Goal: Task Accomplishment & Management: Complete application form

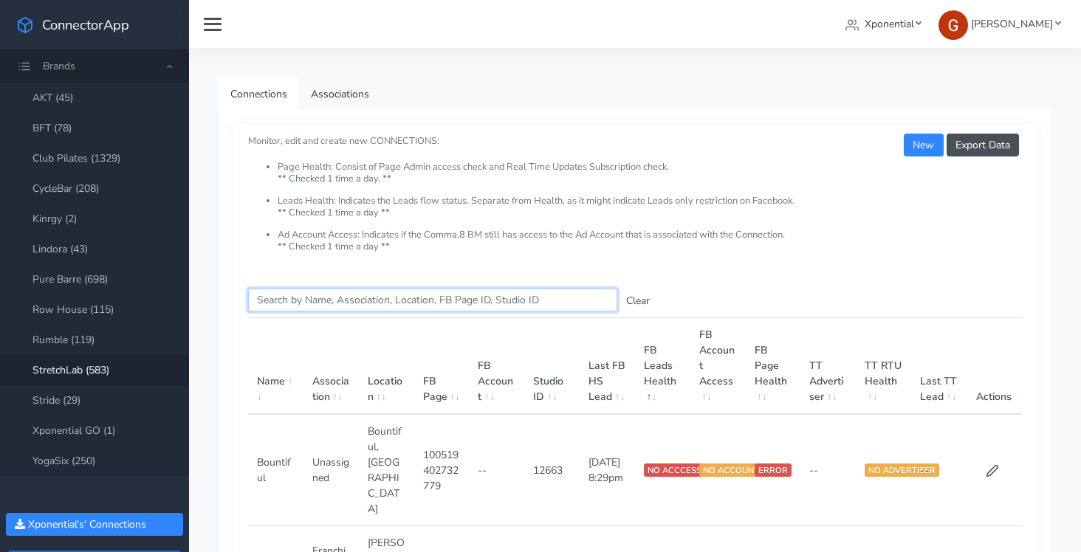
click at [313, 297] on input "Search this table" at bounding box center [432, 300] width 369 height 23
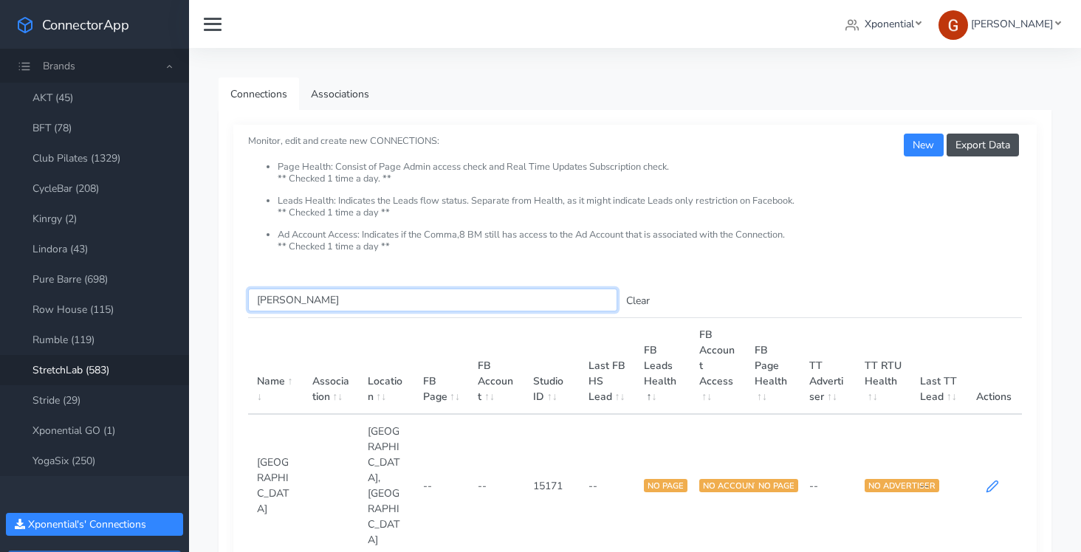
type input "[PERSON_NAME]"
click at [990, 480] on icon at bounding box center [991, 486] width 13 height 13
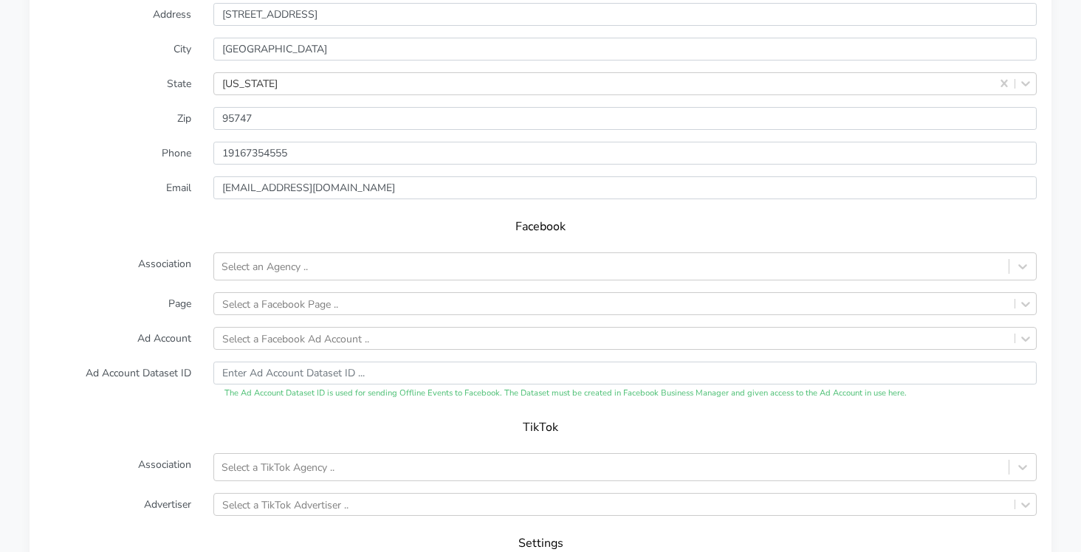
scroll to position [1289, 0]
click at [283, 276] on div "Select an Agency .." at bounding box center [611, 268] width 794 height 24
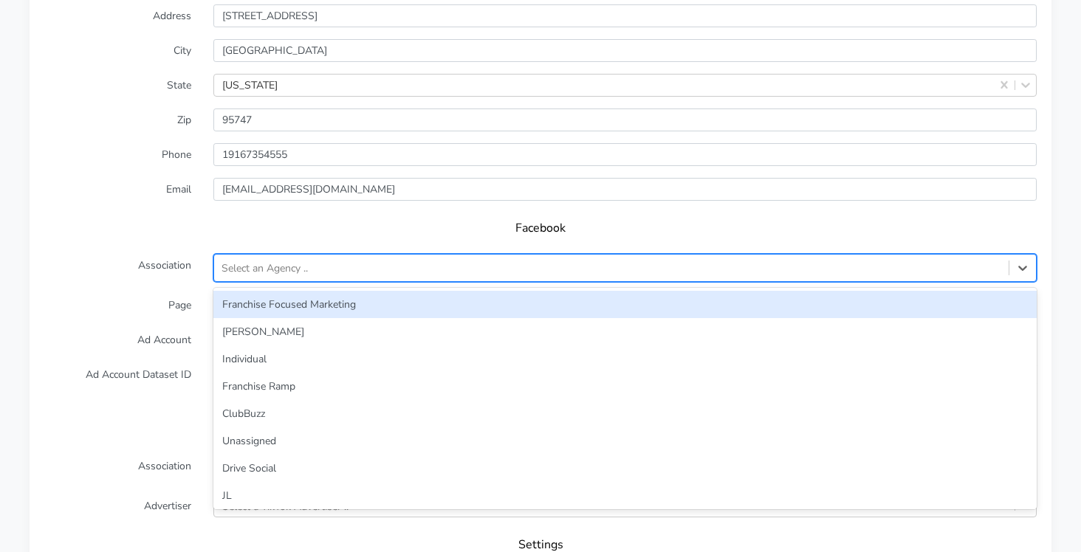
scroll to position [1324, 0]
click at [207, 225] on h5 "Facebook" at bounding box center [540, 228] width 963 height 14
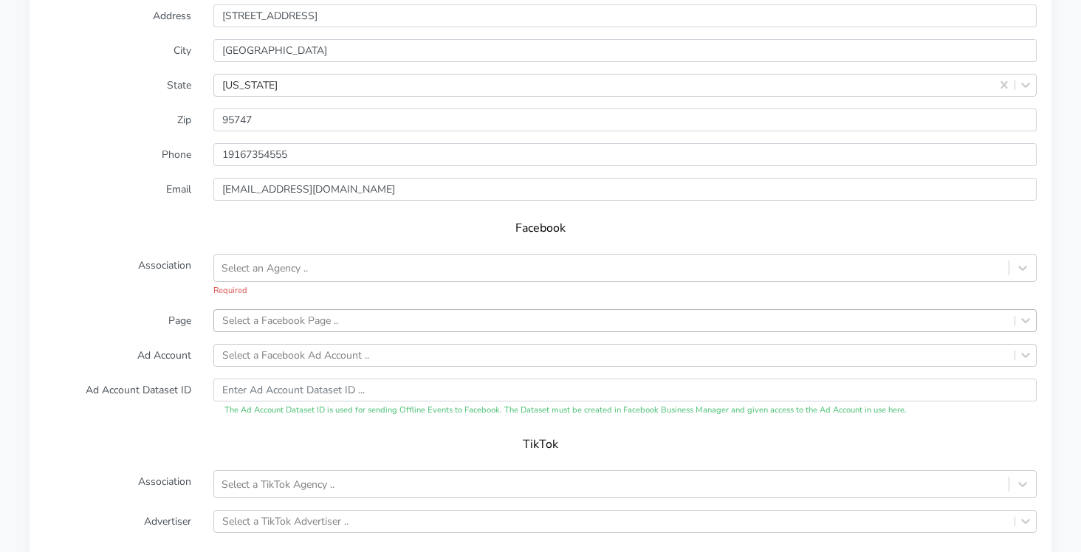
scroll to position [1337, 0]
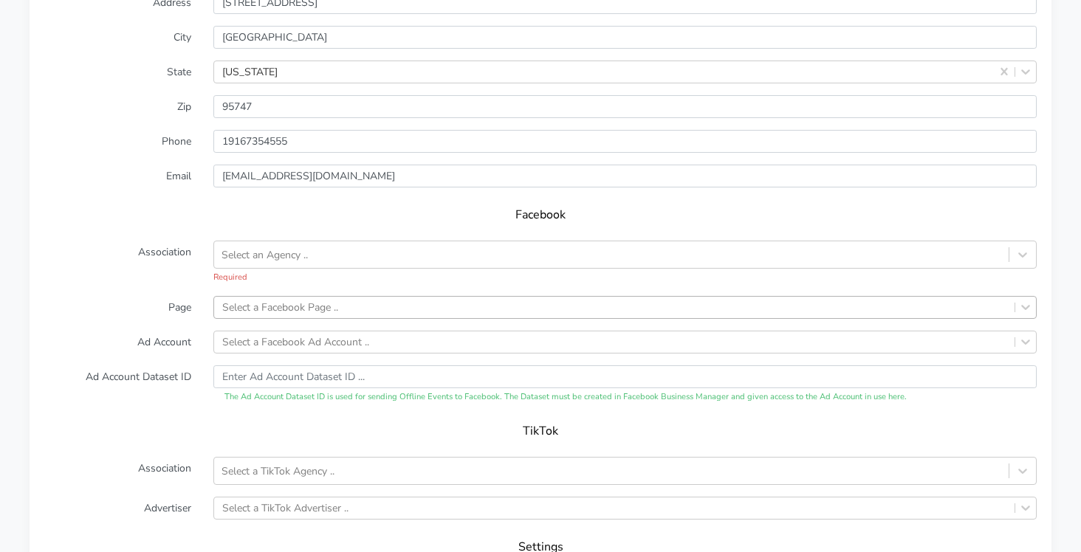
click at [261, 313] on div "Select a Facebook Page .." at bounding box center [280, 308] width 116 height 16
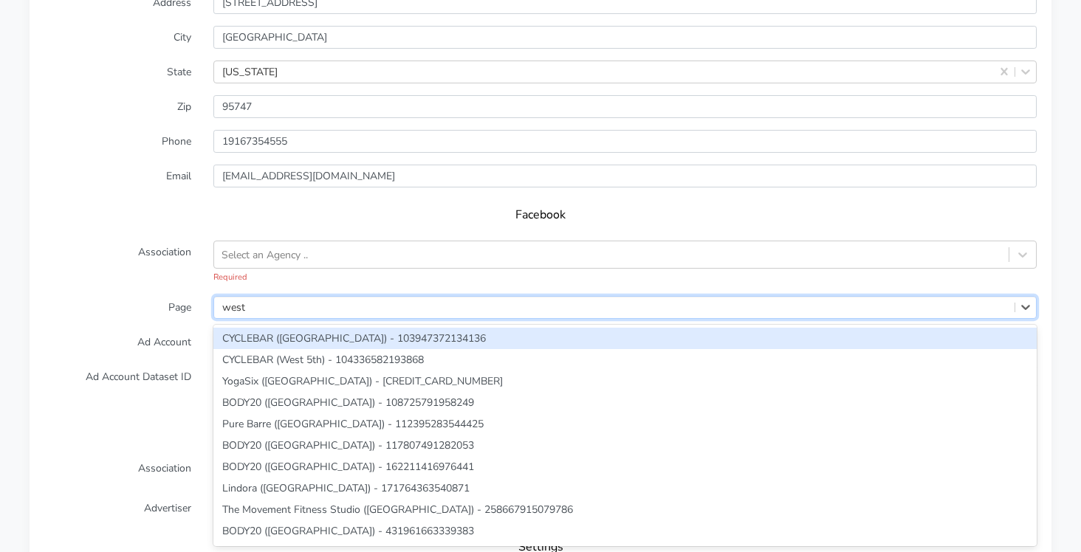
type input "west ro"
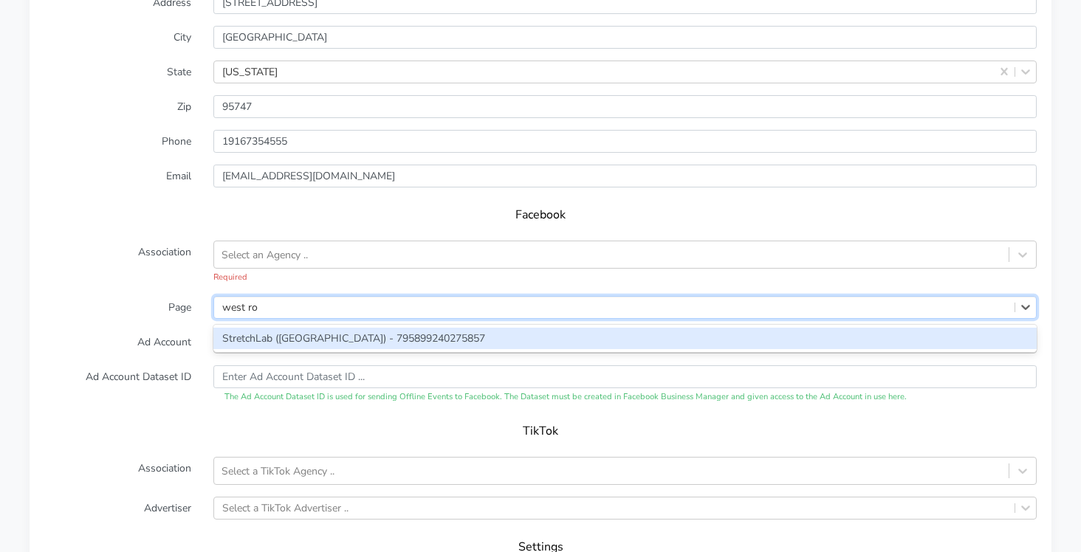
click at [245, 328] on div "StretchLab ([GEOGRAPHIC_DATA]) - 795899240275857" at bounding box center [624, 338] width 823 height 21
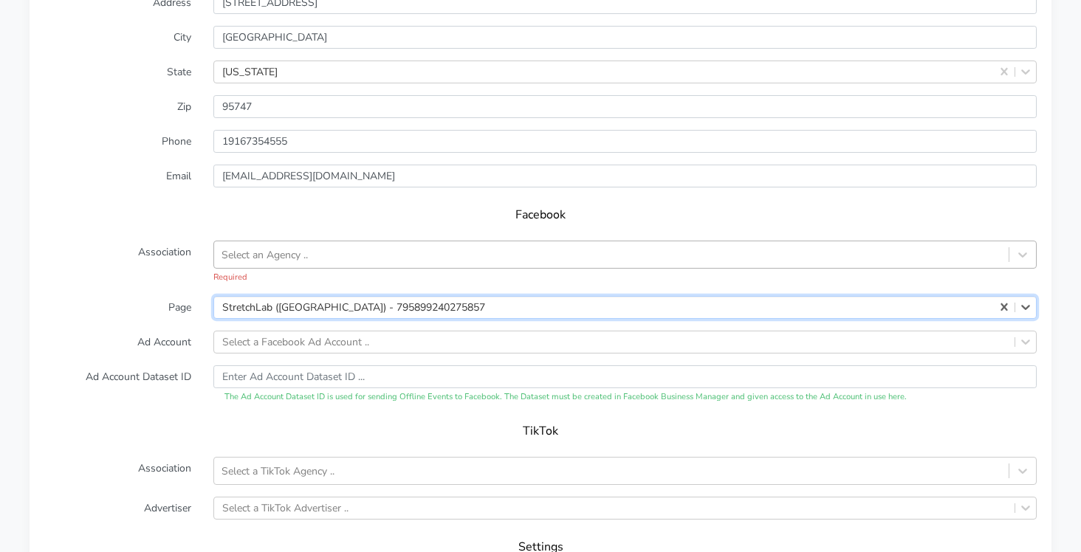
click at [263, 241] on div "Select an Agency .." at bounding box center [624, 255] width 823 height 28
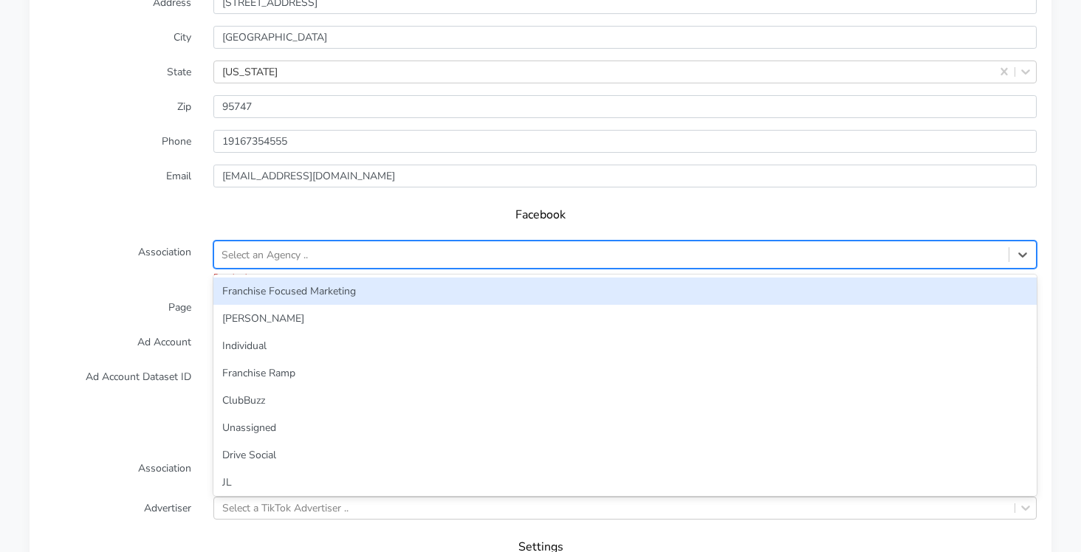
click at [279, 290] on div "Franchise Focused Marketing" at bounding box center [624, 291] width 823 height 27
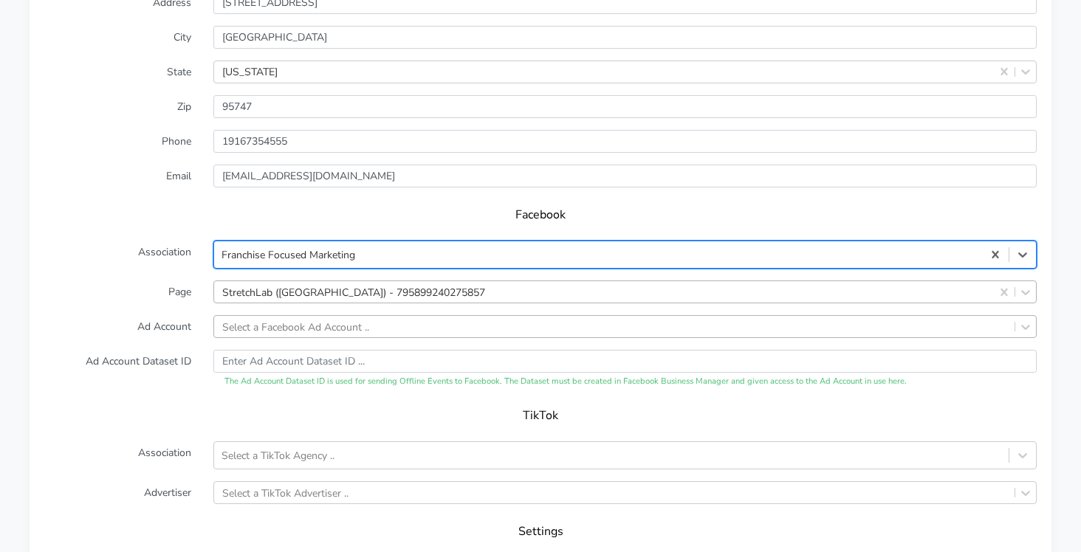
click at [323, 323] on form "XPO Admin Id stretchlab-[GEOGRAPHIC_DATA]-[GEOGRAPHIC_DATA]-[GEOGRAPHIC_DATA] N…" at bounding box center [540, 251] width 992 height 728
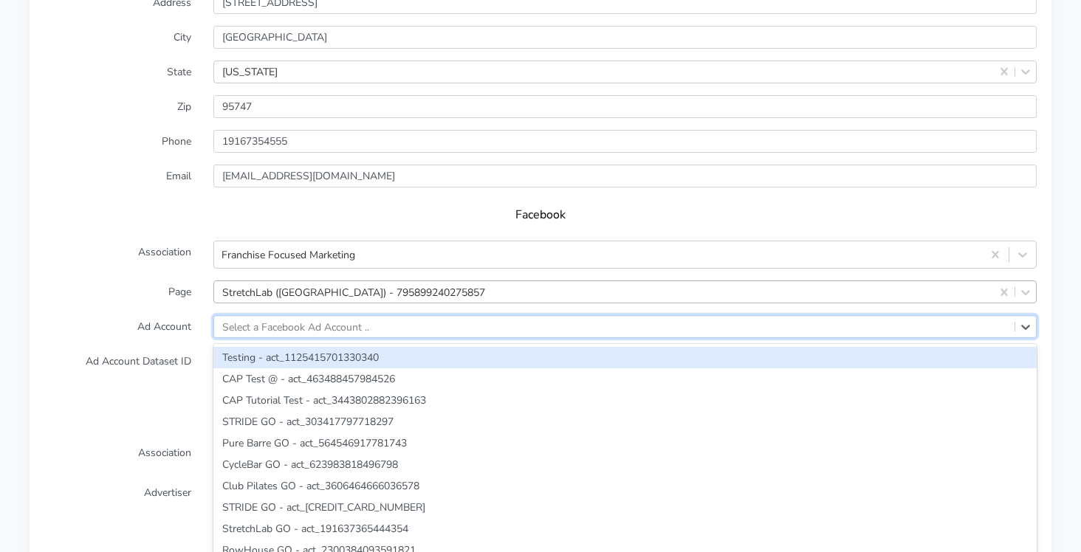
scroll to position [1356, 0]
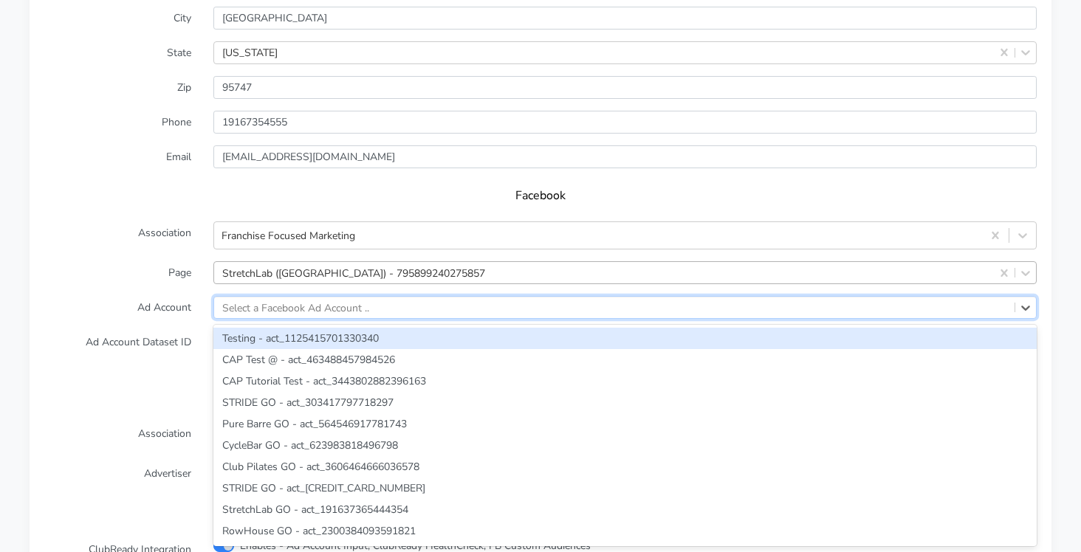
paste input "659462813514970"
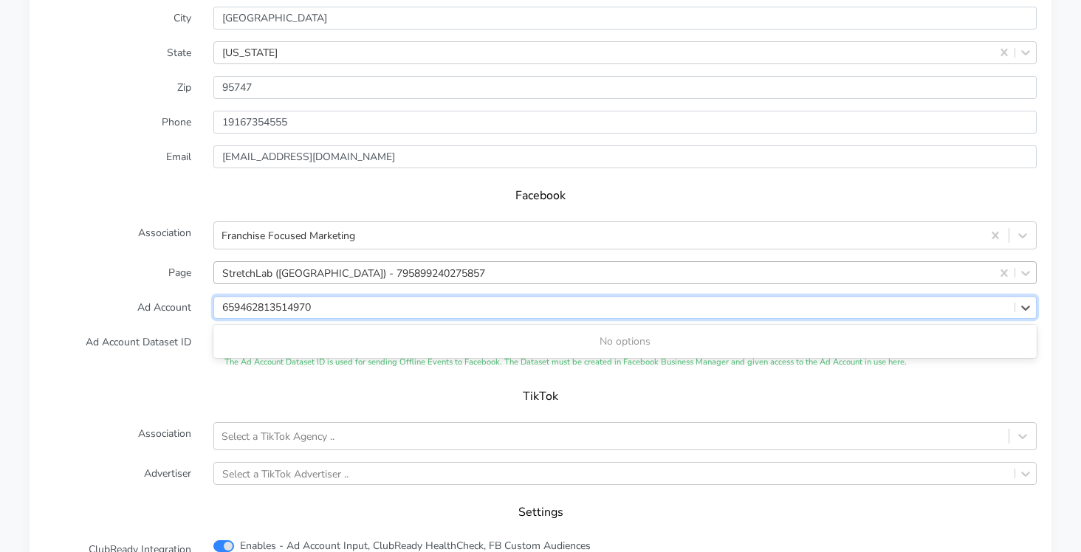
type input "659462813514970"
click at [107, 312] on label "Ad Account" at bounding box center [117, 307] width 169 height 23
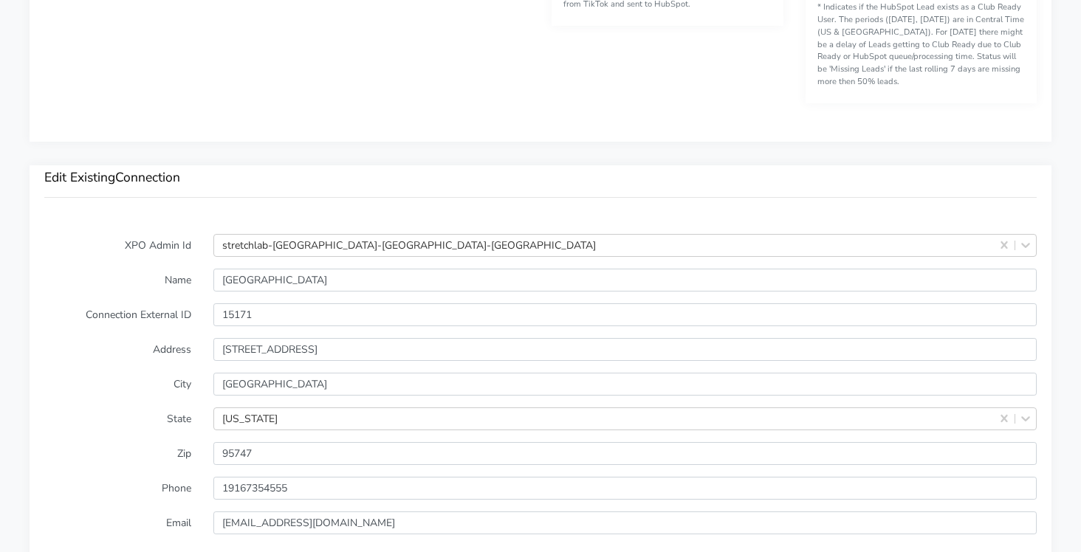
scroll to position [1573, 0]
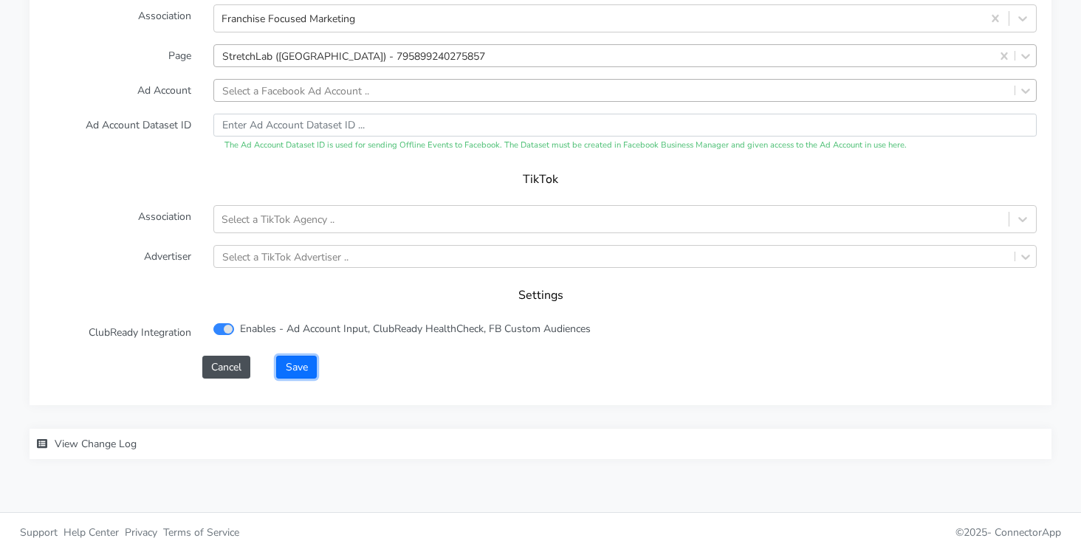
click at [300, 368] on button "Save" at bounding box center [296, 367] width 40 height 23
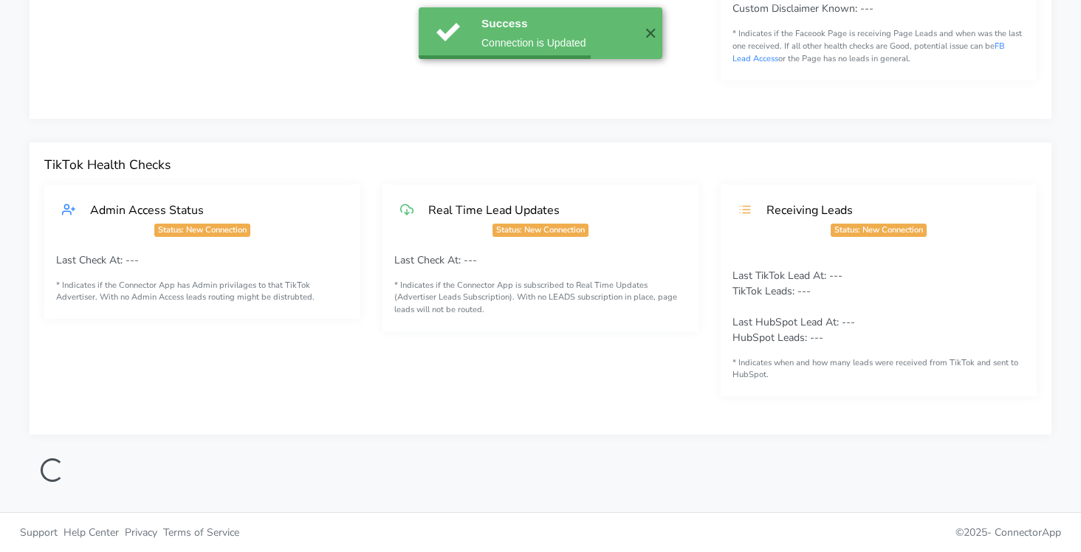
scroll to position [0, 0]
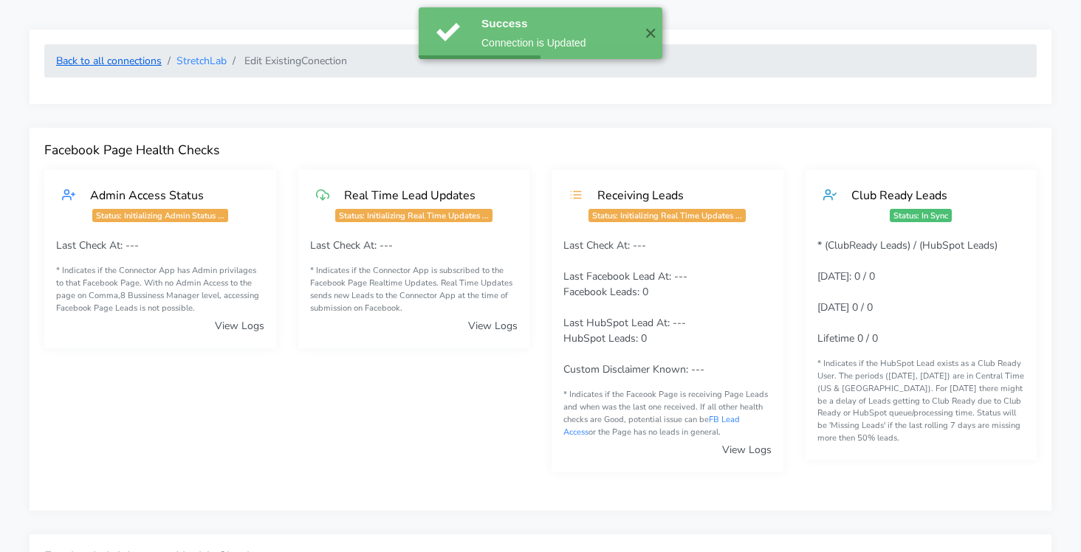
click at [142, 63] on link "Back to all connections" at bounding box center [109, 61] width 106 height 14
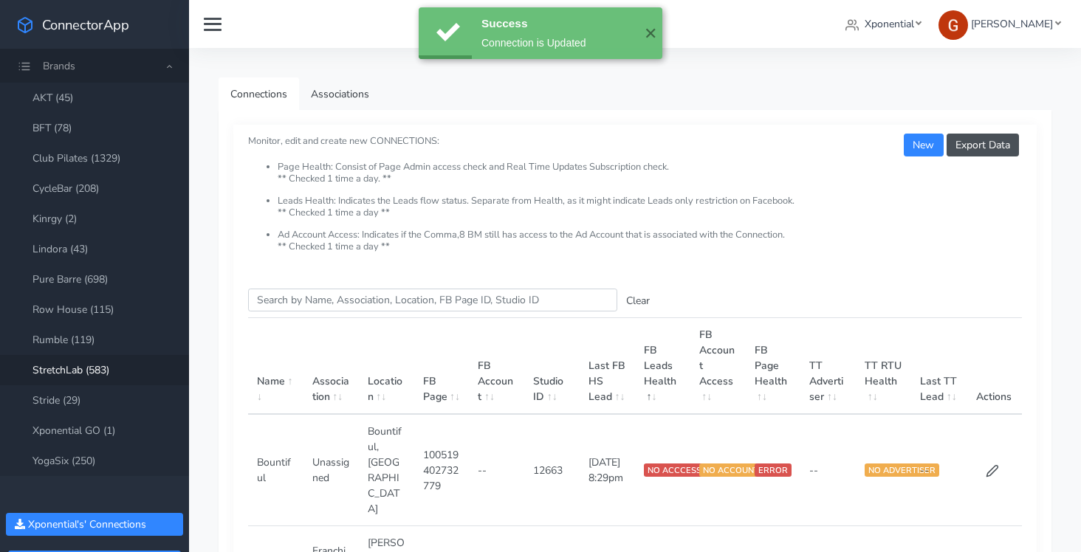
click at [879, 38] on nav "Xponential Select Organization Xponential Test Org Crunch Gym Xponential Austra…" at bounding box center [635, 24] width 892 height 48
click at [889, 18] on span "Xponential" at bounding box center [888, 24] width 49 height 14
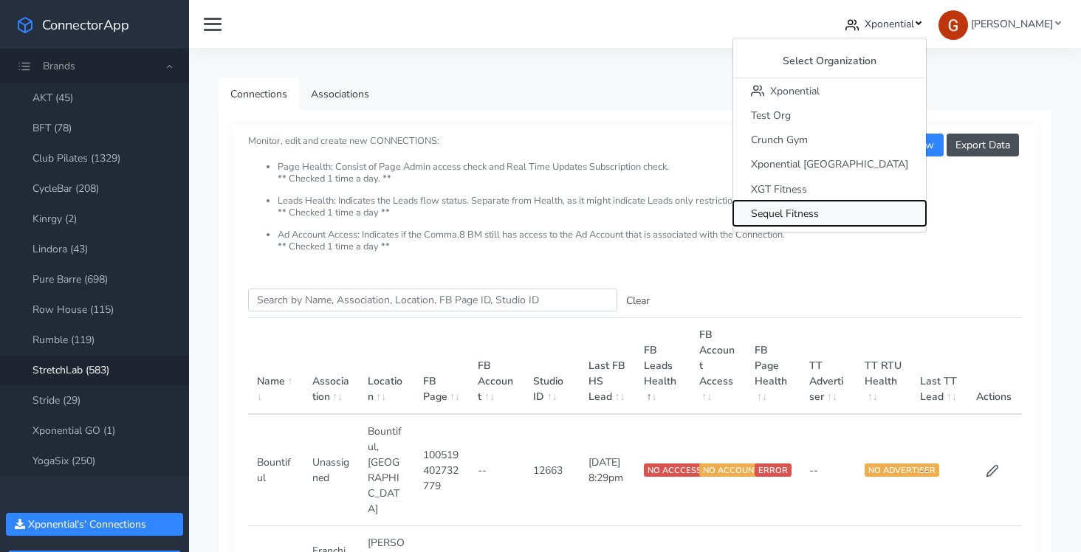
click at [819, 213] on span "Sequel Fitness" at bounding box center [785, 214] width 68 height 14
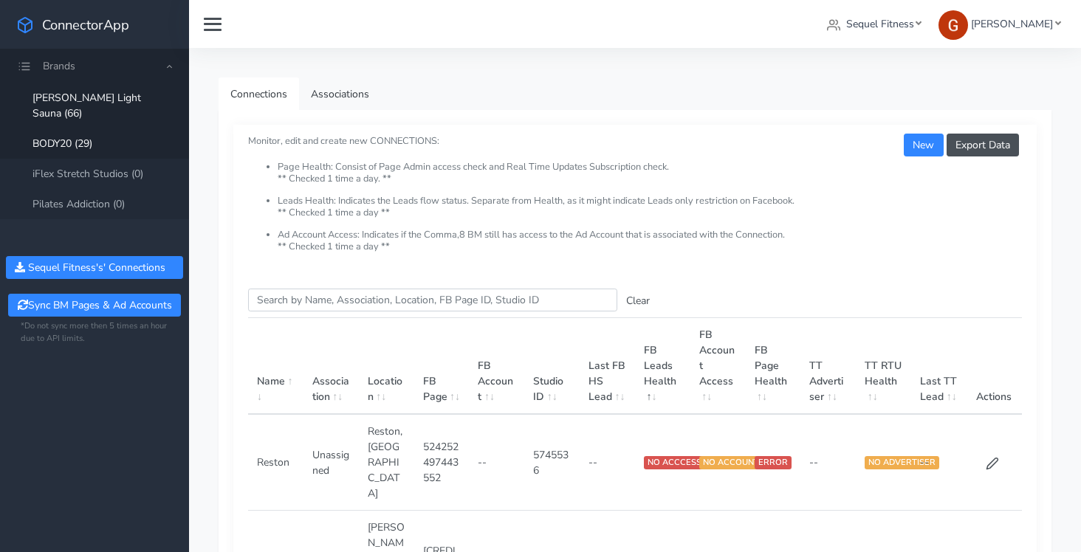
click at [127, 130] on link "BODY20 (29)" at bounding box center [94, 143] width 189 height 30
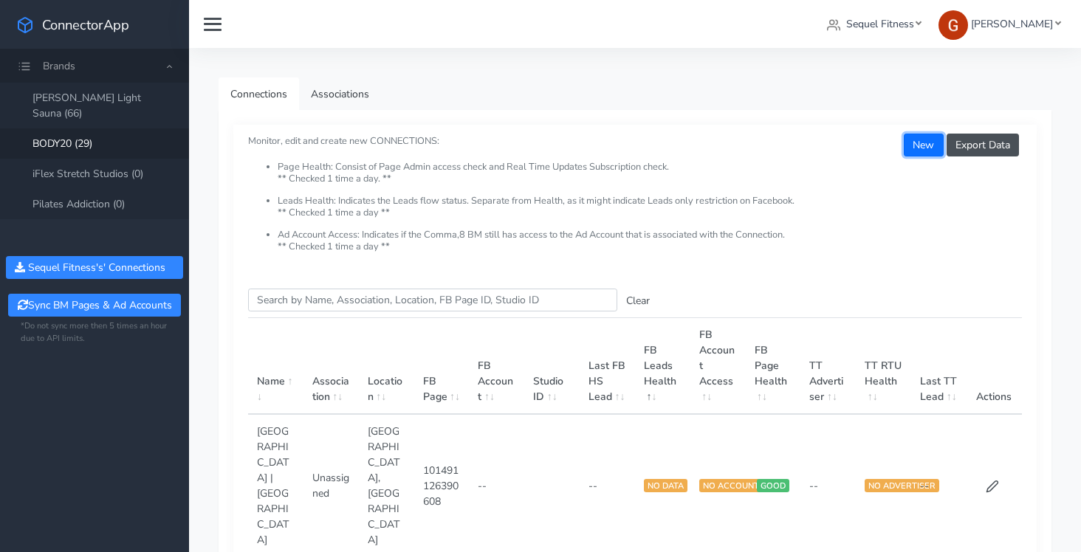
click at [927, 140] on button "New" at bounding box center [923, 145] width 39 height 23
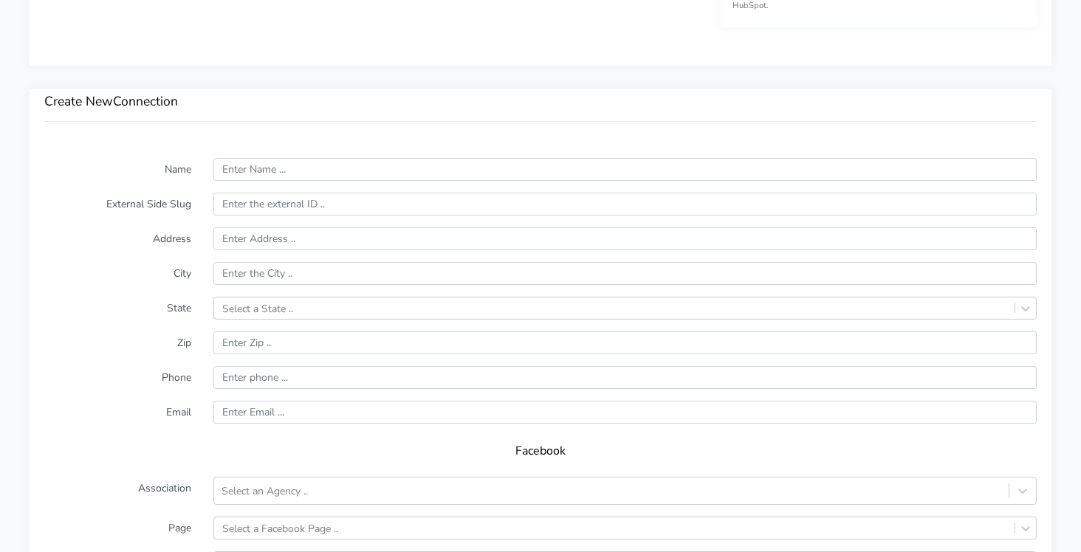
scroll to position [946, 0]
click at [239, 165] on input "text" at bounding box center [624, 167] width 823 height 23
paste input "[GEOGRAPHIC_DATA]"
type input "[GEOGRAPHIC_DATA]"
click at [168, 227] on label "Address" at bounding box center [117, 237] width 169 height 23
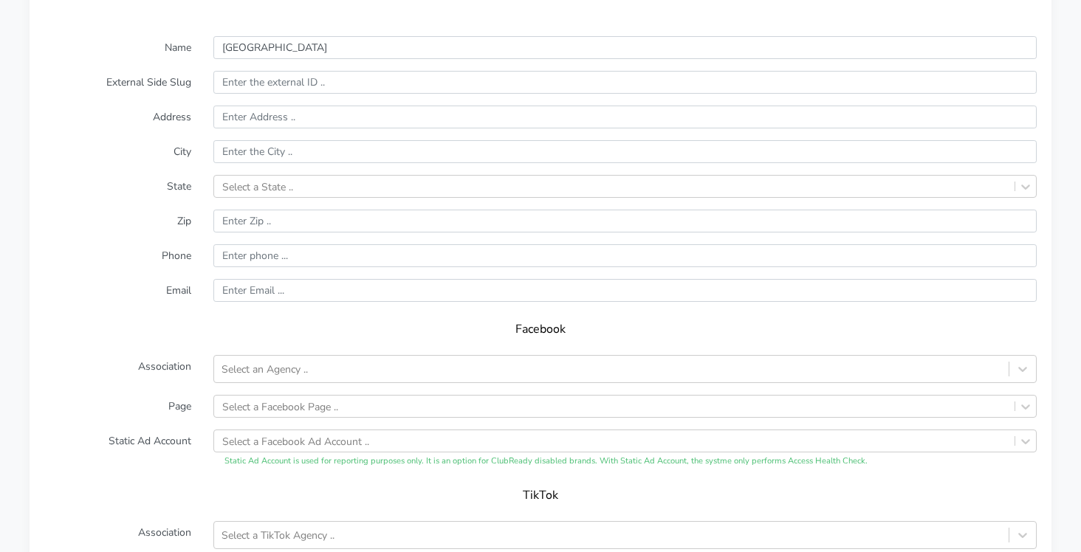
scroll to position [1078, 0]
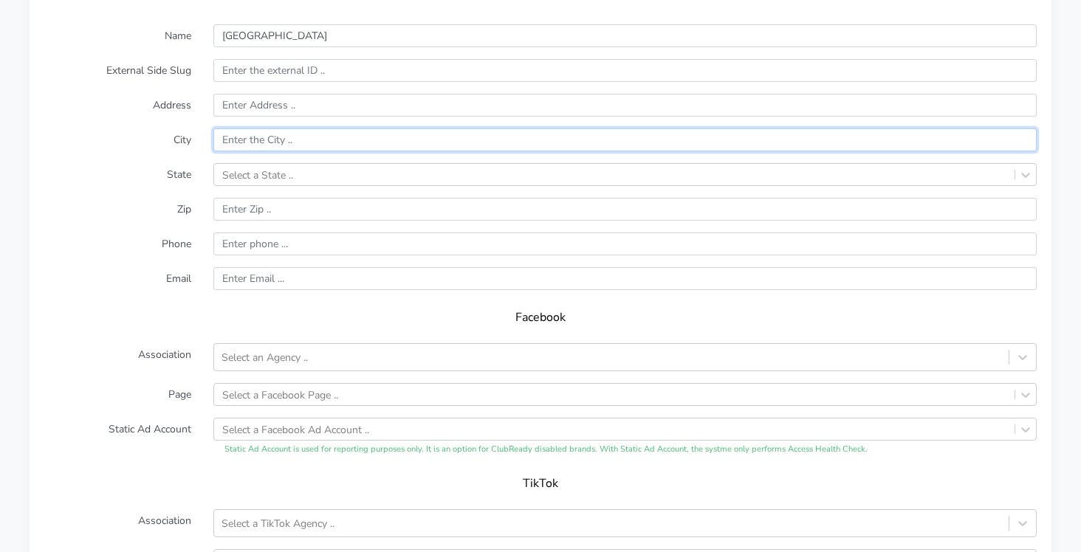
click at [263, 146] on input "text" at bounding box center [624, 139] width 823 height 23
paste input "[GEOGRAPHIC_DATA]"
type input "[GEOGRAPHIC_DATA]"
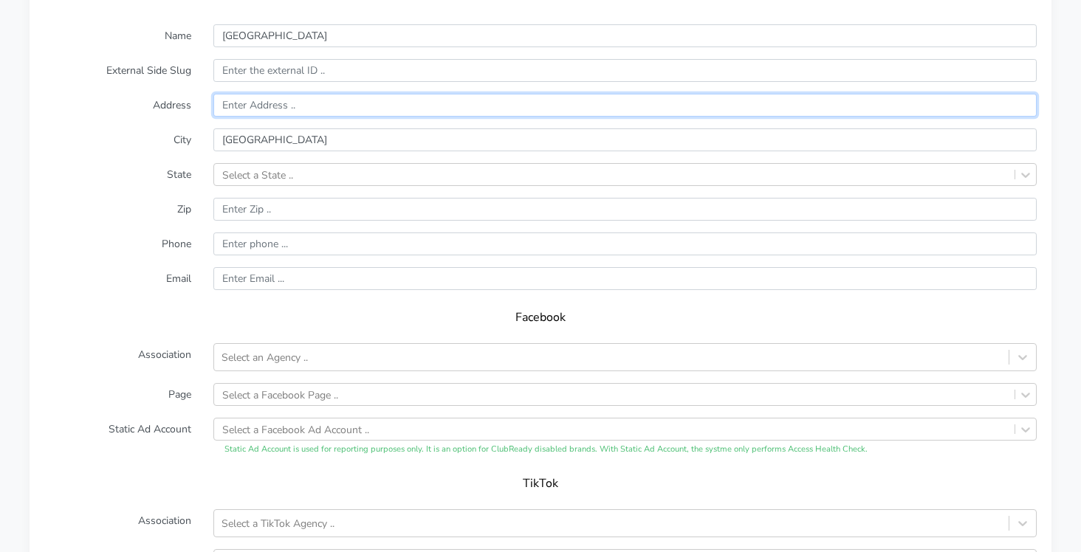
click at [243, 104] on input "text" at bounding box center [624, 105] width 823 height 23
paste input "[STREET_ADDRESS]"
type input "[STREET_ADDRESS]"
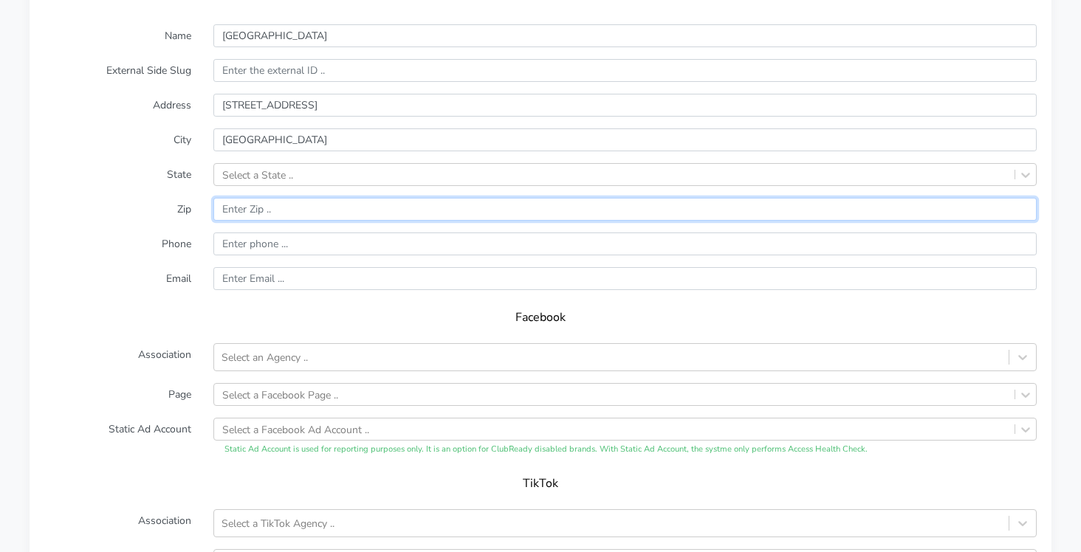
click at [244, 212] on input "input" at bounding box center [624, 209] width 823 height 23
paste input "67208"
type input "67208"
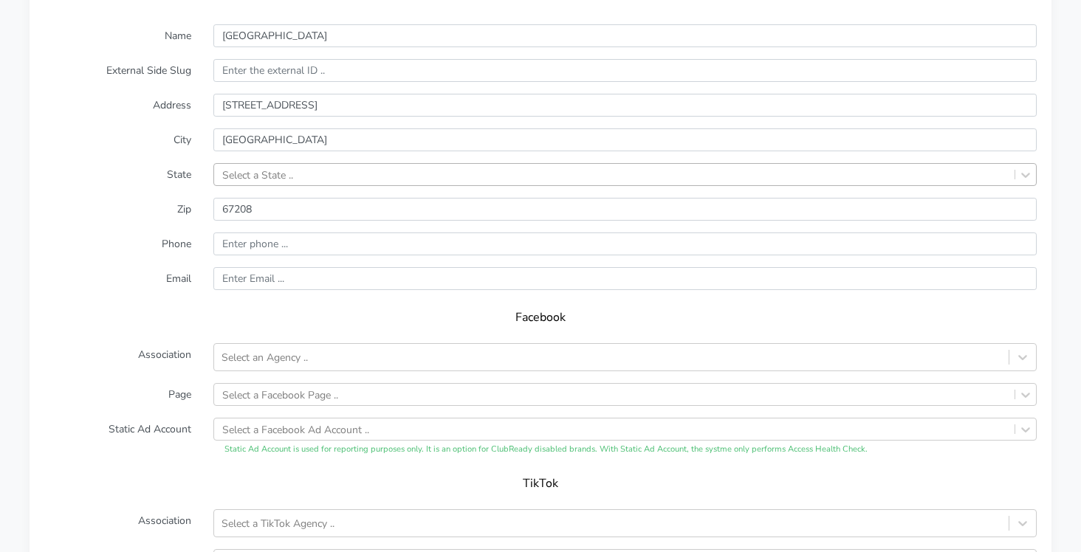
click at [253, 173] on div "Select a State .." at bounding box center [257, 175] width 71 height 16
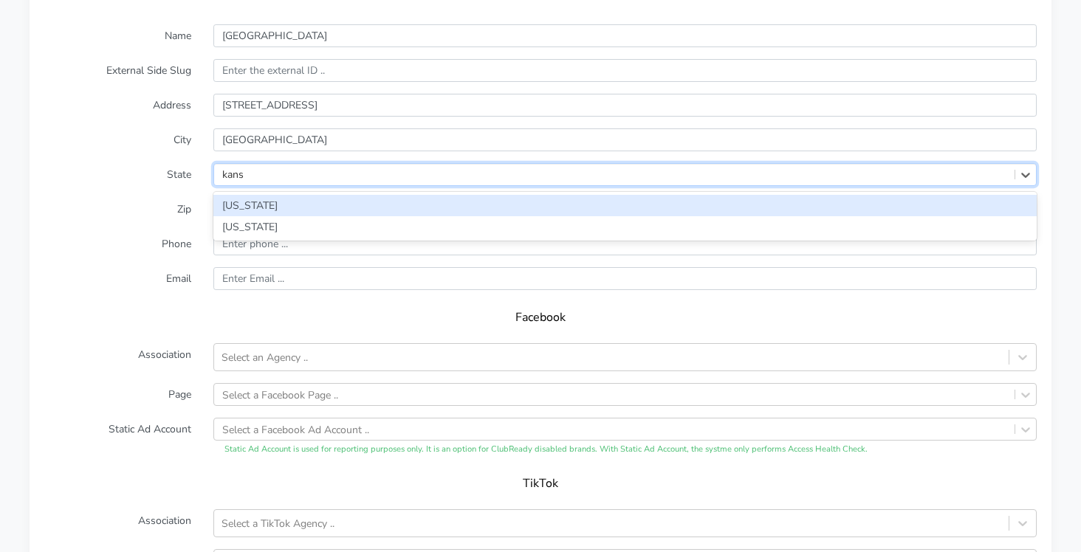
type input "kansa"
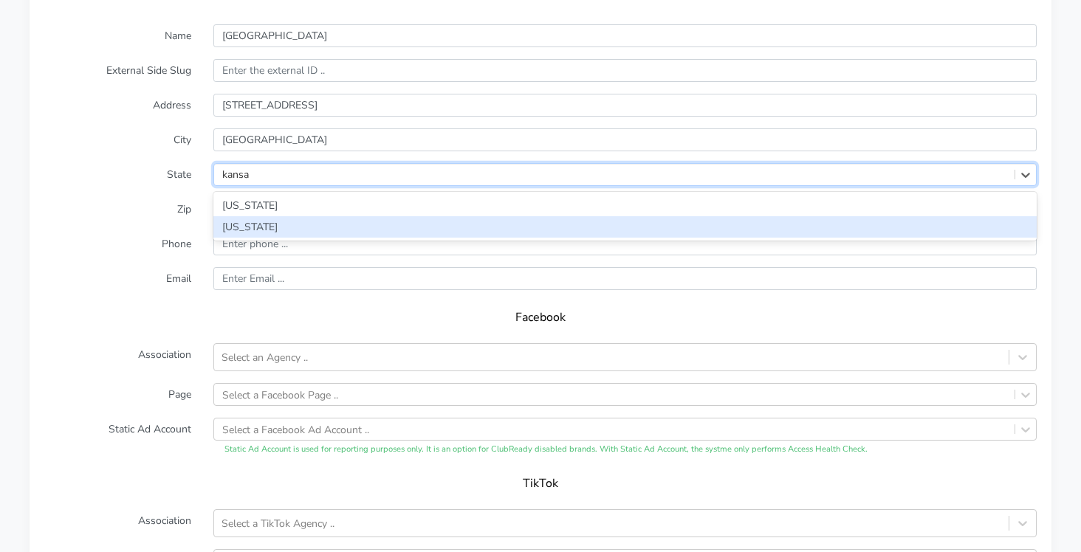
click at [227, 224] on div "[US_STATE]" at bounding box center [624, 226] width 823 height 21
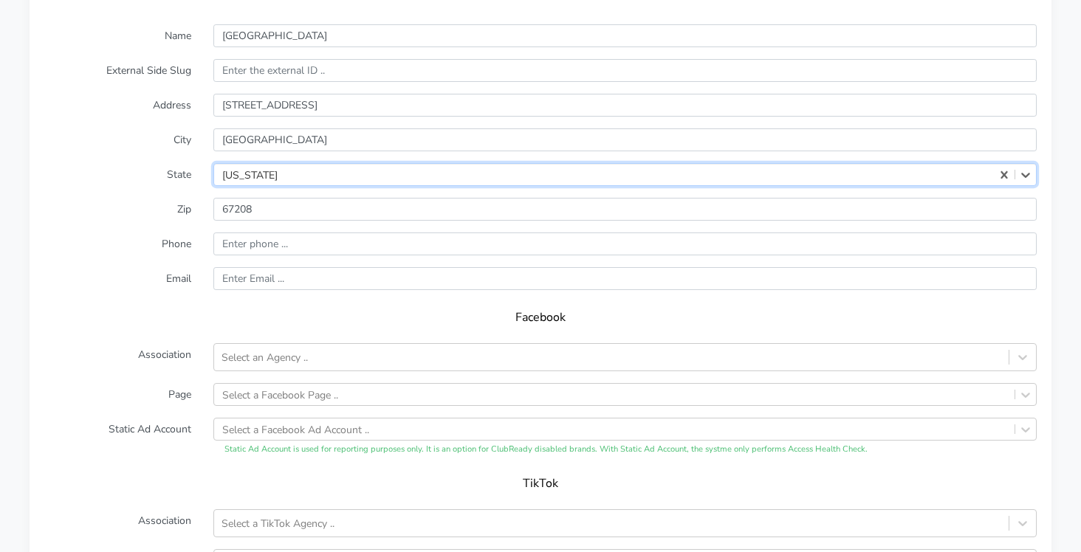
click at [162, 169] on label "State" at bounding box center [117, 174] width 169 height 23
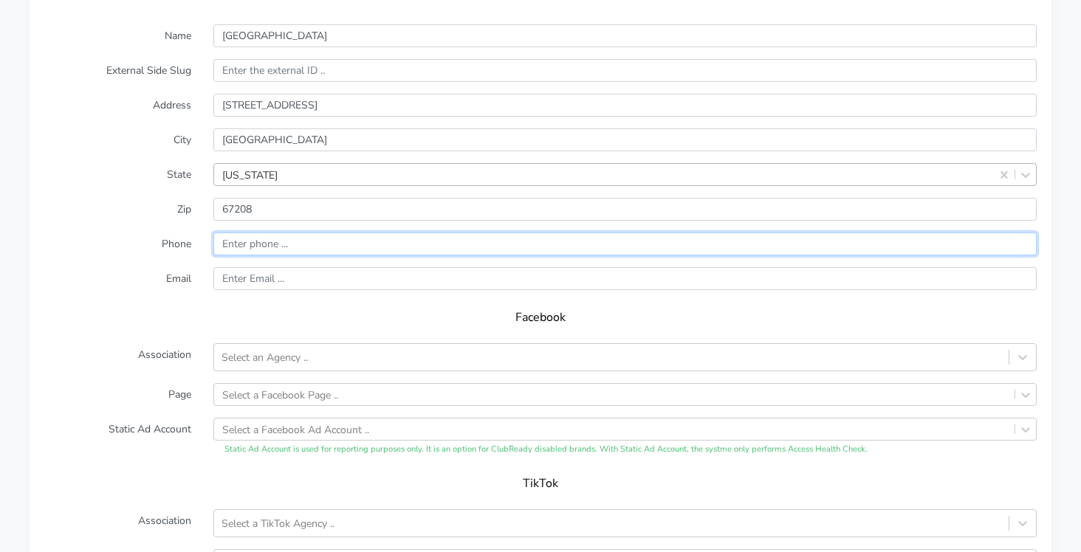
paste input "913) 259-7096"
click at [248, 244] on input "input" at bounding box center [624, 244] width 823 height 23
click at [264, 244] on input "input" at bounding box center [624, 244] width 823 height 23
click at [263, 244] on input "input" at bounding box center [624, 244] width 823 height 23
type input "9132597096"
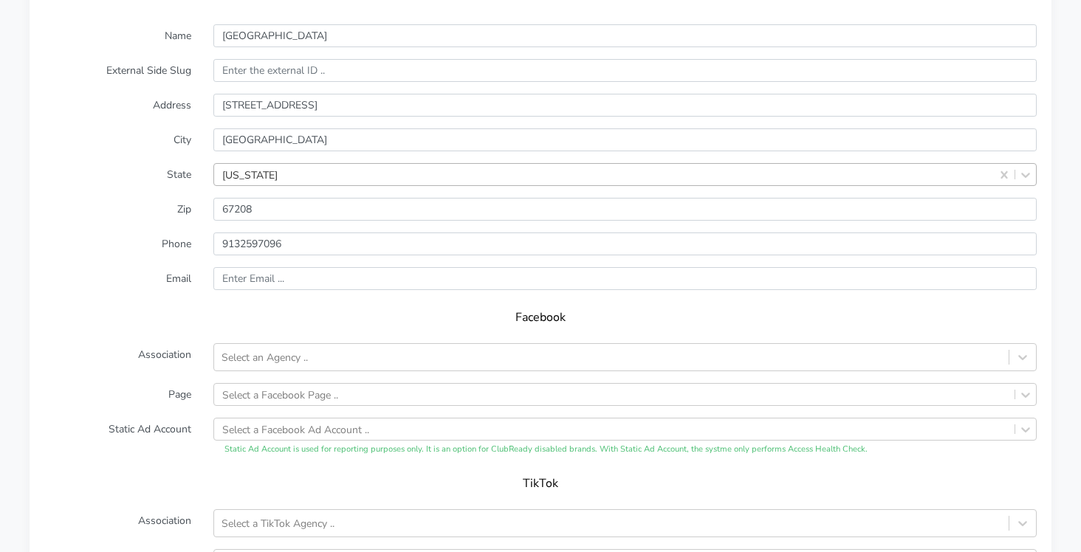
click at [140, 268] on label "Email" at bounding box center [117, 278] width 169 height 23
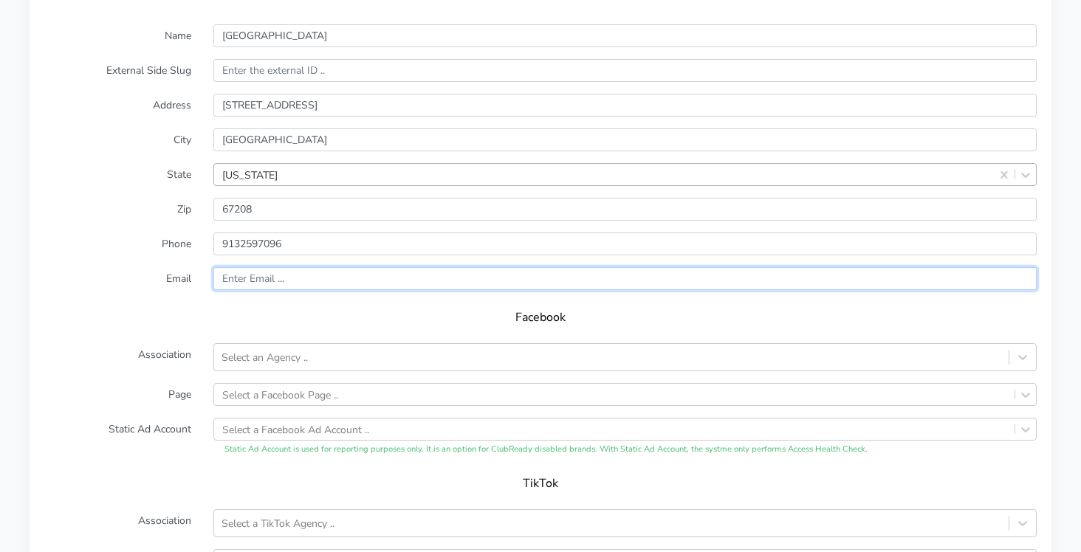
click at [235, 279] on input "text" at bounding box center [624, 278] width 823 height 23
paste input "[EMAIL_ADDRESS][DOMAIN_NAME]"
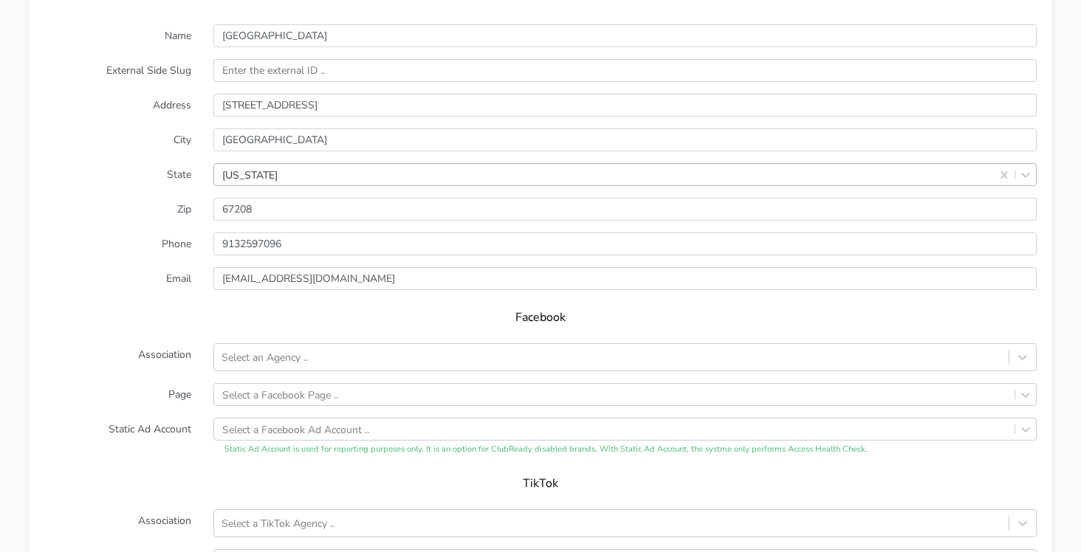
click at [94, 296] on form "Name [GEOGRAPHIC_DATA] External Side Slug Address [STREET_ADDRESS][US_STATE] Zi…" at bounding box center [540, 315] width 992 height 582
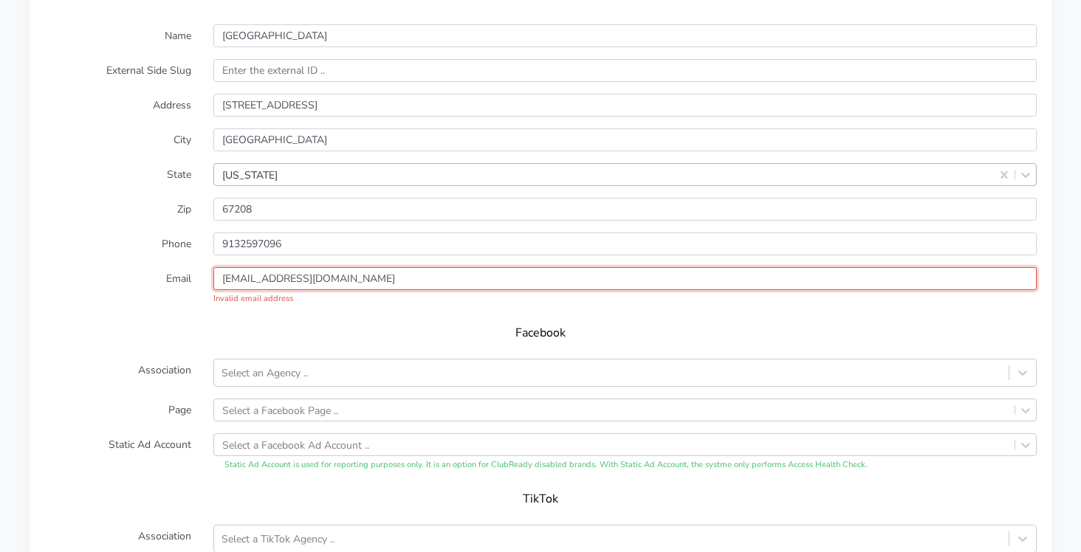
click at [226, 282] on input "[EMAIL_ADDRESS][DOMAIN_NAME]" at bounding box center [624, 278] width 823 height 23
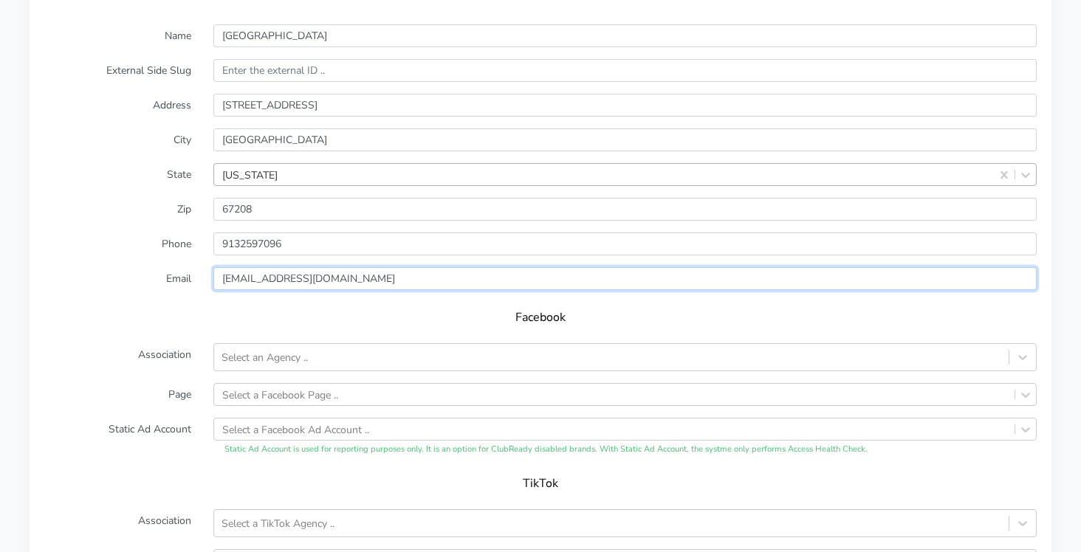
type input "[EMAIL_ADDRESS][DOMAIN_NAME]"
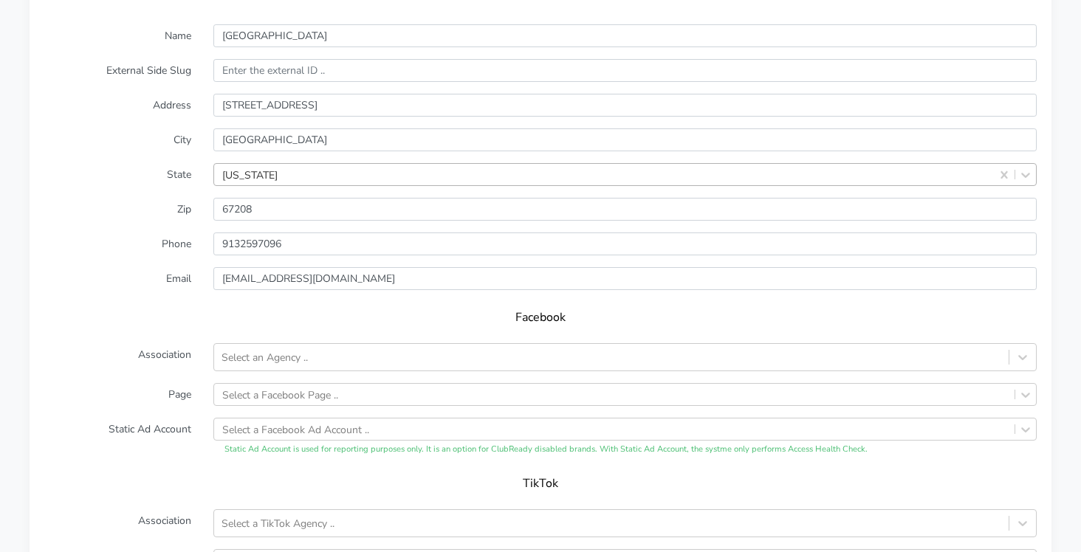
click at [159, 315] on h5 "Facebook" at bounding box center [540, 318] width 963 height 14
click at [228, 358] on div "Select an Agency .." at bounding box center [264, 358] width 86 height 16
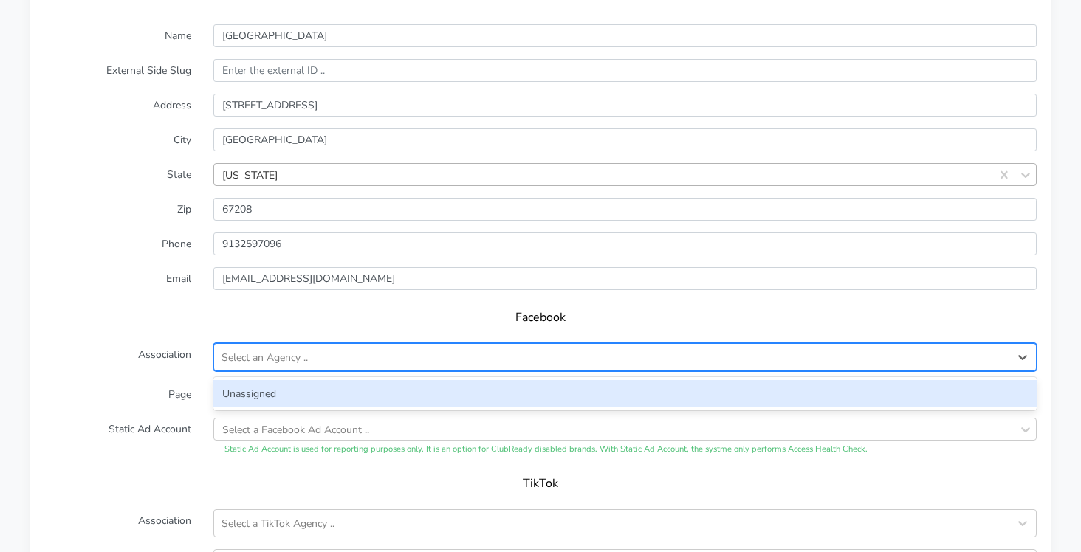
click at [239, 387] on div "Unassigned" at bounding box center [624, 393] width 823 height 27
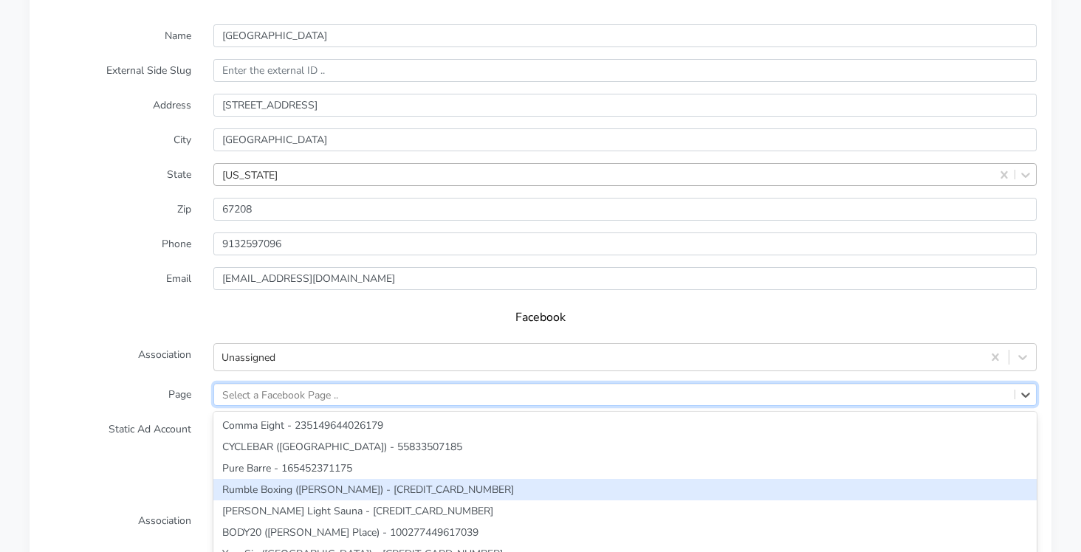
click at [252, 399] on div "option Rumble Boxing ([PERSON_NAME]) - [CREDIT_CARD_NUMBER] focused, 4 of 276. …" at bounding box center [624, 394] width 823 height 23
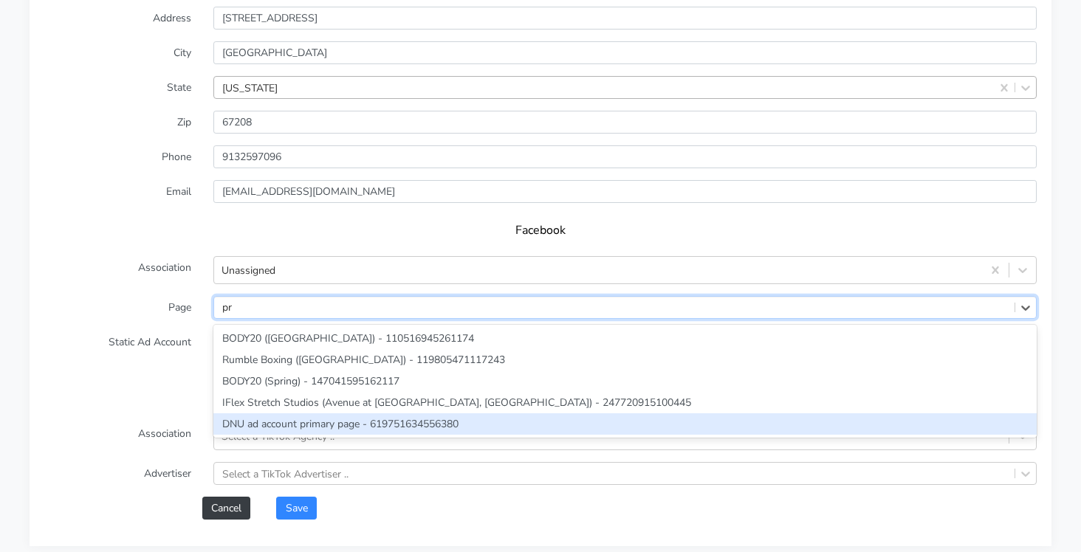
type input "pr"
click at [221, 512] on button "Cancel" at bounding box center [226, 508] width 48 height 23
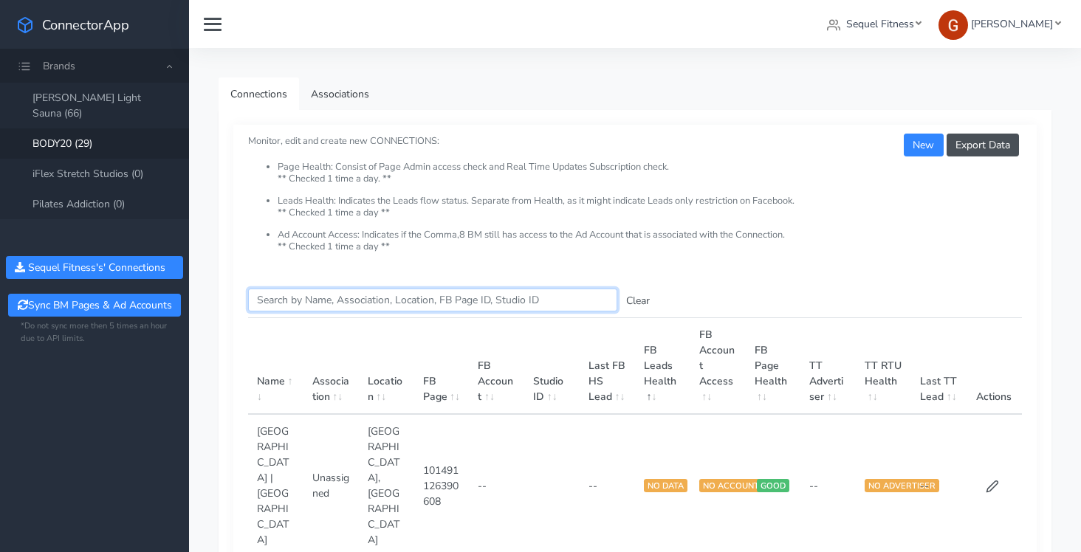
click at [318, 306] on input "Search this table" at bounding box center [432, 300] width 369 height 23
type input "p"
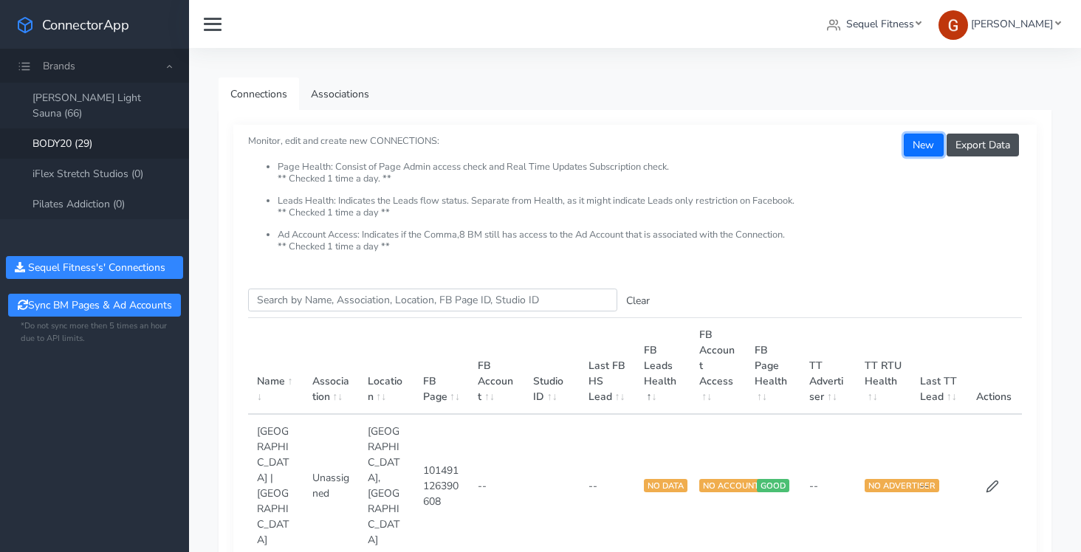
click at [923, 146] on button "New" at bounding box center [923, 145] width 39 height 23
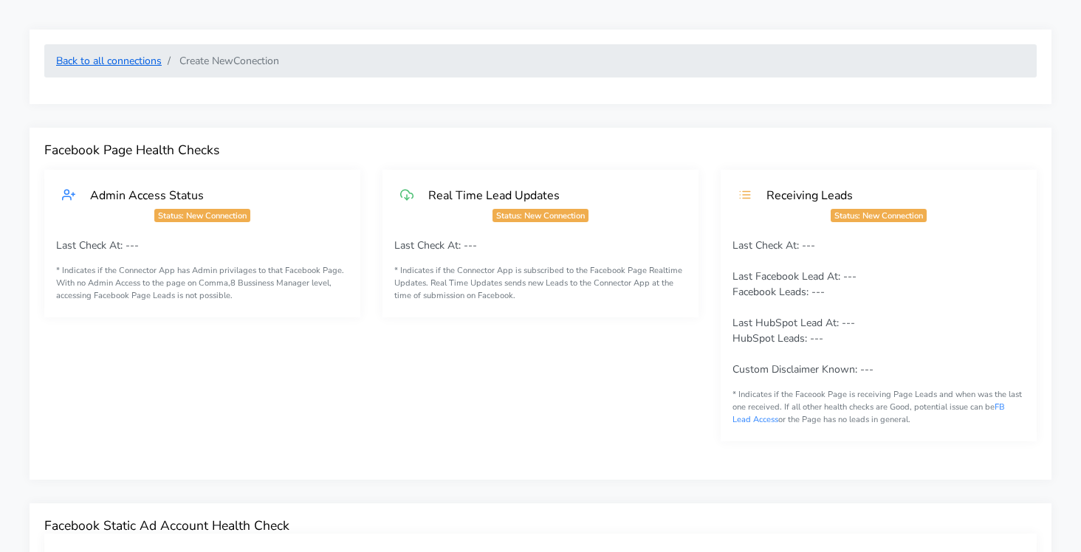
click at [138, 67] on link "Back to all connections" at bounding box center [109, 61] width 106 height 14
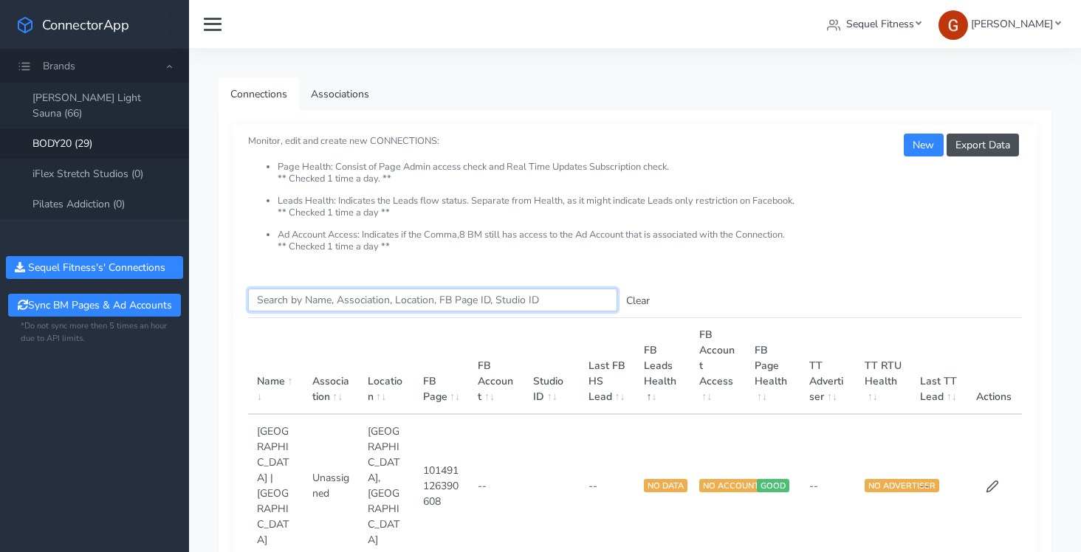
click at [309, 306] on input "Search this table" at bounding box center [432, 300] width 369 height 23
type input "casc"
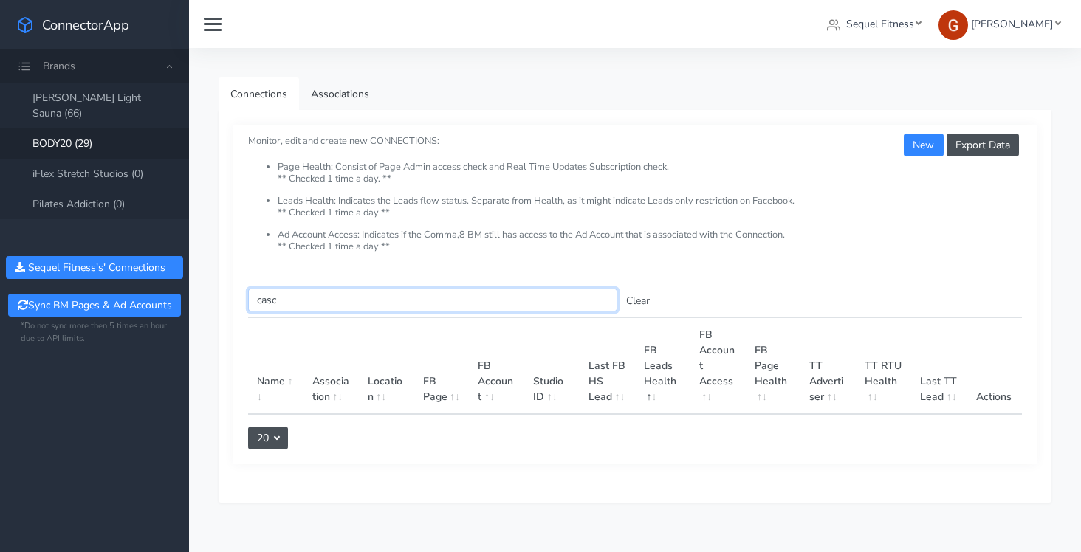
click at [264, 304] on input "casc" at bounding box center [432, 300] width 369 height 23
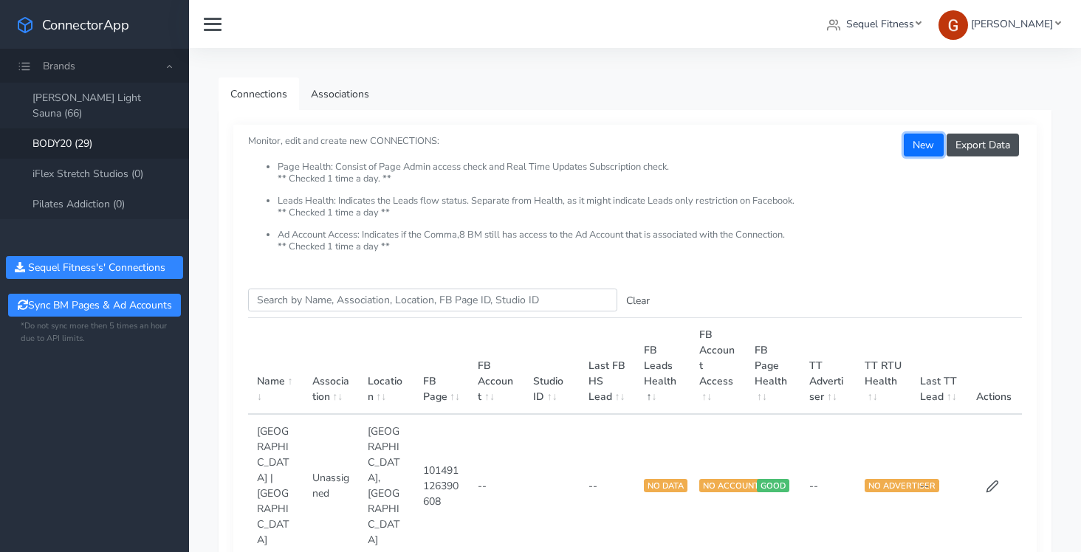
click at [926, 145] on button "New" at bounding box center [923, 145] width 39 height 23
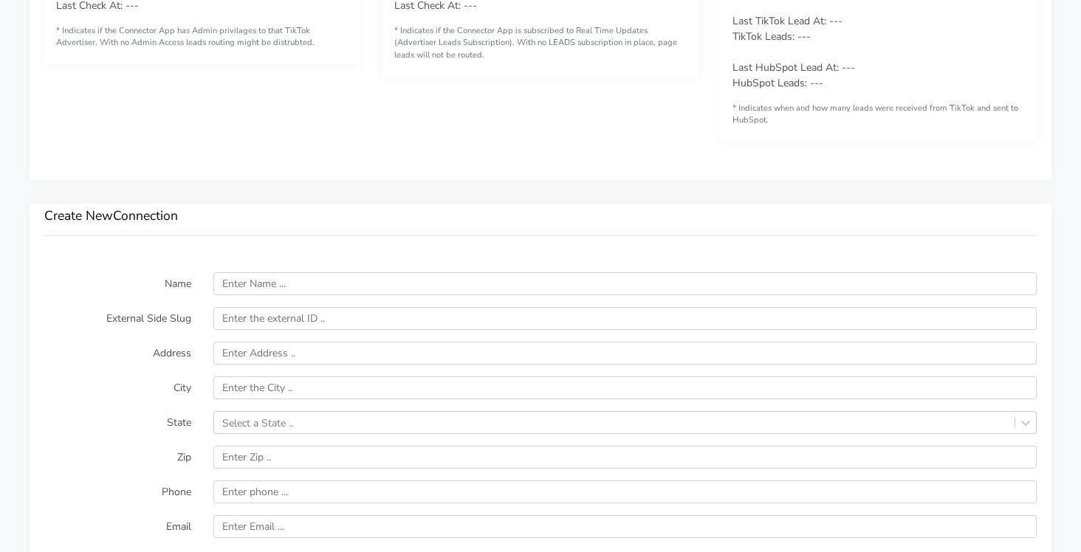
scroll to position [856, 0]
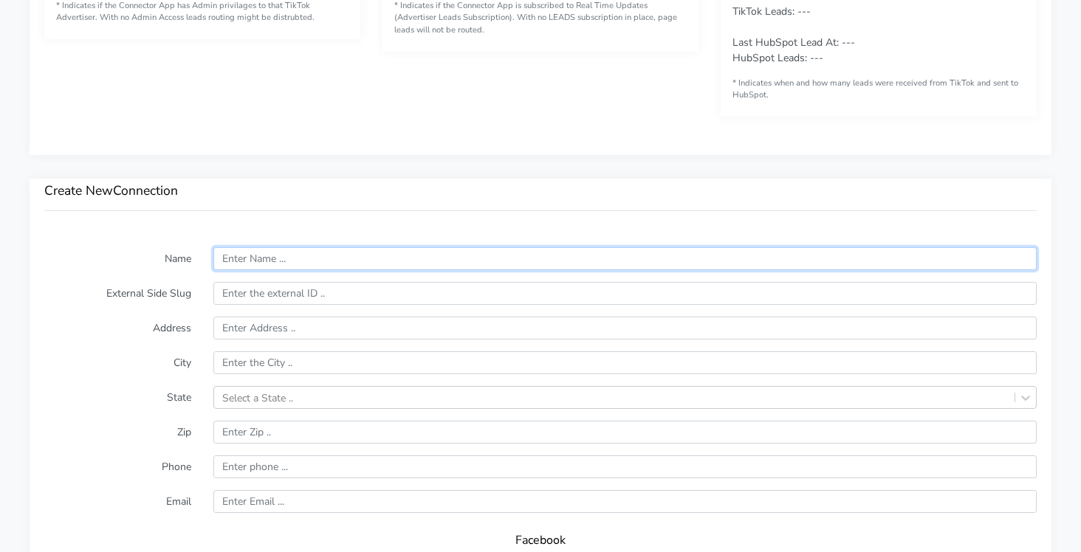
click at [258, 249] on input "text" at bounding box center [624, 258] width 823 height 23
paste input "Cascade"
type input "Cascade"
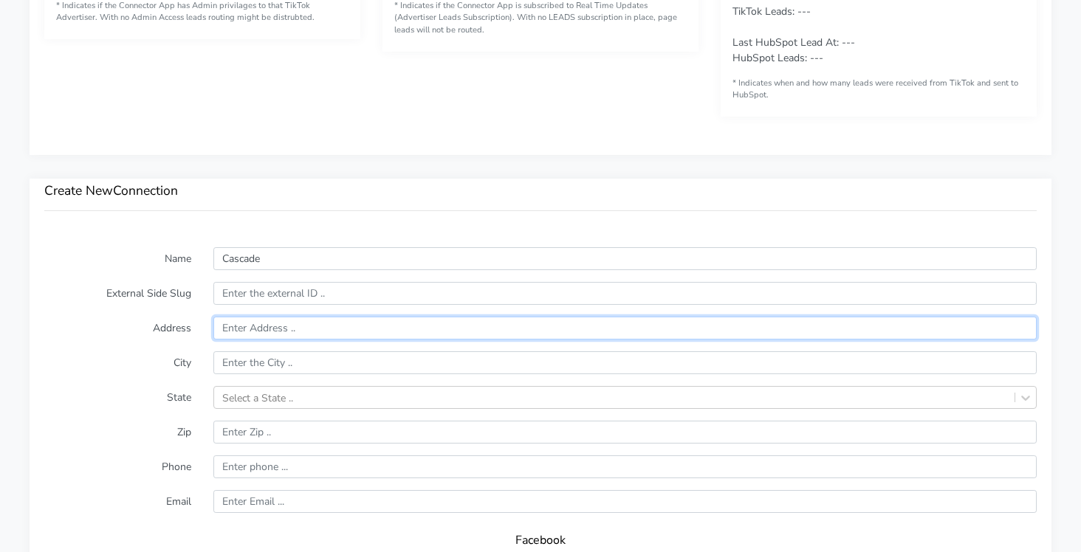
click at [246, 323] on input "text" at bounding box center [624, 328] width 823 height 23
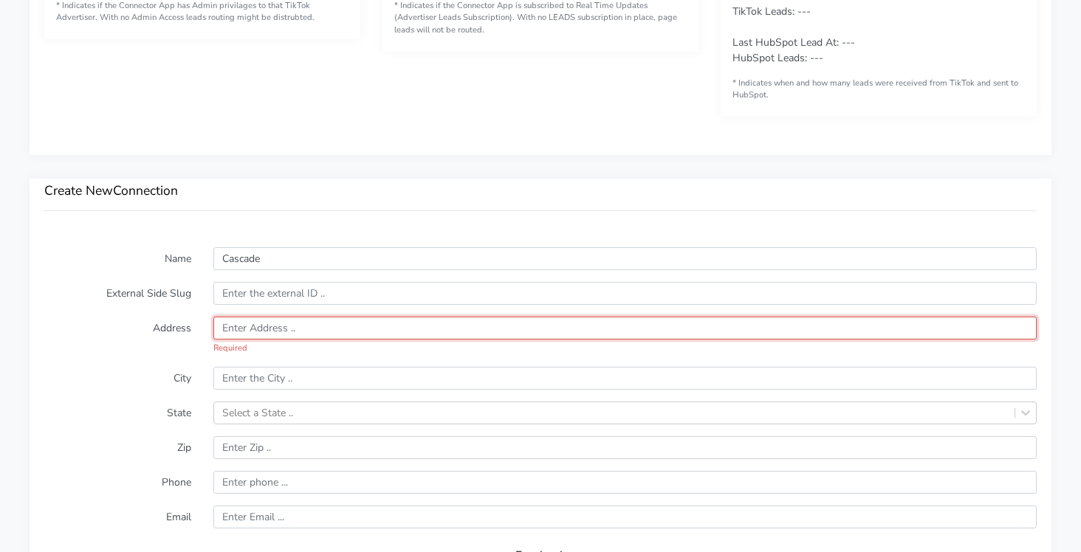
paste input "[STREET_ADDRESS]"
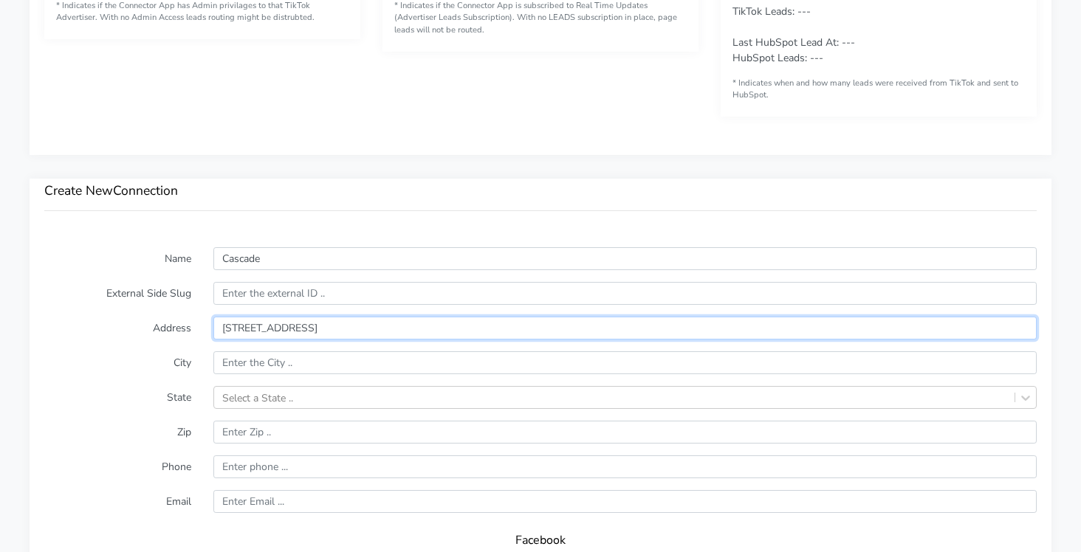
type input "[STREET_ADDRESS]"
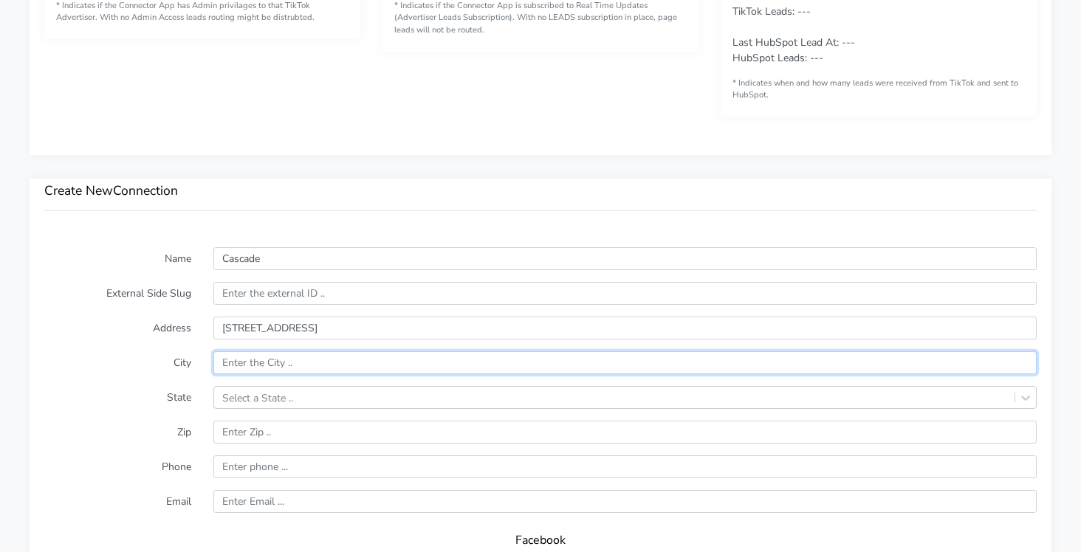
click at [282, 362] on input "text" at bounding box center [624, 362] width 823 height 23
paste input "[GEOGRAPHIC_DATA]"
type input "[GEOGRAPHIC_DATA]"
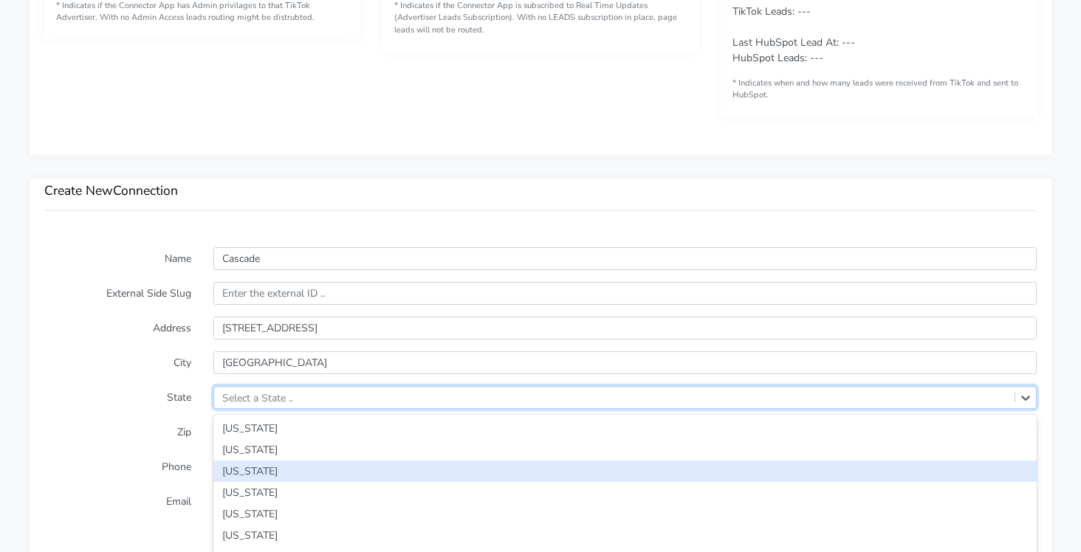
click at [268, 389] on div "option [US_STATE] focused, 3 of 59. 59 results available. Use Up and Down to ch…" at bounding box center [624, 397] width 823 height 23
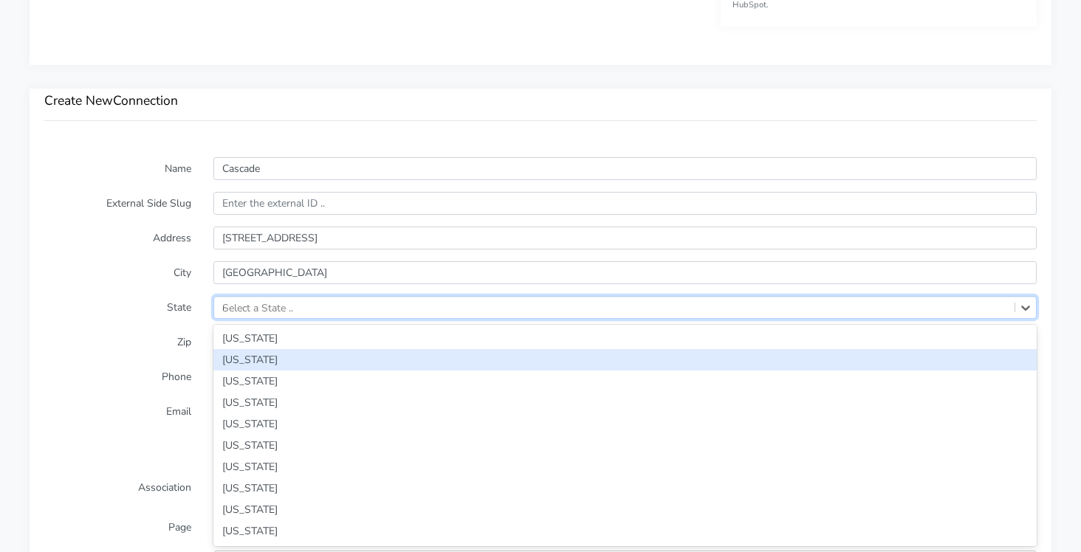
type input "mi"
click at [233, 361] on div "[US_STATE]" at bounding box center [624, 359] width 823 height 21
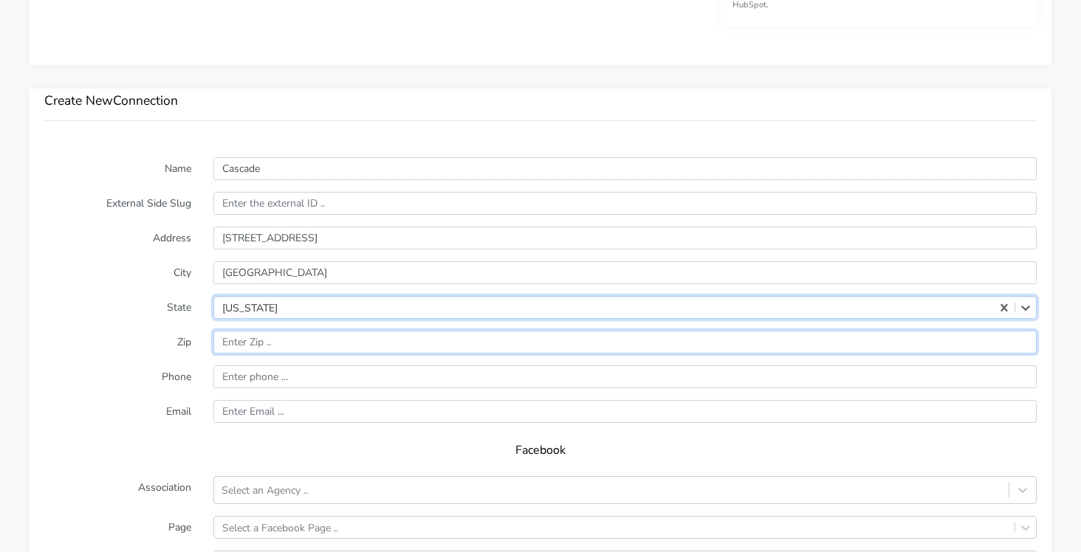
click at [264, 346] on input "input" at bounding box center [624, 342] width 823 height 23
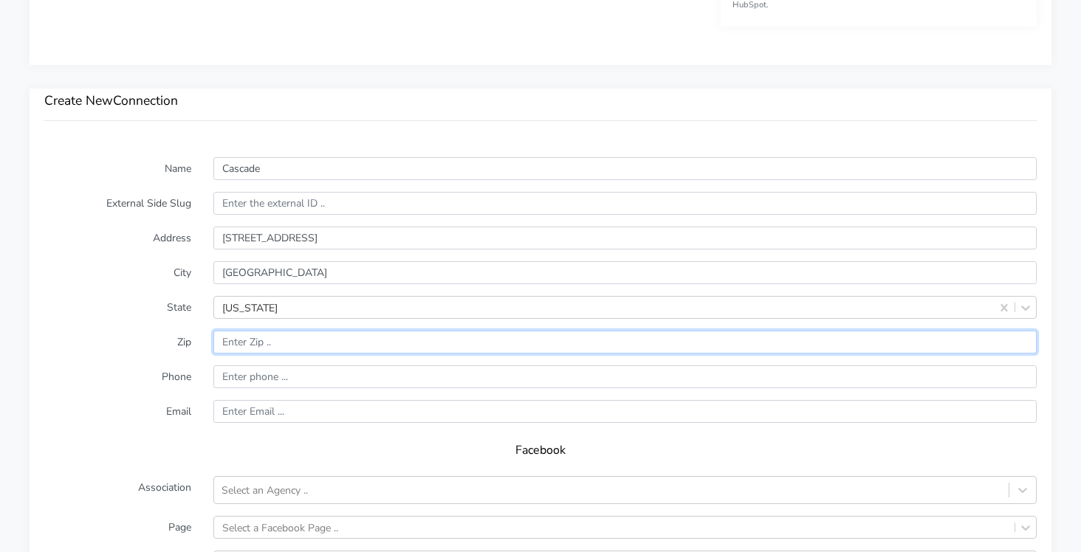
paste input "49546"
type input "49546"
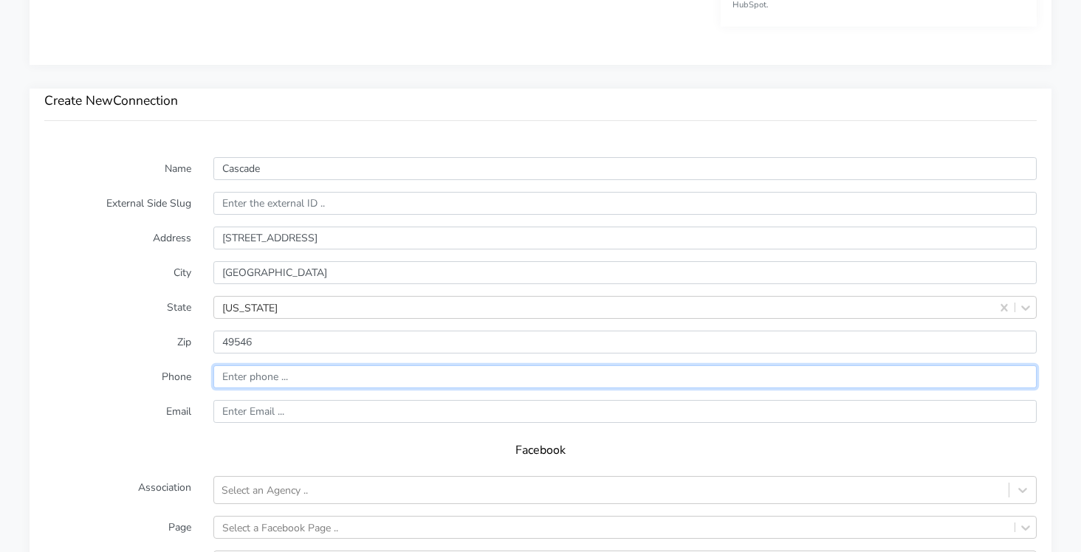
click at [237, 378] on input "input" at bounding box center [624, 376] width 823 height 23
paste input "616) 327-4739"
click at [223, 379] on input "input" at bounding box center [624, 376] width 823 height 23
click at [251, 378] on input "input" at bounding box center [624, 376] width 823 height 23
click at [254, 377] on input "input" at bounding box center [624, 376] width 823 height 23
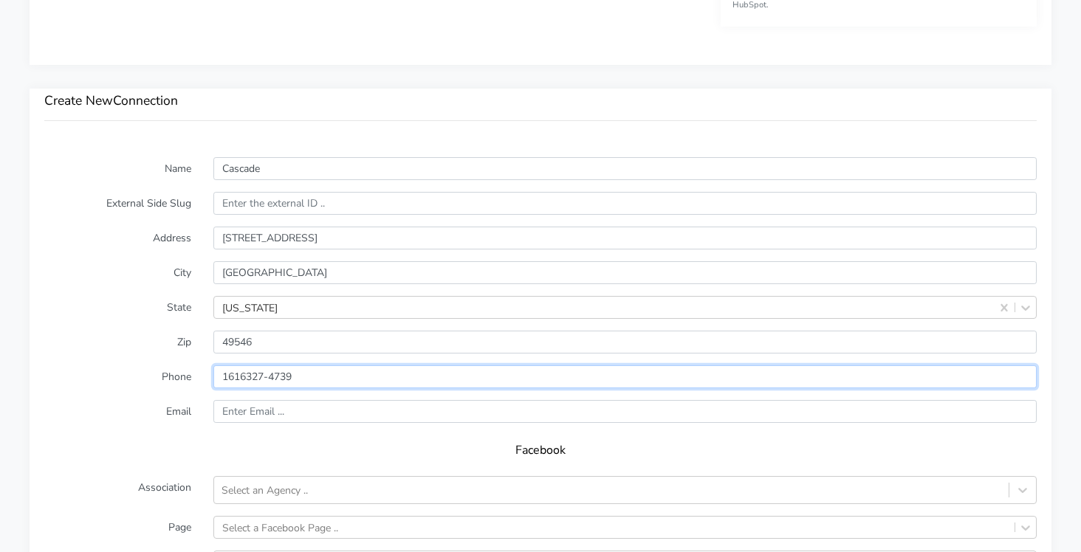
click at [272, 382] on input "input" at bounding box center [624, 376] width 823 height 23
type input "16163274739"
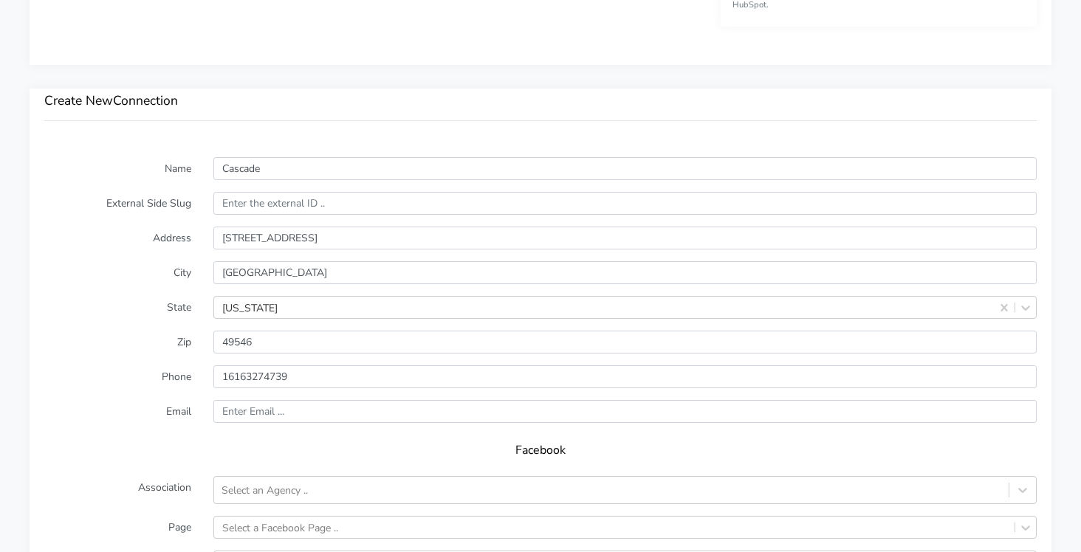
click at [162, 392] on form "Name Cascade External Side Slug Address [STREET_ADDRESS][US_STATE] Zip Phone Em…" at bounding box center [540, 448] width 992 height 582
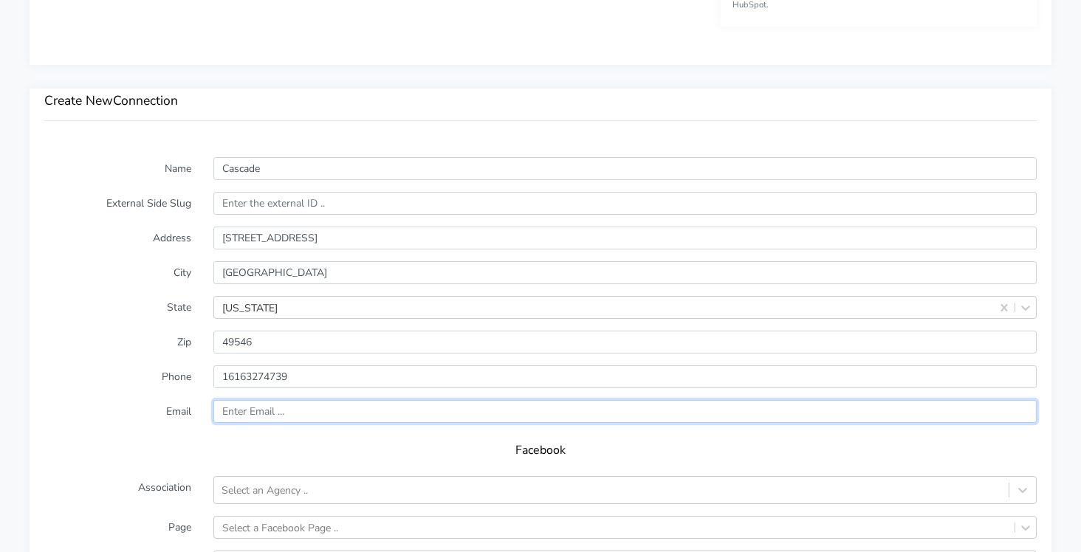
click at [234, 408] on input "text" at bounding box center [624, 411] width 823 height 23
paste input "[EMAIL_ADDRESS][DOMAIN_NAME]"
type input "[EMAIL_ADDRESS][DOMAIN_NAME]"
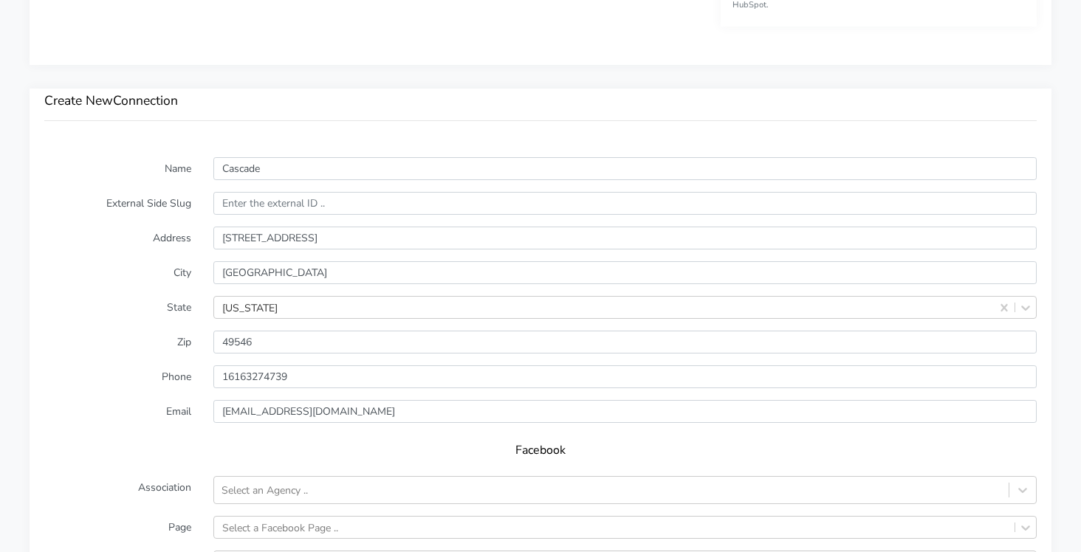
click at [104, 400] on label "Email" at bounding box center [117, 411] width 169 height 23
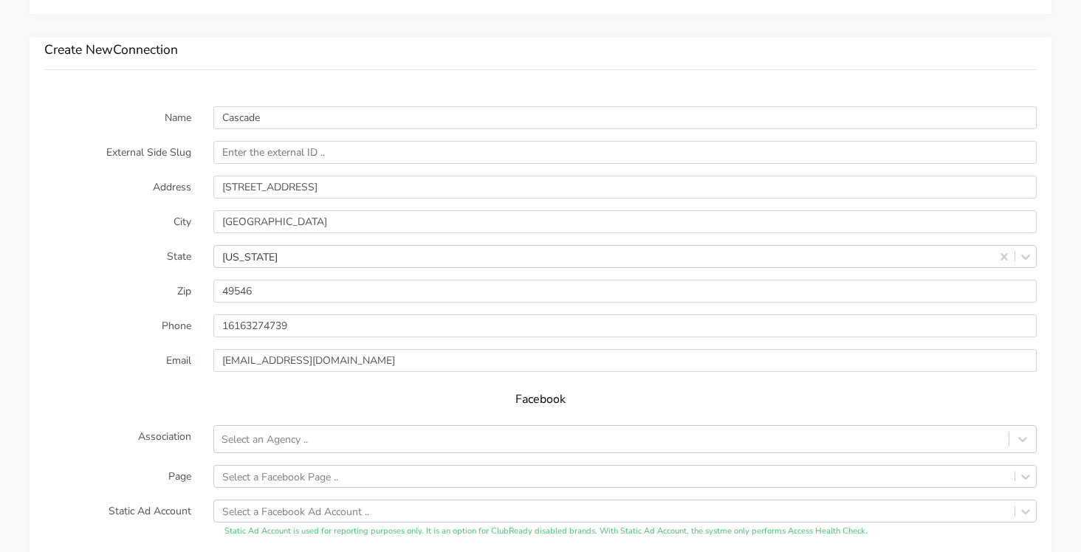
scroll to position [1085, 0]
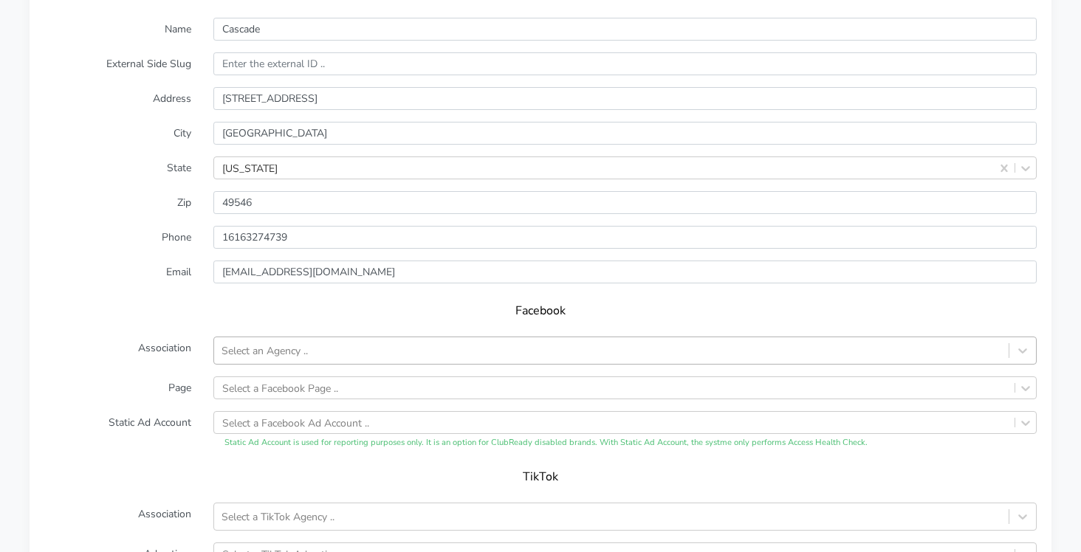
click at [275, 349] on div "Select an Agency .." at bounding box center [264, 351] width 86 height 16
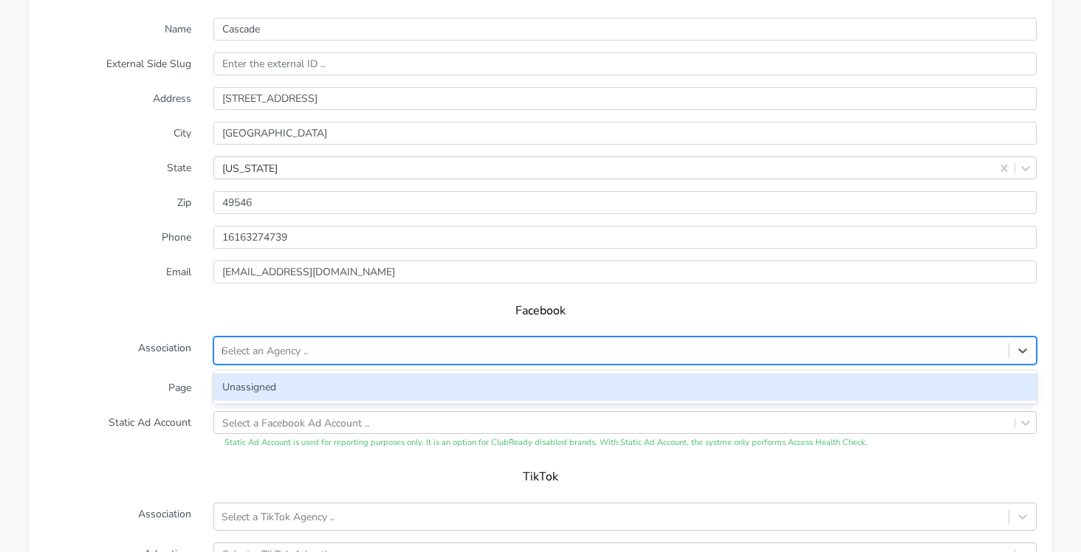
type input "un"
click at [272, 378] on div "Unassigned" at bounding box center [624, 387] width 823 height 27
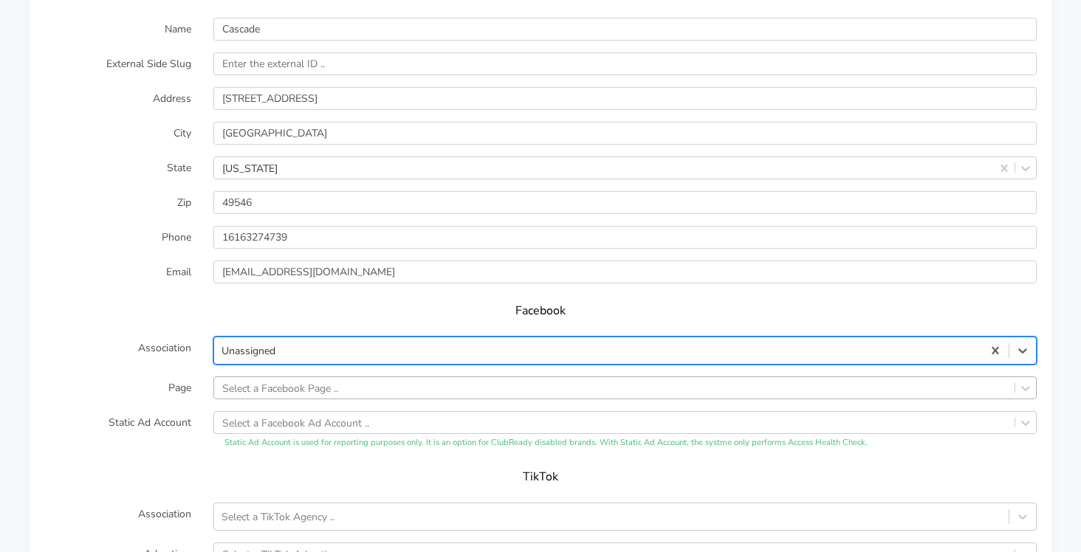
click at [260, 385] on div "Select a Facebook Page .." at bounding box center [624, 387] width 823 height 23
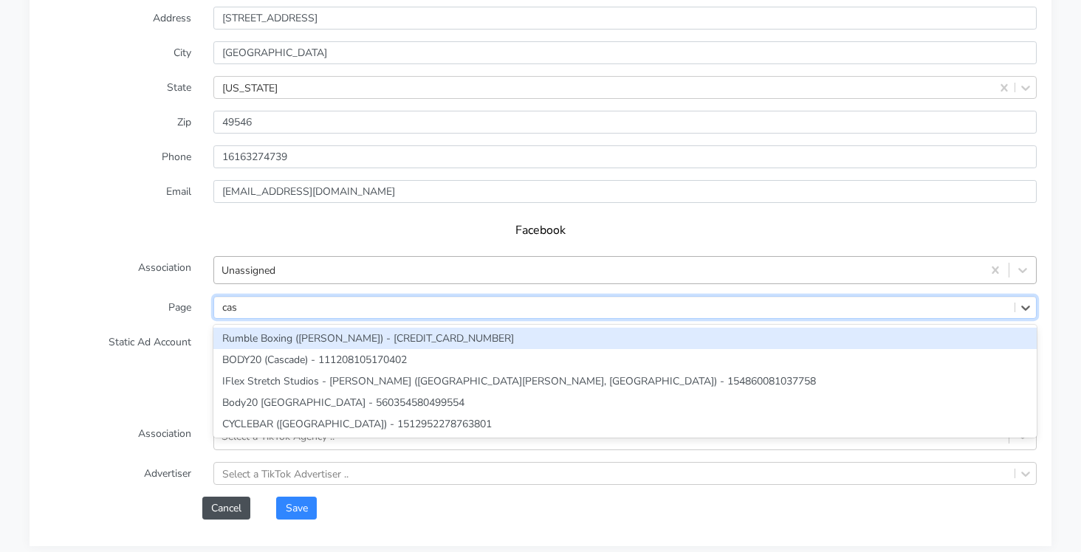
type input "casc"
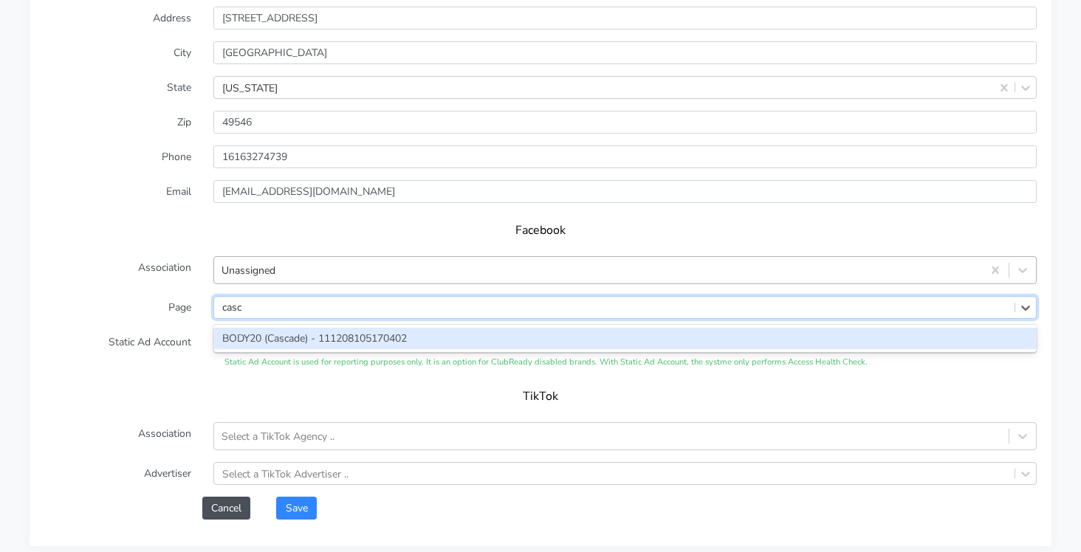
click at [243, 340] on div "BODY20 (Cascade) - 111208105170402" at bounding box center [624, 338] width 823 height 21
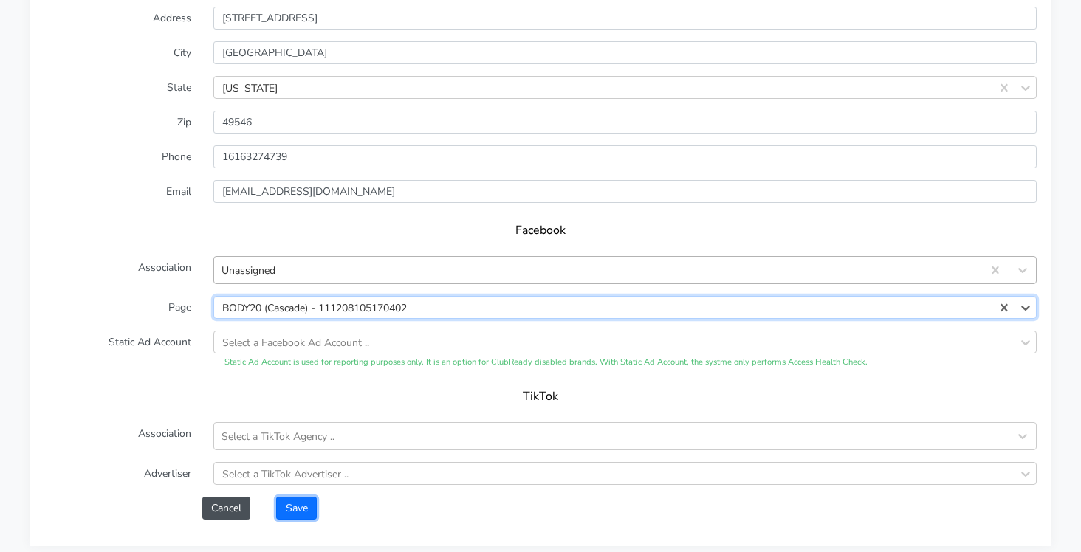
click at [303, 505] on button "Save" at bounding box center [296, 508] width 40 height 23
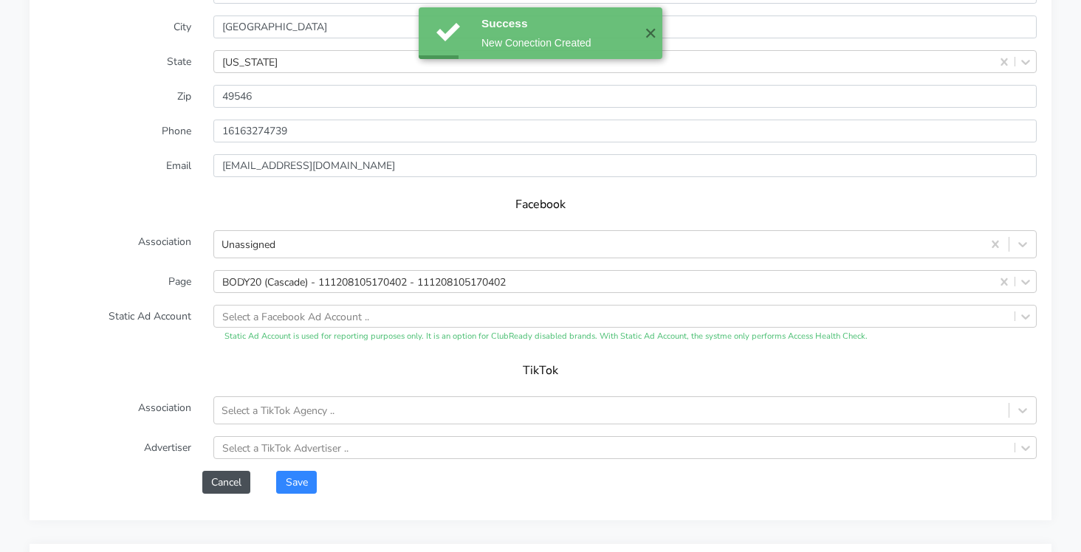
scroll to position [1326, 0]
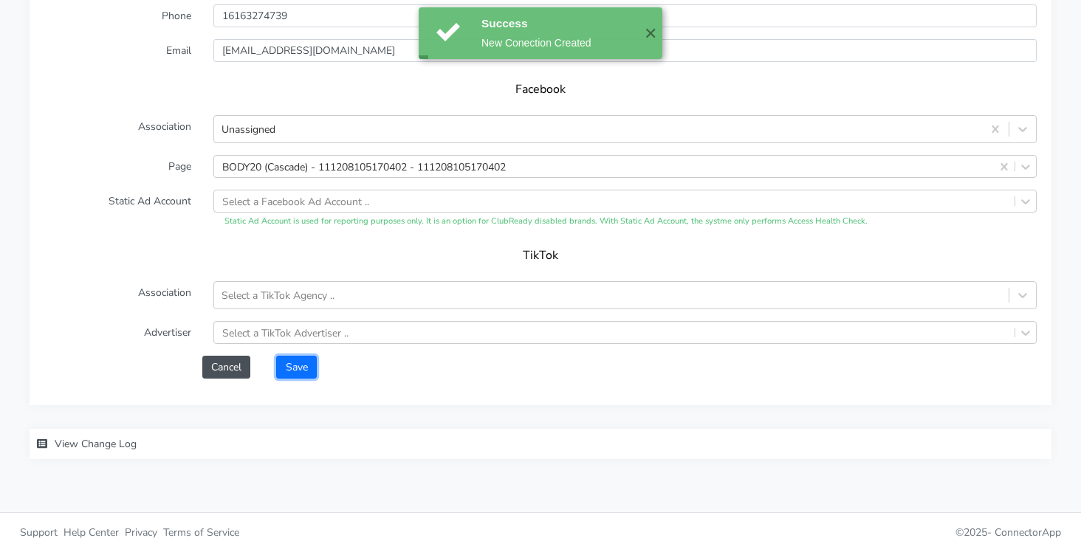
click at [302, 366] on button "Save" at bounding box center [296, 367] width 40 height 23
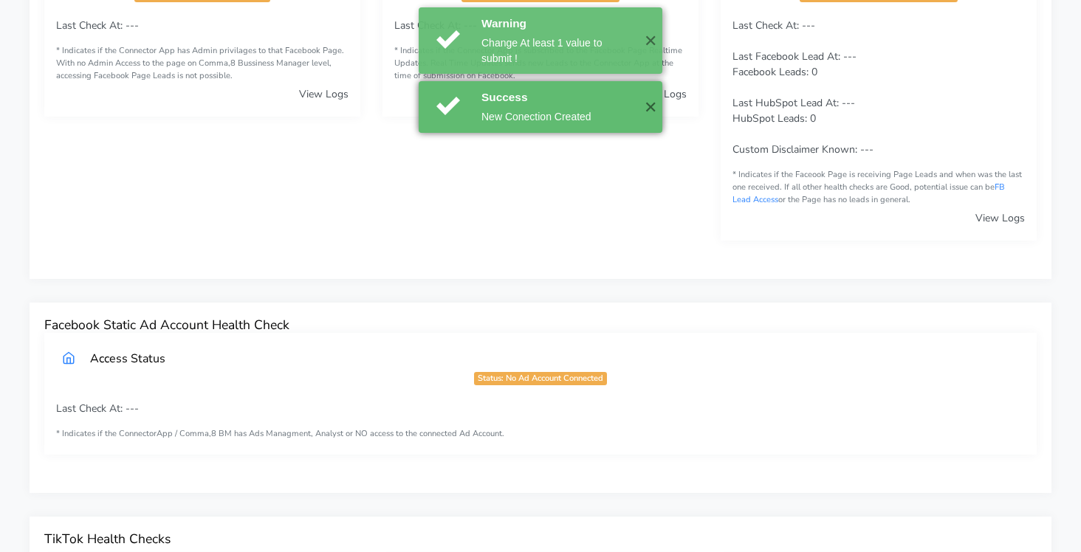
scroll to position [0, 0]
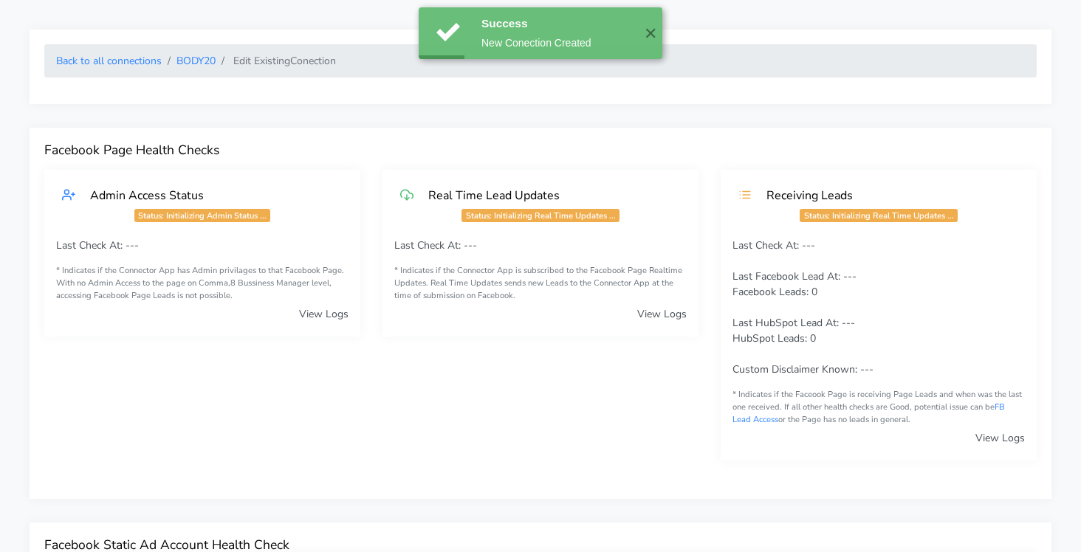
click at [199, 70] on ol "Back to all connections BODY20 Edit Existing Conection" at bounding box center [540, 60] width 992 height 33
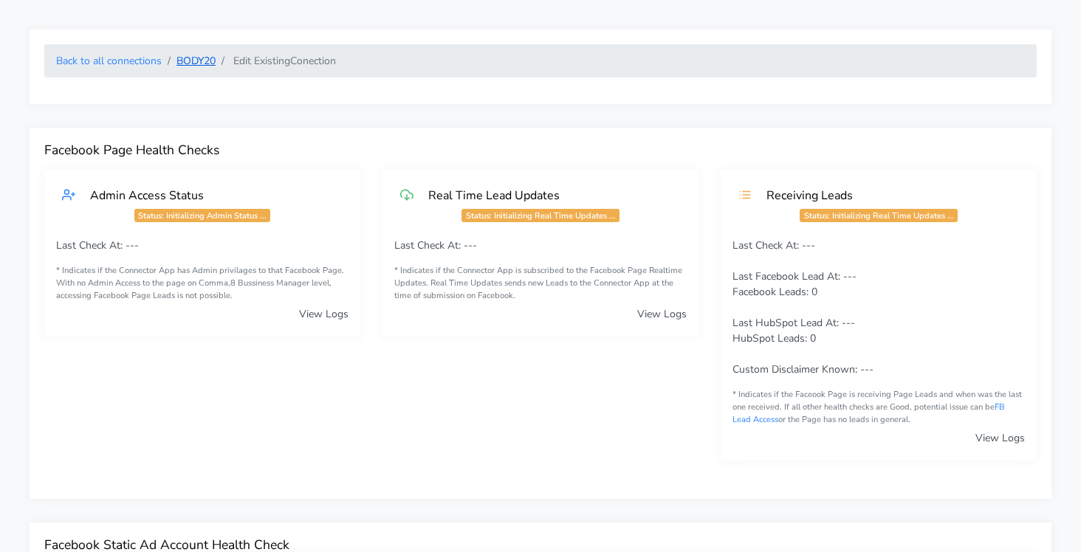
click at [199, 63] on link "BODY20" at bounding box center [195, 61] width 39 height 14
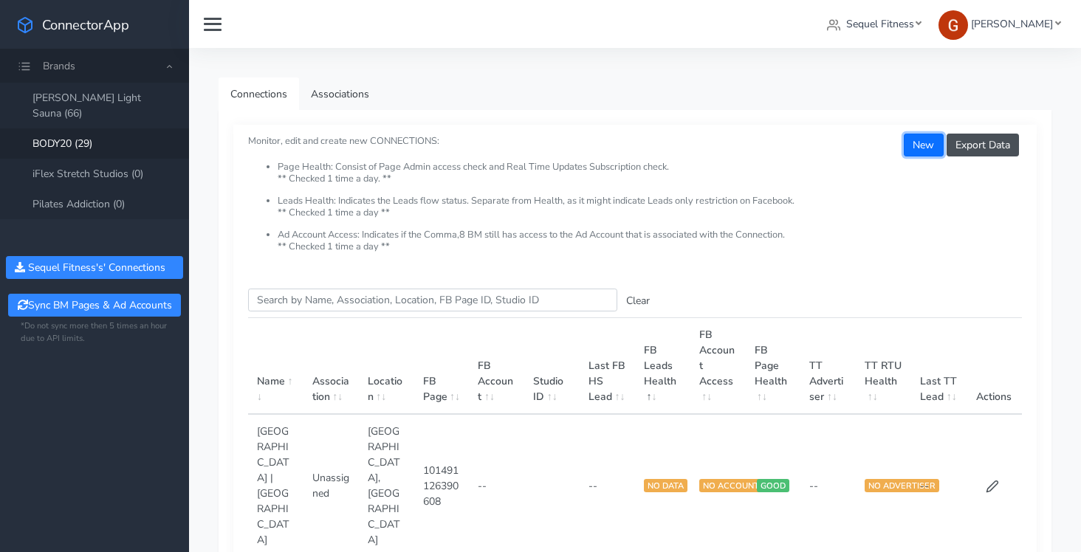
click at [918, 141] on button "New" at bounding box center [923, 145] width 39 height 23
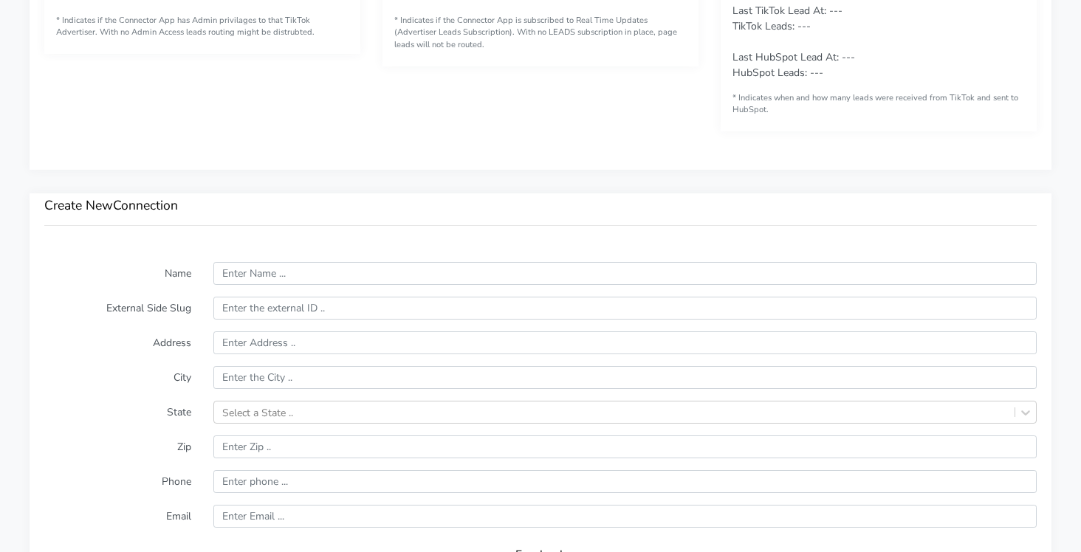
scroll to position [839, 0]
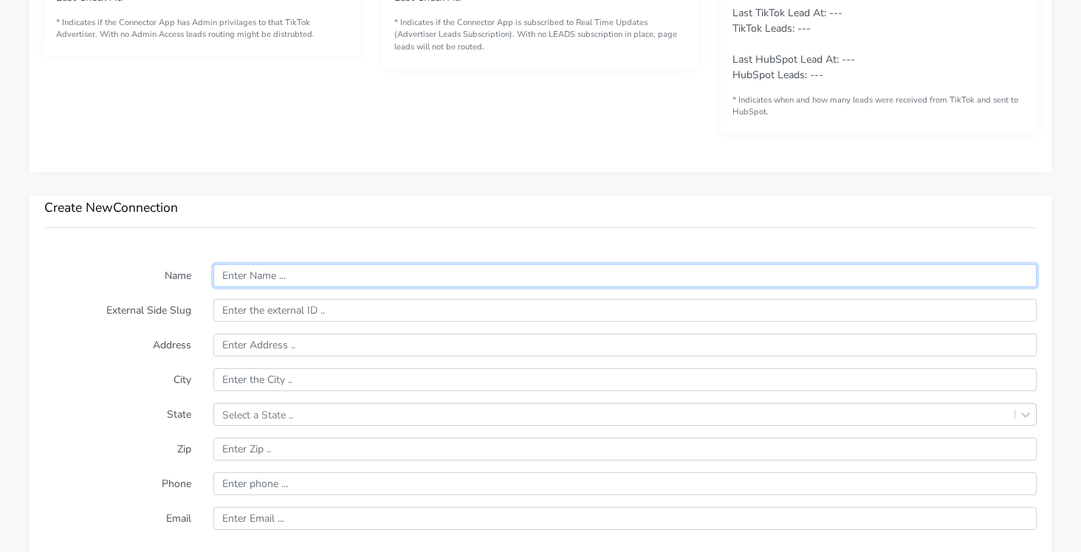
click at [263, 276] on input "text" at bounding box center [624, 275] width 823 height 23
paste input "[GEOGRAPHIC_DATA]"
type input "[GEOGRAPHIC_DATA]"
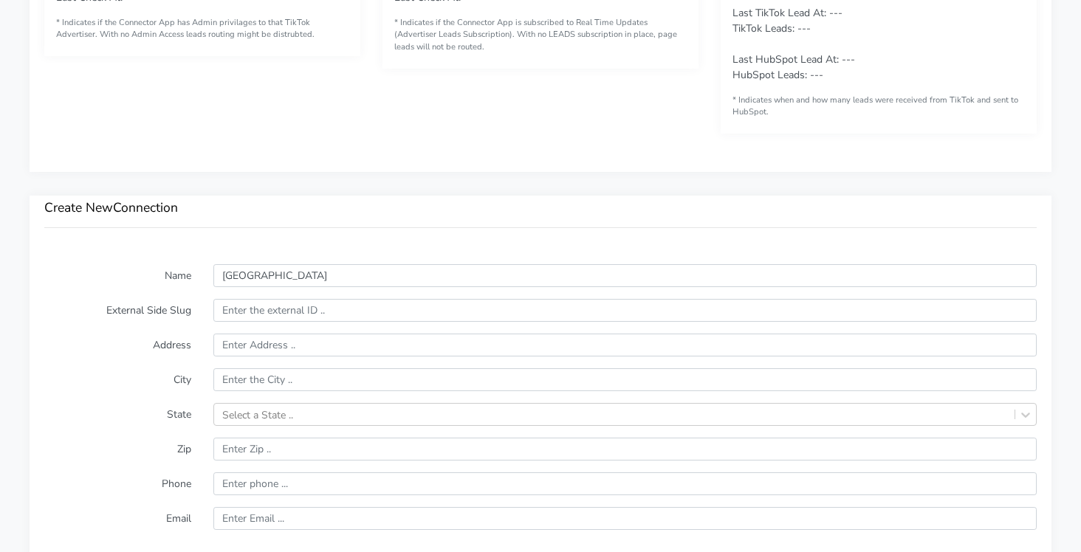
click at [140, 349] on label "Address" at bounding box center [117, 345] width 169 height 23
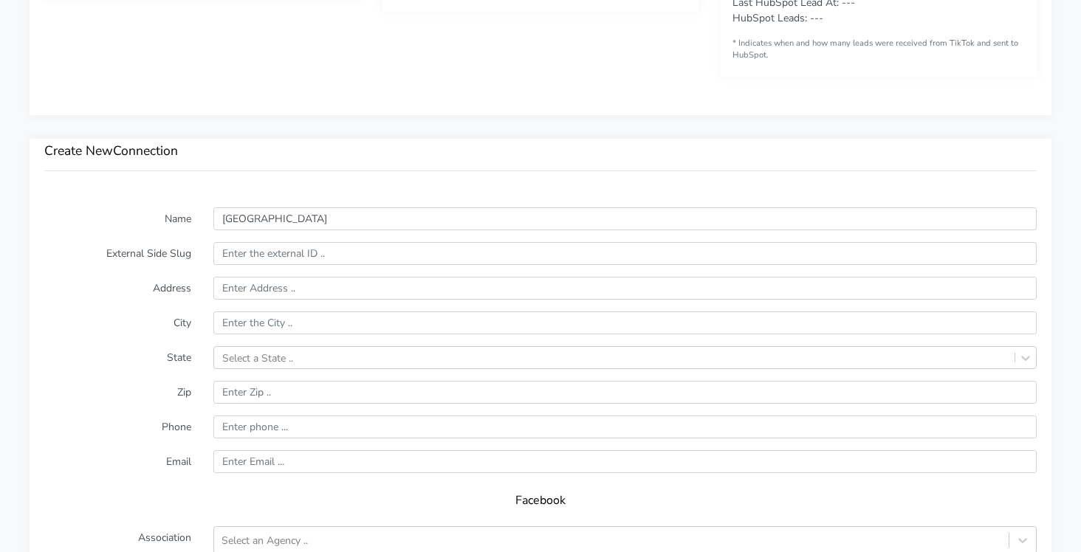
scroll to position [898, 0]
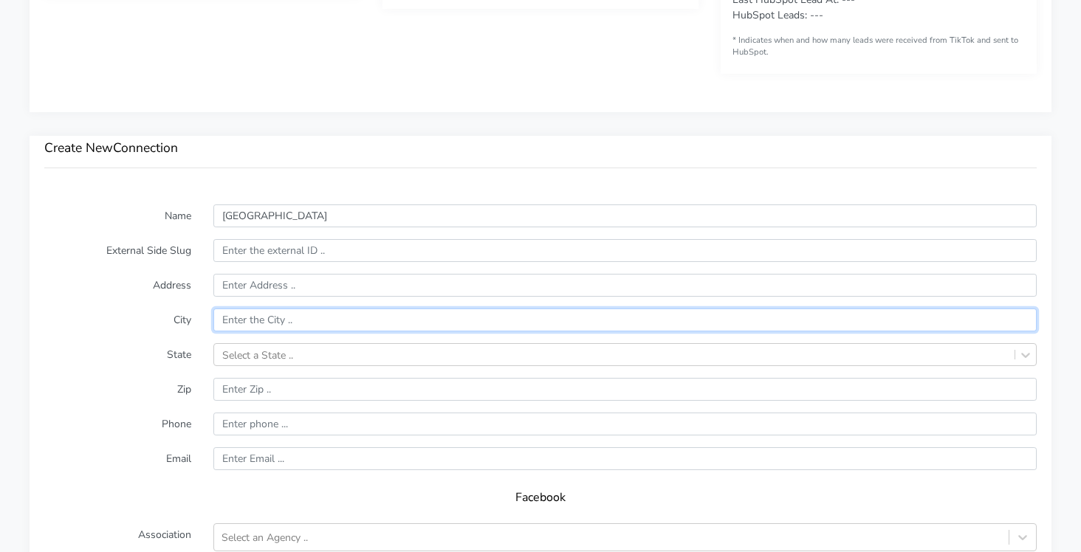
click at [250, 312] on input "text" at bounding box center [624, 320] width 823 height 23
paste input "[GEOGRAPHIC_DATA]"
type input "[GEOGRAPHIC_DATA]"
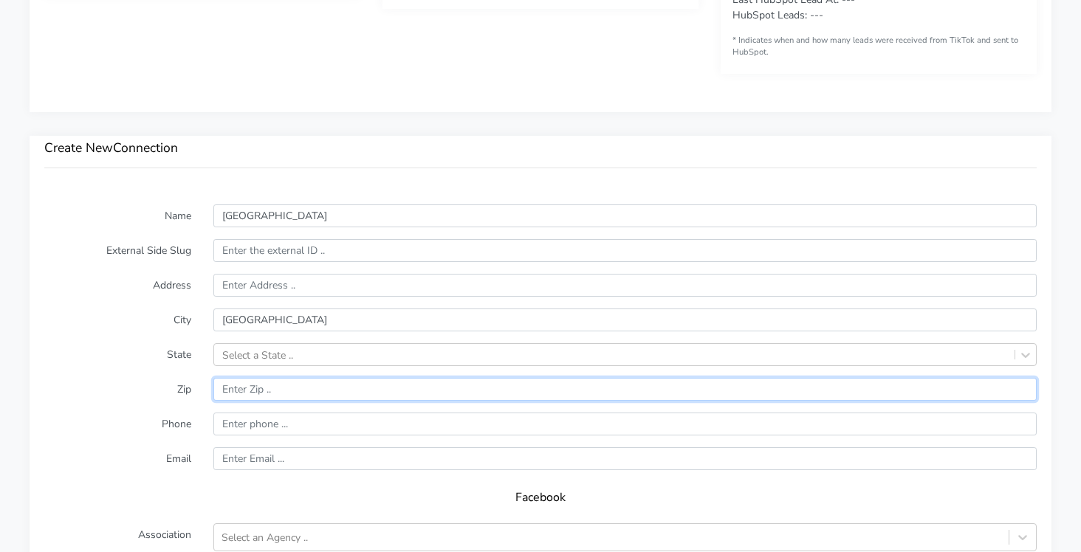
click at [249, 391] on input "input" at bounding box center [624, 389] width 823 height 23
paste input "48322"
type input "48322"
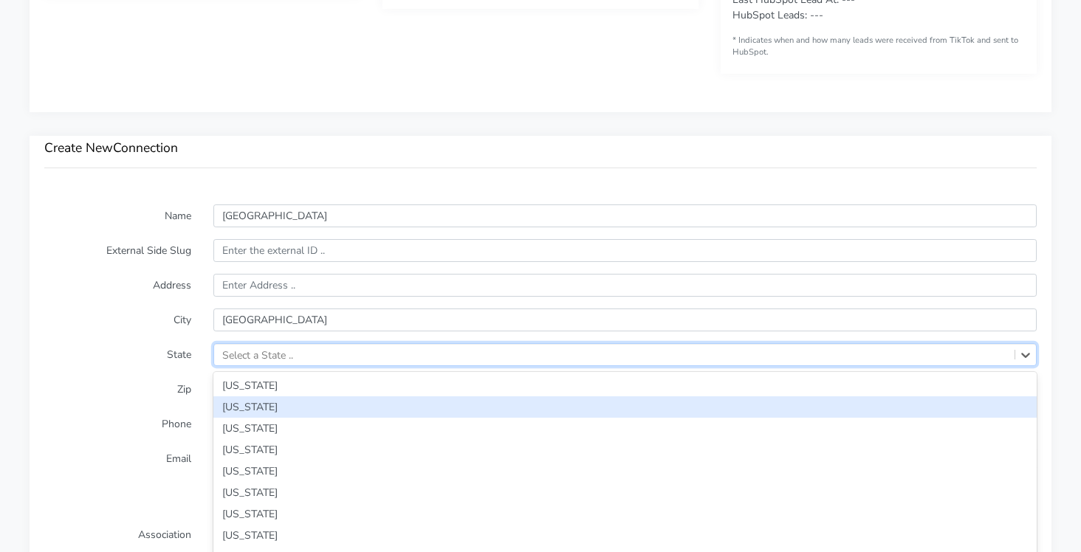
scroll to position [946, 0]
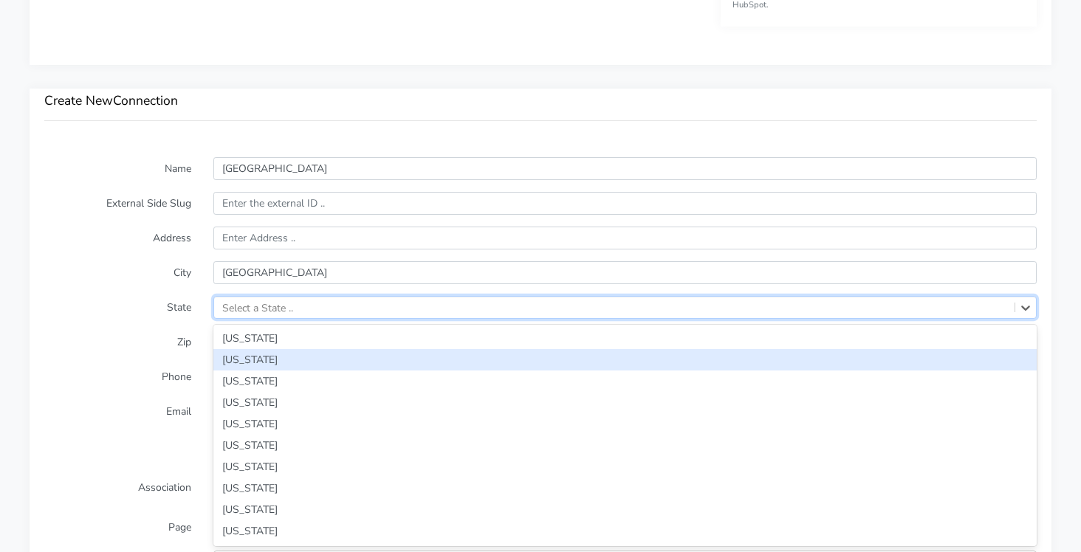
click at [264, 319] on div "option [US_STATE] focused, 2 of 59. 59 results available. Use Up and Down to ch…" at bounding box center [624, 307] width 823 height 23
type input "mi"
click at [255, 358] on div "[US_STATE]" at bounding box center [624, 359] width 823 height 21
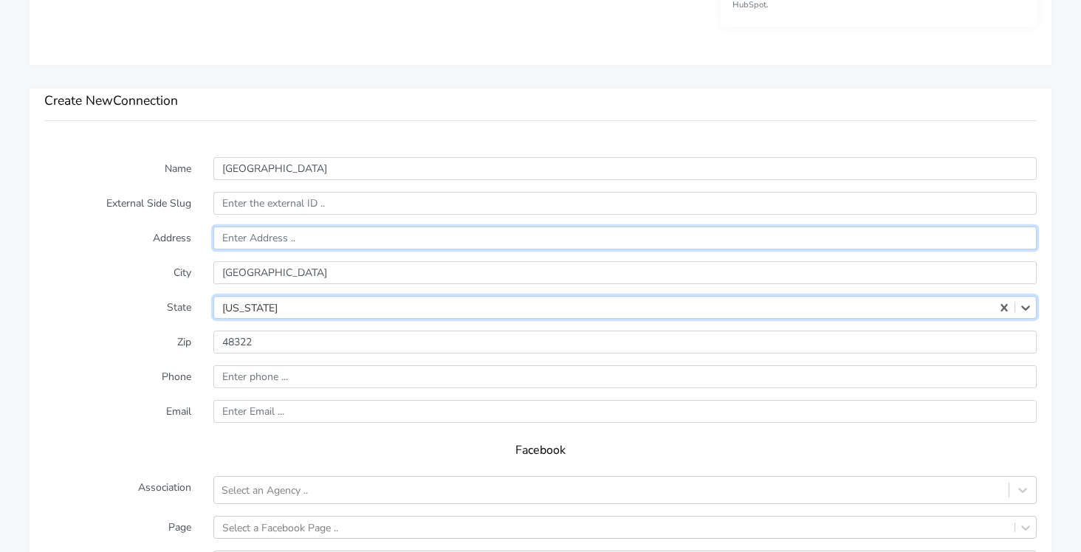
click at [266, 245] on input "text" at bounding box center [624, 238] width 823 height 23
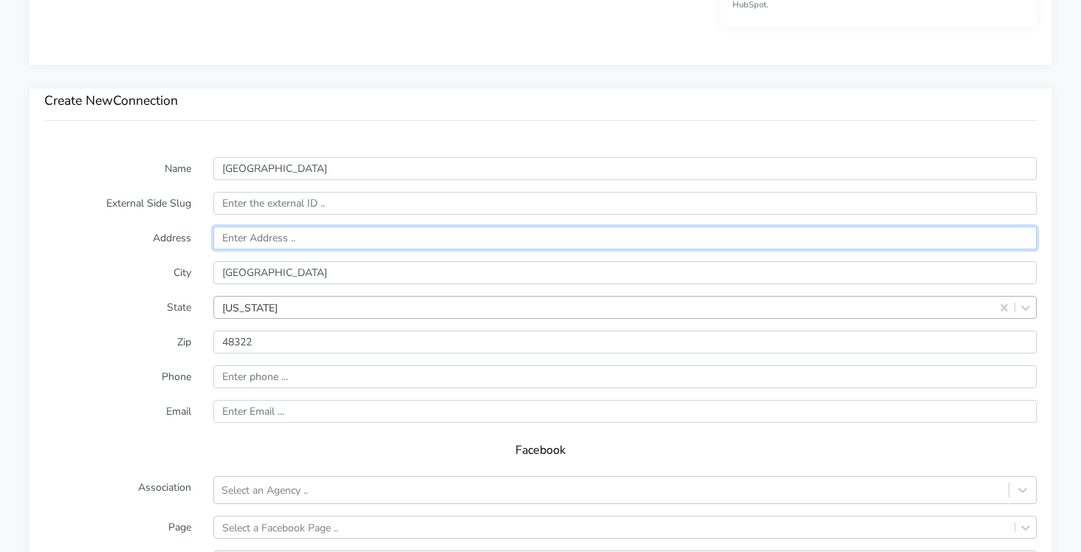
paste input "[STREET_ADDRESS][PERSON_NAME]"
type input "[STREET_ADDRESS][PERSON_NAME]"
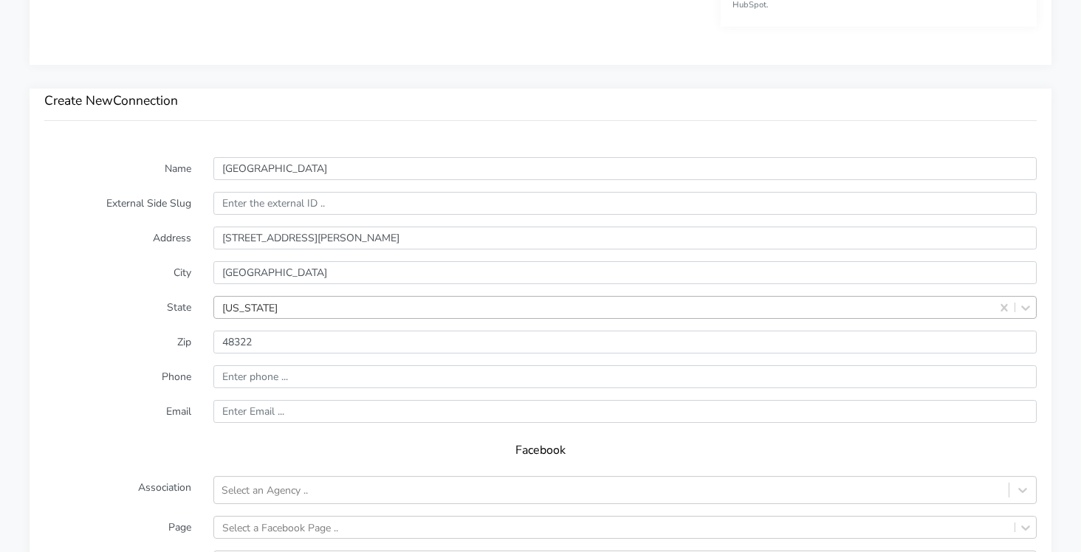
click at [116, 284] on form "Name [GEOGRAPHIC_DATA] External Side Slug Address [STREET_ADDRESS][PERSON_NAME]…" at bounding box center [540, 448] width 992 height 582
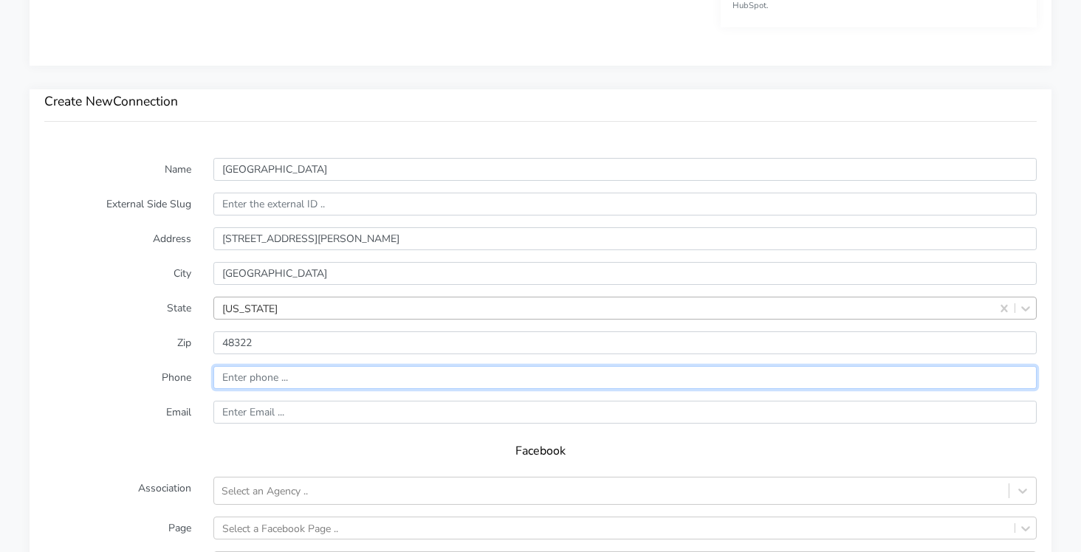
click at [259, 376] on input "input" at bounding box center [624, 377] width 823 height 23
paste input "[PHONE_NUMBER]"
click at [225, 377] on input "input" at bounding box center [624, 377] width 823 height 23
click at [254, 383] on input "input" at bounding box center [624, 377] width 823 height 23
click at [269, 377] on input "input" at bounding box center [624, 377] width 823 height 23
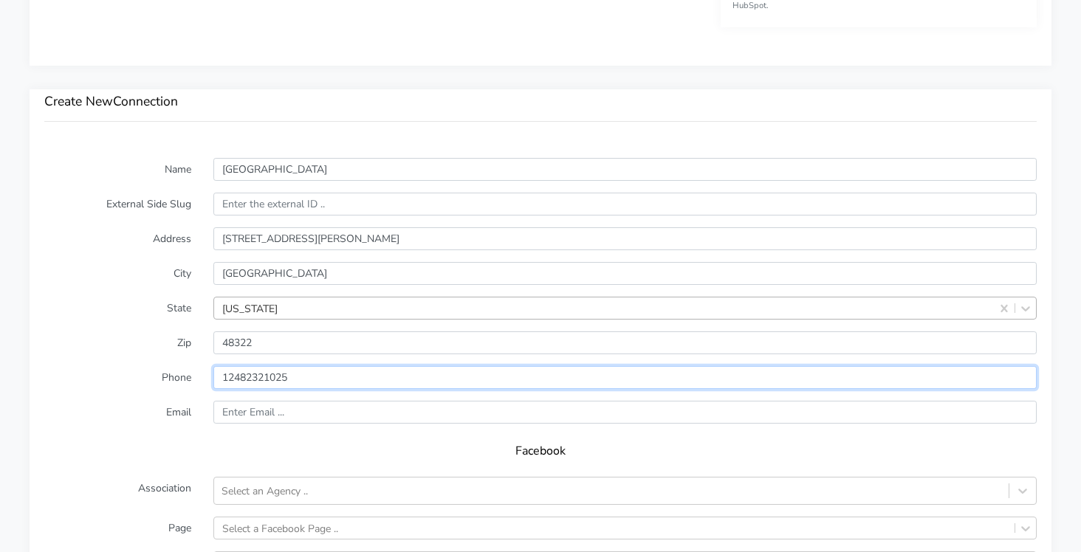
type input "12482321025"
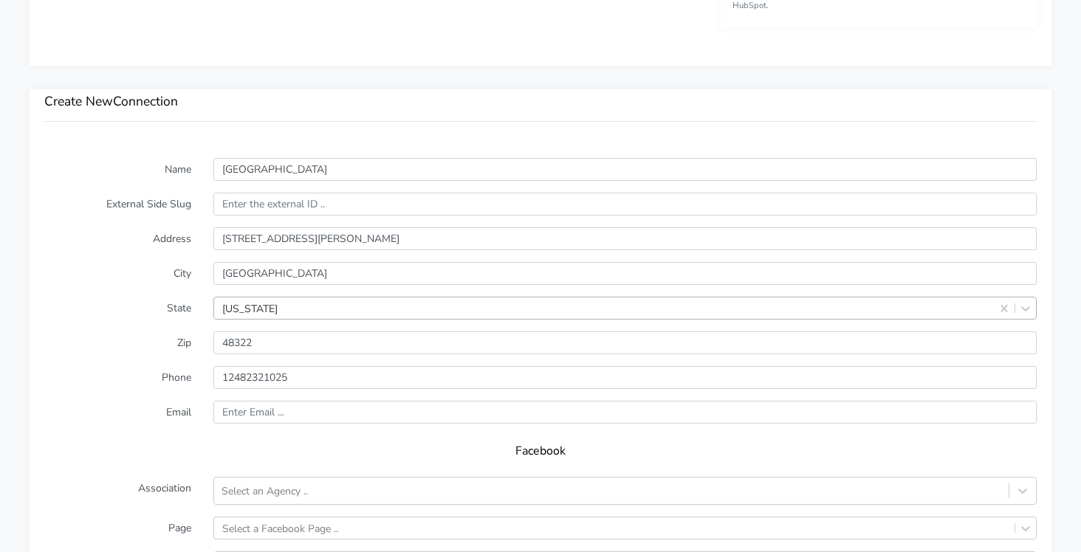
click at [123, 436] on div "Facebook" at bounding box center [540, 456] width 992 height 41
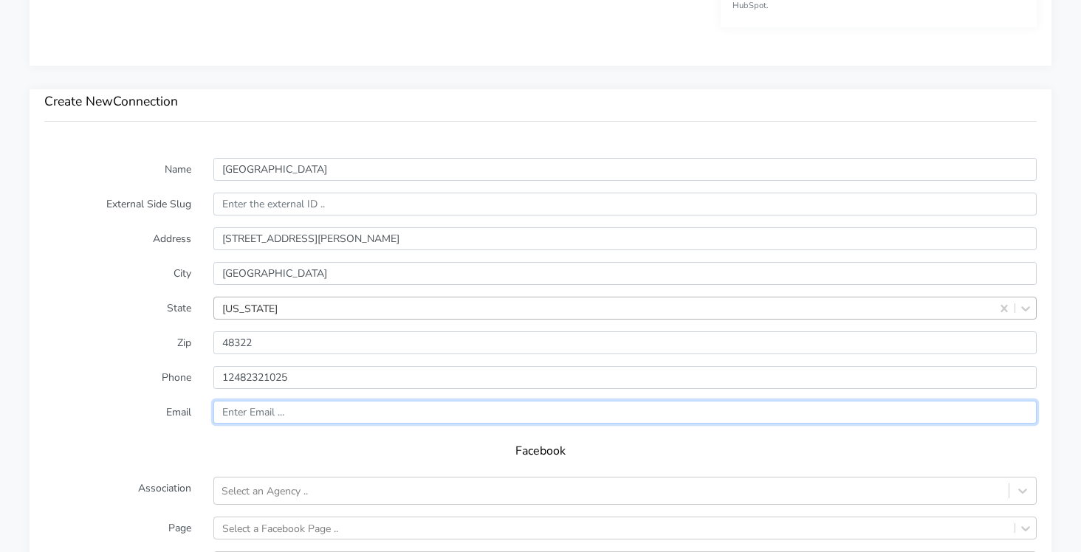
paste input "[EMAIL_ADDRESS][DOMAIN_NAME]"
type input "[EMAIL_ADDRESS][DOMAIN_NAME]"
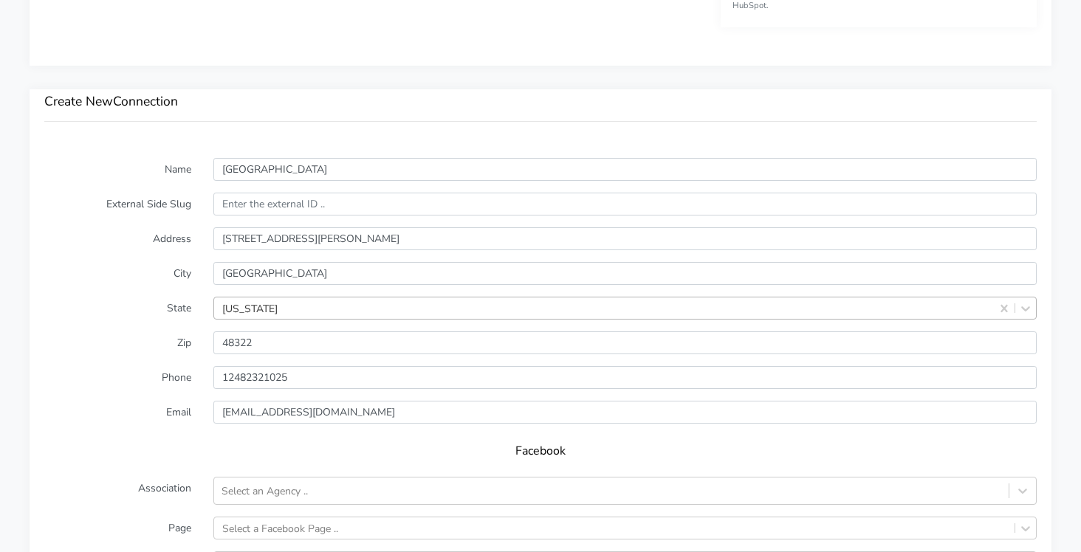
click at [122, 416] on label "Email" at bounding box center [117, 412] width 169 height 23
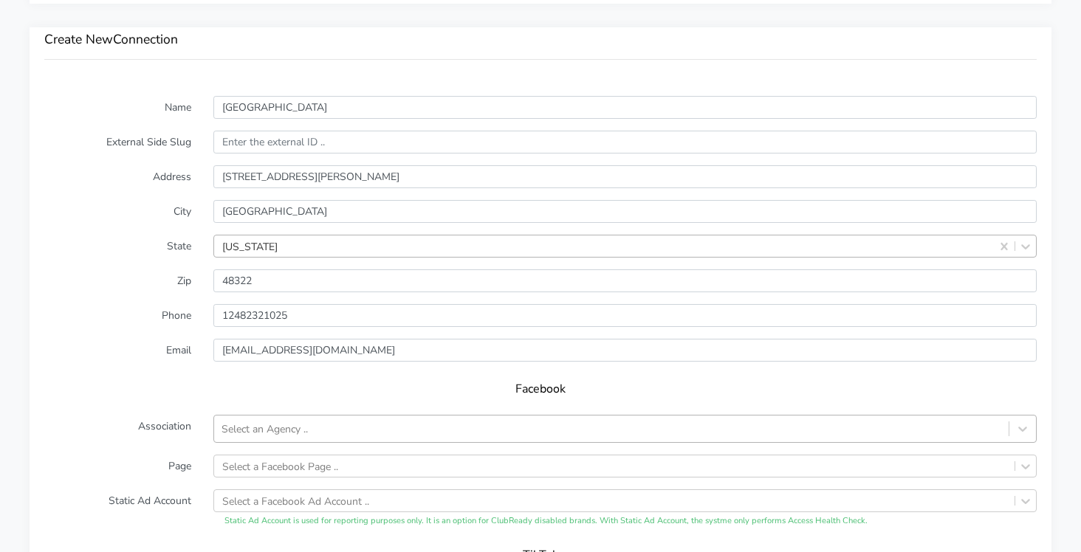
click at [222, 428] on div "Select an Agency .." at bounding box center [264, 429] width 86 height 16
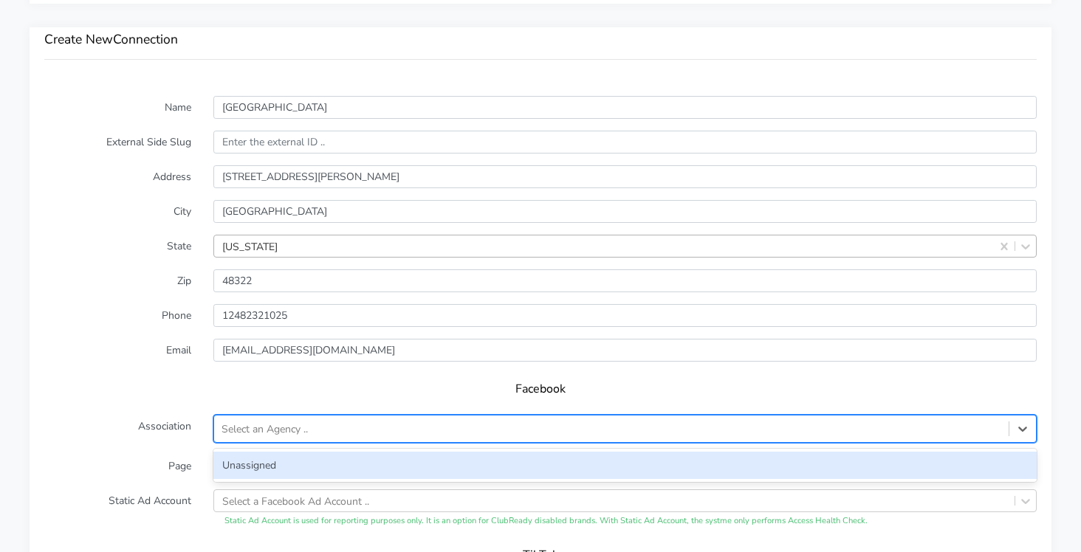
click at [233, 454] on div "Unassigned" at bounding box center [624, 465] width 823 height 27
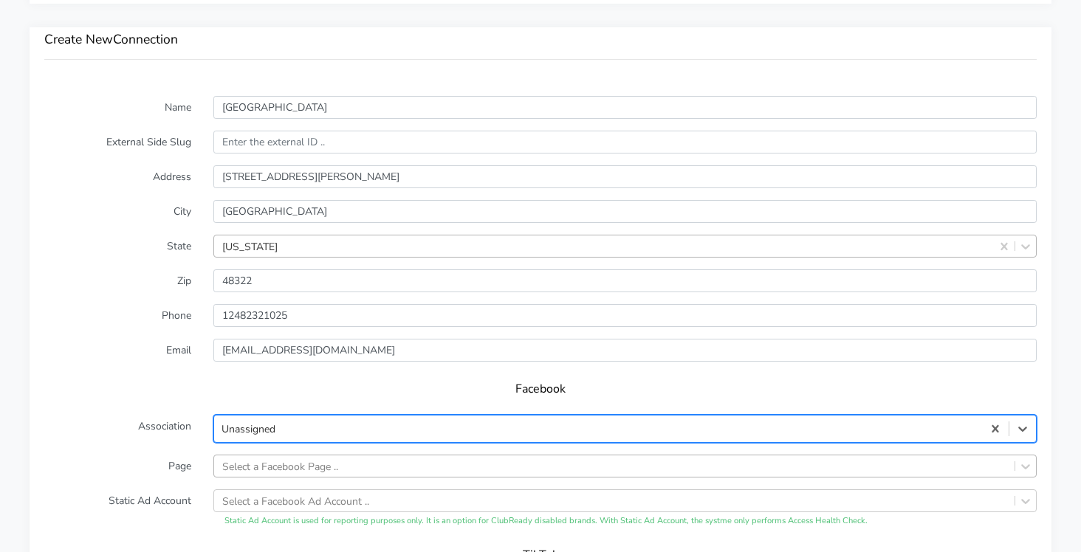
scroll to position [1166, 0]
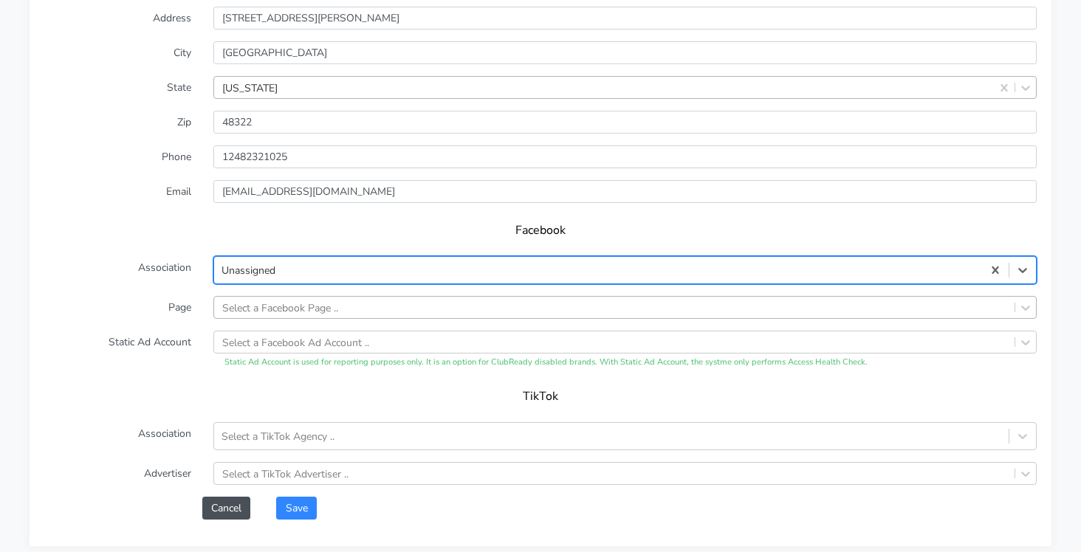
click at [259, 319] on div "Select a Facebook Page .." at bounding box center [624, 307] width 823 height 23
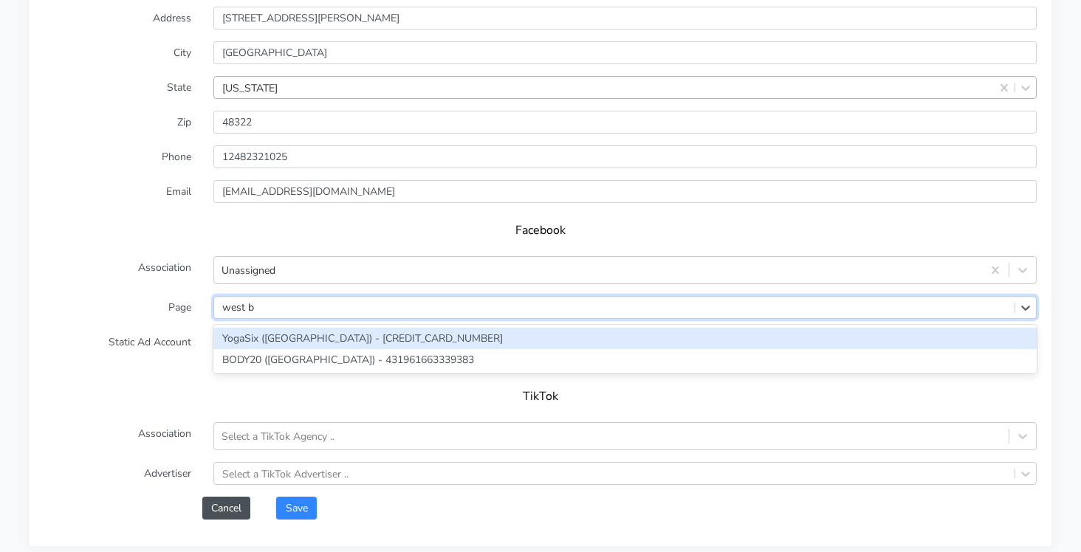
type input "[PERSON_NAME]"
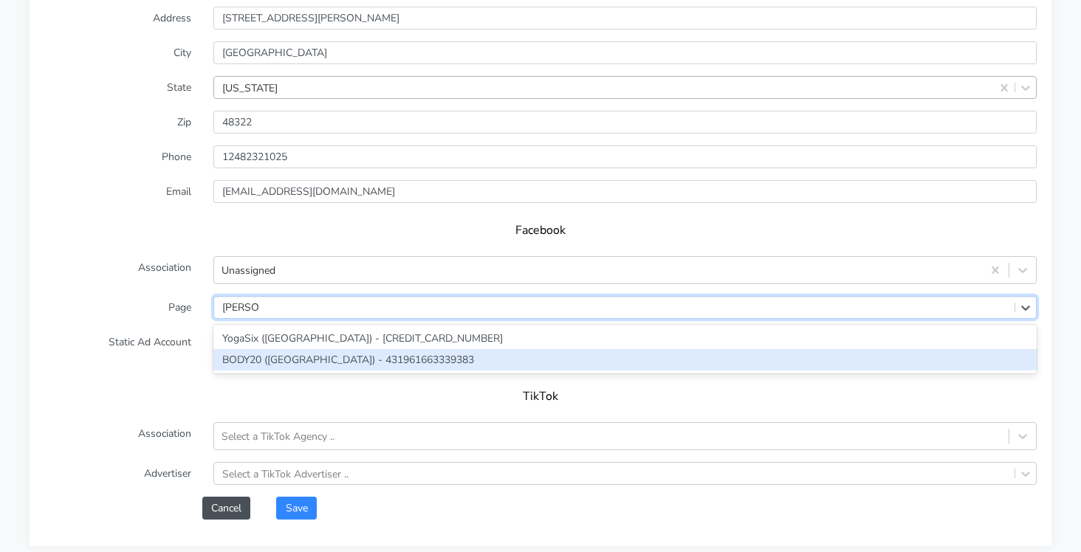
click at [248, 357] on div "BODY20 ([GEOGRAPHIC_DATA]) - 431961663339383" at bounding box center [624, 359] width 823 height 21
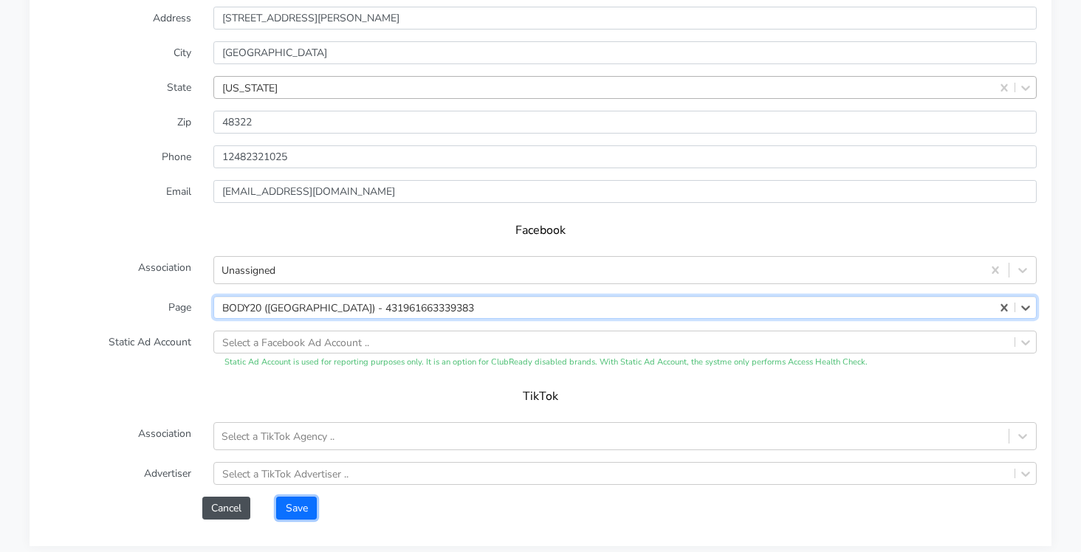
click at [294, 508] on button "Save" at bounding box center [296, 508] width 40 height 23
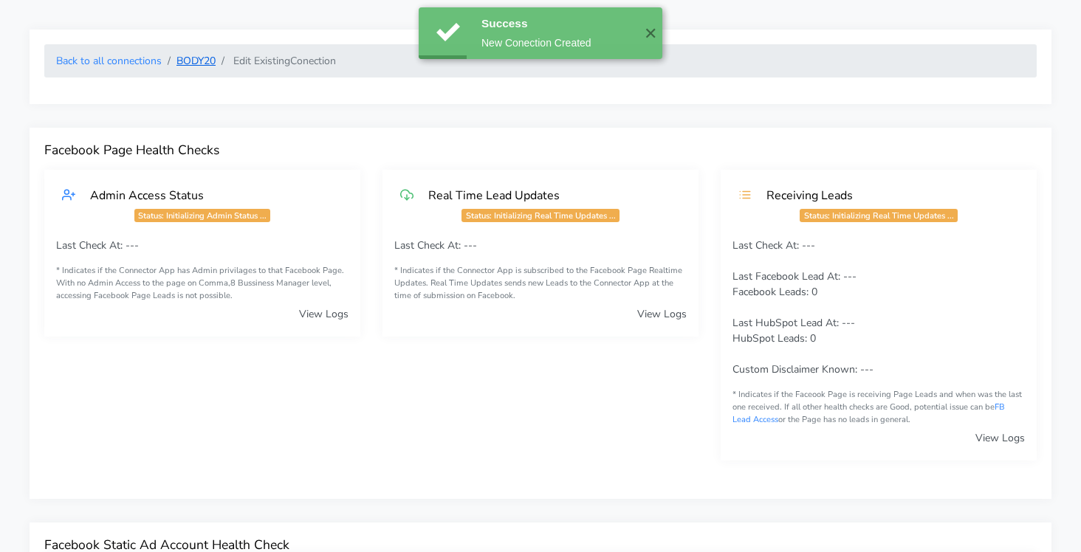
click at [195, 61] on link "BODY20" at bounding box center [195, 61] width 39 height 14
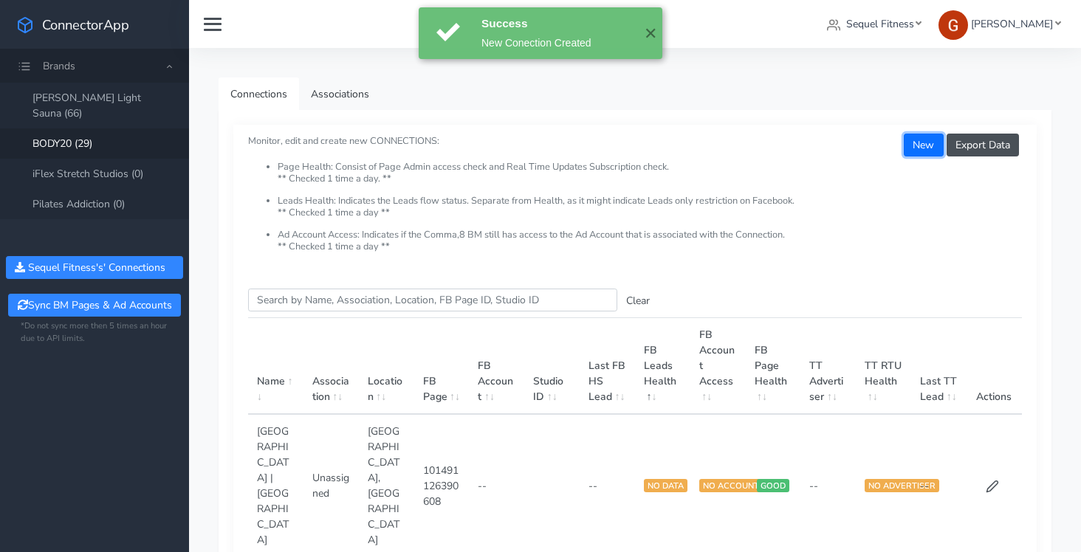
click at [928, 145] on button "New" at bounding box center [923, 145] width 39 height 23
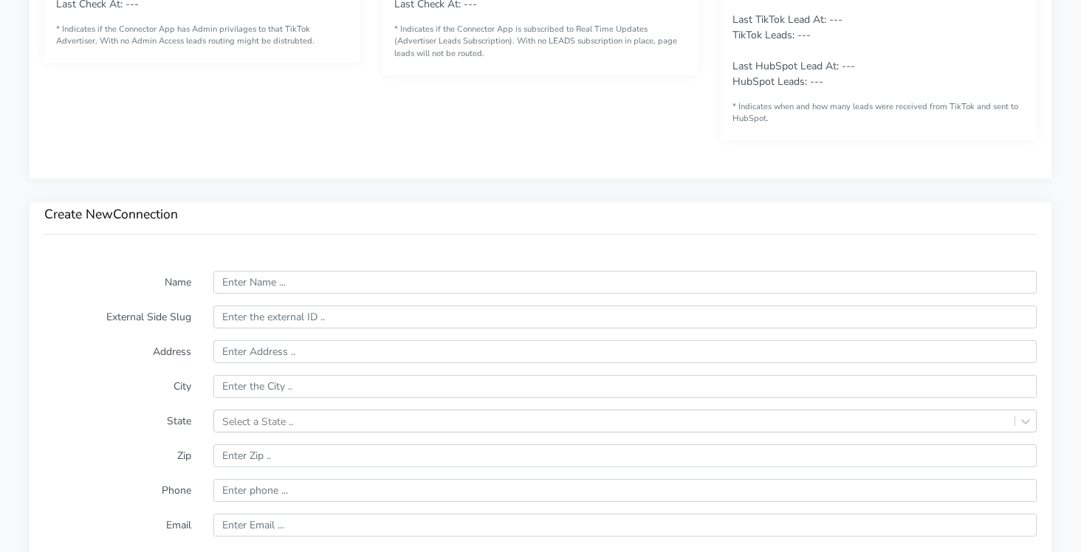
scroll to position [836, 0]
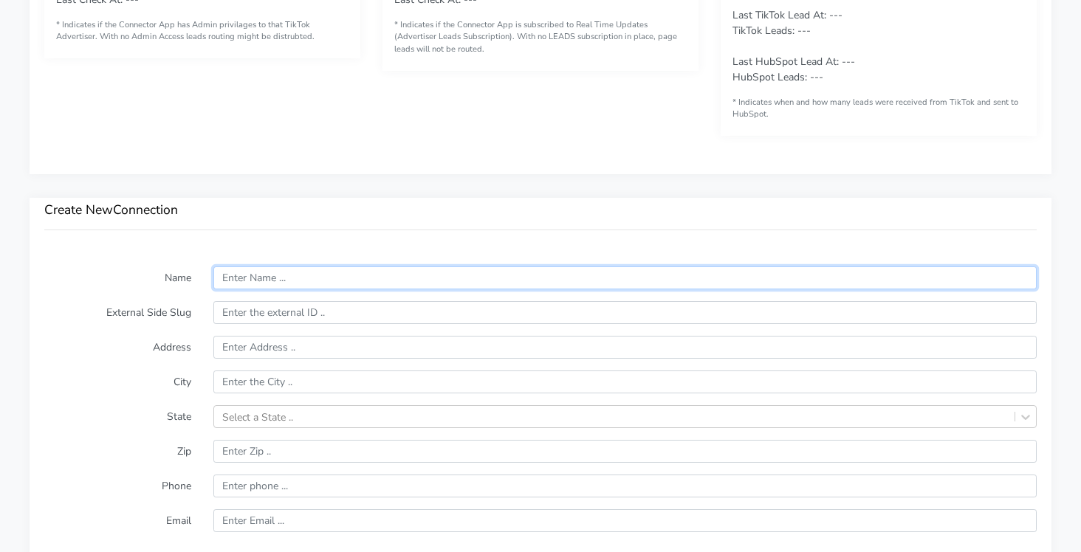
click at [237, 283] on input "text" at bounding box center [624, 277] width 823 height 23
paste input "[GEOGRAPHIC_DATA]"
type input "[GEOGRAPHIC_DATA]"
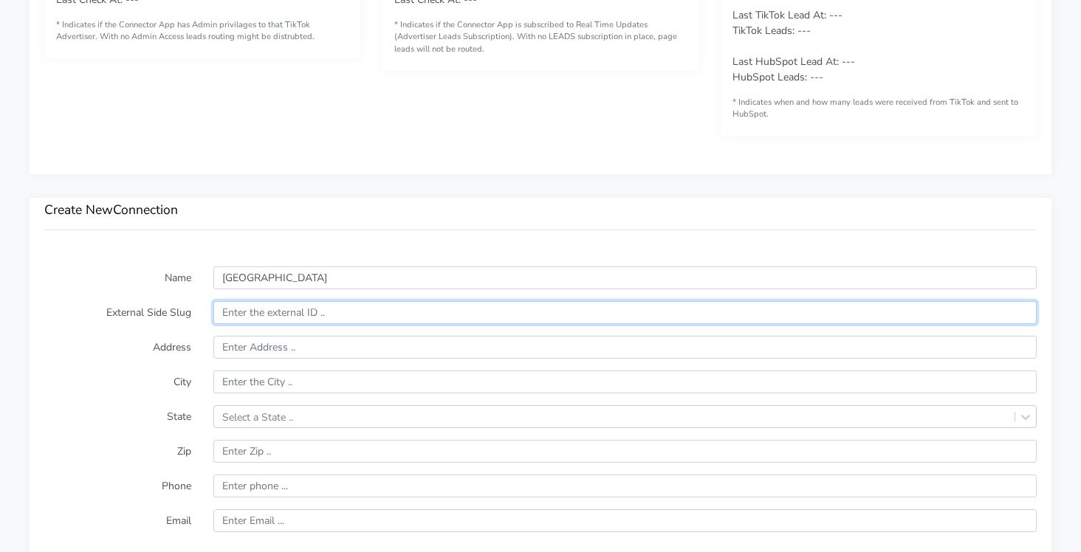
click at [286, 312] on input "text" at bounding box center [624, 312] width 823 height 23
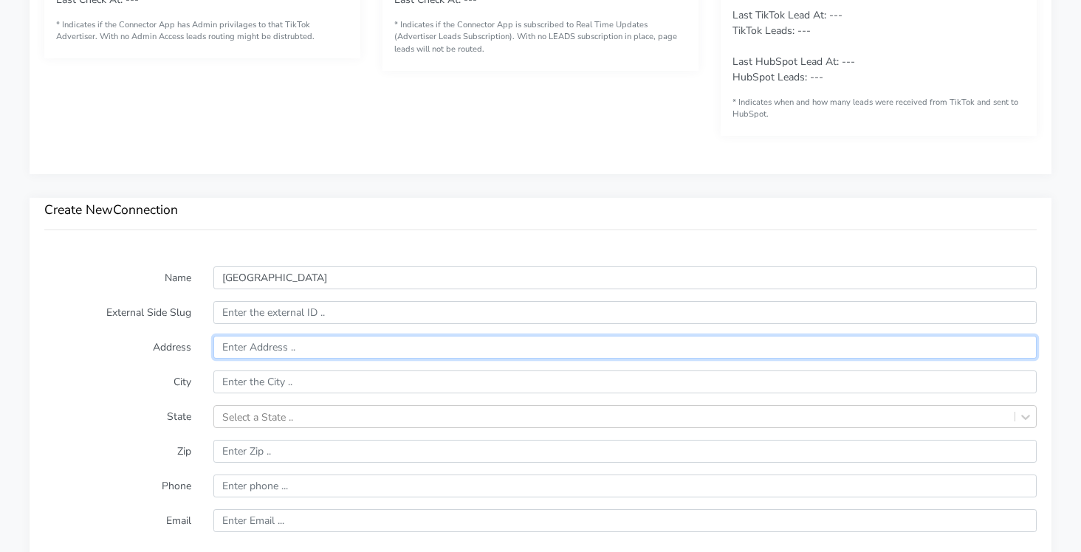
click at [258, 351] on input "text" at bounding box center [624, 347] width 823 height 23
paste input "[STREET_ADDRESS]"
type input "[STREET_ADDRESS]"
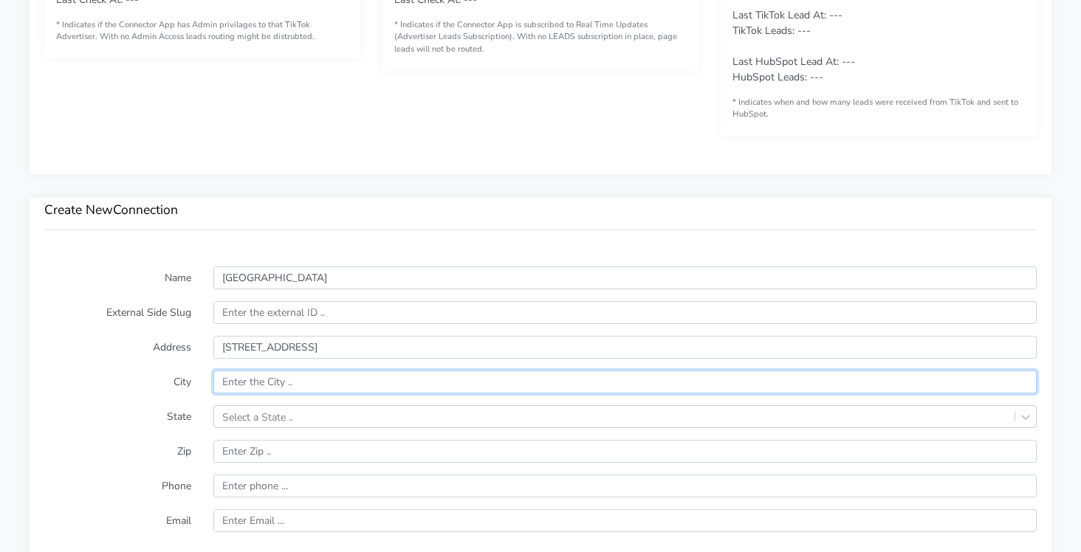
click at [245, 385] on input "text" at bounding box center [624, 382] width 823 height 23
paste input "[PERSON_NAME]"
type input "[PERSON_NAME]"
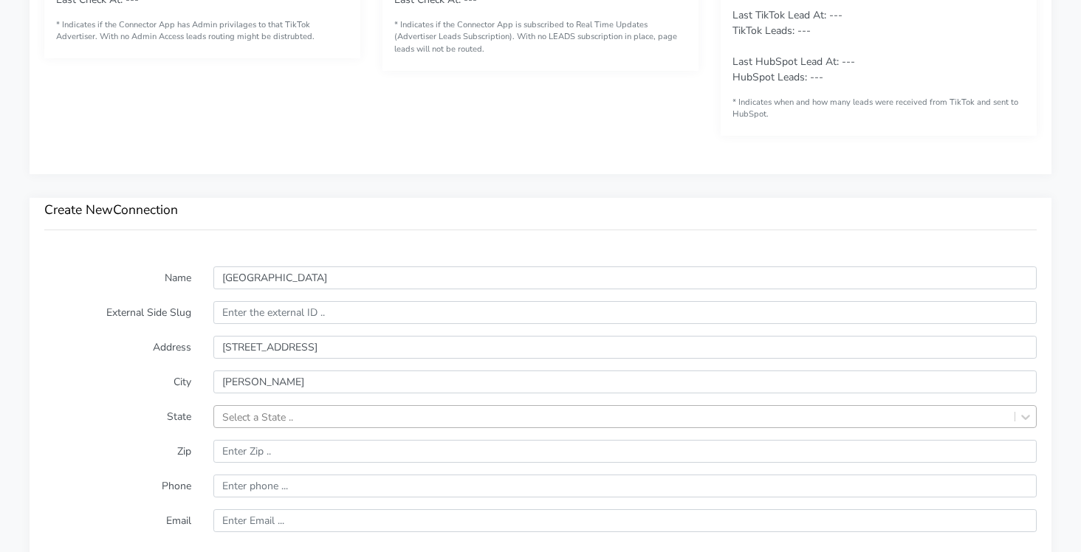
scroll to position [946, 0]
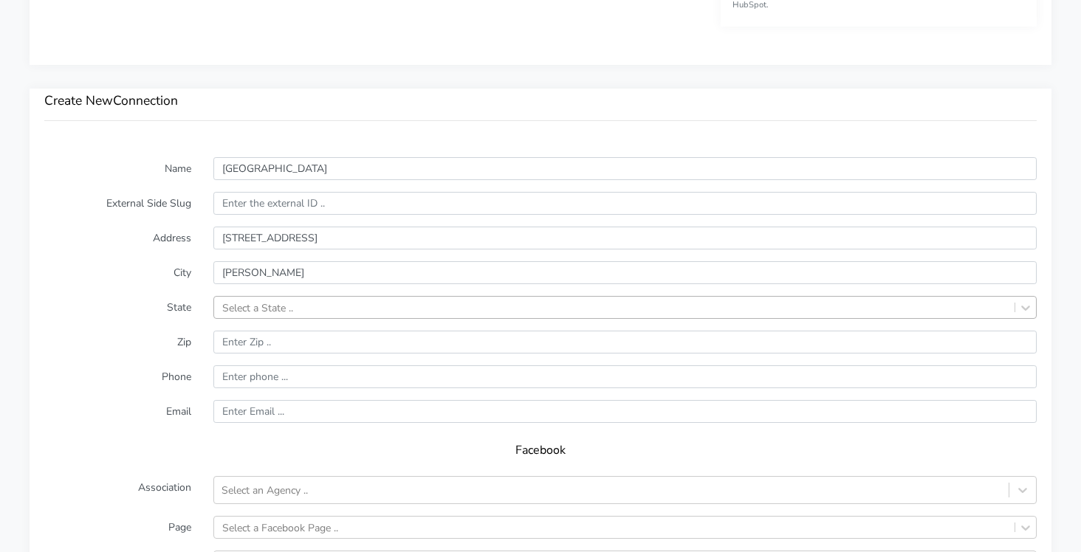
click at [244, 319] on div "Select a State .." at bounding box center [624, 307] width 823 height 23
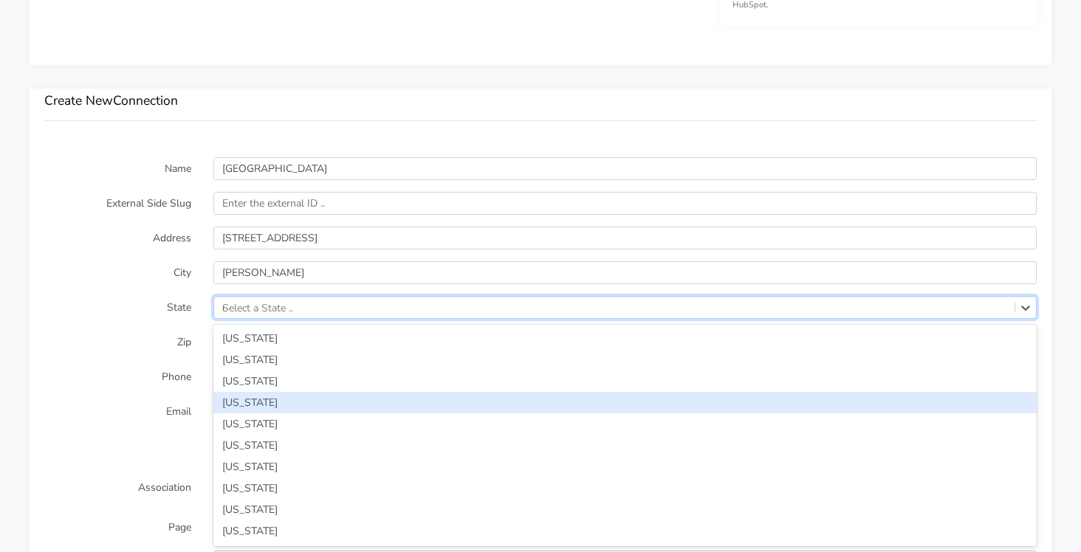
type input "min"
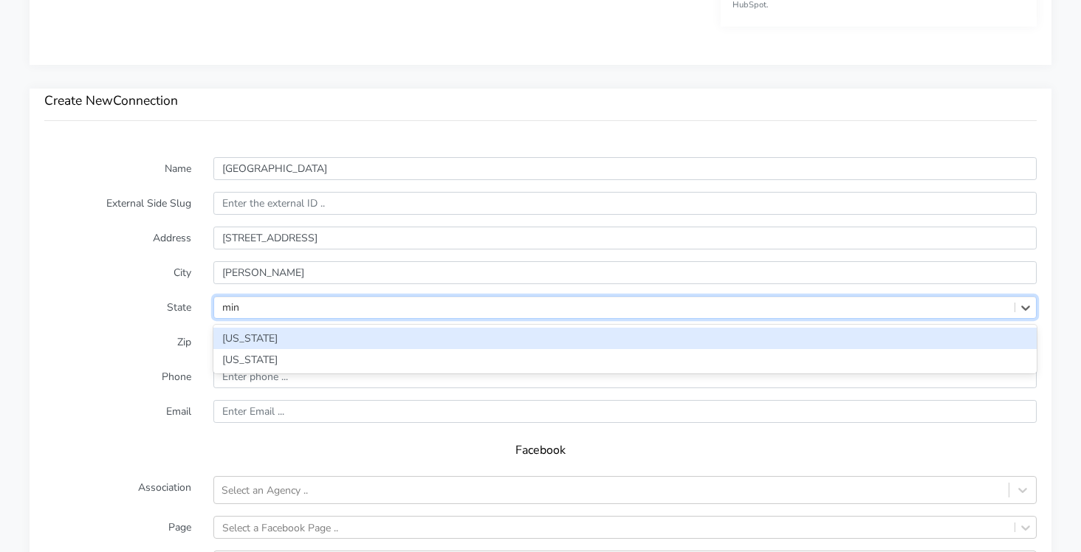
click at [251, 343] on div "[US_STATE]" at bounding box center [624, 338] width 823 height 21
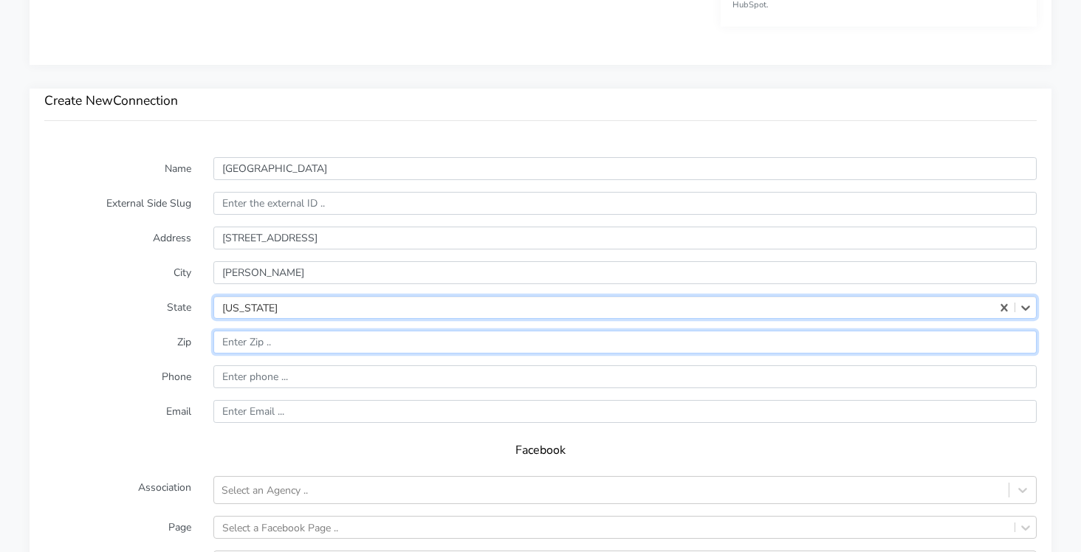
click at [264, 349] on input "input" at bounding box center [624, 342] width 823 height 23
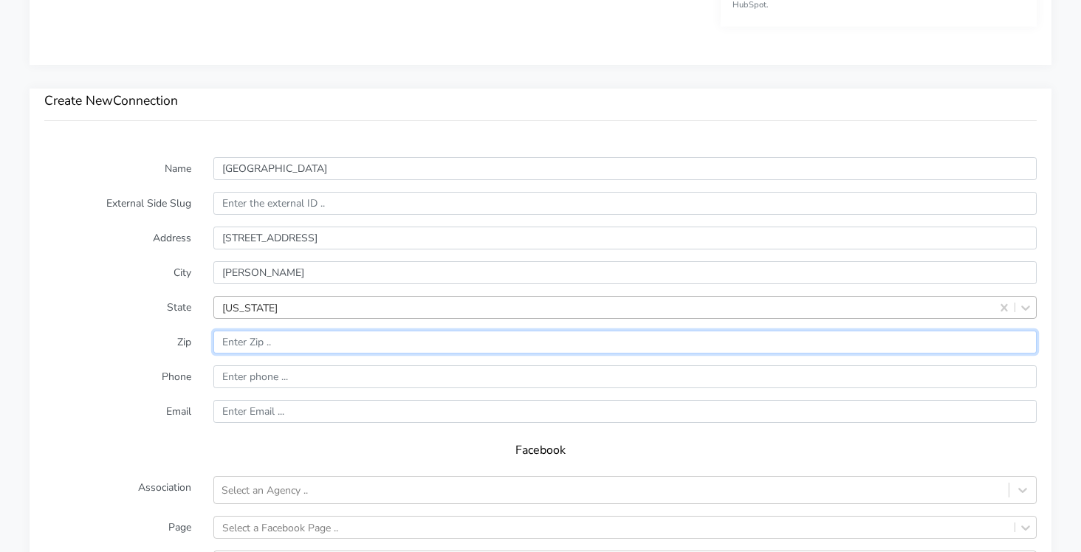
paste input "55121"
type input "55121"
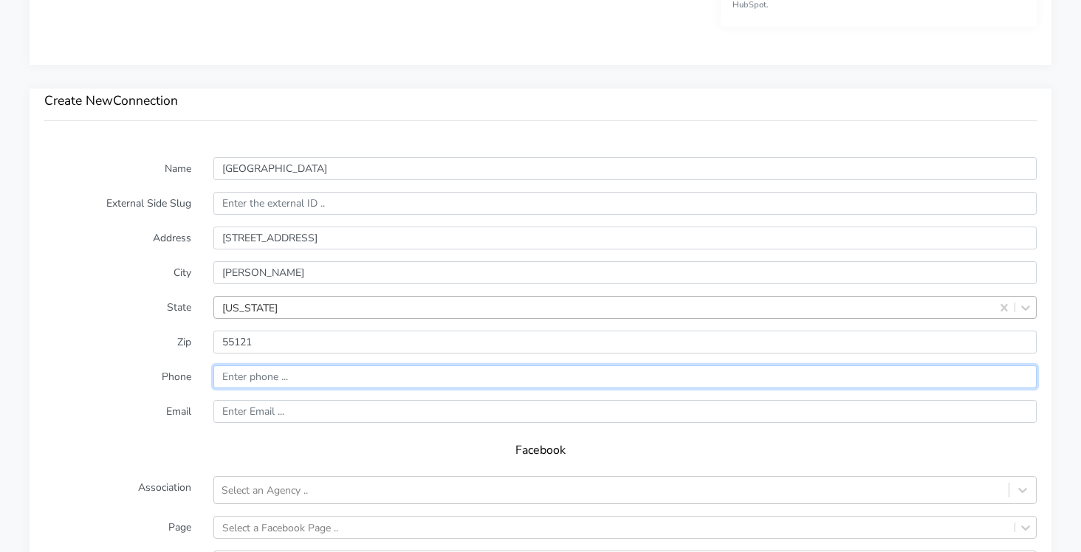
click at [252, 374] on input "input" at bounding box center [624, 376] width 823 height 23
paste input "[PHONE_NUMBER]"
click at [227, 378] on input "input" at bounding box center [624, 376] width 823 height 23
click at [255, 376] on input "input" at bounding box center [624, 376] width 823 height 23
click at [273, 376] on input "input" at bounding box center [624, 376] width 823 height 23
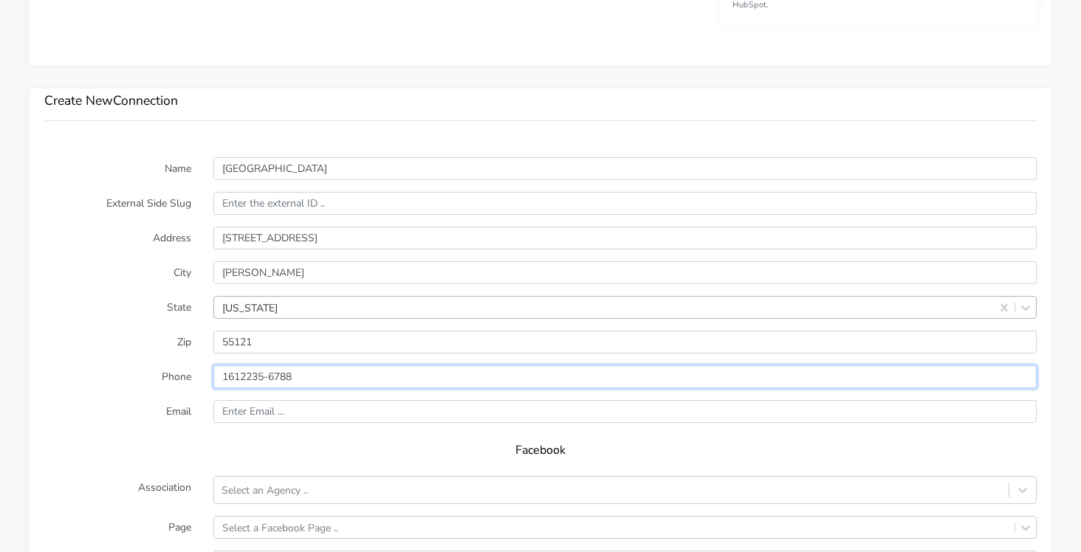
click at [270, 374] on input "input" at bounding box center [624, 376] width 823 height 23
type input "16122356788"
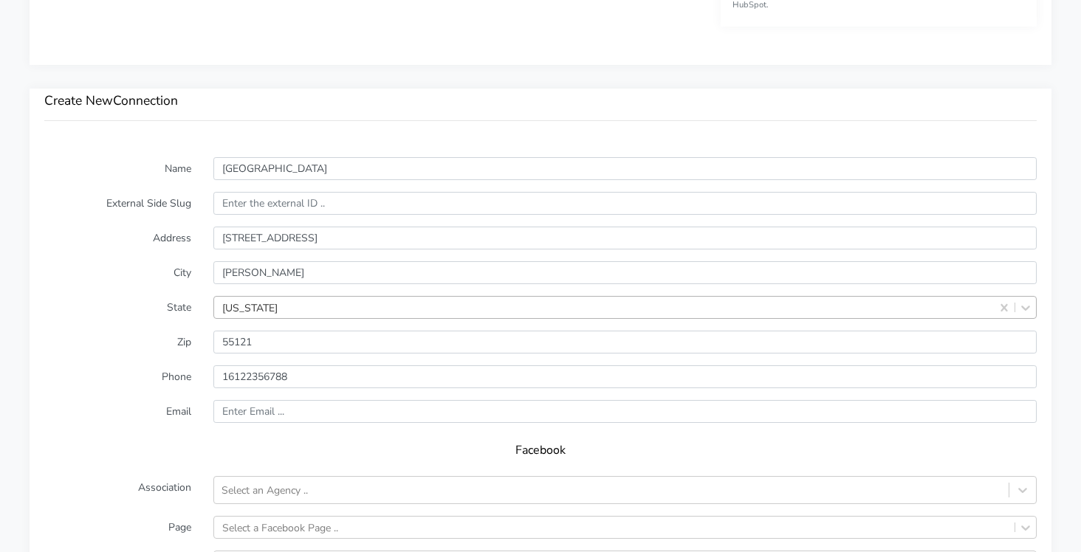
click at [156, 382] on label "Phone" at bounding box center [117, 376] width 169 height 23
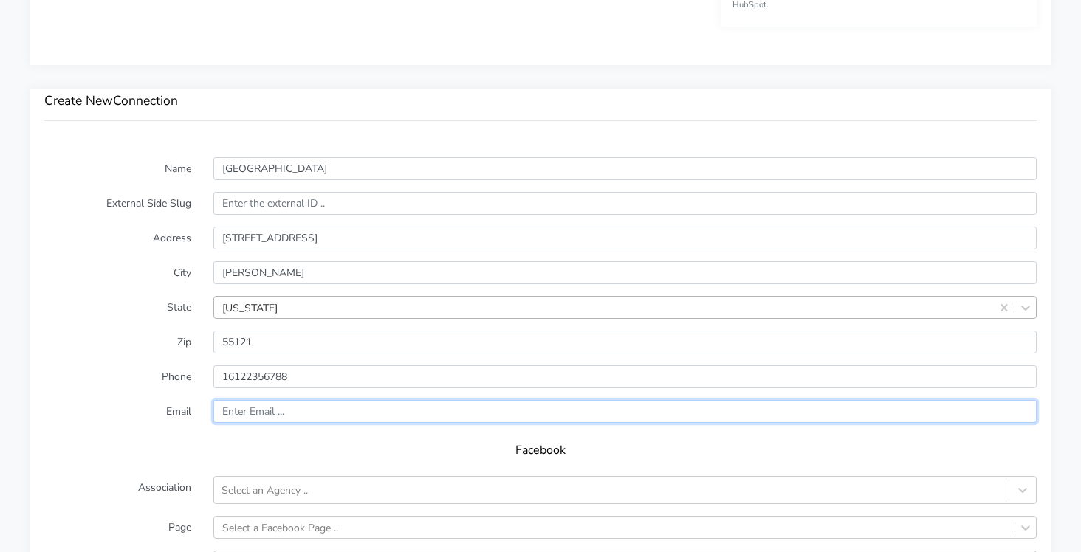
click at [259, 407] on input "text" at bounding box center [624, 411] width 823 height 23
paste input "[EMAIL_ADDRESS][DOMAIN_NAME]"
type input "[EMAIL_ADDRESS][DOMAIN_NAME]"
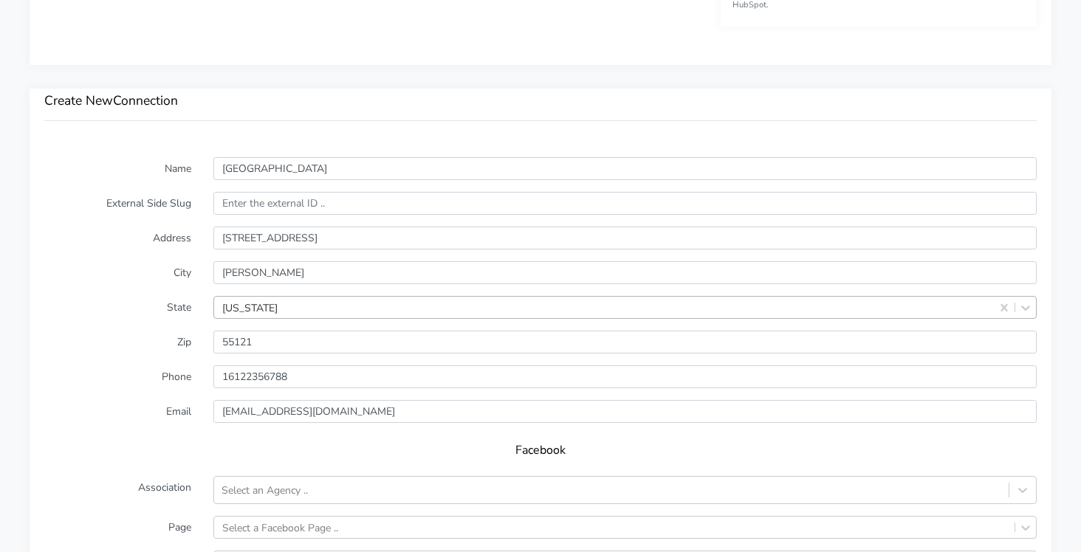
click at [119, 424] on form "Name [GEOGRAPHIC_DATA] External Side Slug Address [STREET_ADDRESS][US_STATE] Zi…" at bounding box center [540, 448] width 992 height 582
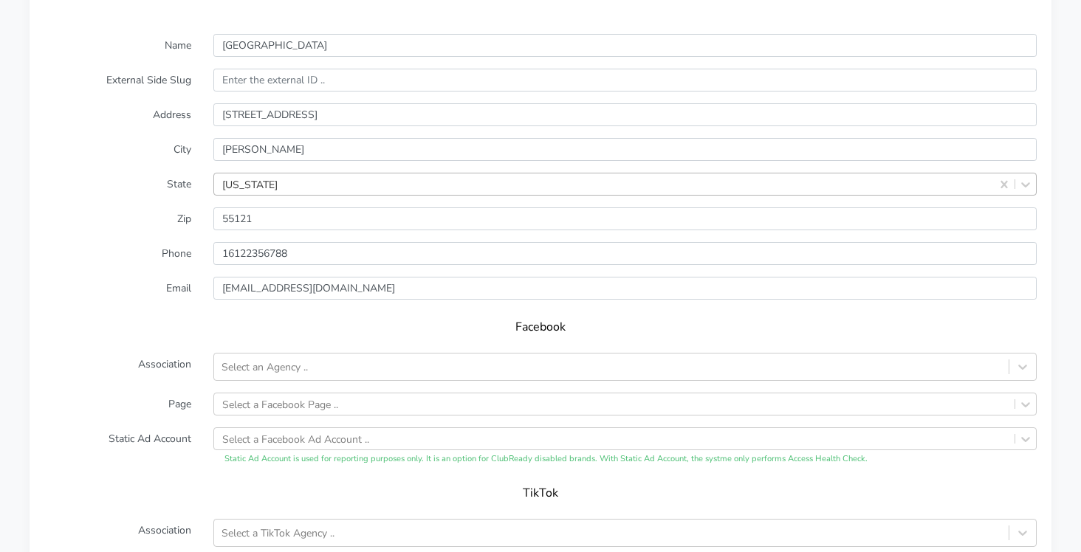
scroll to position [1076, 0]
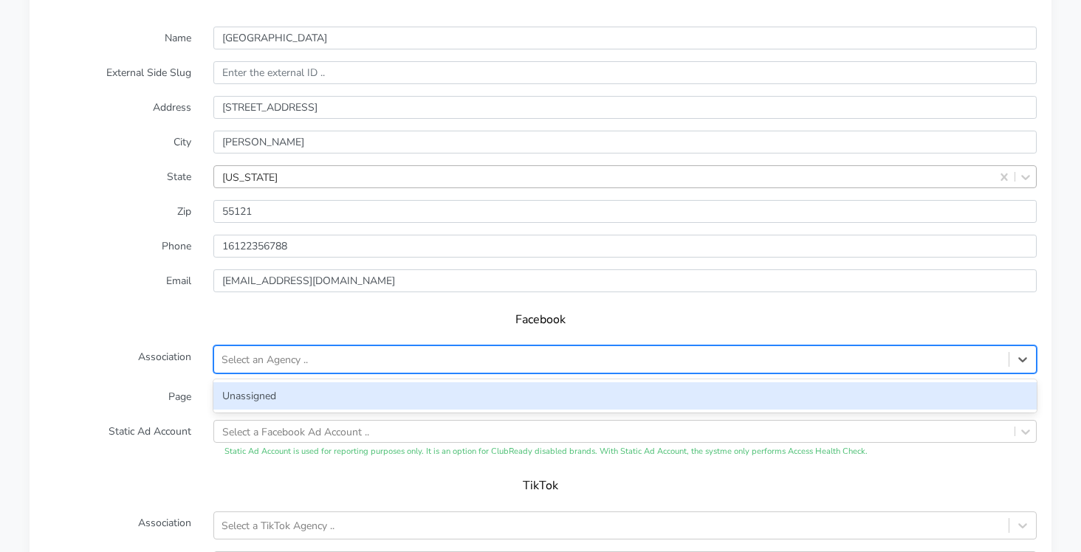
click at [247, 359] on div "Select an Agency .." at bounding box center [264, 360] width 86 height 16
click at [246, 385] on div "Unassigned" at bounding box center [624, 395] width 823 height 27
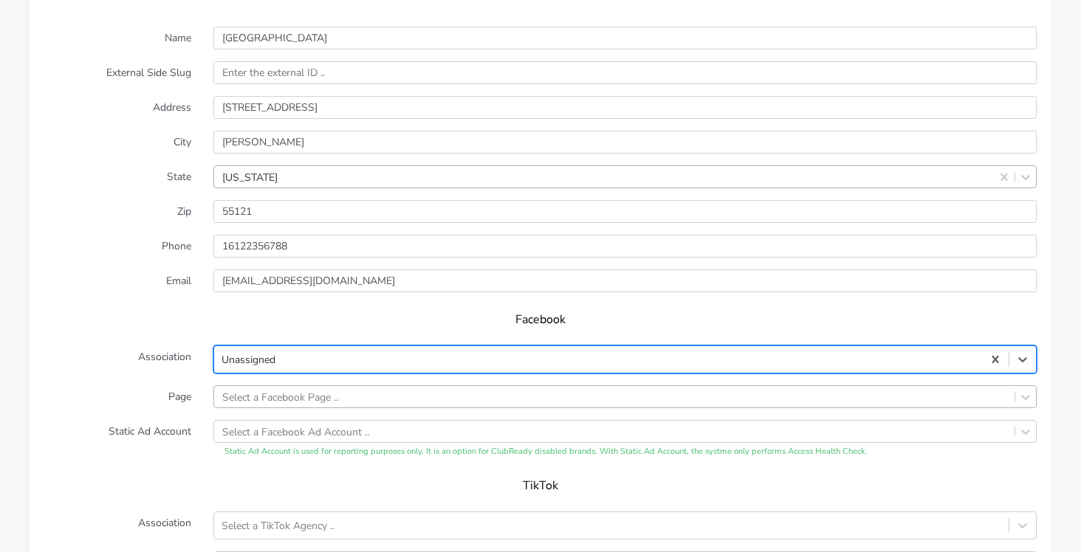
scroll to position [1166, 0]
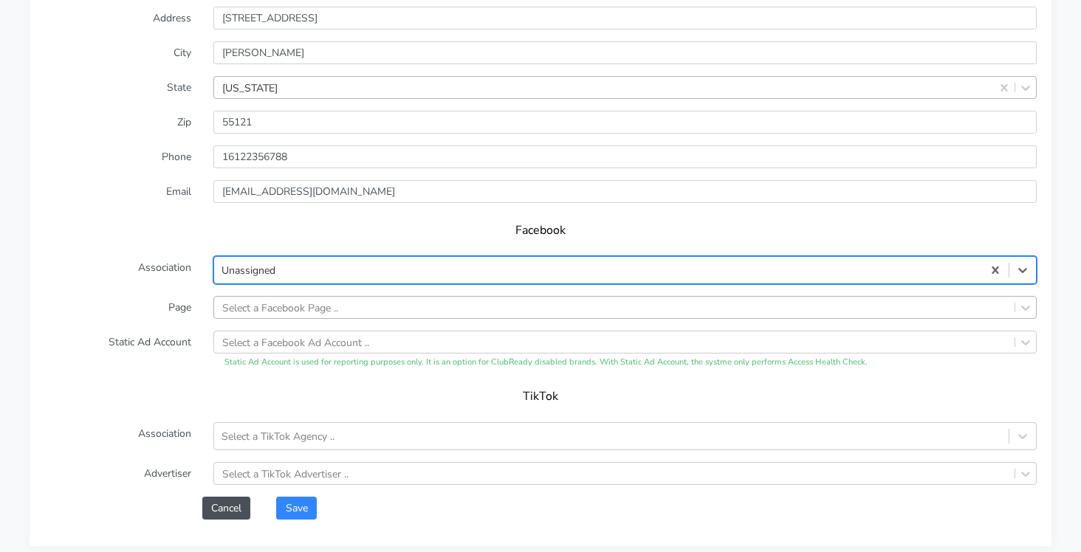
click at [255, 319] on div "Select a Facebook Page .." at bounding box center [624, 307] width 823 height 23
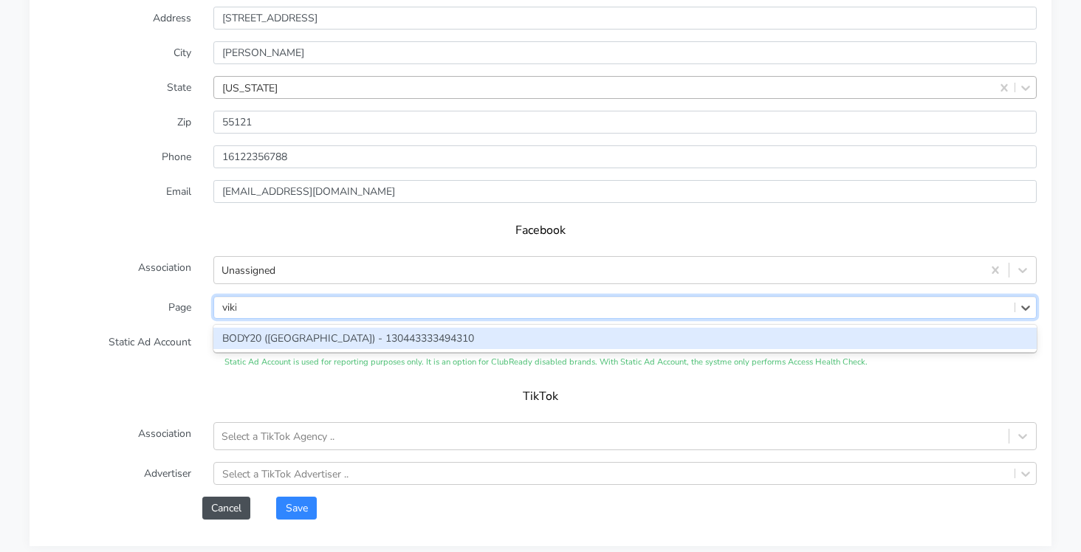
type input "vikin"
click at [255, 339] on div "BODY20 ([GEOGRAPHIC_DATA]) - 130443333494310" at bounding box center [624, 338] width 823 height 21
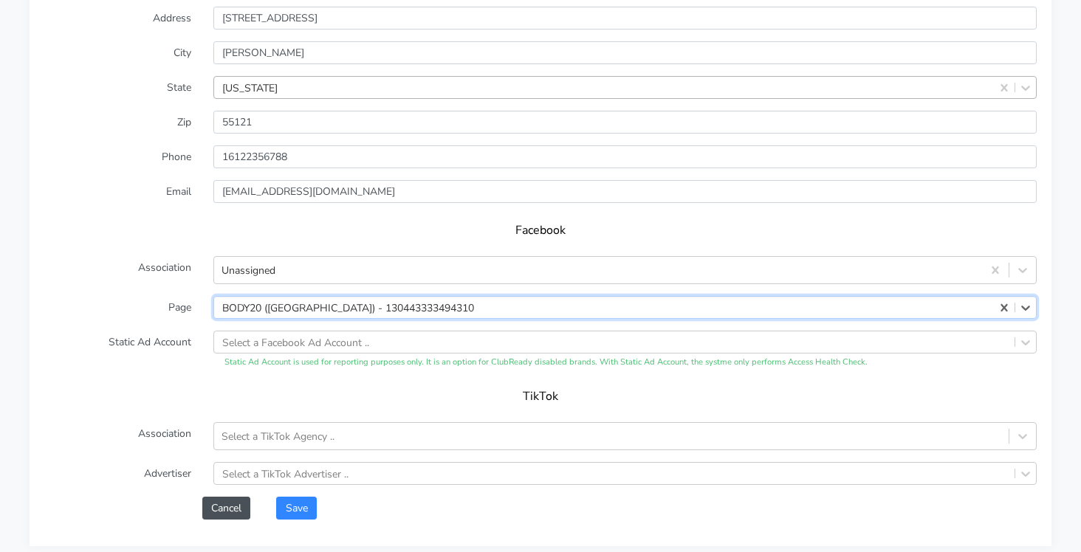
click at [178, 390] on h5 "TikTok" at bounding box center [540, 397] width 963 height 14
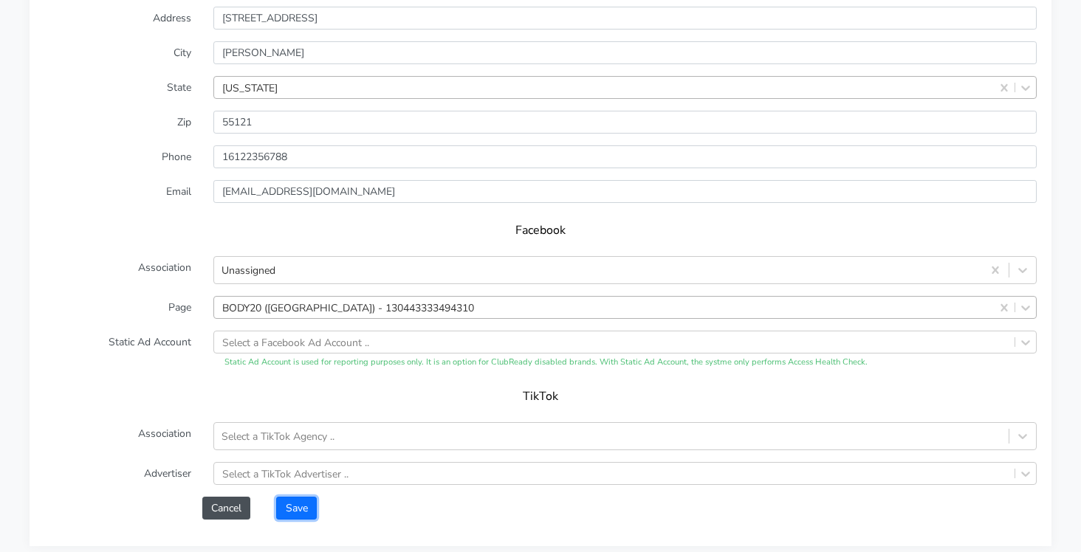
click at [289, 505] on button "Save" at bounding box center [296, 508] width 40 height 23
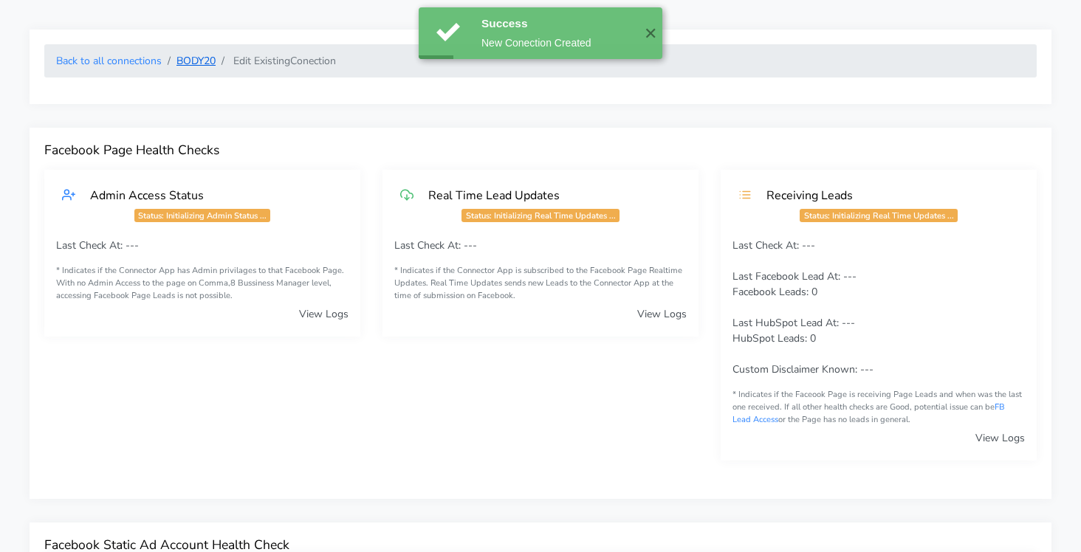
click at [195, 62] on link "BODY20" at bounding box center [195, 61] width 39 height 14
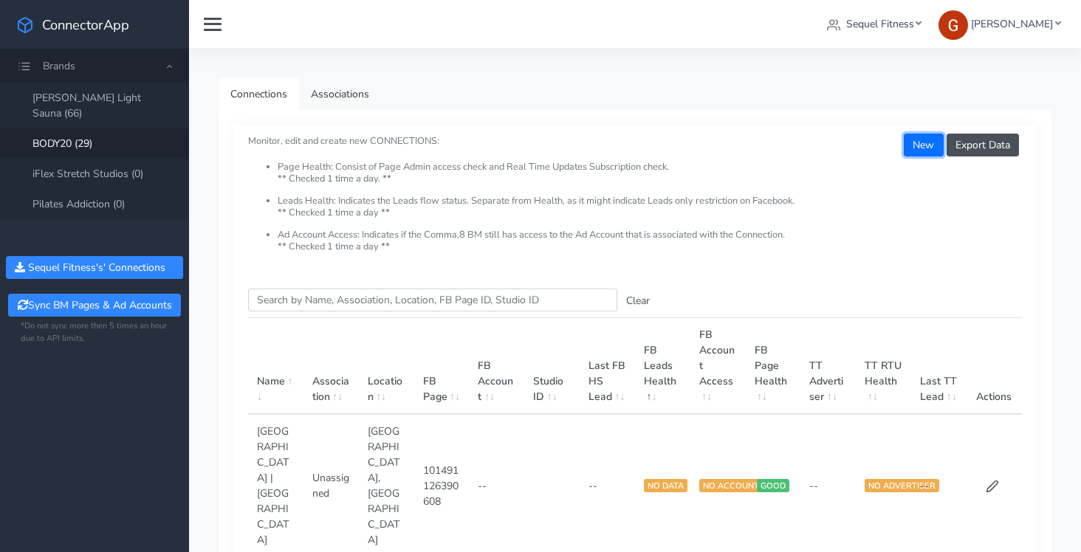
click at [939, 148] on button "New" at bounding box center [923, 145] width 39 height 23
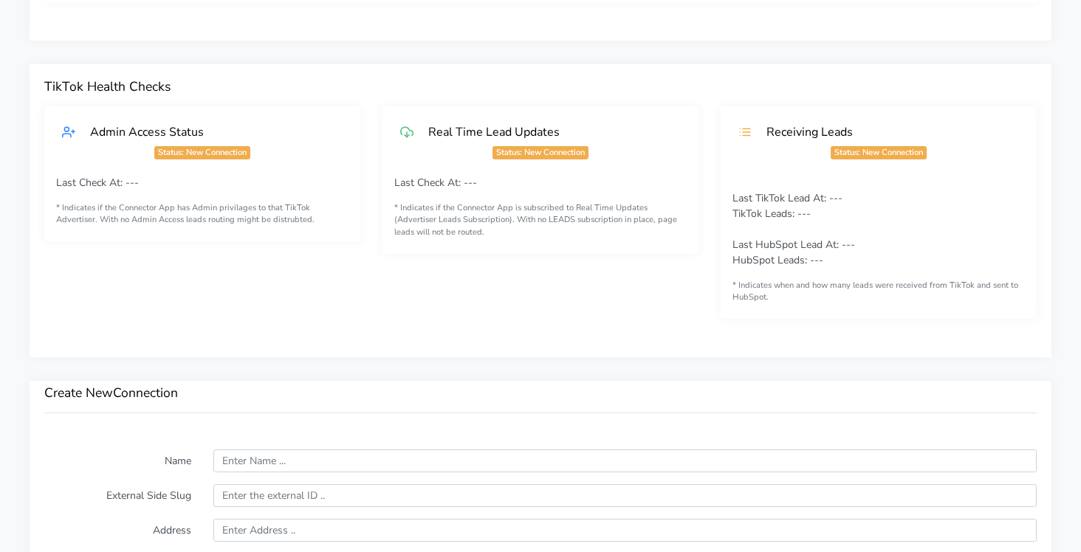
scroll to position [770, 0]
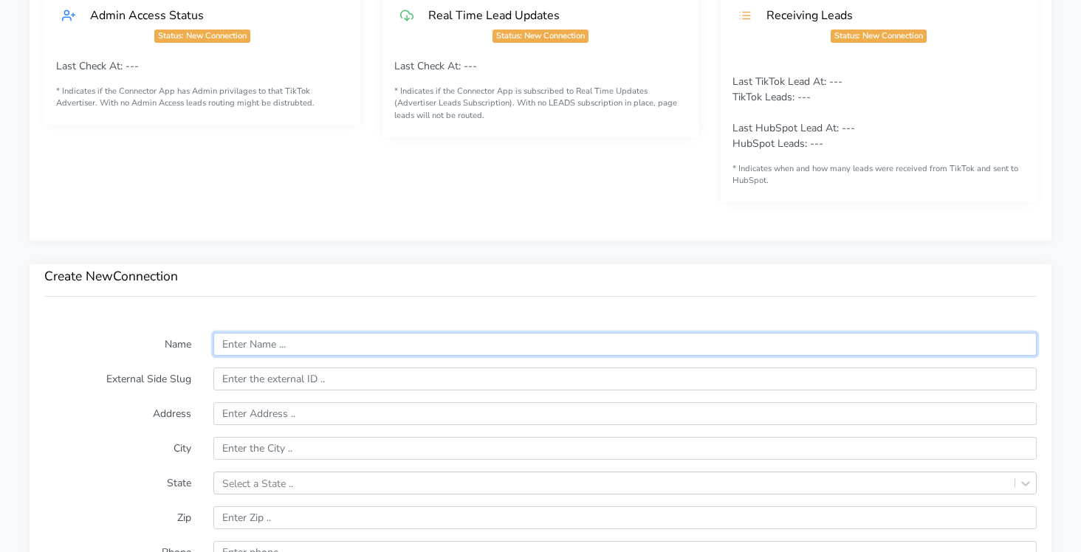
paste input "Des [PERSON_NAME]"
type input "Des [PERSON_NAME]"
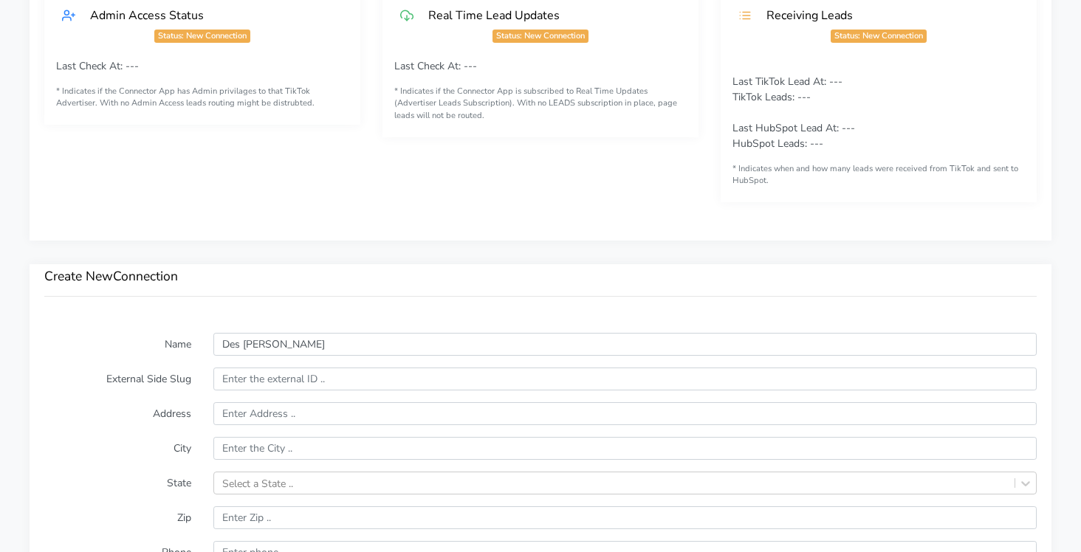
click at [179, 351] on label "Name" at bounding box center [117, 344] width 169 height 23
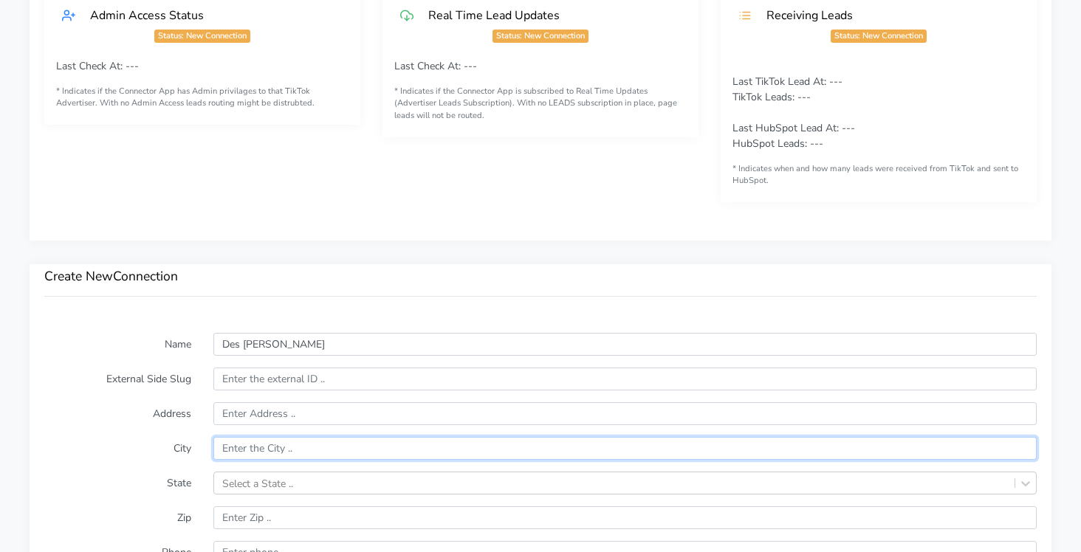
click at [232, 447] on input "text" at bounding box center [624, 448] width 823 height 23
paste input "Des [PERSON_NAME]"
type input "Des [PERSON_NAME]"
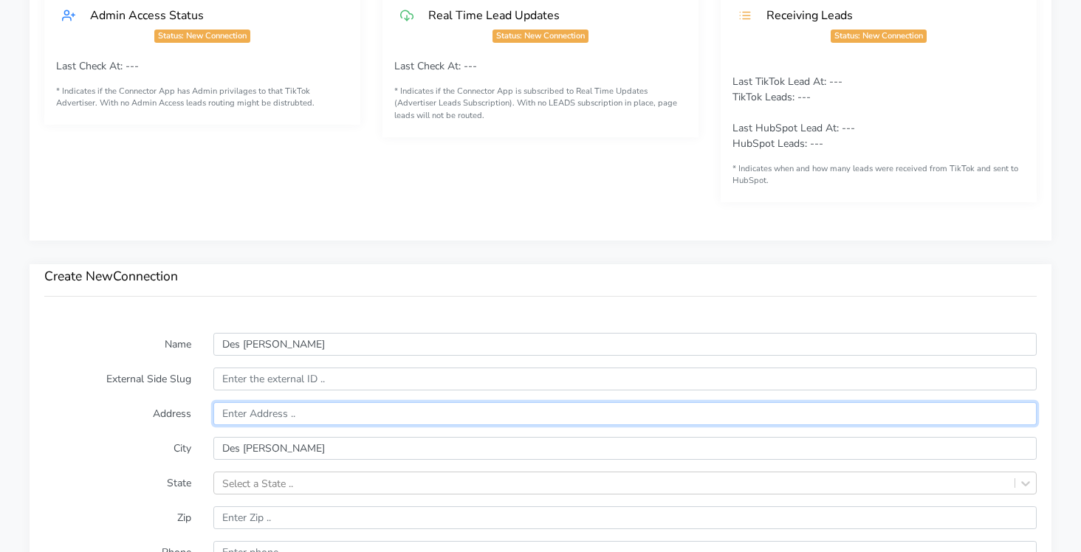
click at [248, 415] on input "text" at bounding box center [624, 413] width 823 height 23
paste input "[STREET_ADDRESS]"
type input "[STREET_ADDRESS]"
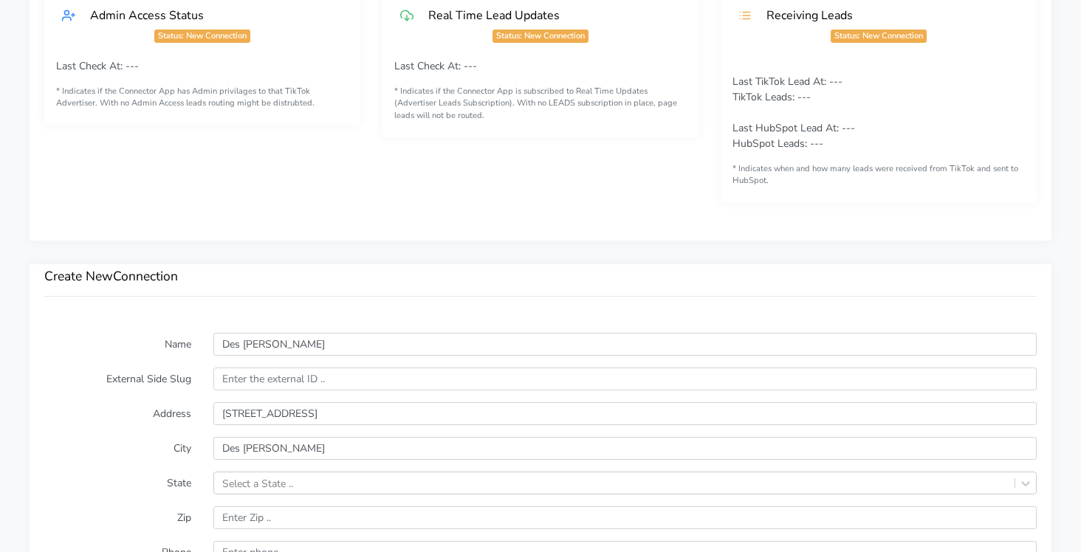
click at [130, 442] on label "City" at bounding box center [117, 448] width 169 height 23
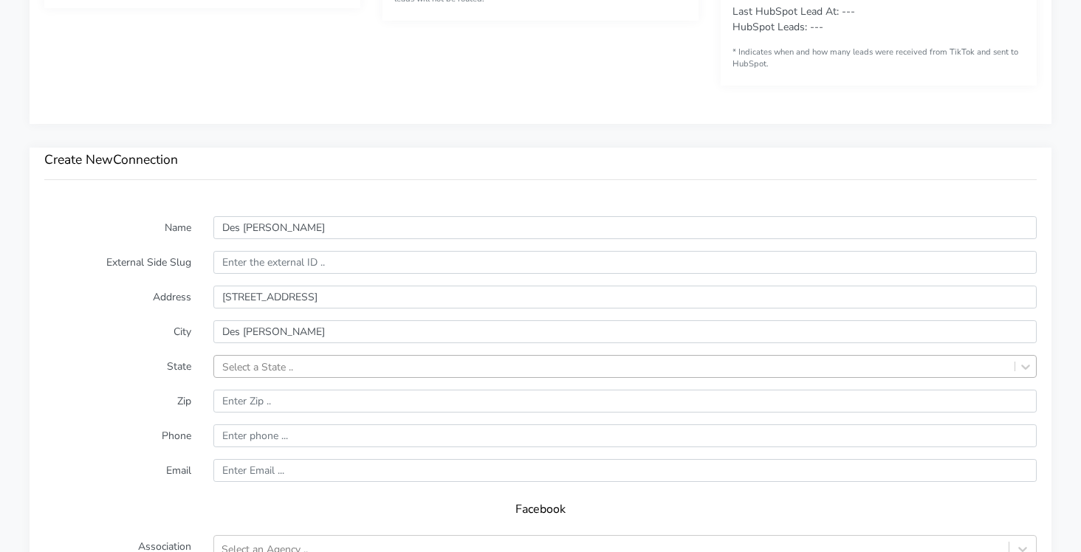
scroll to position [946, 0]
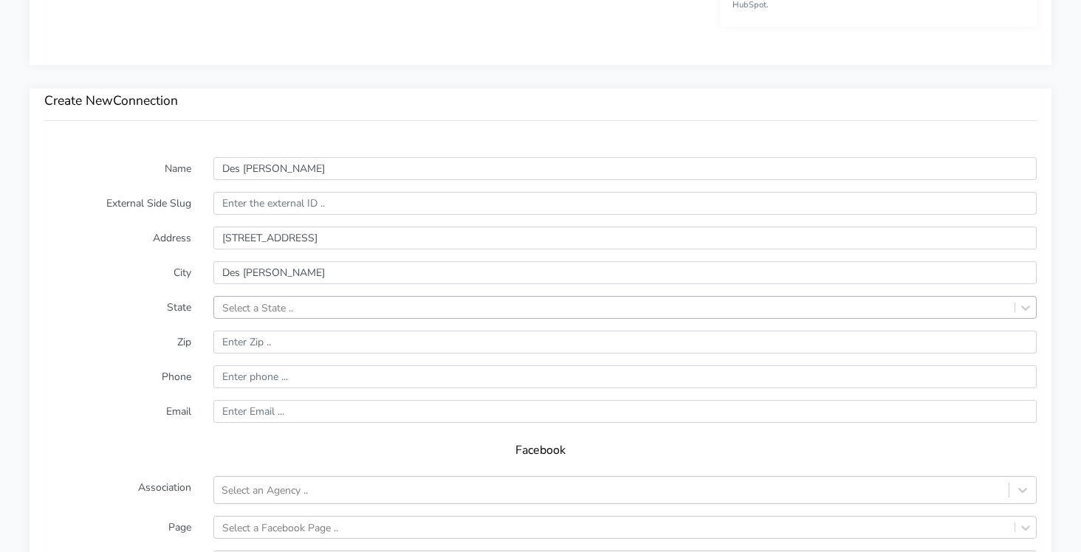
click at [245, 319] on div "Select a State .." at bounding box center [624, 307] width 823 height 23
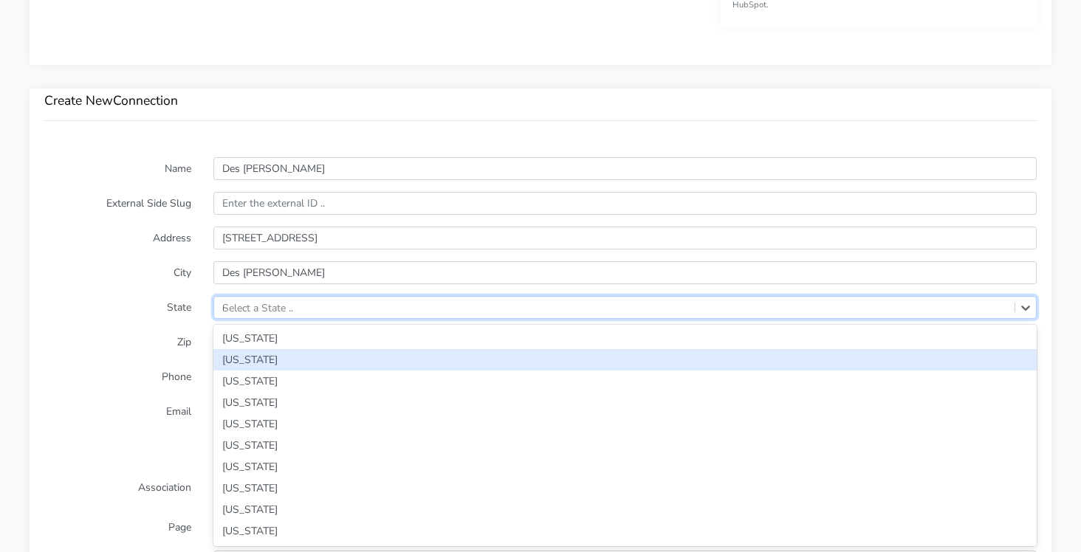
type input "mis"
click at [234, 353] on div "[US_STATE]" at bounding box center [624, 359] width 823 height 21
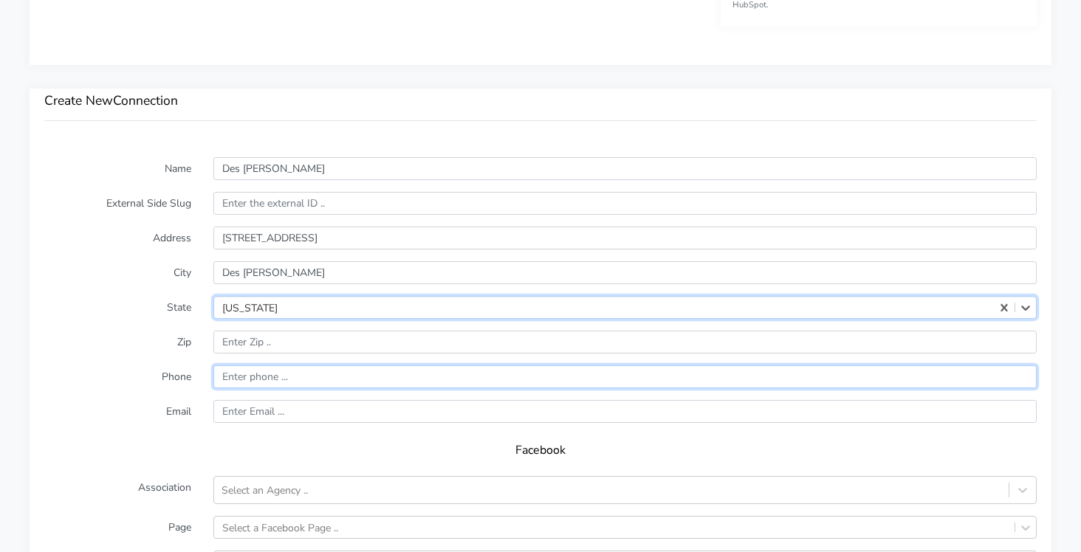
click at [235, 373] on input "input" at bounding box center [624, 376] width 823 height 23
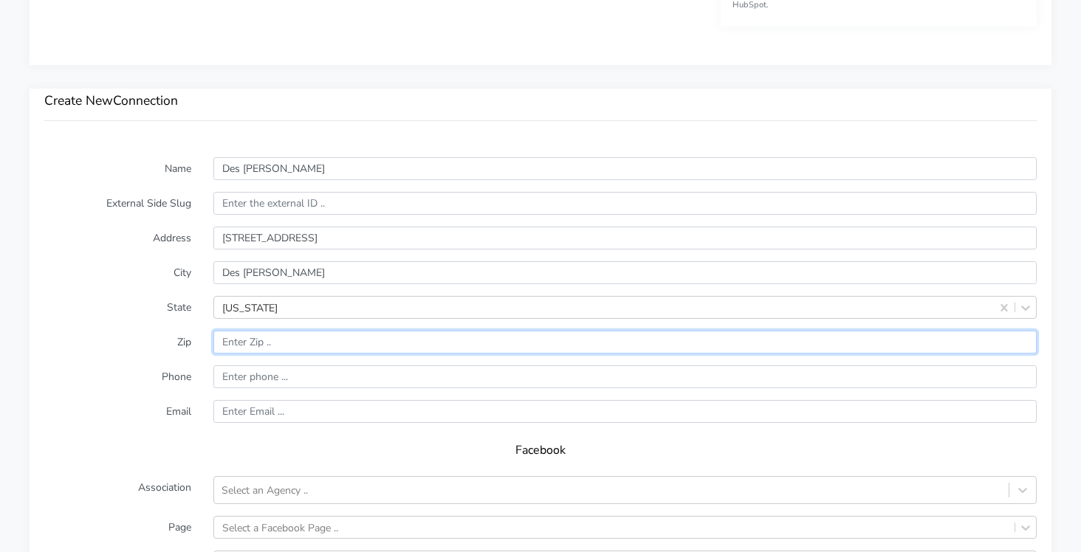
click at [241, 347] on input "input" at bounding box center [624, 342] width 823 height 23
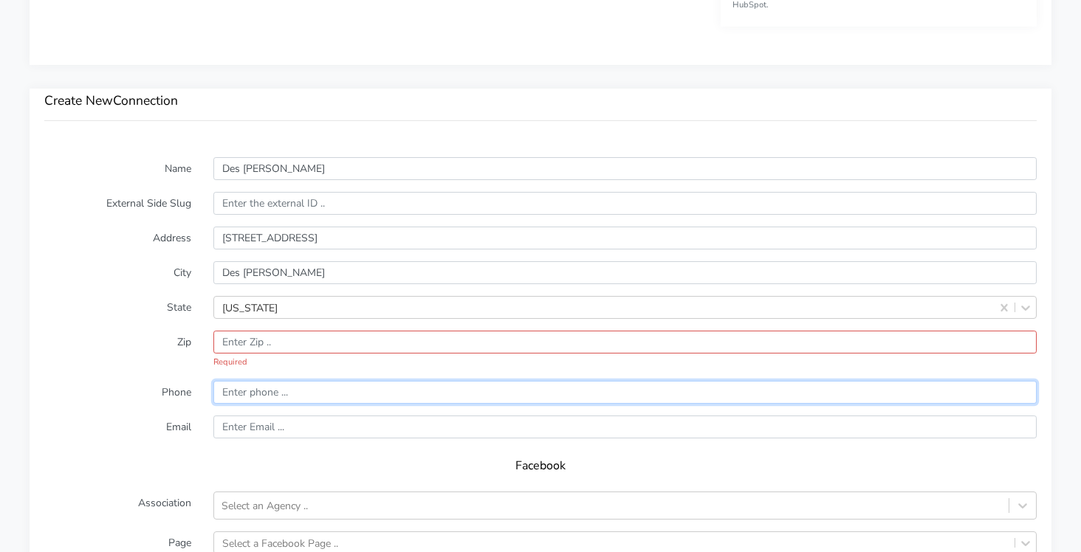
click at [240, 368] on form "Name Des [PERSON_NAME] External Side Slug Address [STREET_ADDRESS][PERSON_NAME]…" at bounding box center [540, 456] width 992 height 598
paste input "[EMAIL_ADDRESS][DOMAIN_NAME]"
type input "[EMAIL_ADDRESS][DOMAIN_NAME]"
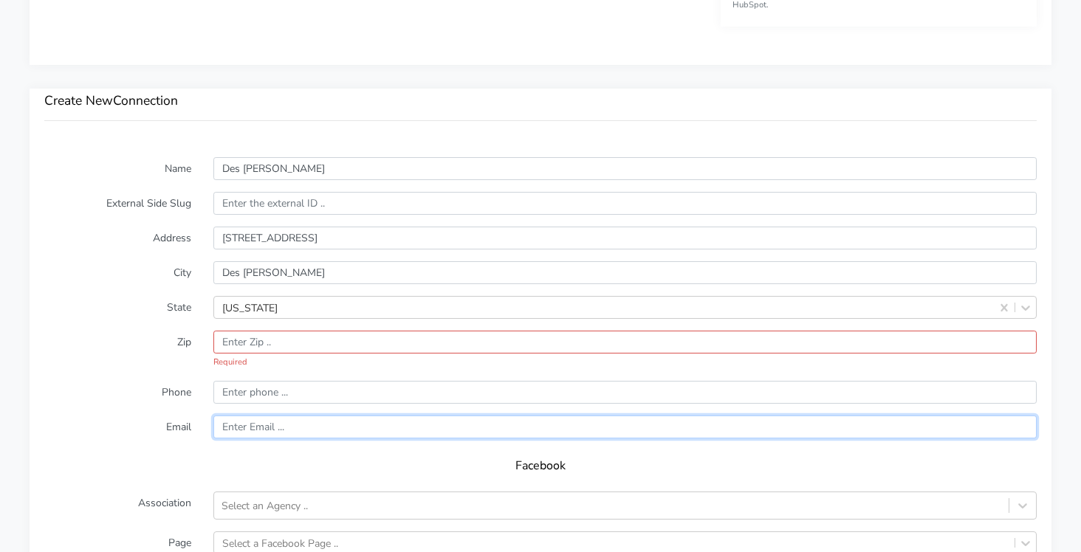
paste input "[EMAIL_ADDRESS][DOMAIN_NAME]"
type input "[EMAIL_ADDRESS][DOMAIN_NAME]"
click at [176, 412] on form "Name Des [PERSON_NAME] External Side Slug Address [STREET_ADDRESS][PERSON_NAME]…" at bounding box center [540, 456] width 992 height 598
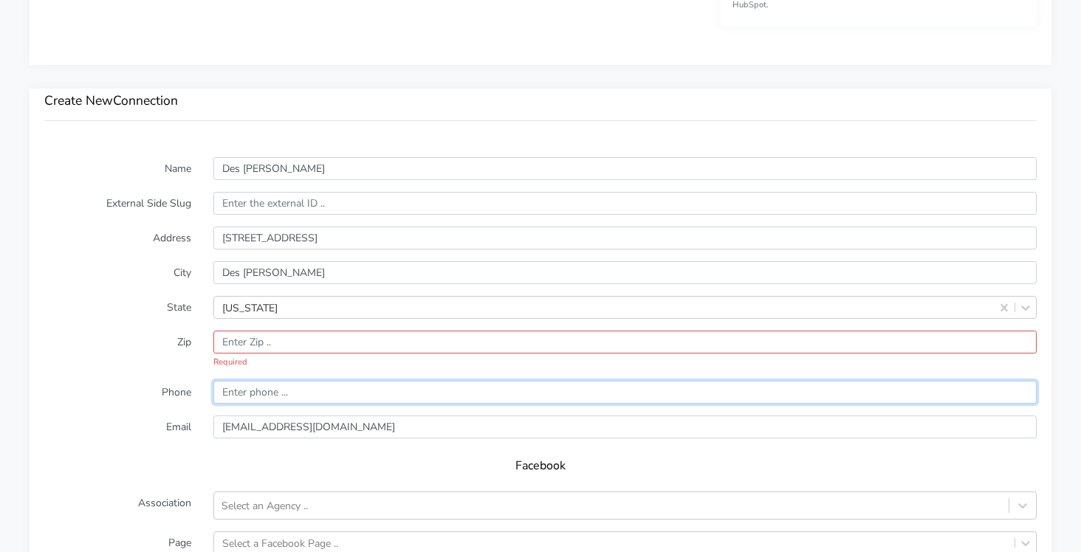
click at [248, 399] on input "input" at bounding box center [624, 392] width 823 height 23
paste input "[PHONE_NUMBER]"
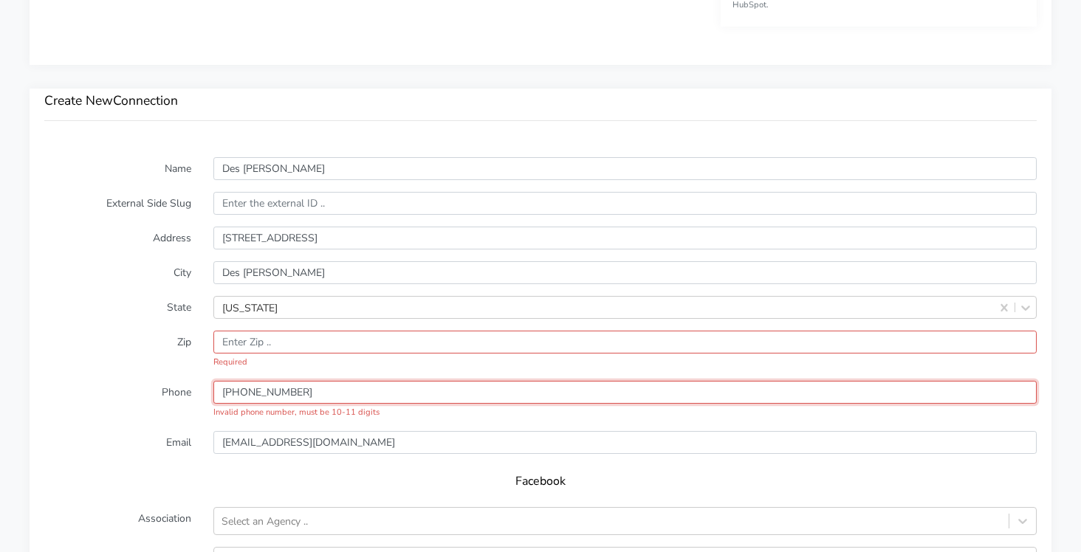
click at [228, 394] on input "input" at bounding box center [624, 392] width 823 height 23
click at [255, 393] on input "input" at bounding box center [624, 392] width 823 height 23
click at [272, 397] on input "input" at bounding box center [624, 392] width 823 height 23
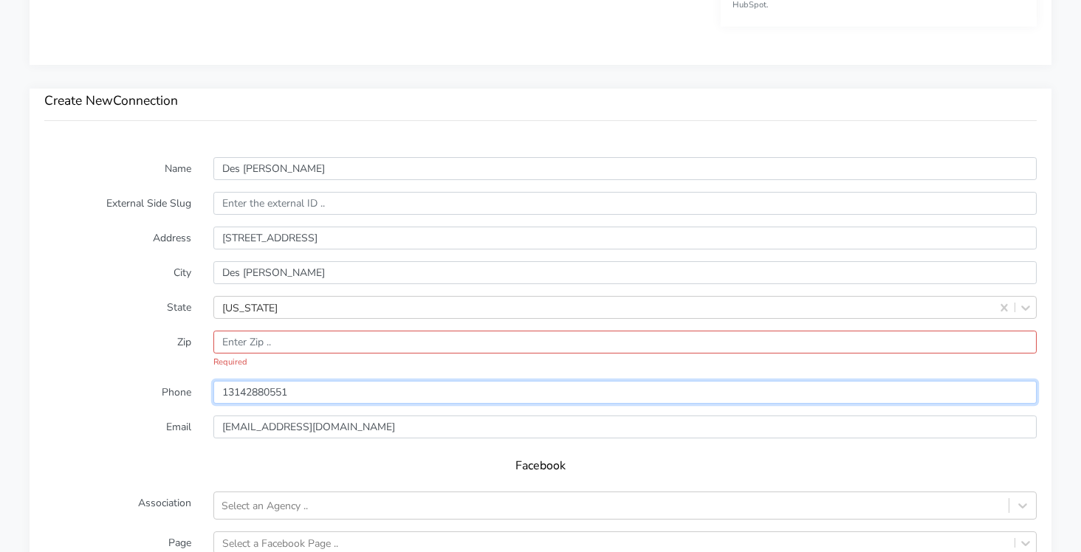
type input "13142880551"
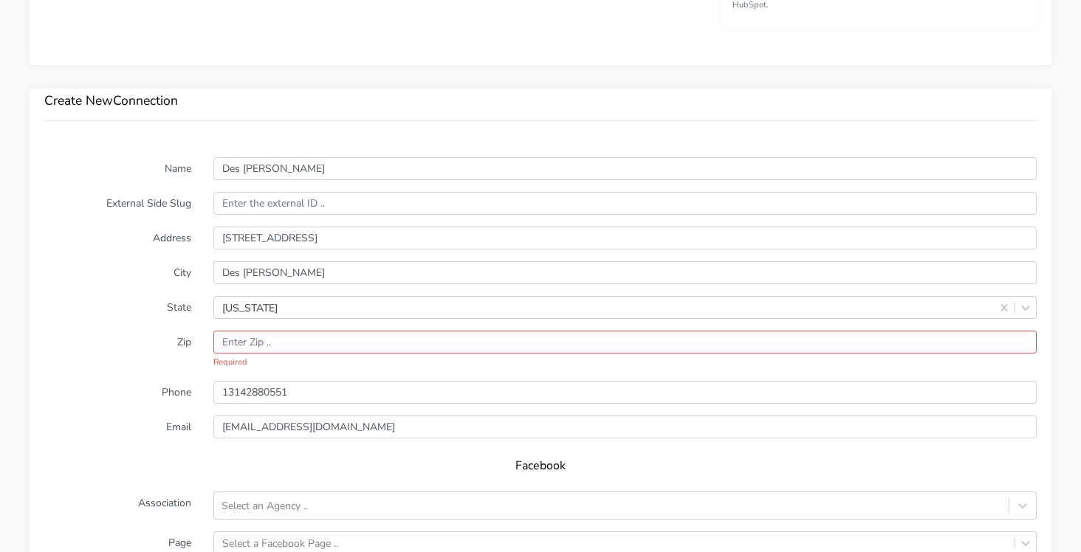
click at [140, 363] on label "Zip" at bounding box center [117, 350] width 169 height 38
click at [261, 338] on input "input" at bounding box center [624, 342] width 823 height 23
paste input "63131"
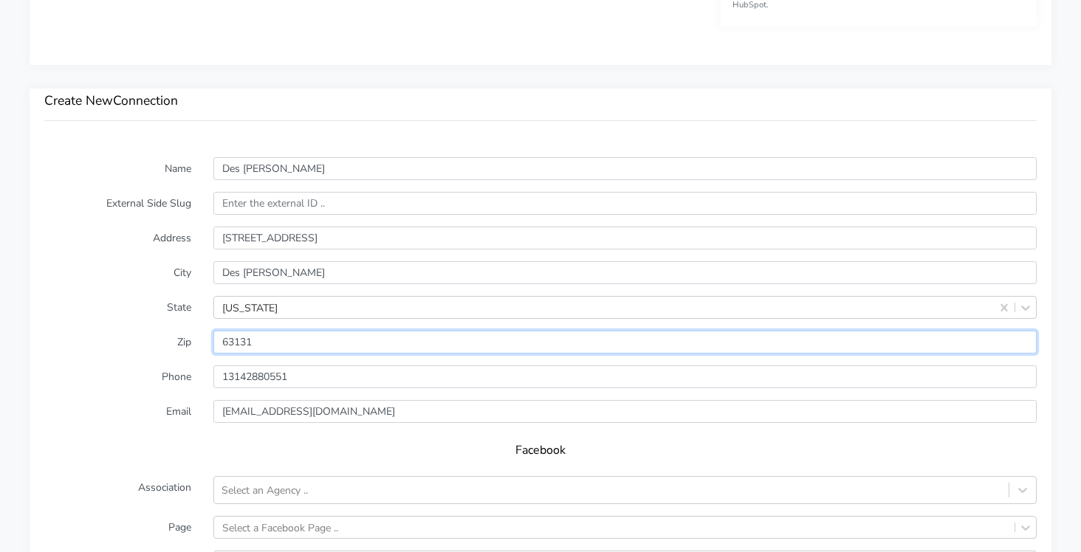
type input "63131"
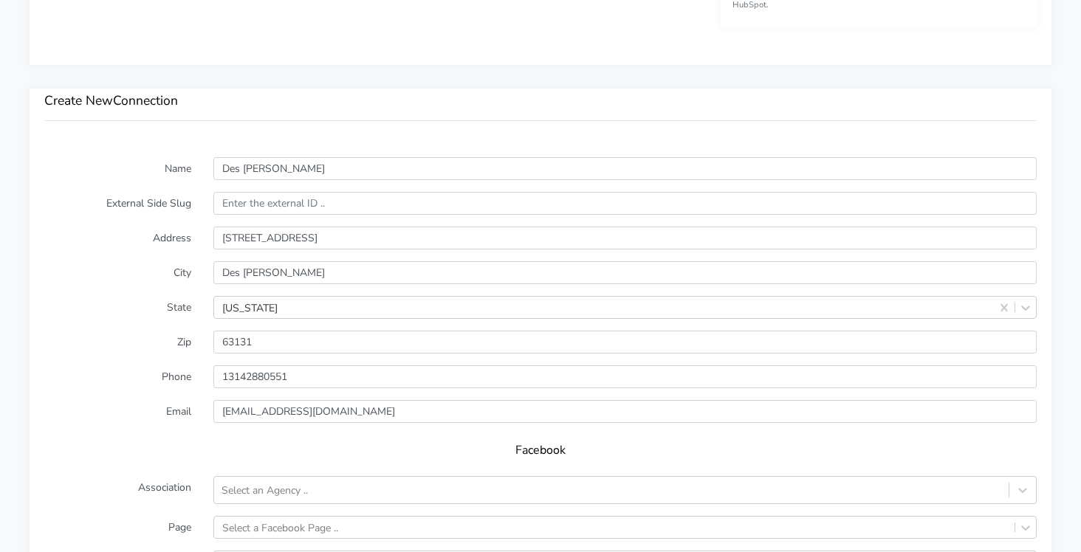
click at [130, 340] on label "Zip" at bounding box center [117, 342] width 169 height 23
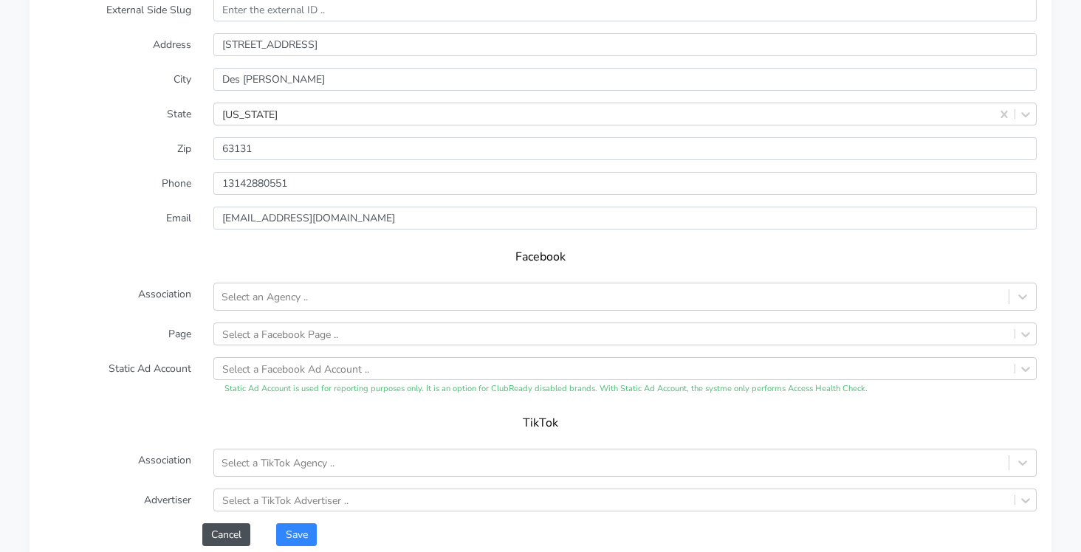
scroll to position [1140, 0]
click at [248, 297] on div "Select an Agency .." at bounding box center [264, 297] width 86 height 16
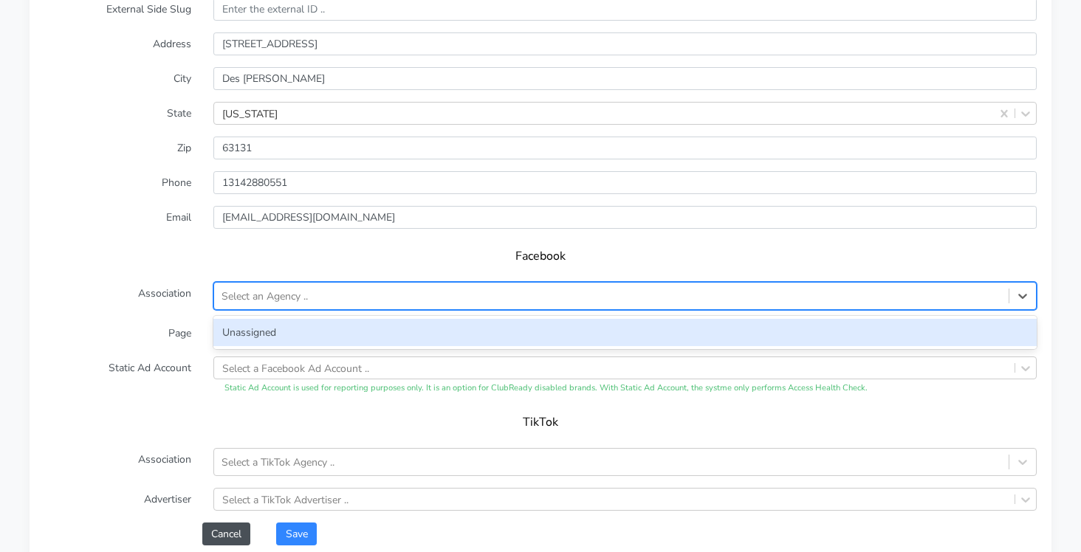
click at [238, 328] on div "Unassigned" at bounding box center [624, 332] width 823 height 27
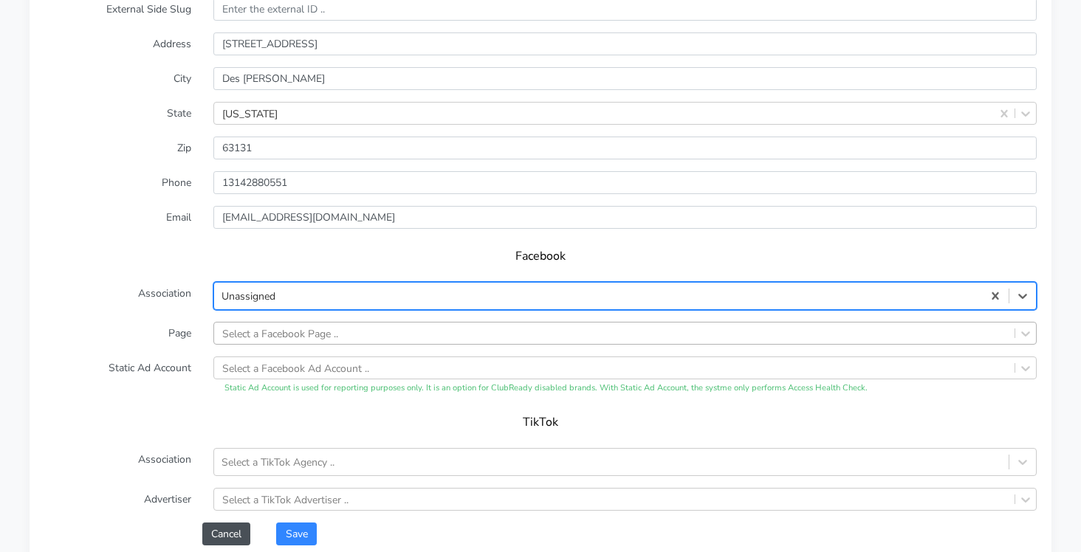
scroll to position [1166, 0]
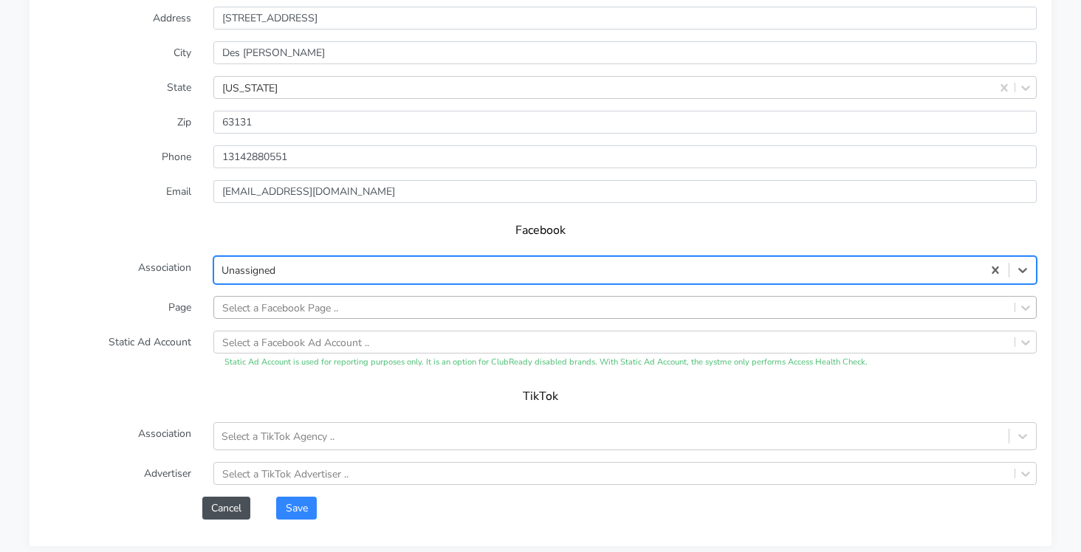
click at [255, 319] on div "Select a Facebook Page .." at bounding box center [624, 307] width 823 height 23
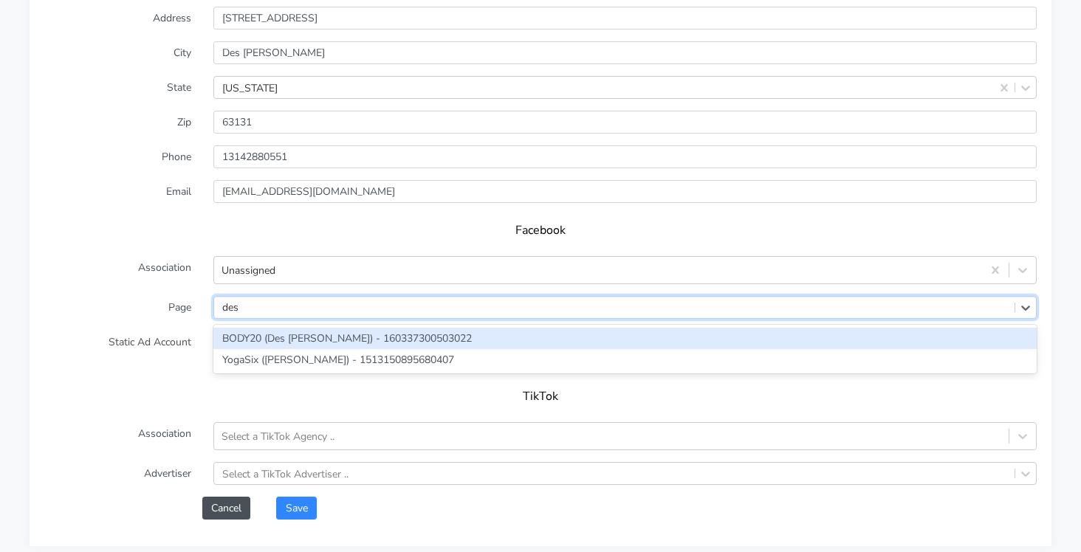
type input "des"
click at [226, 344] on div "BODY20 (Des [PERSON_NAME]) - 160337300503022" at bounding box center [624, 338] width 823 height 21
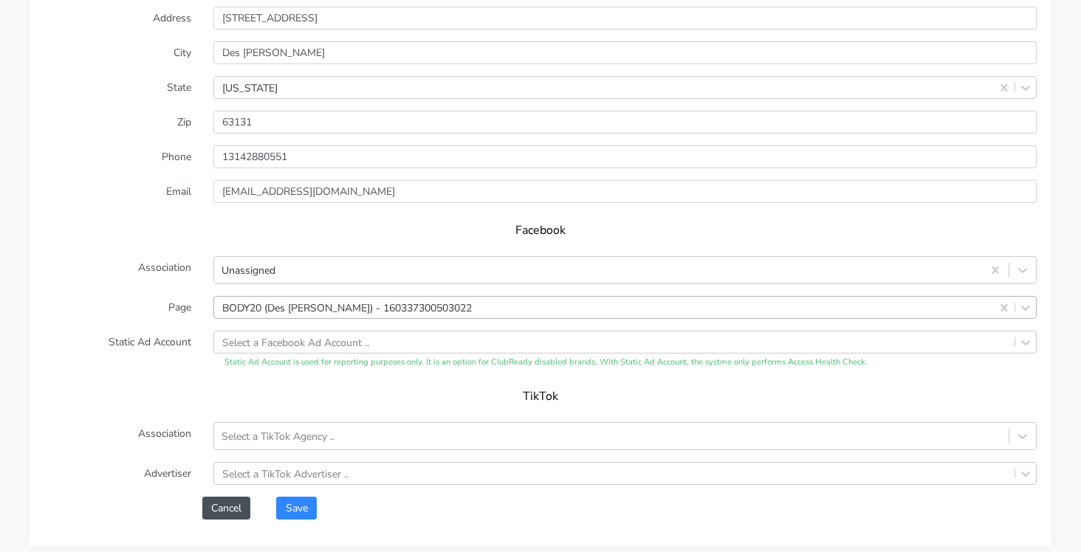
click at [147, 363] on label "Static Ad Account" at bounding box center [117, 350] width 169 height 38
click at [299, 505] on button "Save" at bounding box center [296, 508] width 40 height 23
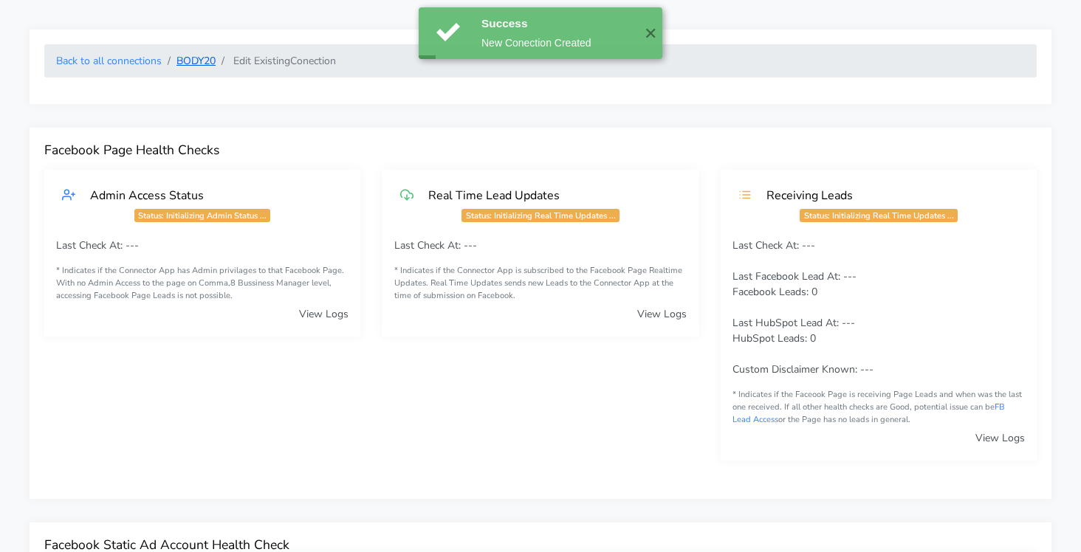
click at [196, 62] on link "BODY20" at bounding box center [195, 61] width 39 height 14
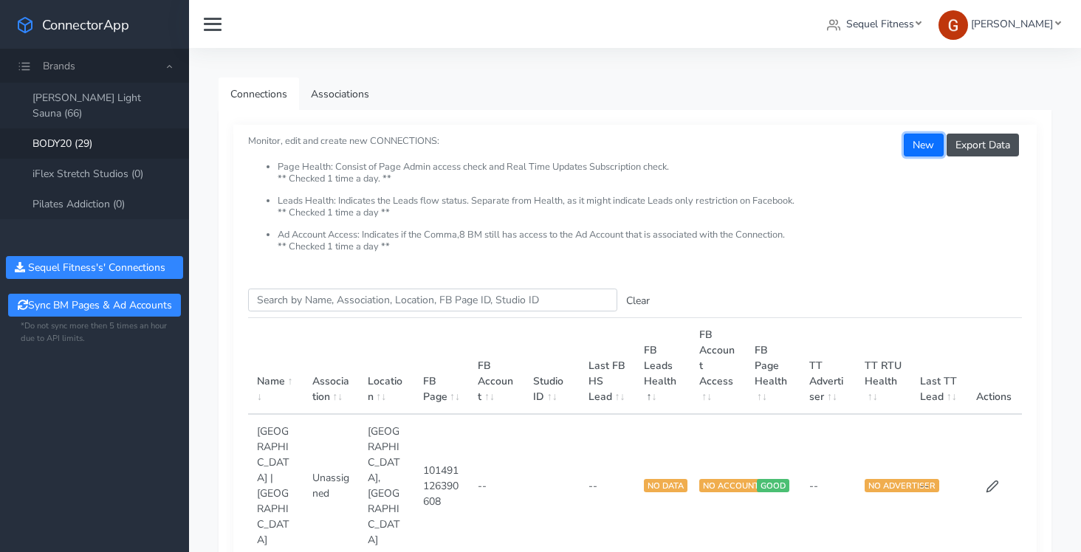
click at [912, 146] on button "New" at bounding box center [923, 145] width 39 height 23
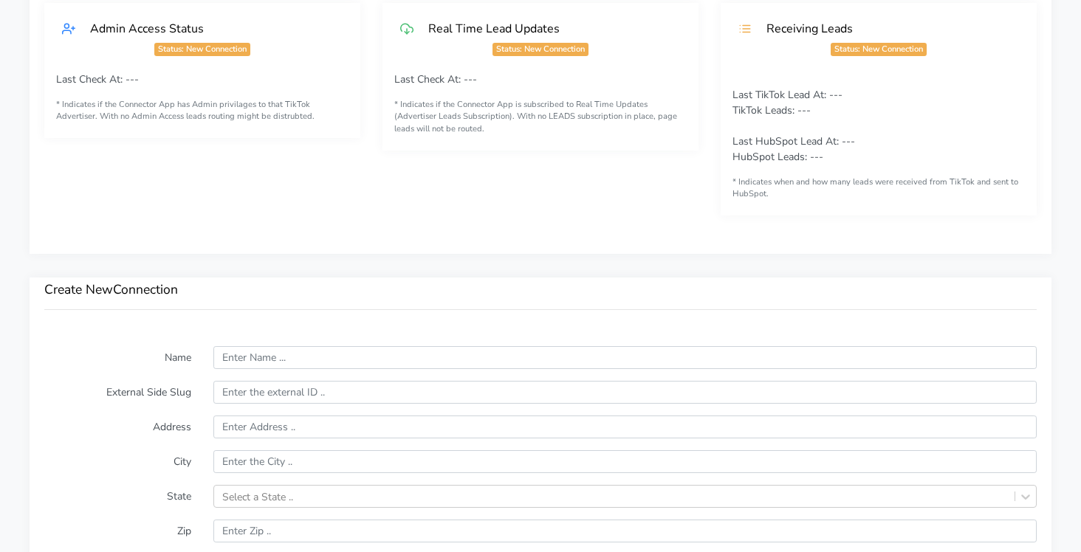
scroll to position [816, 0]
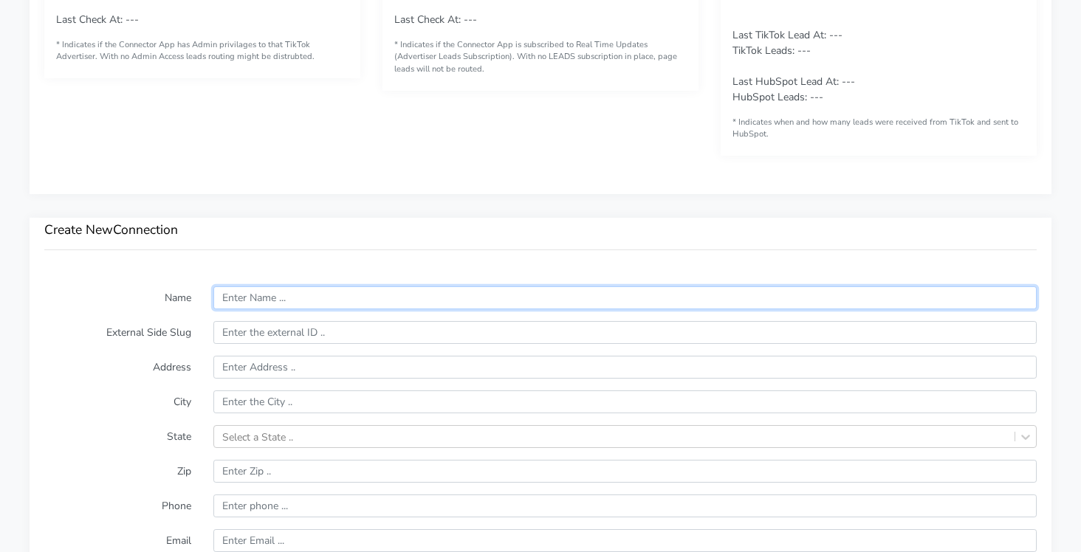
click at [261, 292] on input "text" at bounding box center [624, 297] width 823 height 23
paste input "St. [PERSON_NAME]"
type input "St. [PERSON_NAME]"
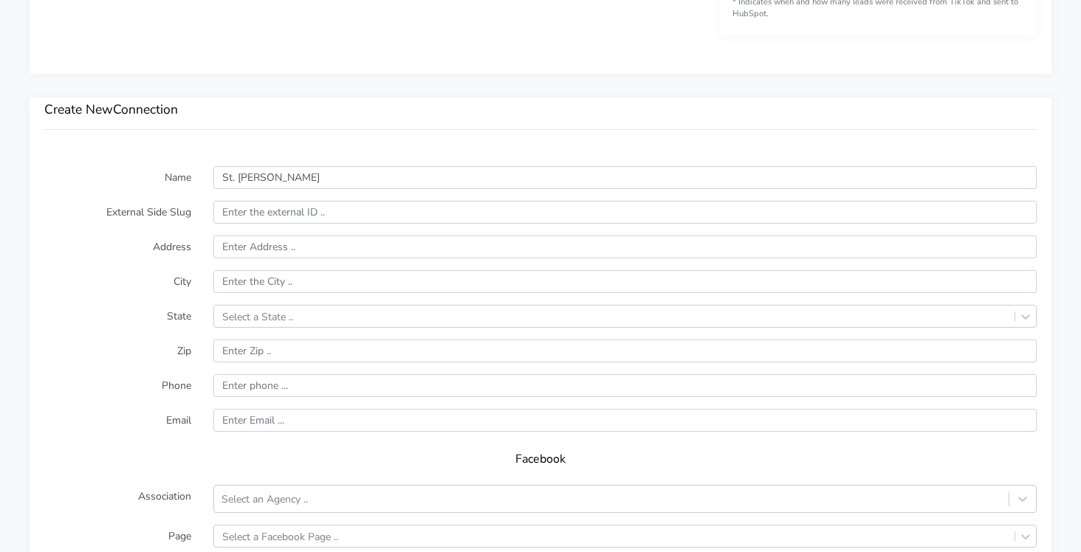
scroll to position [966, 0]
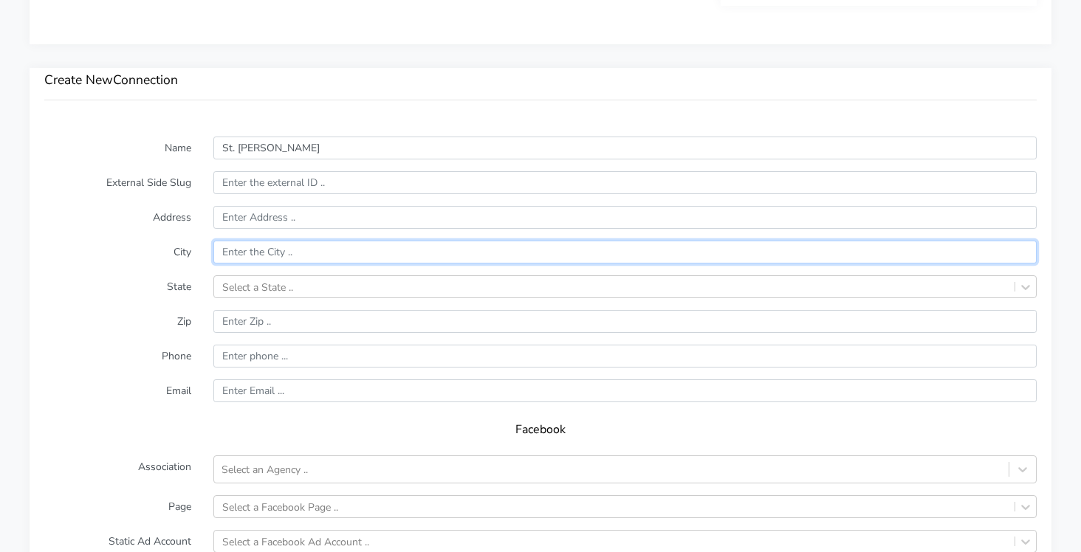
click at [244, 248] on input "text" at bounding box center [624, 252] width 823 height 23
paste input "St. [PERSON_NAME]"
type input "St. [PERSON_NAME]"
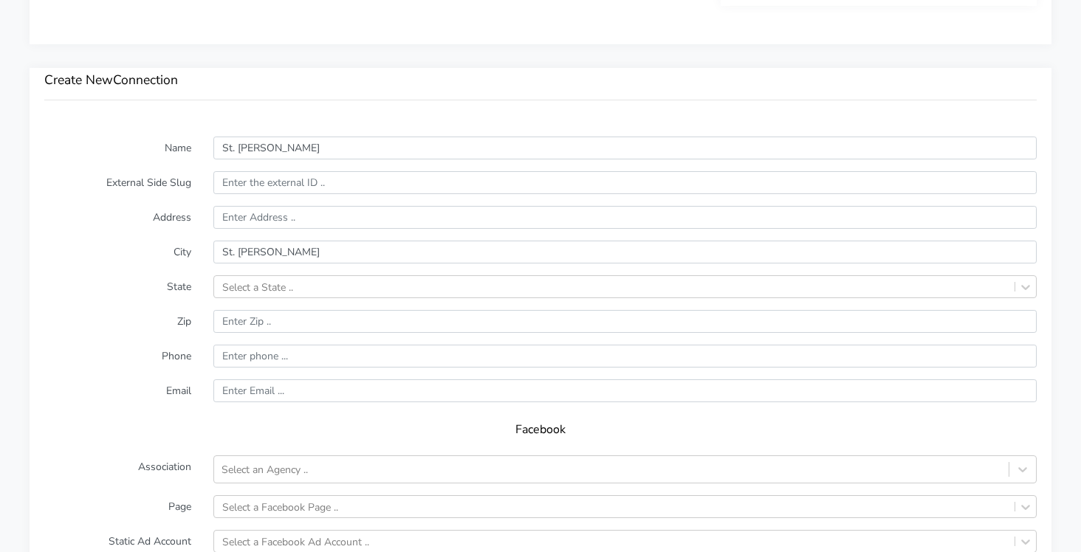
click at [415, 76] on h3 "Create New Connection" at bounding box center [540, 80] width 992 height 16
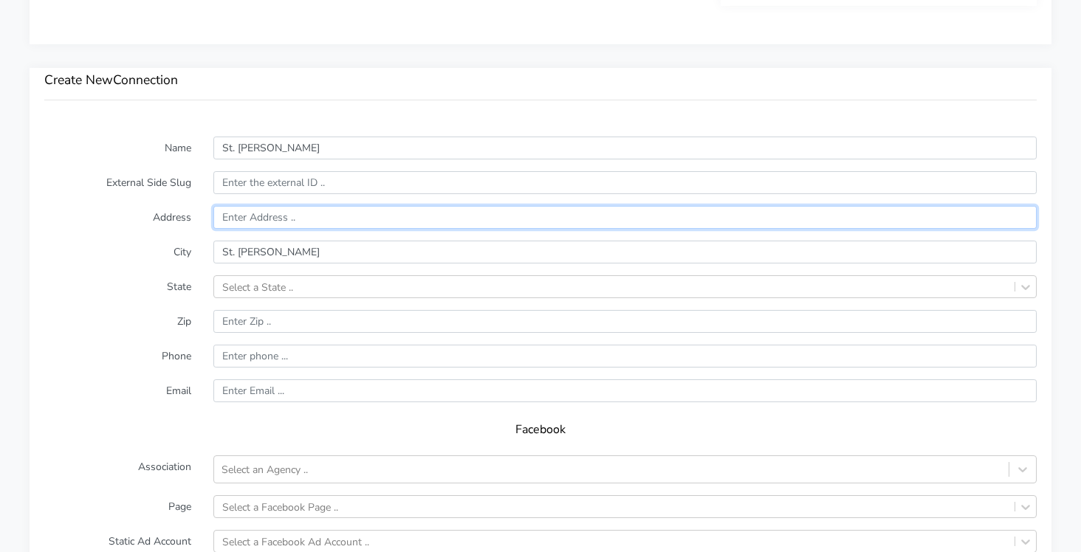
click at [246, 220] on input "text" at bounding box center [624, 217] width 823 height 23
paste input "[STREET_ADDRESS]"
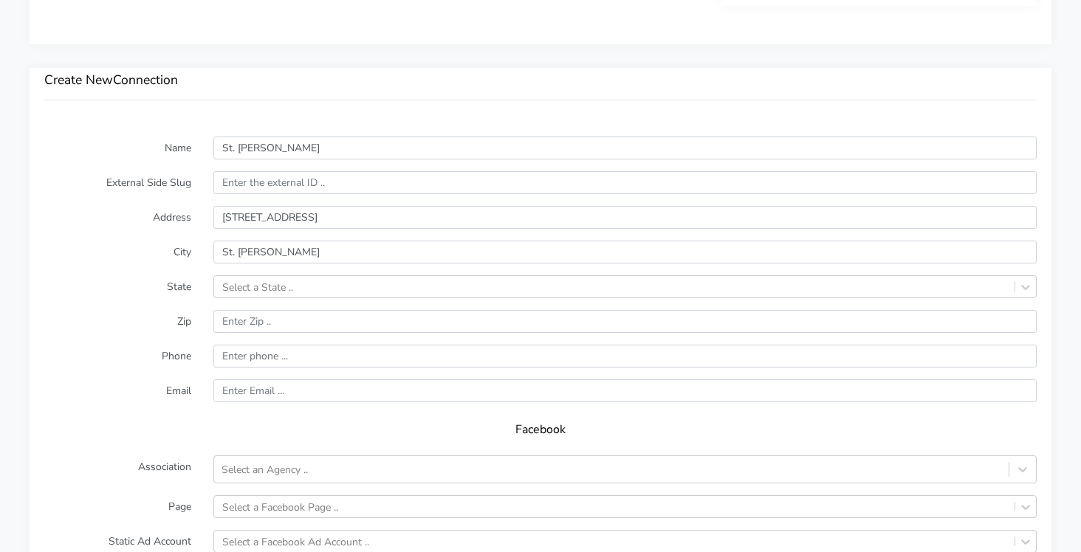
click at [96, 230] on form "Name St. [PERSON_NAME] External Side Slug Address [STREET_ADDRESS][PERSON_NAME]…" at bounding box center [540, 428] width 992 height 582
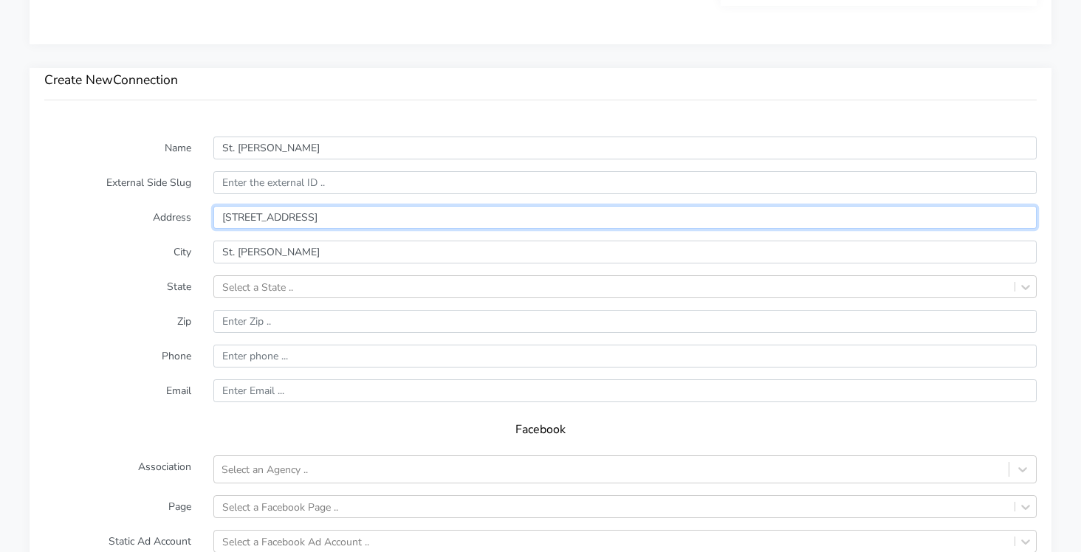
click at [410, 228] on input "[STREET_ADDRESS]" at bounding box center [624, 217] width 823 height 23
paste input "Suite 10"
type input "[STREET_ADDRESS]"
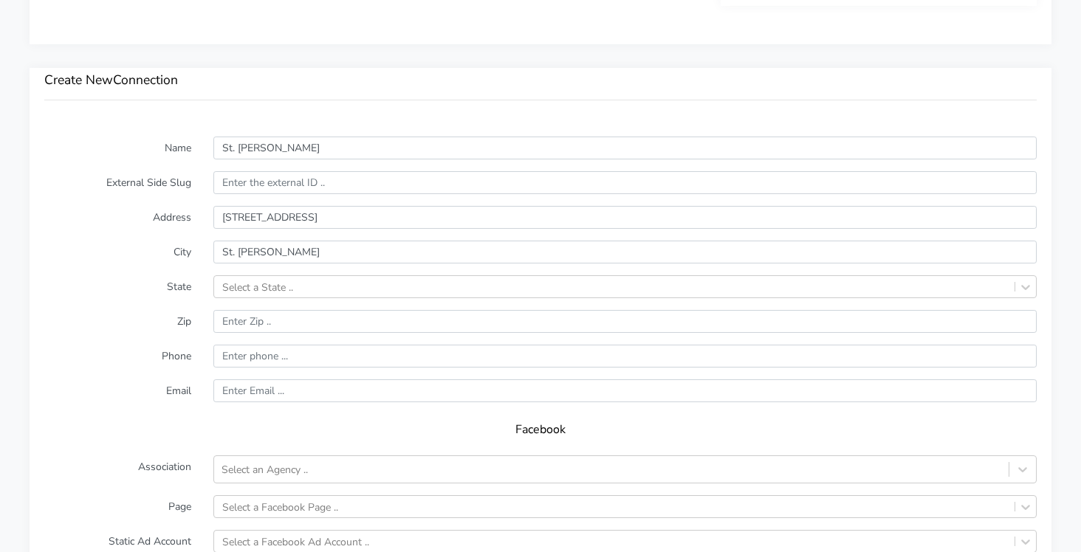
click at [142, 237] on form "Name St. [PERSON_NAME] External Side Slug Address [STREET_ADDRESS][PERSON_NAME]…" at bounding box center [540, 428] width 992 height 582
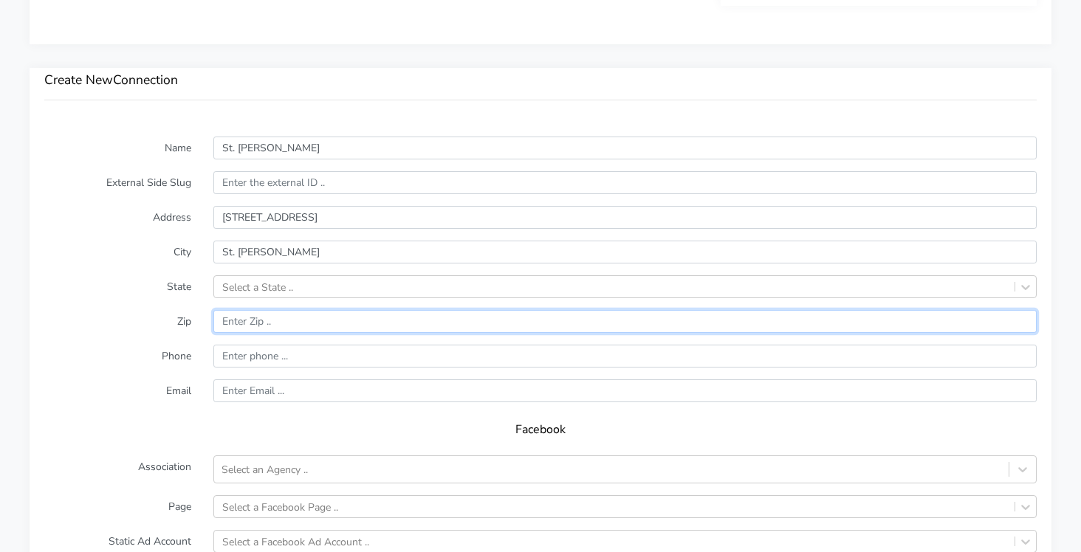
click at [235, 323] on input "input" at bounding box center [624, 321] width 823 height 23
paste input "63304"
type input "63304"
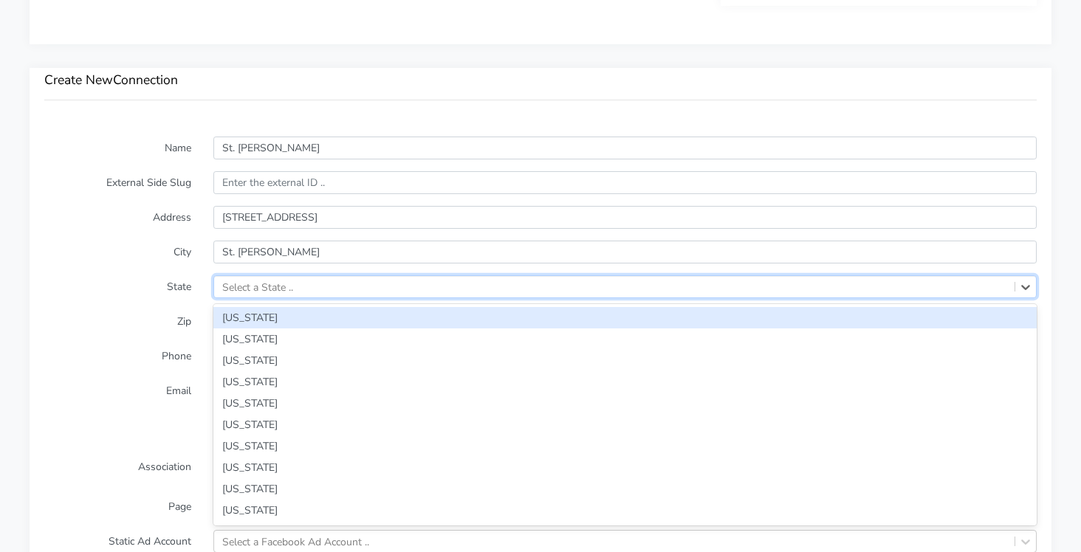
click at [249, 281] on div "Select a State .." at bounding box center [257, 287] width 71 height 16
type input "mis"
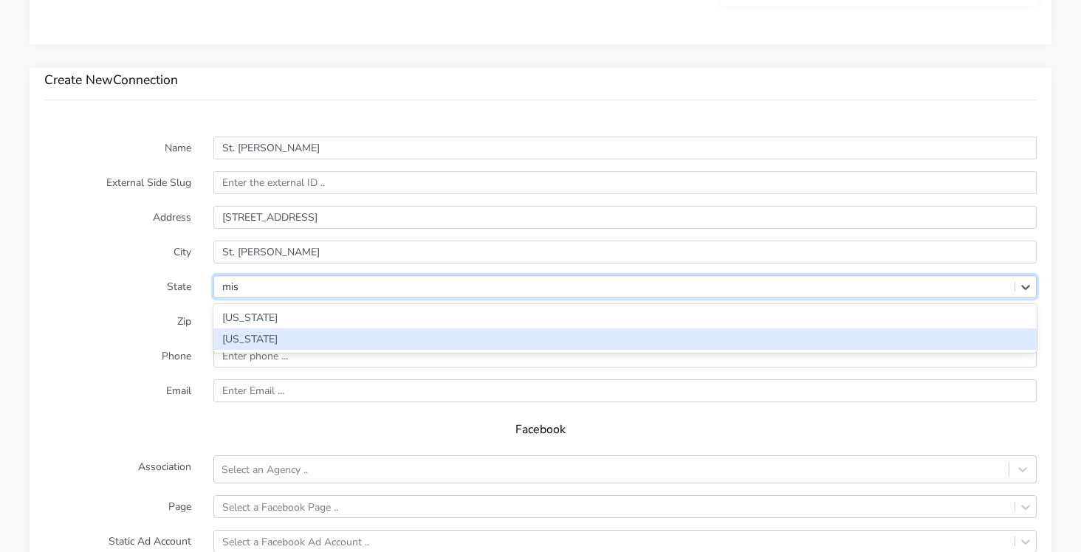
click at [232, 343] on div "[US_STATE]" at bounding box center [624, 338] width 823 height 21
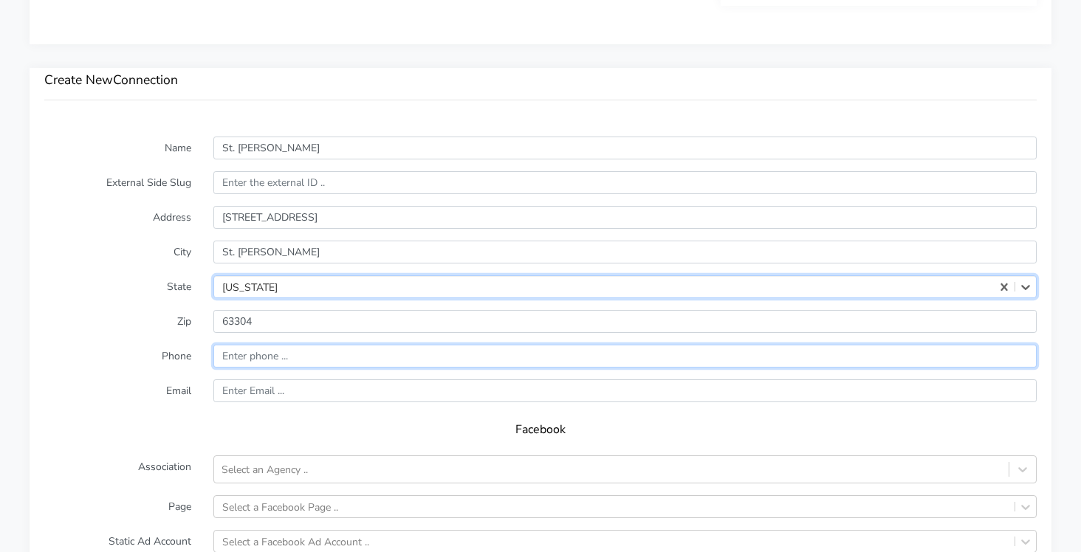
click at [243, 350] on input "input" at bounding box center [624, 356] width 823 height 23
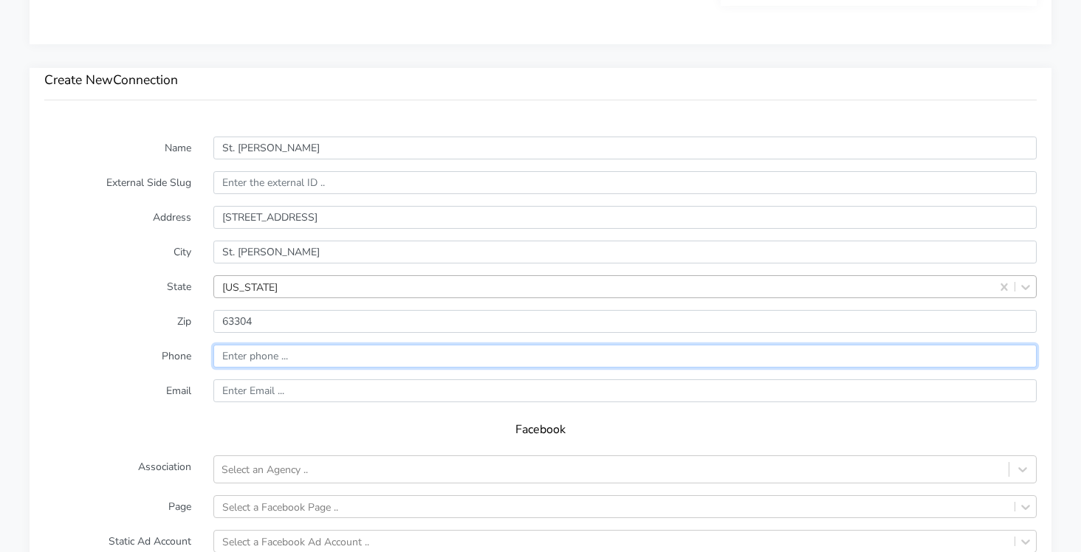
paste input "[PHONE_NUMBER]"
click at [221, 360] on input "input" at bounding box center [624, 356] width 823 height 23
click at [249, 359] on input "input" at bounding box center [624, 356] width 823 height 23
click at [269, 355] on input "input" at bounding box center [624, 356] width 823 height 23
type input "16362045301"
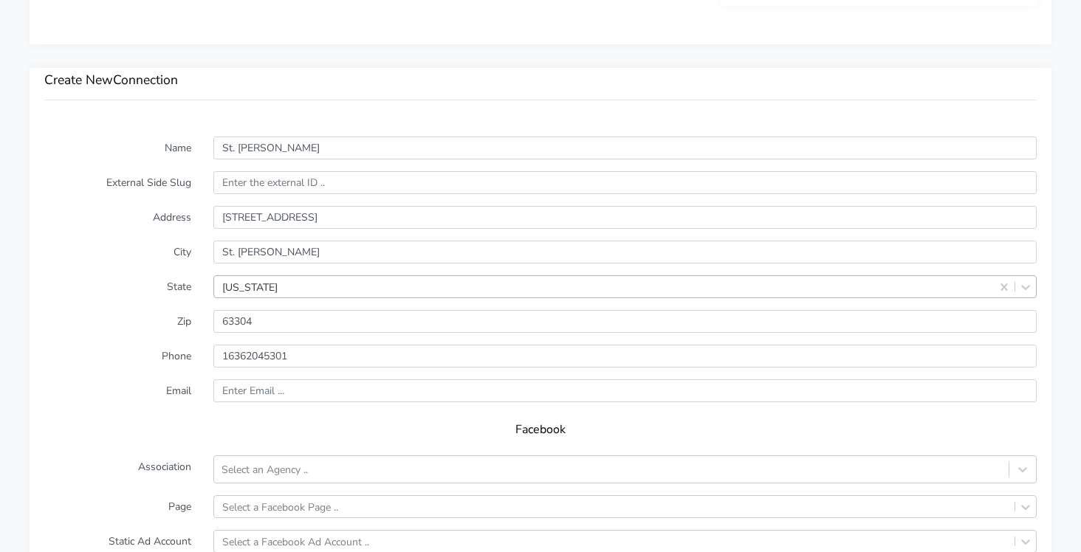
click at [151, 388] on label "Email" at bounding box center [117, 390] width 169 height 23
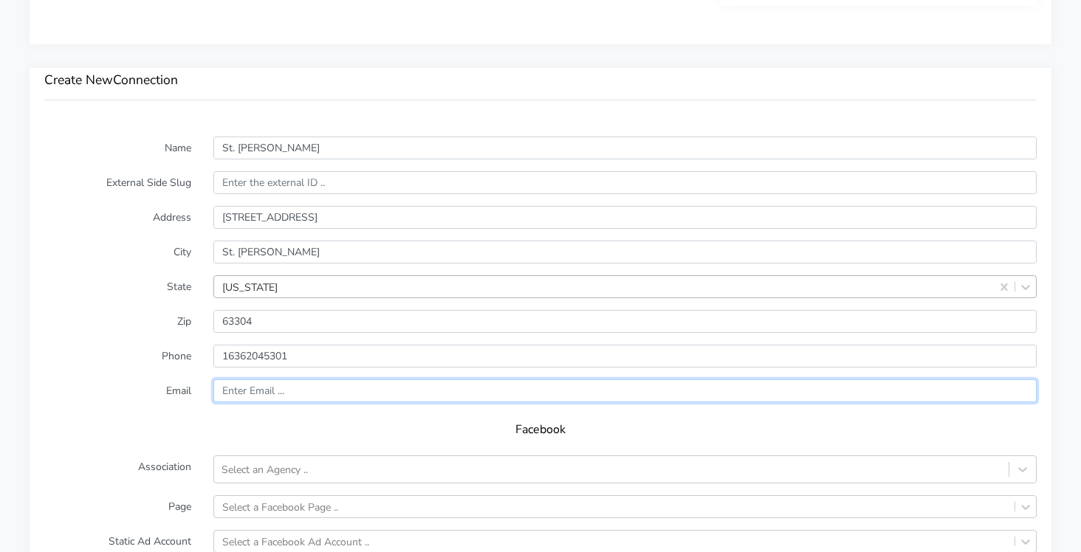
click at [255, 394] on input "text" at bounding box center [624, 390] width 823 height 23
paste input "[EMAIL_ADDRESS][DOMAIN_NAME]"
type input "[EMAIL_ADDRESS][DOMAIN_NAME]"
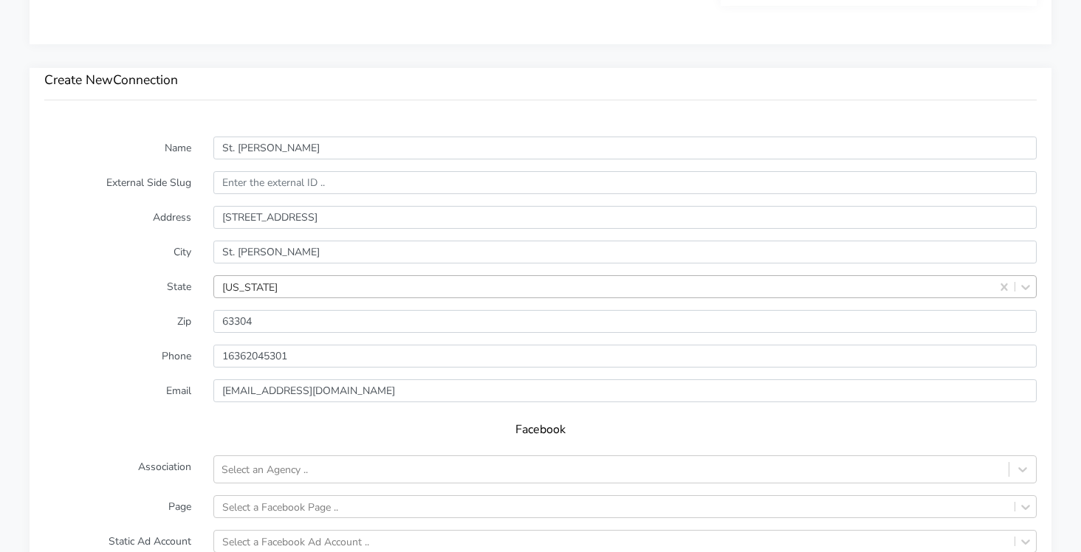
click at [94, 399] on label "Email" at bounding box center [117, 390] width 169 height 23
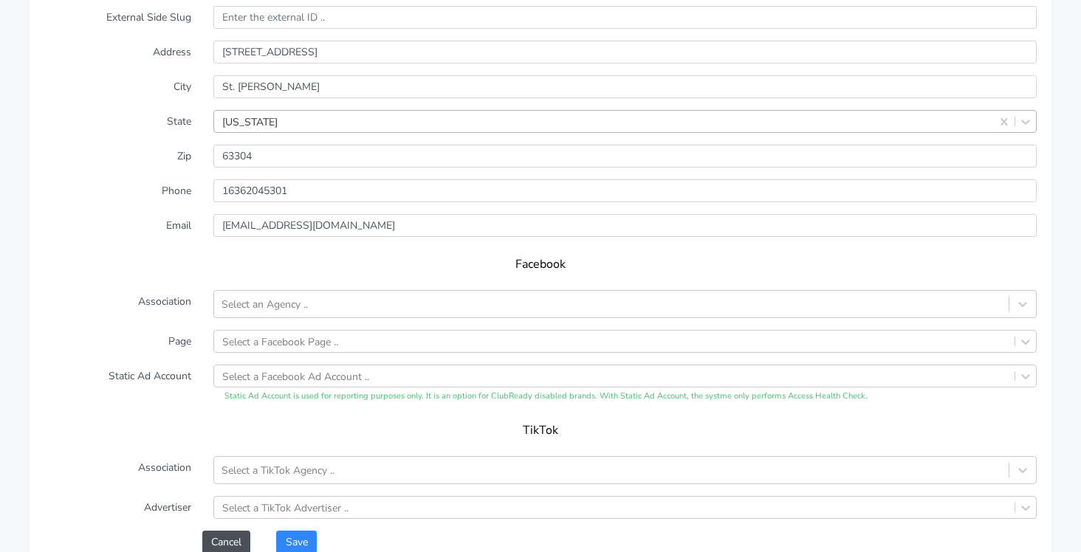
scroll to position [1135, 0]
click at [249, 300] on div "Select an Agency .." at bounding box center [264, 302] width 86 height 16
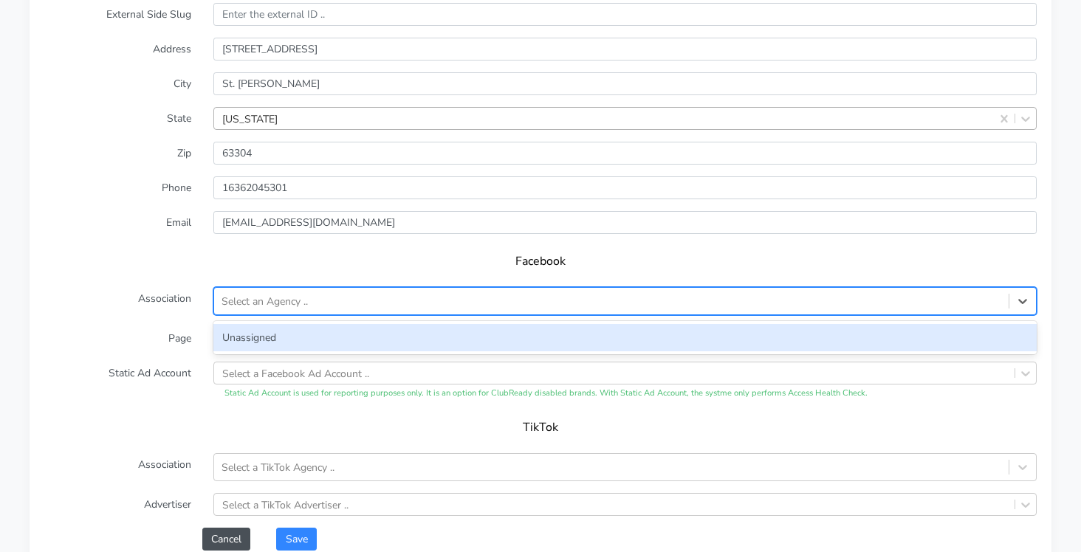
click at [247, 332] on div "Unassigned" at bounding box center [624, 337] width 823 height 27
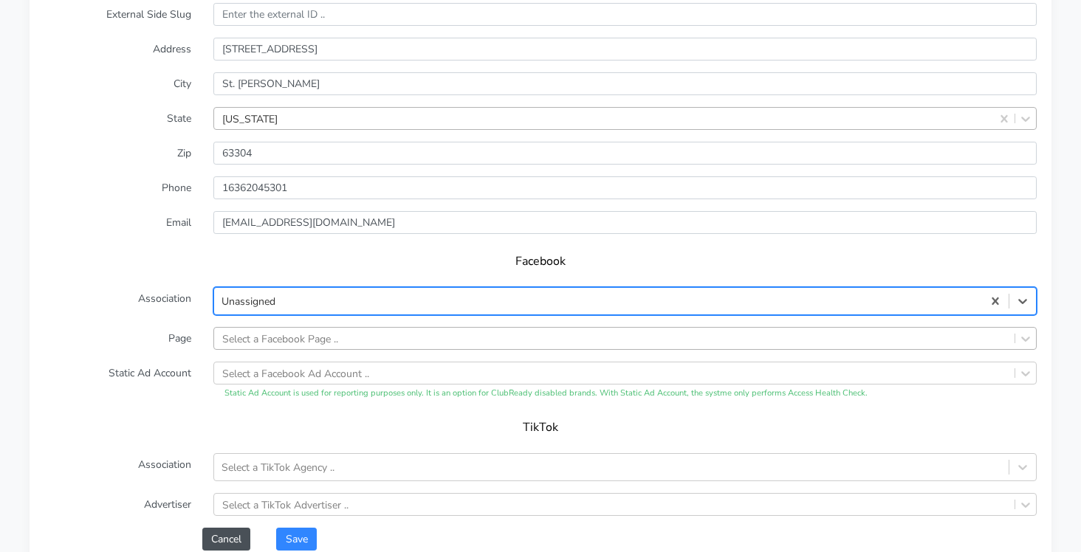
click at [278, 336] on div "Select a Facebook Page .." at bounding box center [624, 338] width 823 height 23
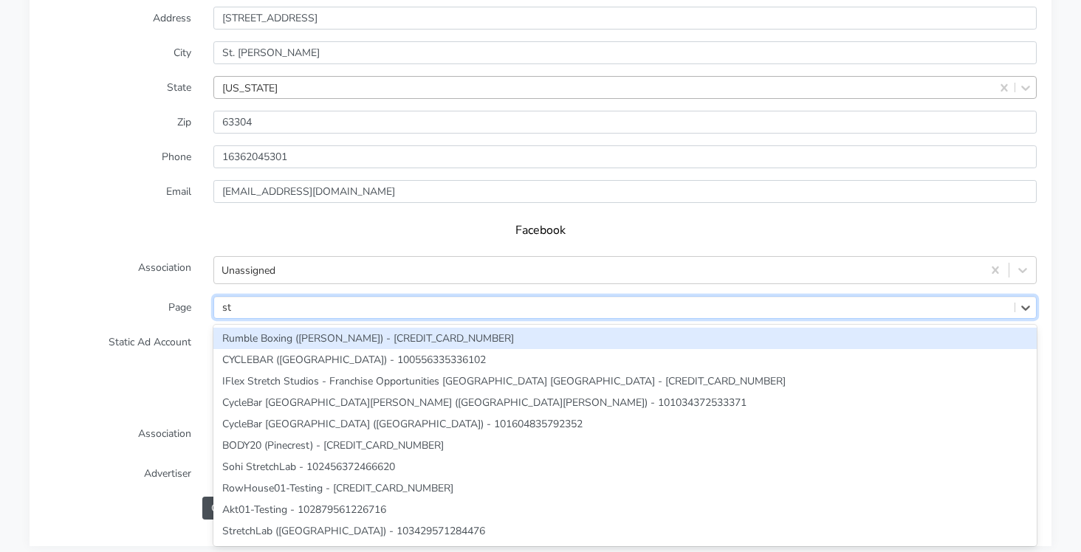
type input "s"
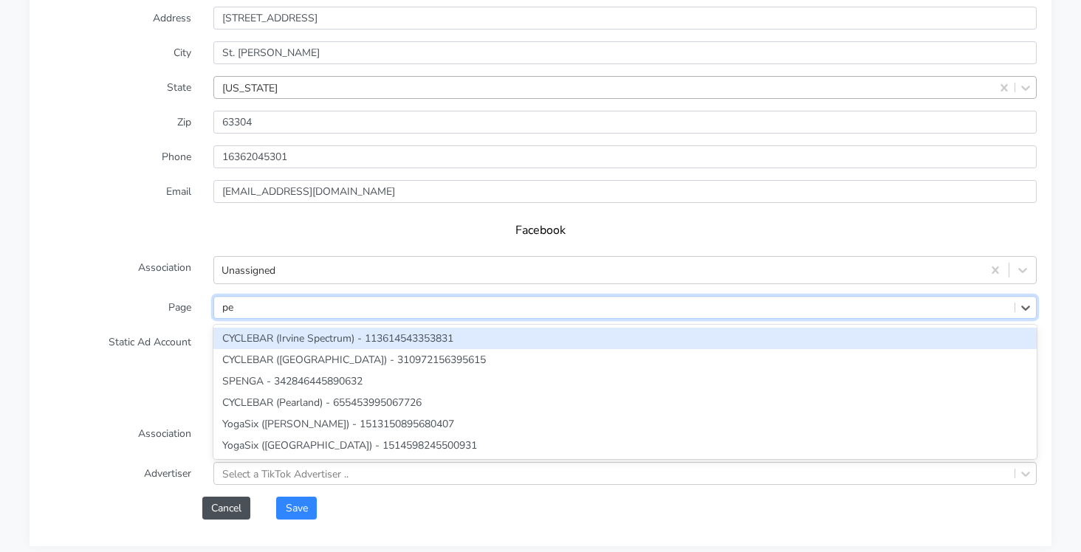
type input "p"
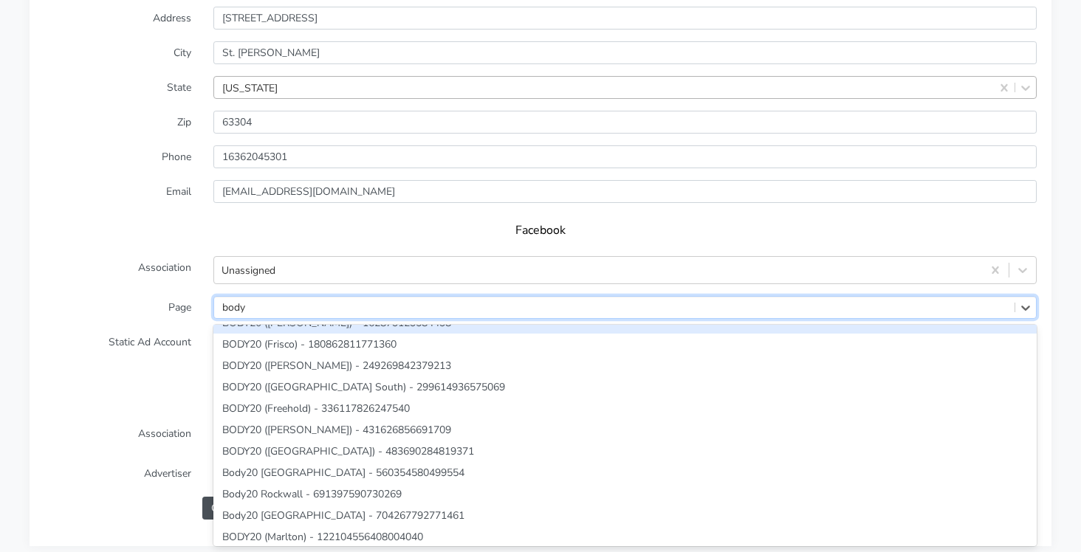
scroll to position [919, 0]
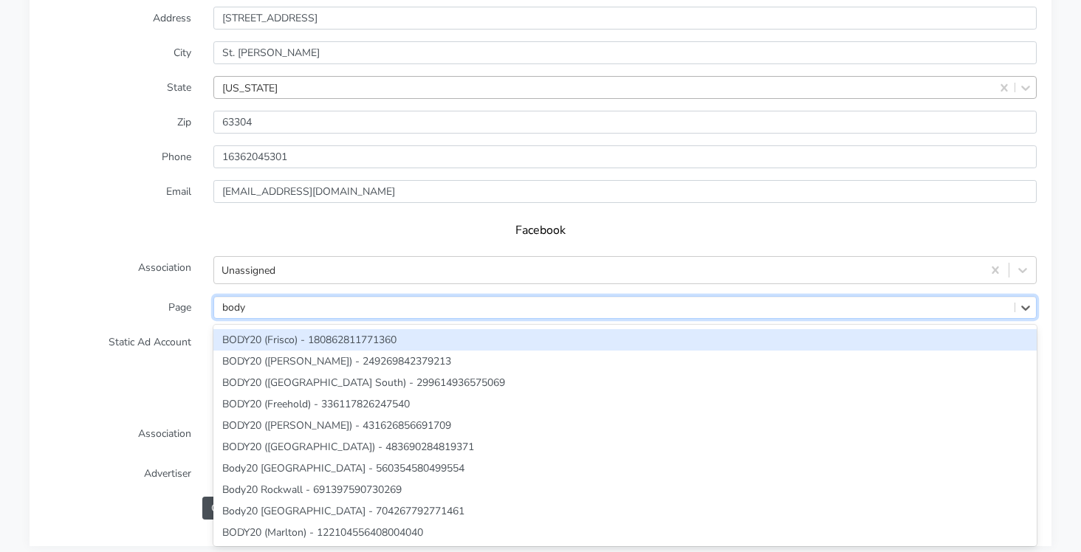
type input "body"
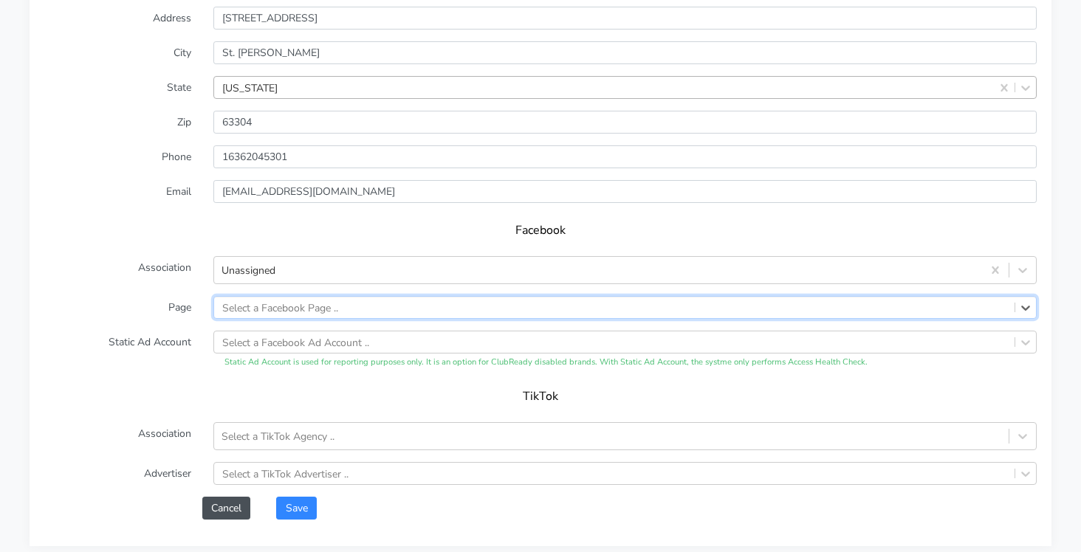
paste input "748211921714132"
type input "748211921714132"
click at [118, 314] on label "Page" at bounding box center [117, 307] width 169 height 23
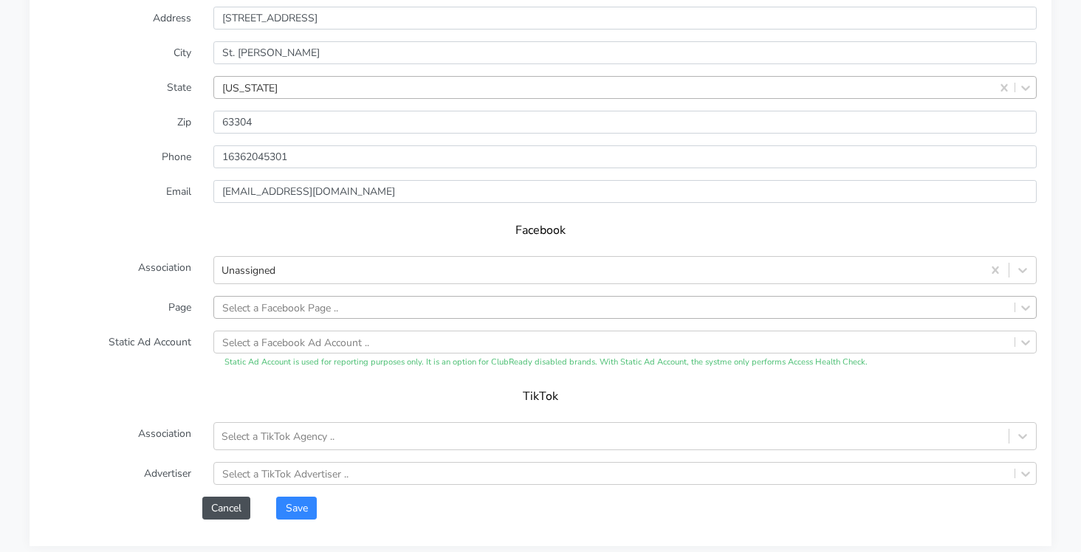
click at [90, 295] on form "Name St. [PERSON_NAME] External Side Slug Address [STREET_ADDRESS][PERSON_NAME]…" at bounding box center [540, 228] width 992 height 582
click at [298, 503] on button "Save" at bounding box center [296, 508] width 40 height 23
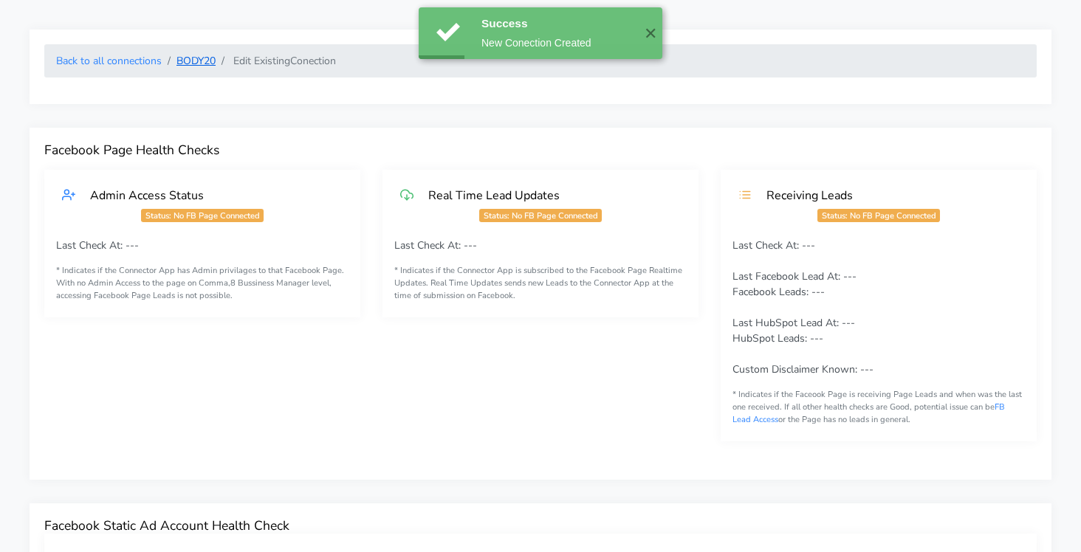
click at [190, 59] on link "BODY20" at bounding box center [195, 61] width 39 height 14
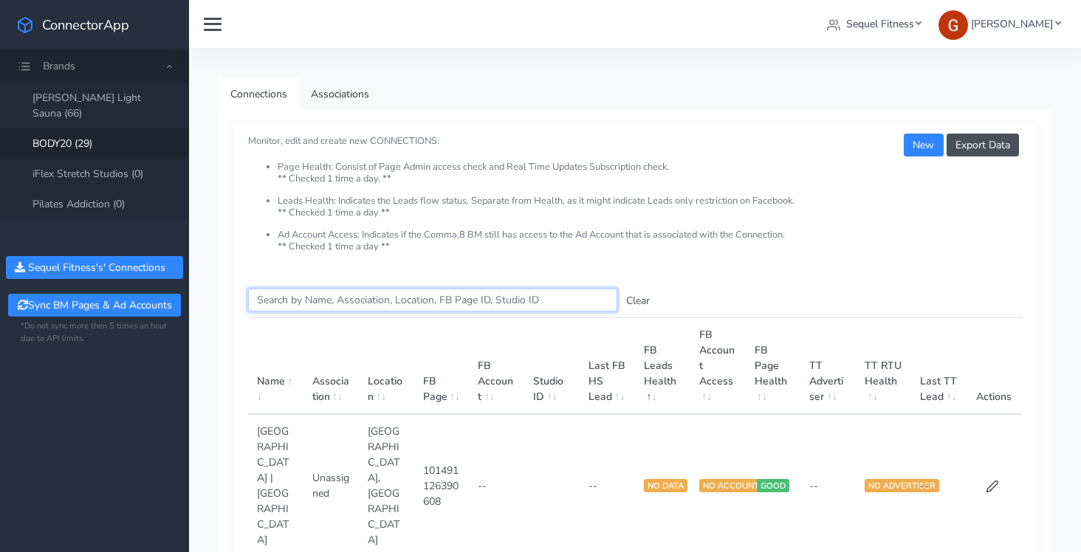
click at [305, 304] on input "Search this table" at bounding box center [432, 300] width 369 height 23
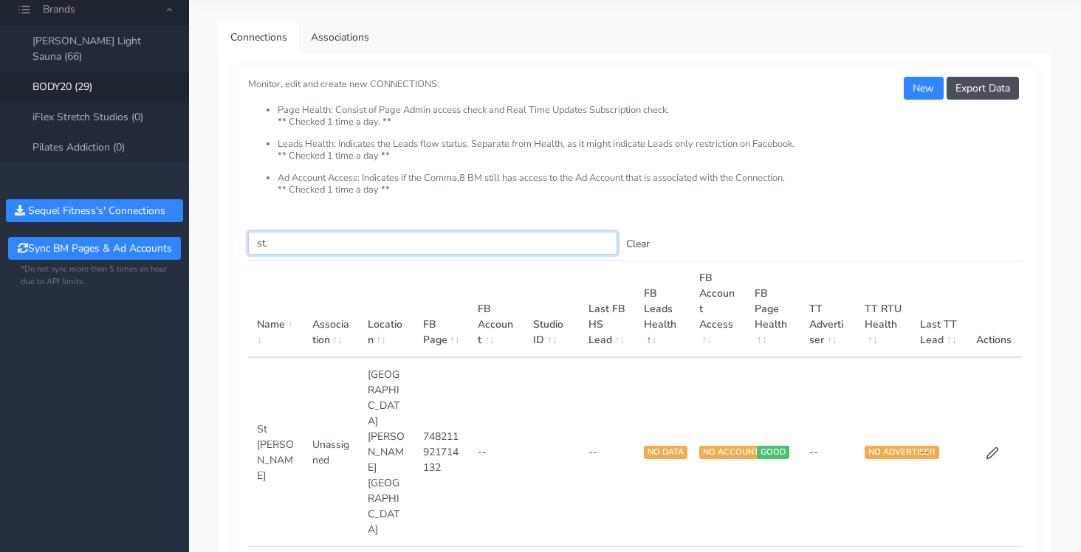
scroll to position [62, 0]
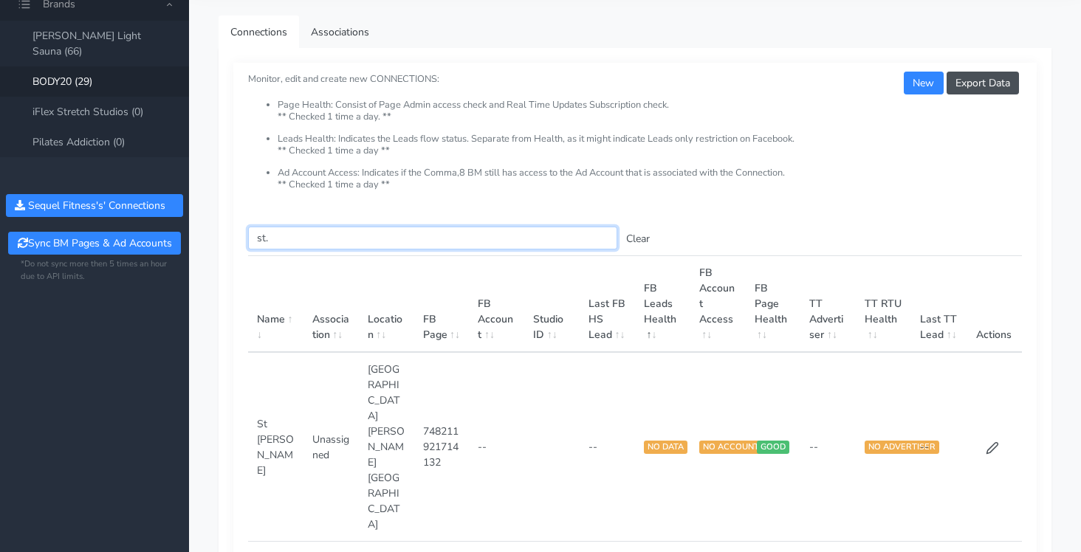
type input "st."
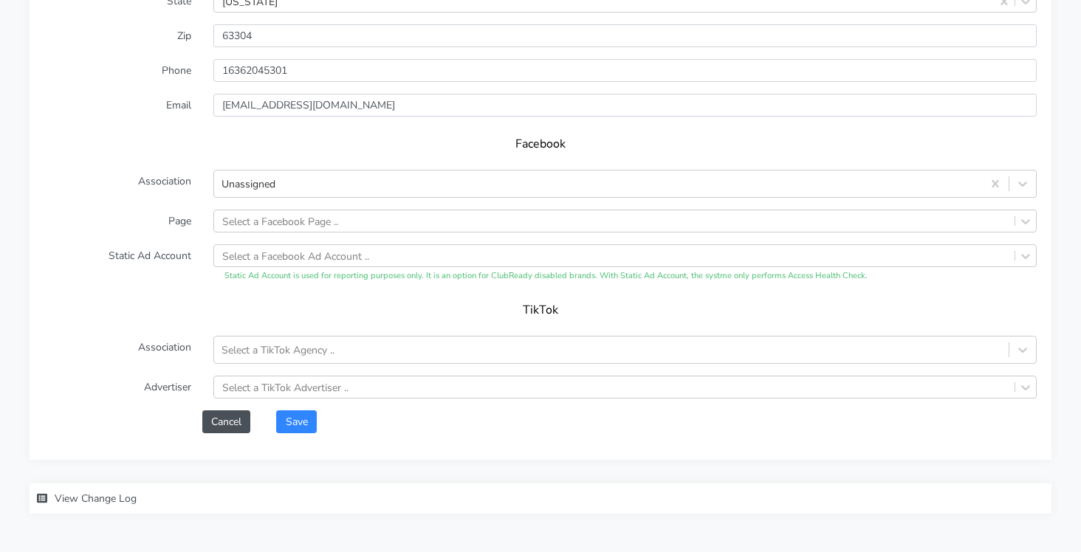
scroll to position [1256, 0]
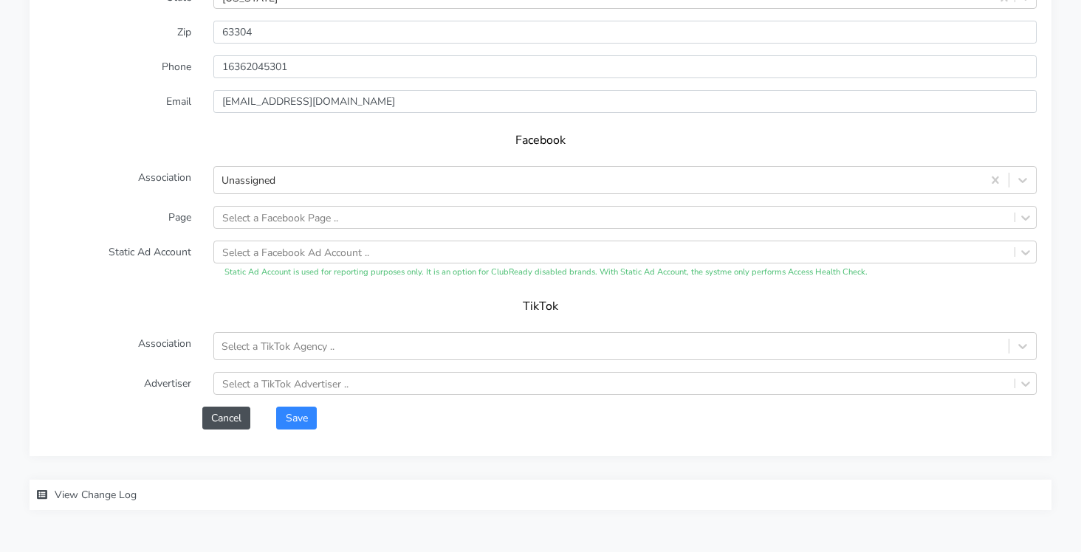
click at [96, 500] on span "View Change Log" at bounding box center [96, 495] width 82 height 14
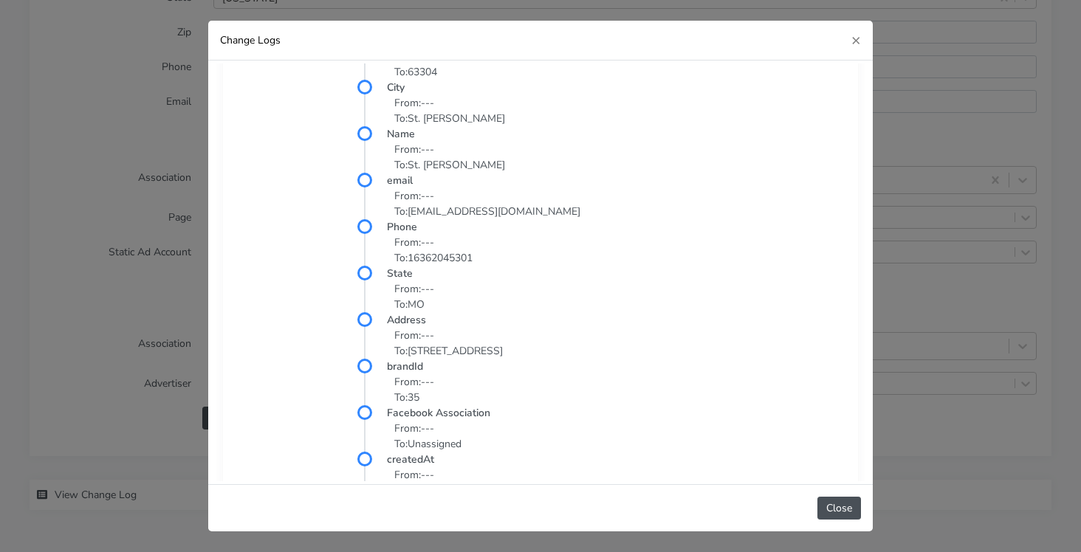
scroll to position [276, 0]
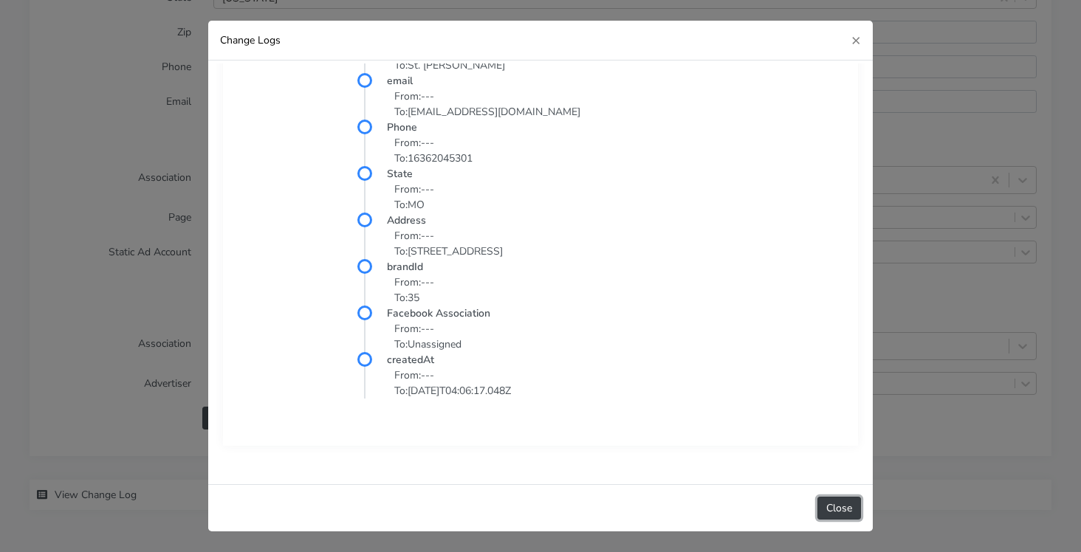
click at [826, 504] on button "Close" at bounding box center [839, 508] width 44 height 23
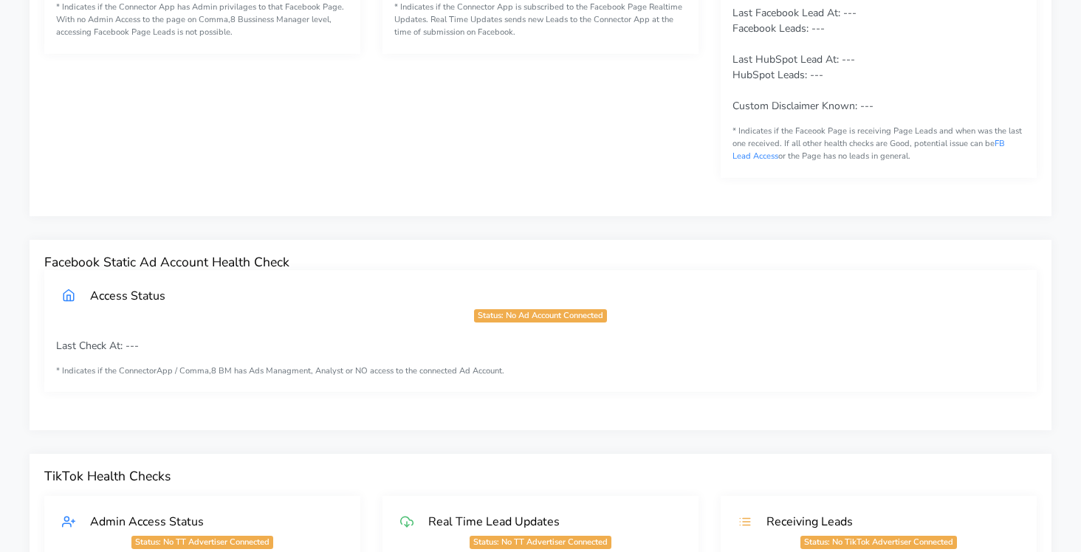
scroll to position [0, 0]
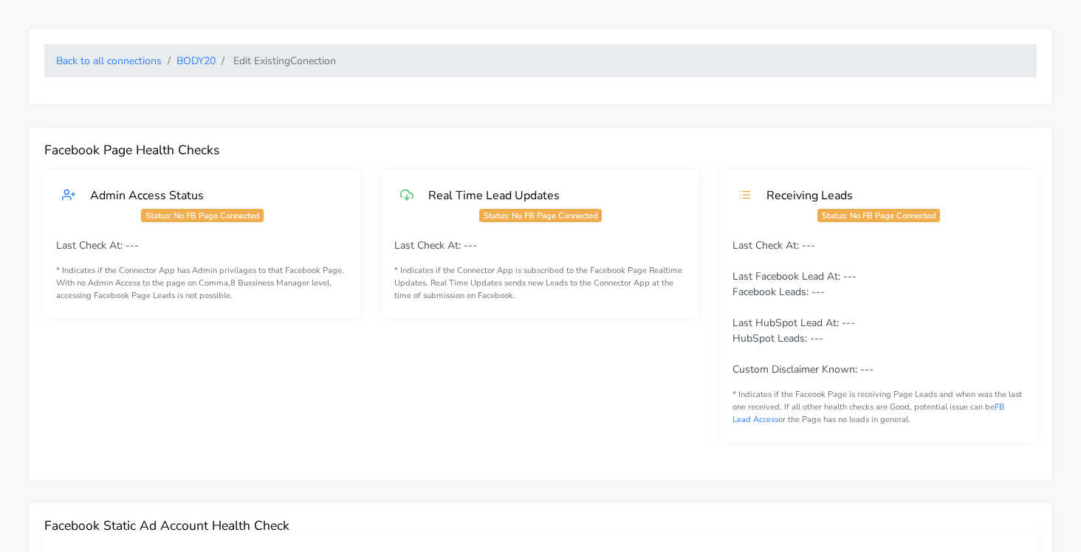
click at [266, 66] on li "Edit Existing Conection" at bounding box center [276, 61] width 120 height 16
click at [204, 59] on link "BODY20" at bounding box center [195, 61] width 39 height 14
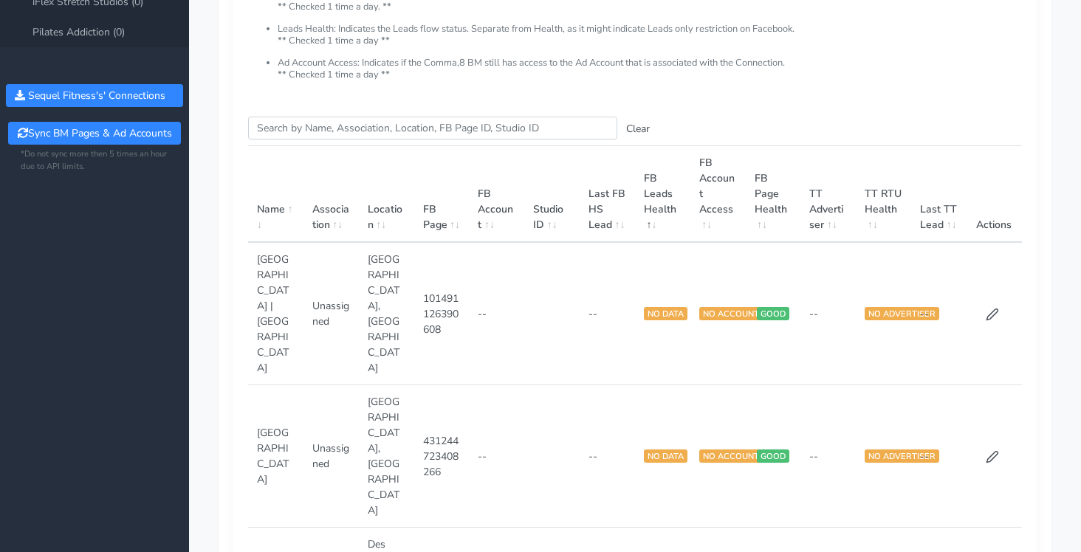
scroll to position [52, 0]
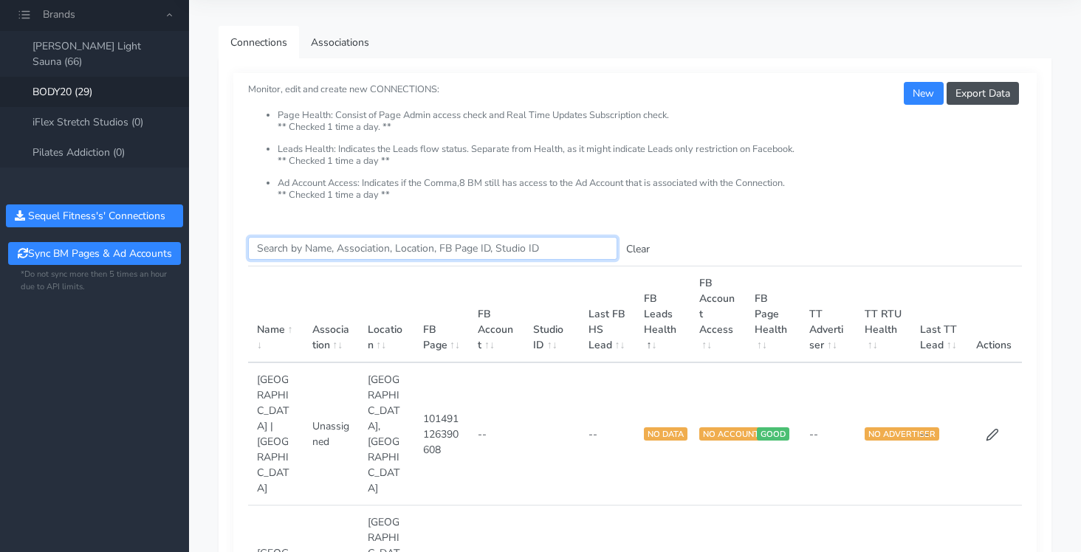
click at [451, 256] on input "Search this table" at bounding box center [432, 248] width 369 height 23
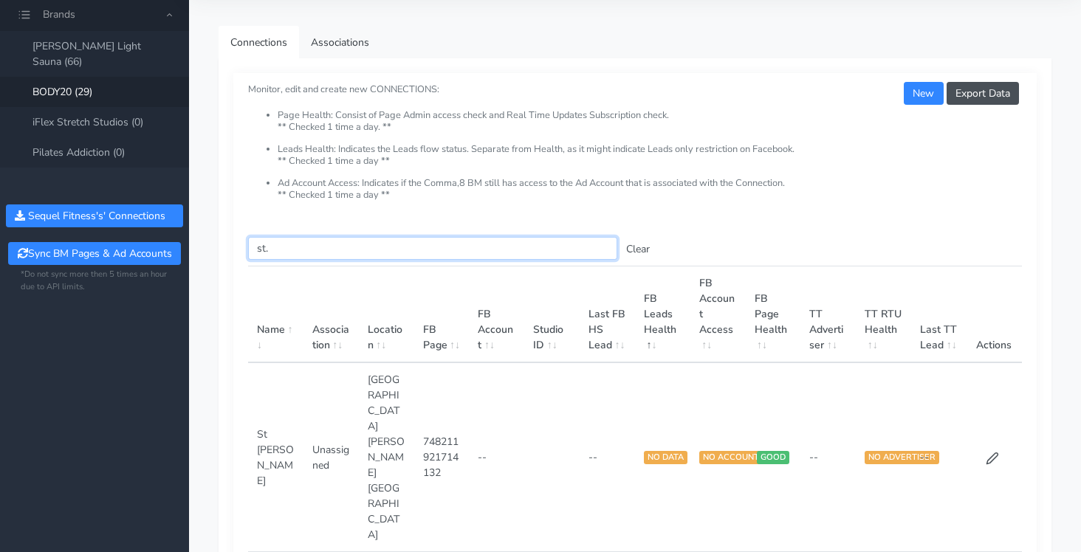
type input "st."
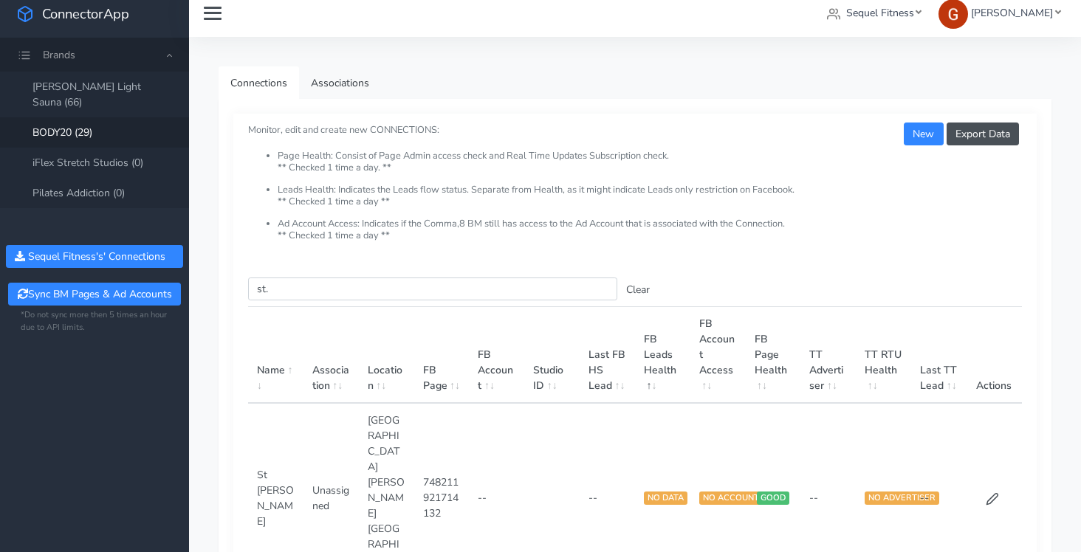
scroll to position [10, 0]
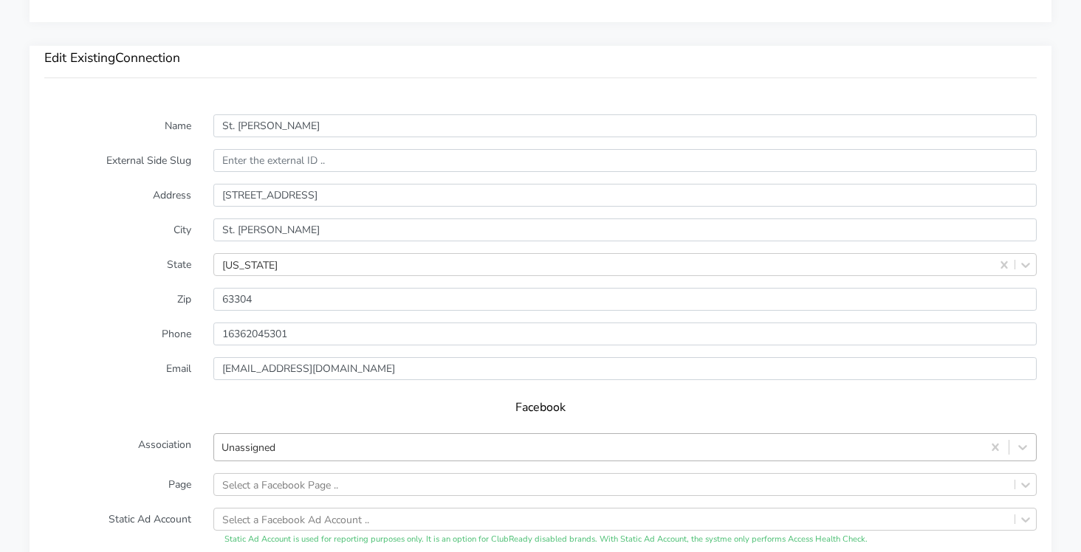
scroll to position [985, 0]
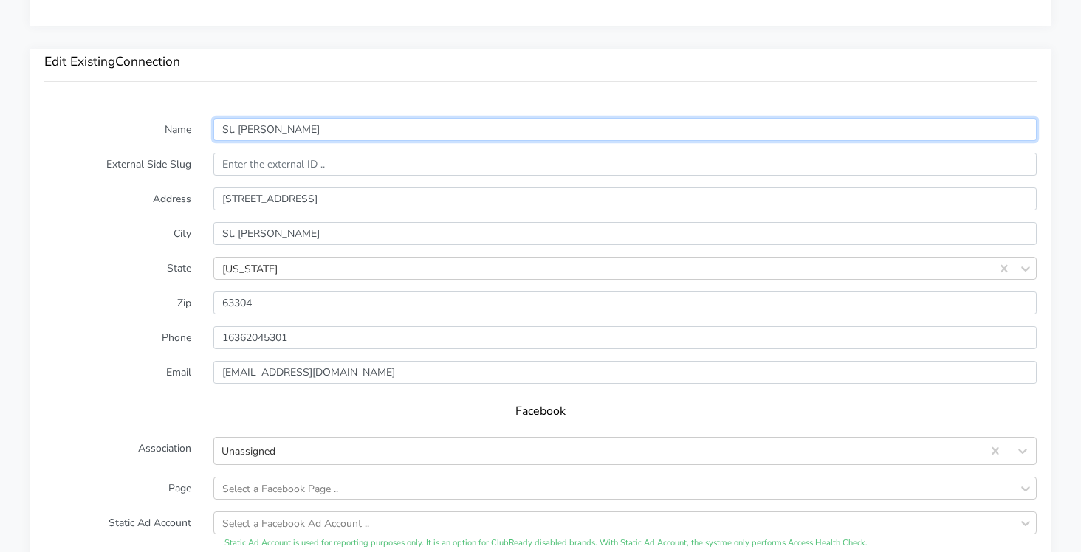
drag, startPoint x: 295, startPoint y: 130, endPoint x: 209, endPoint y: 128, distance: 85.6
click at [209, 129] on div "St. [PERSON_NAME]" at bounding box center [624, 129] width 845 height 23
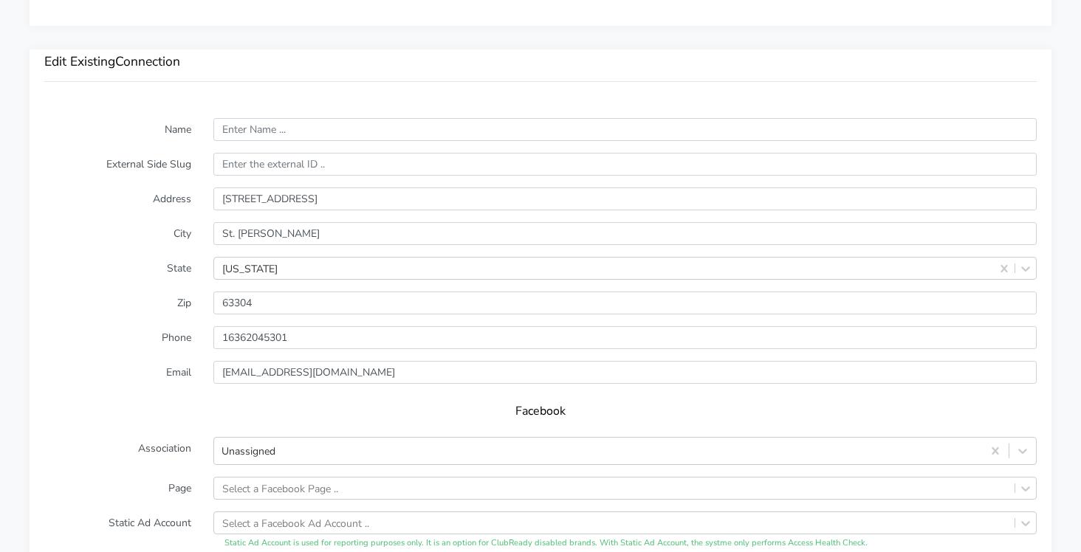
click at [125, 145] on form "Name External Side Slug Address [STREET_ADDRESS][PERSON_NAME][US_STATE] Zip Pho…" at bounding box center [540, 409] width 992 height 582
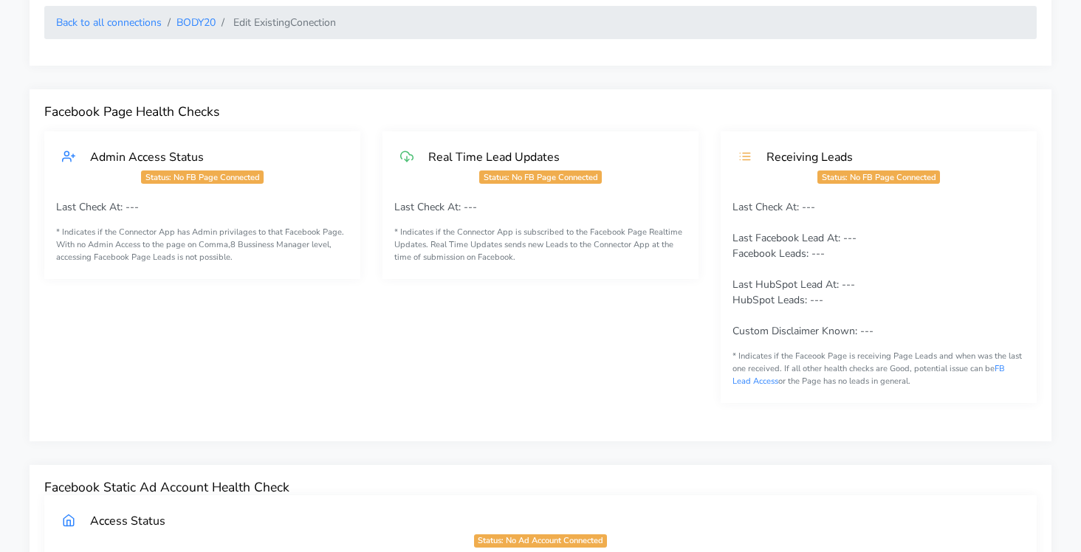
scroll to position [0, 0]
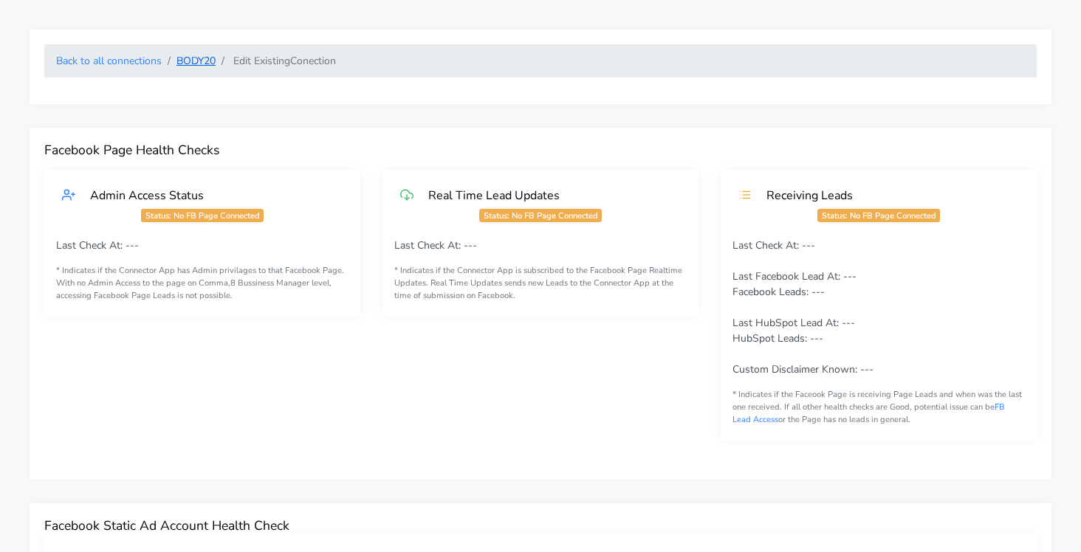
click at [192, 65] on link "BODY20" at bounding box center [195, 61] width 39 height 14
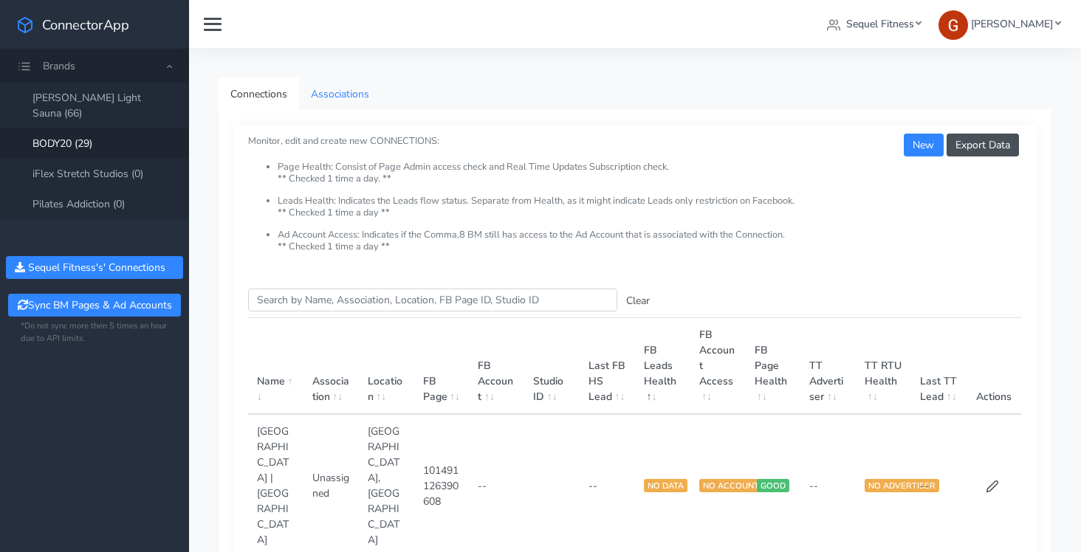
click at [329, 95] on link "Associations" at bounding box center [340, 94] width 82 height 33
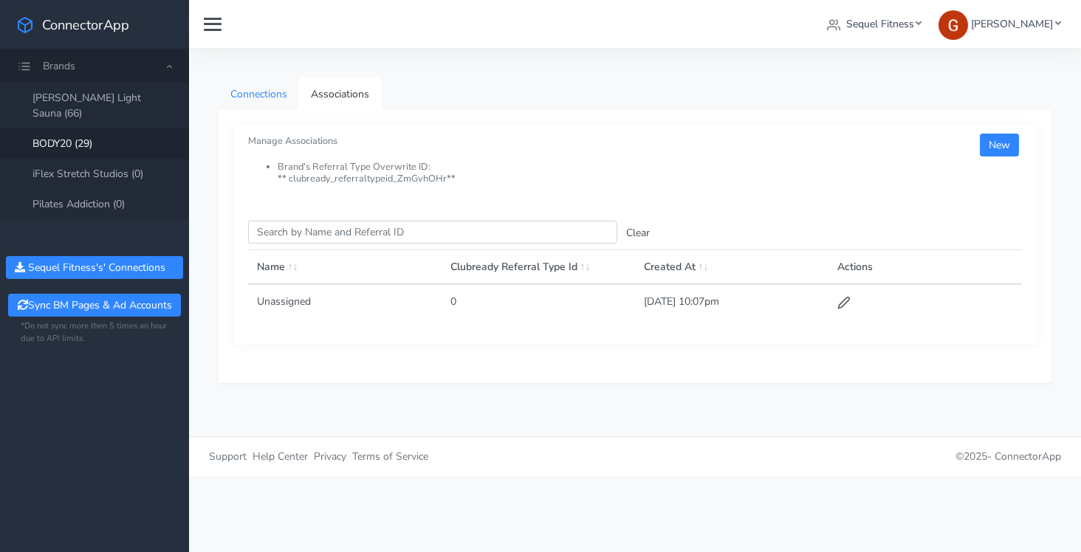
click at [259, 97] on link "Connections" at bounding box center [258, 94] width 80 height 33
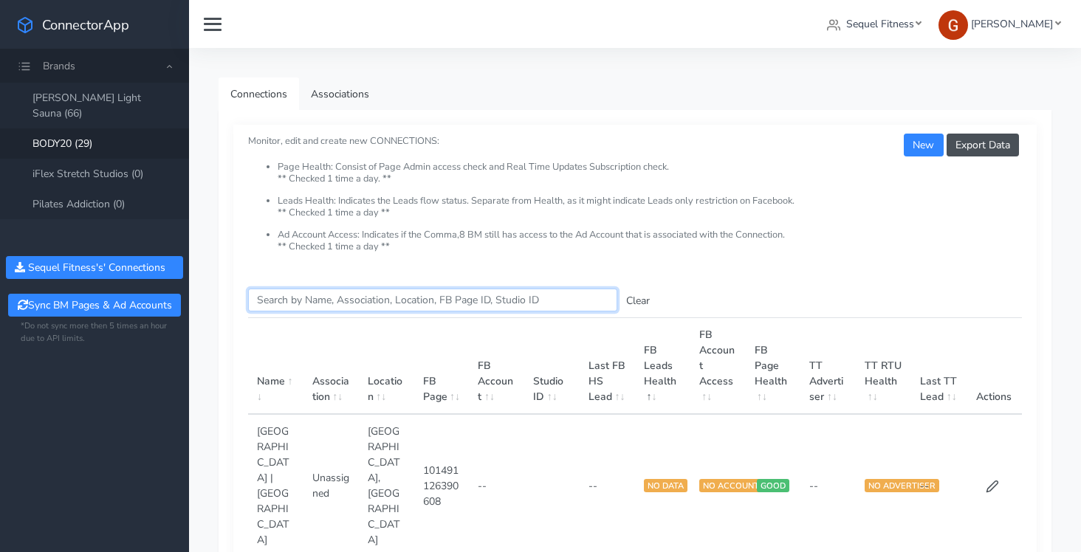
click at [399, 306] on input "Search this table" at bounding box center [432, 300] width 369 height 23
paste input "[GEOGRAPHIC_DATA]"
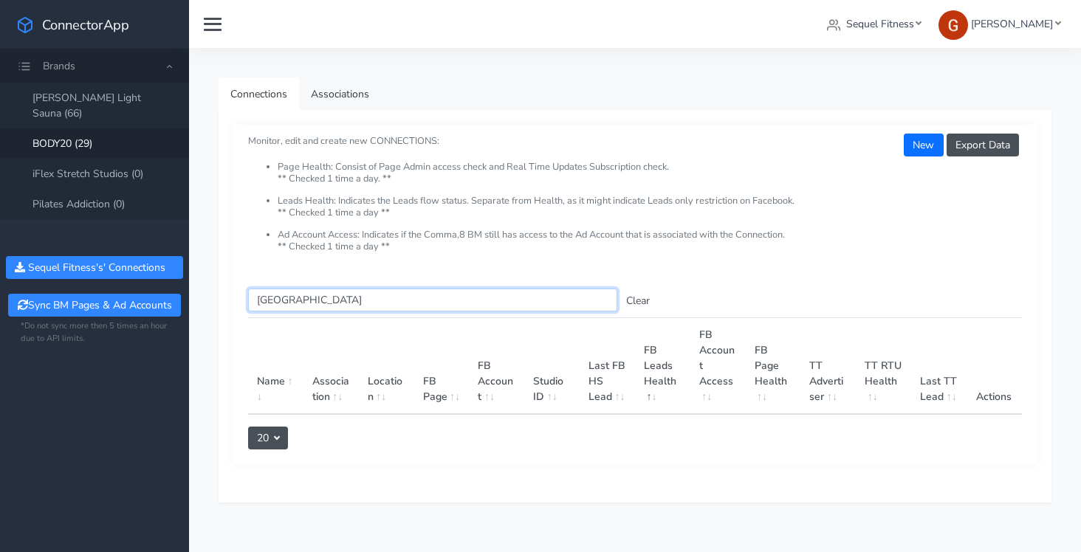
type input "[GEOGRAPHIC_DATA]"
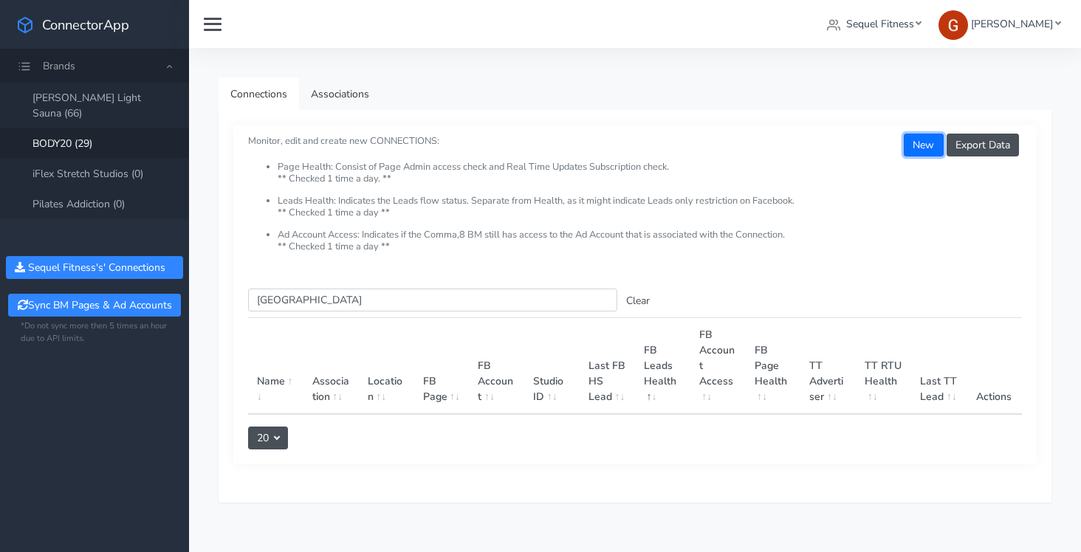
click at [921, 145] on button "New" at bounding box center [923, 145] width 39 height 23
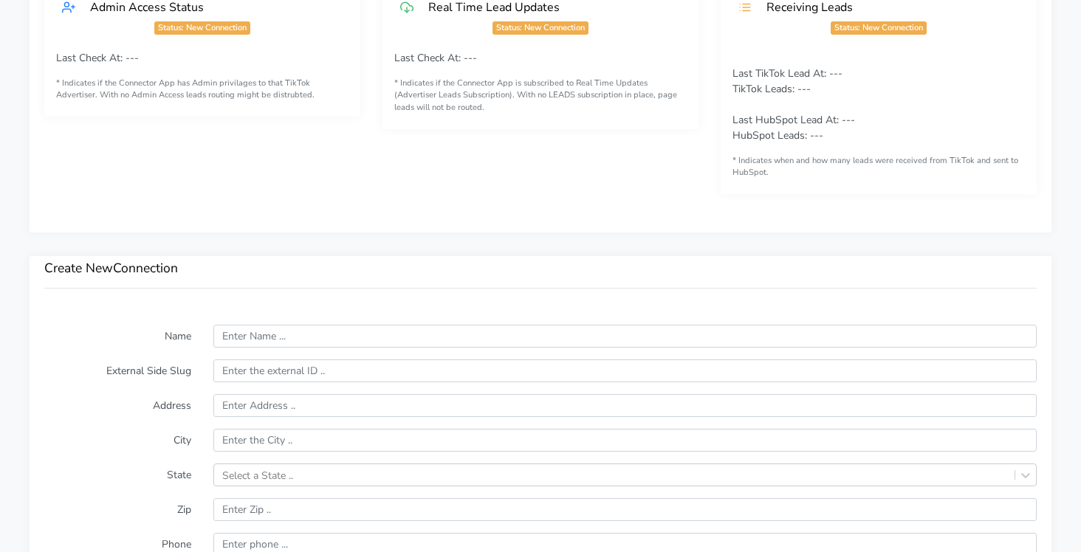
scroll to position [788, 0]
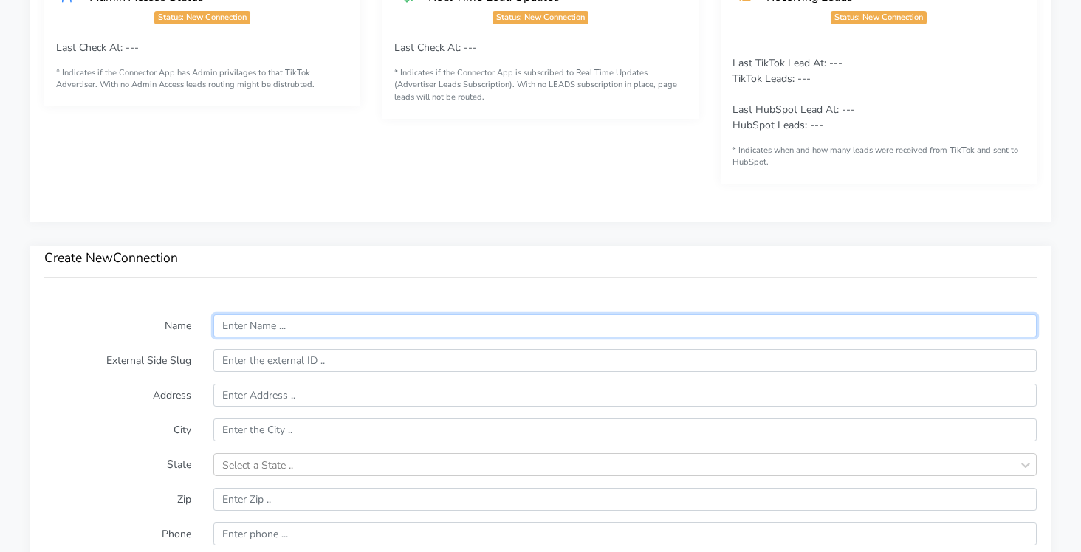
click at [292, 321] on input "text" at bounding box center [624, 325] width 823 height 23
paste input "[GEOGRAPHIC_DATA]"
click at [265, 323] on input "[GEOGRAPHIC_DATA]" at bounding box center [624, 325] width 823 height 23
type input "[GEOGRAPHIC_DATA]"
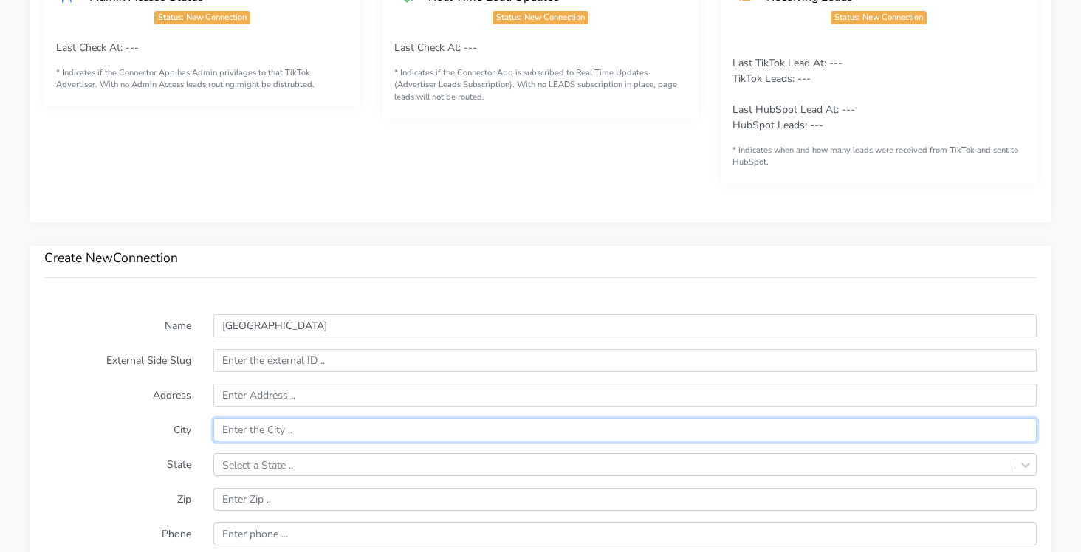
click at [247, 421] on input "text" at bounding box center [624, 430] width 823 height 23
paste input "[GEOGRAPHIC_DATA]"
type input "[GEOGRAPHIC_DATA]"
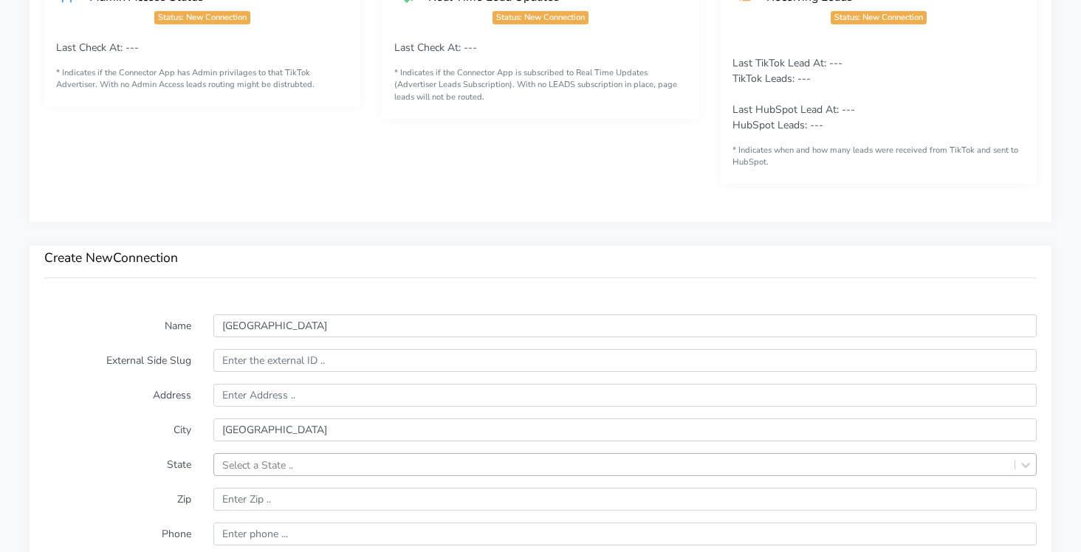
click at [257, 455] on div "Select a State .." at bounding box center [624, 464] width 823 height 23
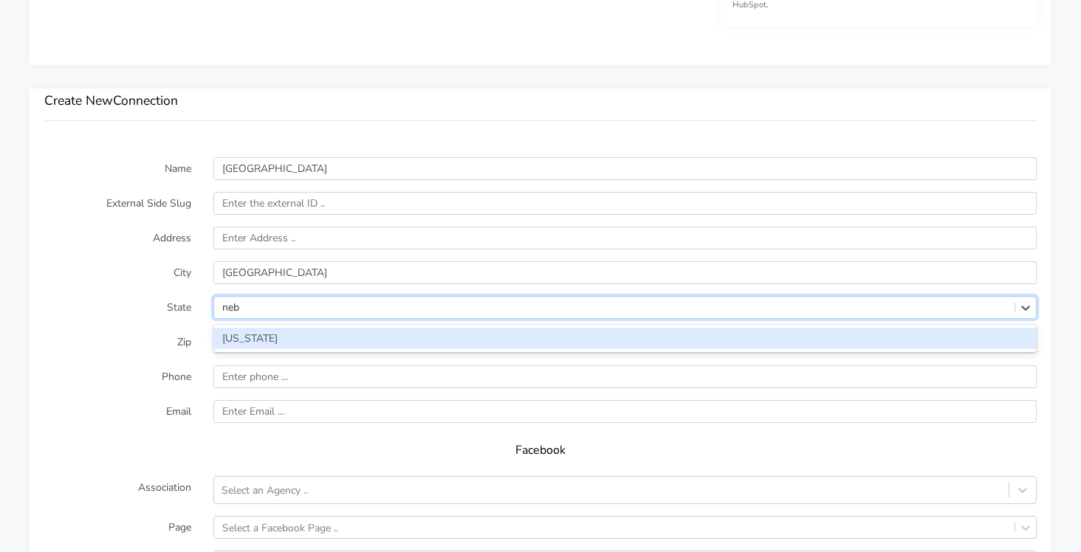
type input "nebr"
click at [241, 340] on div "[US_STATE]" at bounding box center [624, 338] width 823 height 21
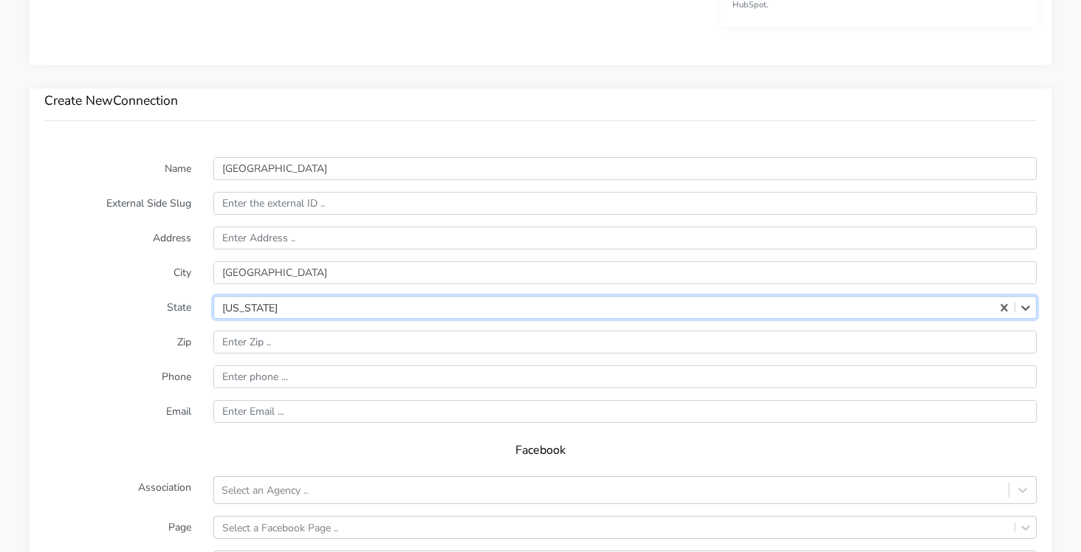
click at [120, 310] on label "State" at bounding box center [117, 307] width 169 height 23
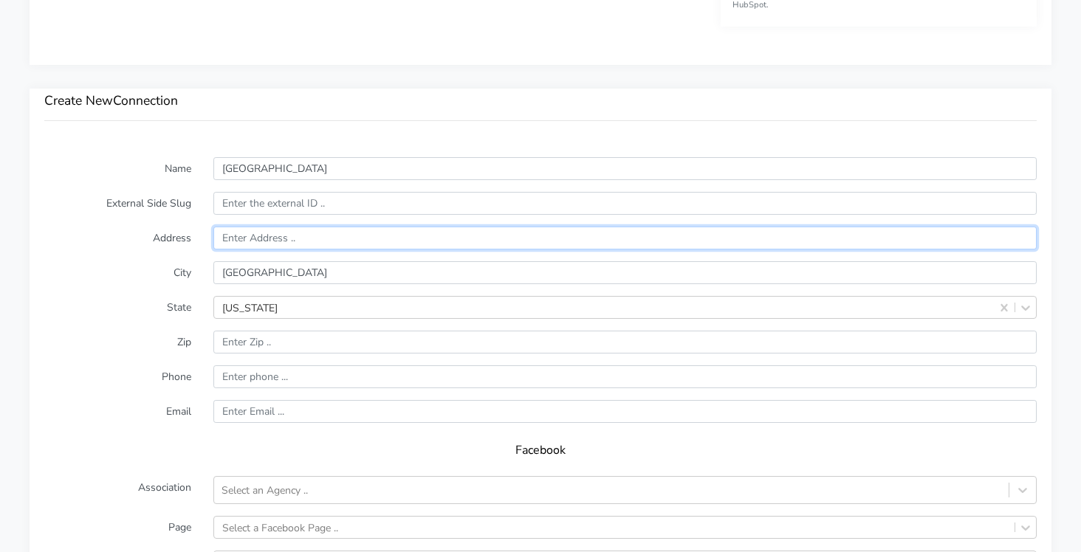
click at [231, 245] on input "text" at bounding box center [624, 238] width 823 height 23
paste input "[STREET_ADDRESS][PERSON_NAME]"
type input "[STREET_ADDRESS][PERSON_NAME]"
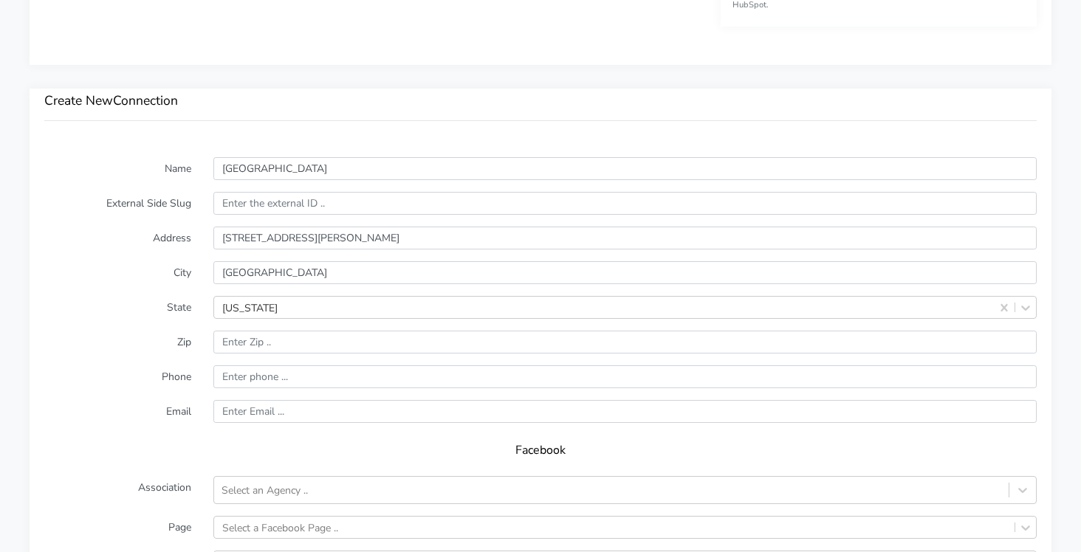
click at [112, 242] on label "Address" at bounding box center [117, 238] width 169 height 23
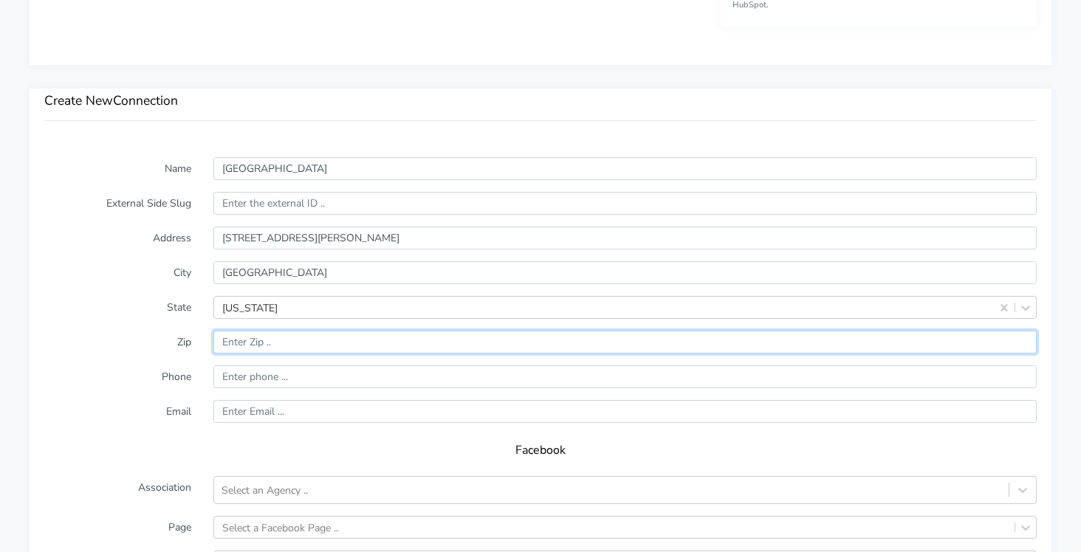
click at [246, 353] on input "input" at bounding box center [624, 342] width 823 height 23
paste input "68130"
type input "68130"
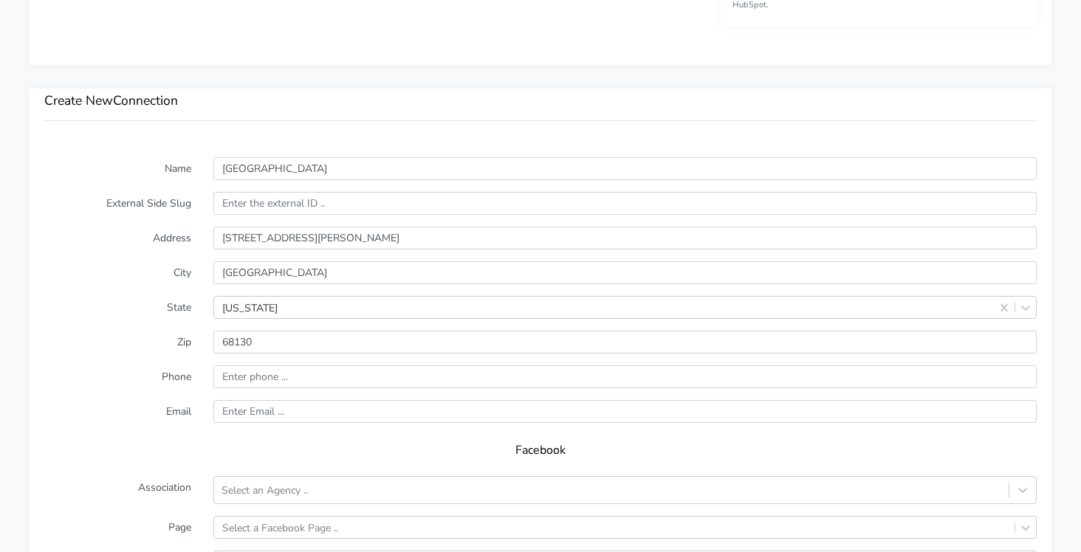
click at [98, 349] on label "Zip" at bounding box center [117, 342] width 169 height 23
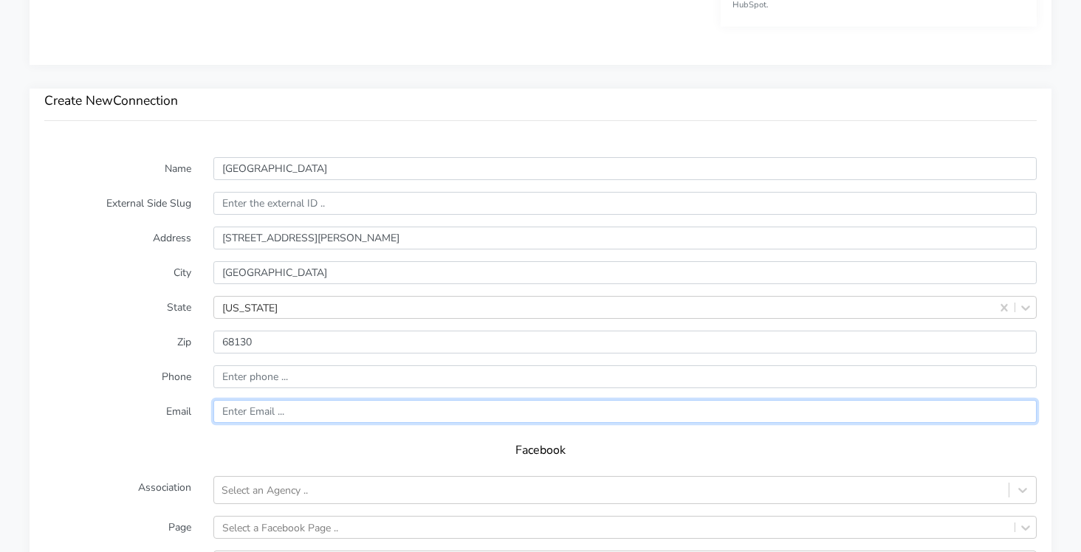
click at [259, 410] on input "text" at bounding box center [624, 411] width 823 height 23
paste input "[EMAIL_ADDRESS][DOMAIN_NAME]"
type input "[EMAIL_ADDRESS][DOMAIN_NAME]"
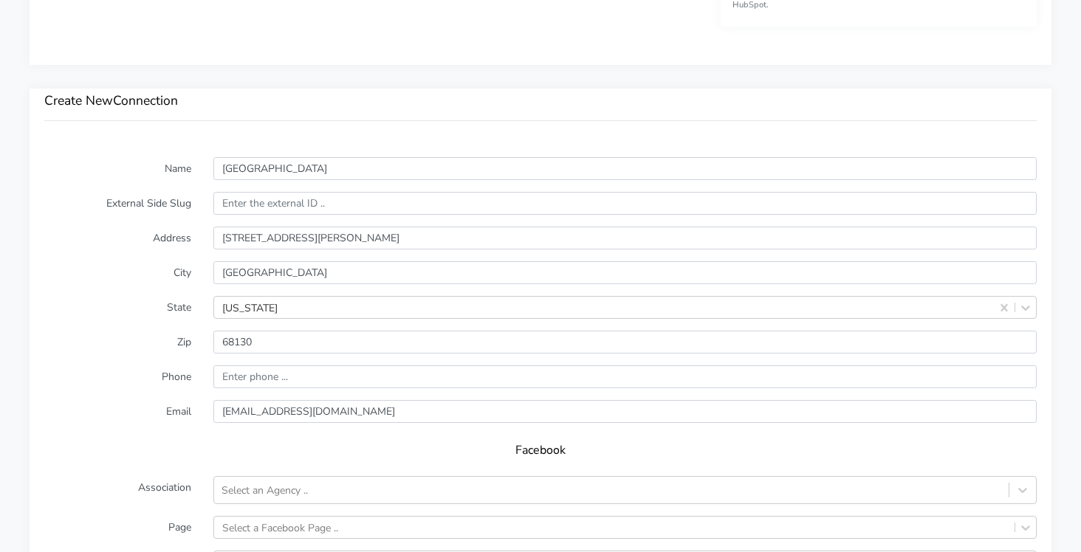
click at [85, 399] on form "Name [GEOGRAPHIC_DATA] External Side Slug Address [STREET_ADDRESS][PERSON_NAME]…" at bounding box center [540, 448] width 992 height 582
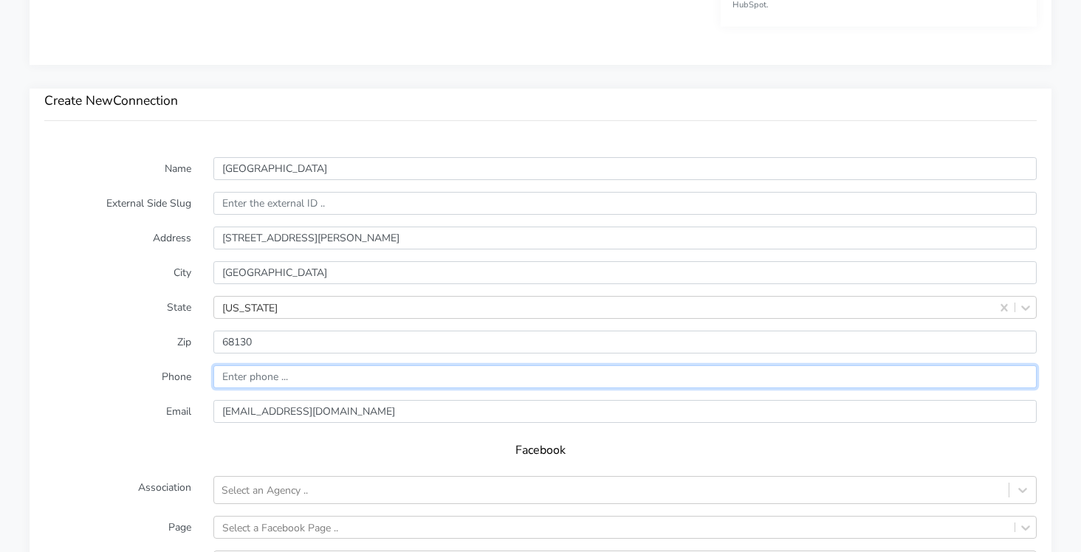
click at [254, 371] on input "input" at bounding box center [624, 376] width 823 height 23
paste input "[PHONE_NUMBER]"
click at [227, 380] on input "input" at bounding box center [624, 376] width 823 height 23
click at [253, 379] on input "input" at bounding box center [624, 376] width 823 height 23
click at [272, 378] on input "input" at bounding box center [624, 376] width 823 height 23
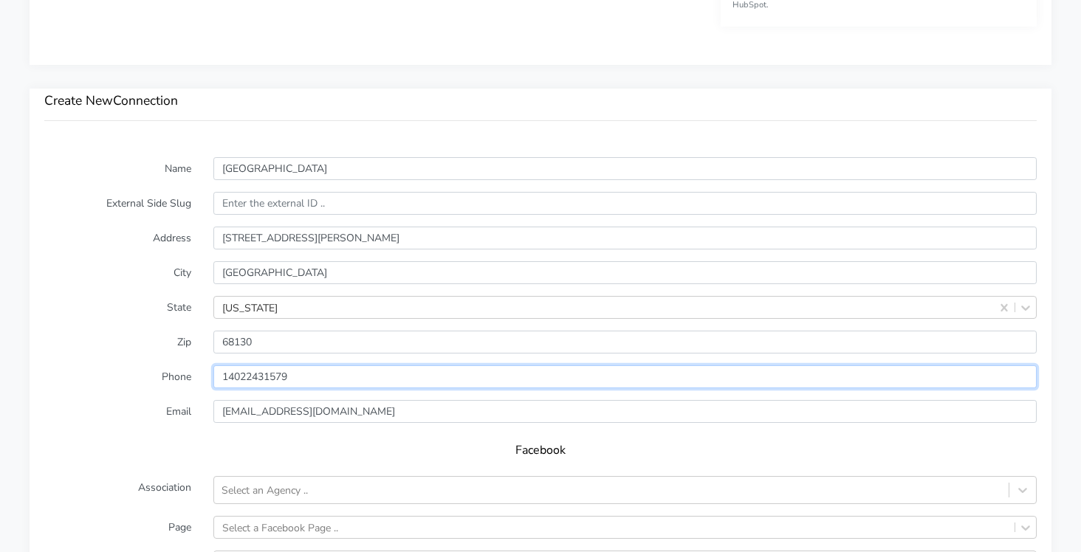
type input "14022431579"
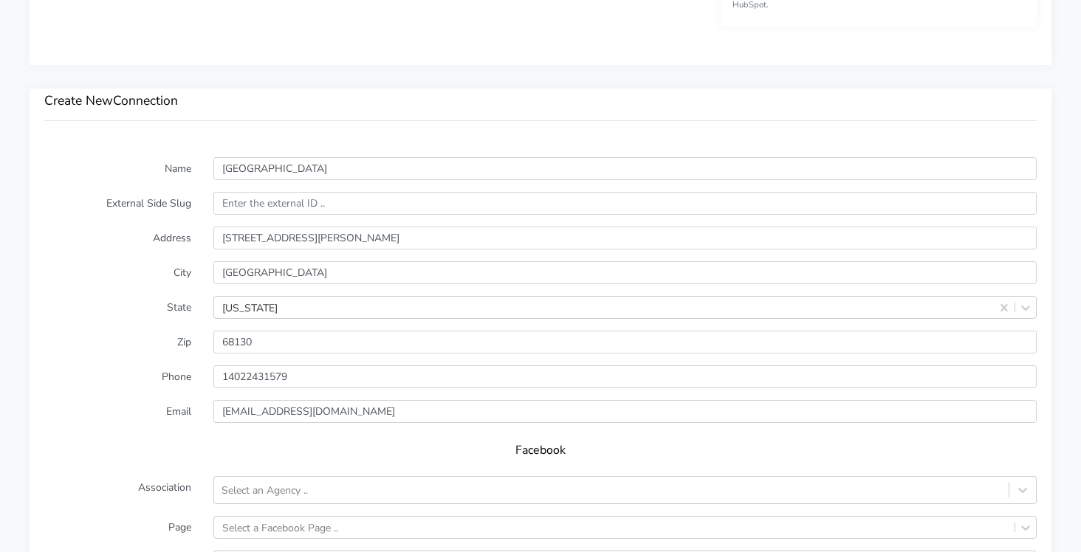
click at [125, 400] on label "Email" at bounding box center [117, 411] width 169 height 23
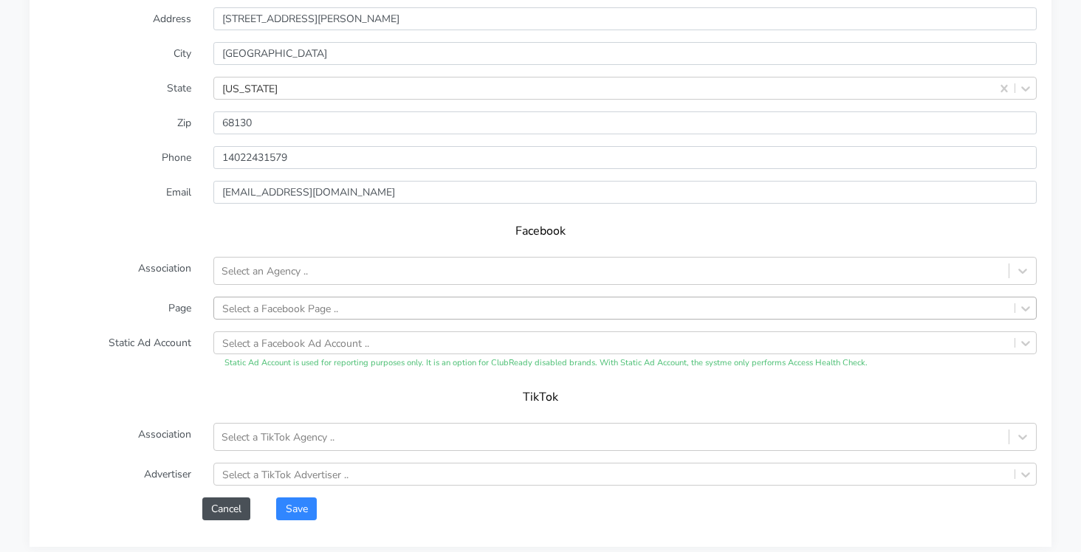
scroll to position [1171, 0]
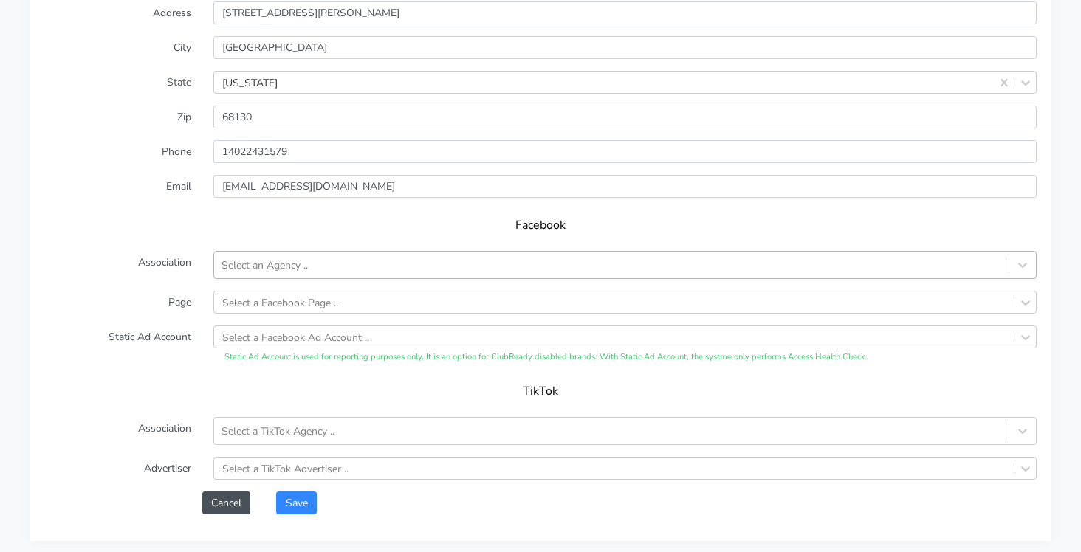
click at [258, 263] on div "Select an Agency .." at bounding box center [264, 266] width 86 height 16
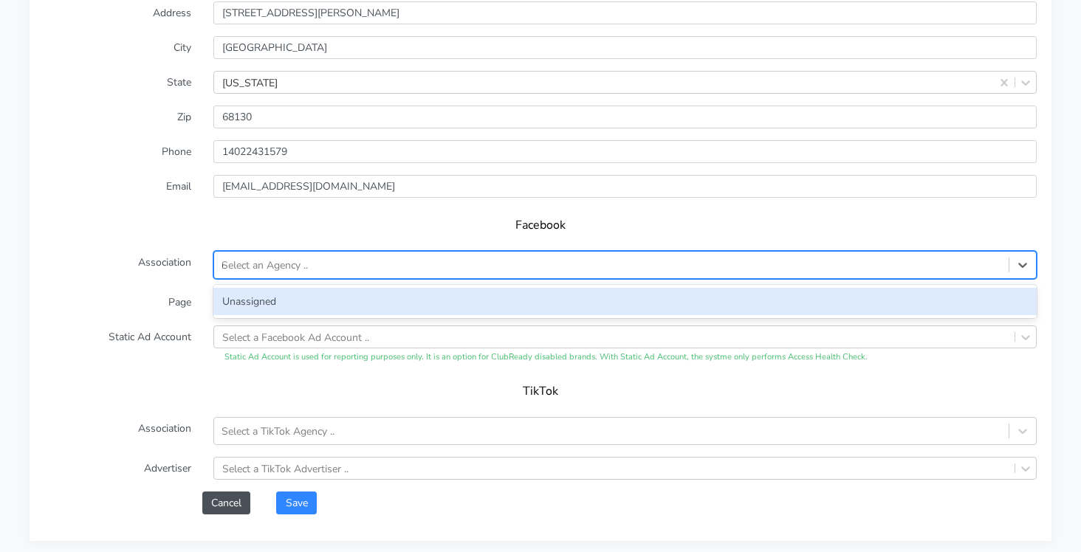
type input "un"
click at [246, 293] on div "Unassigned" at bounding box center [624, 301] width 823 height 27
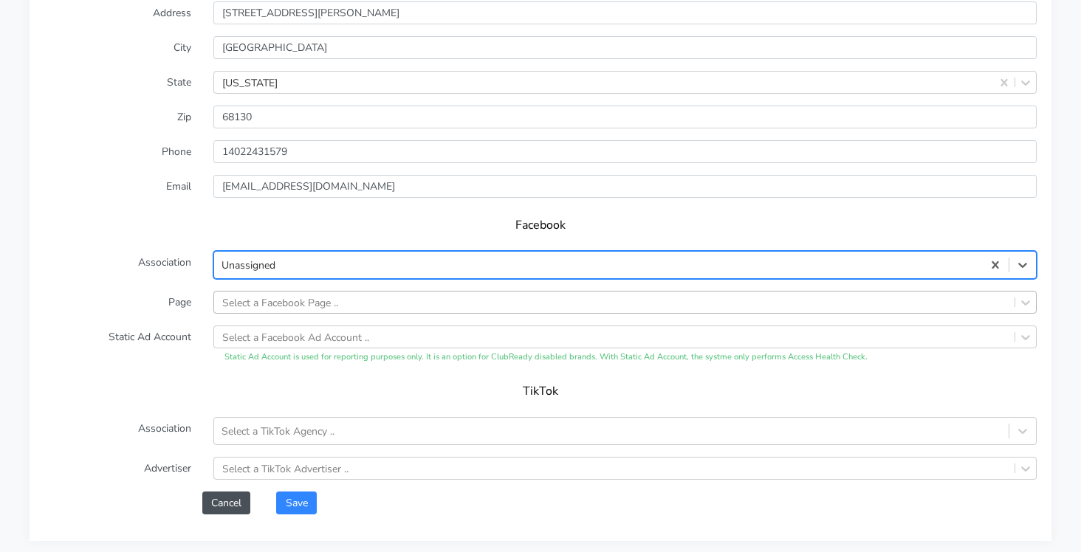
click at [239, 300] on div "Select a Facebook Page .." at bounding box center [280, 303] width 116 height 16
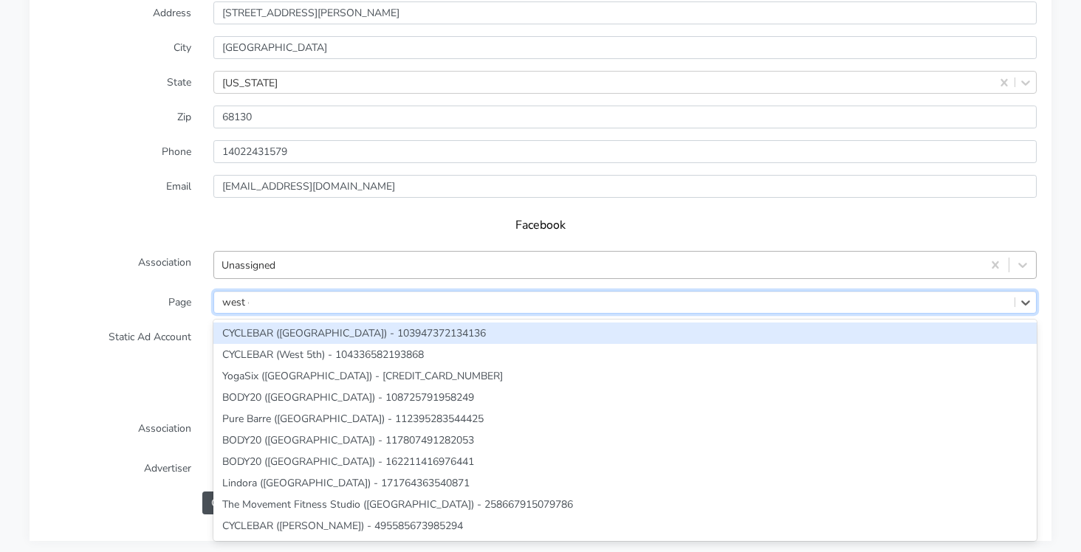
type input "west om"
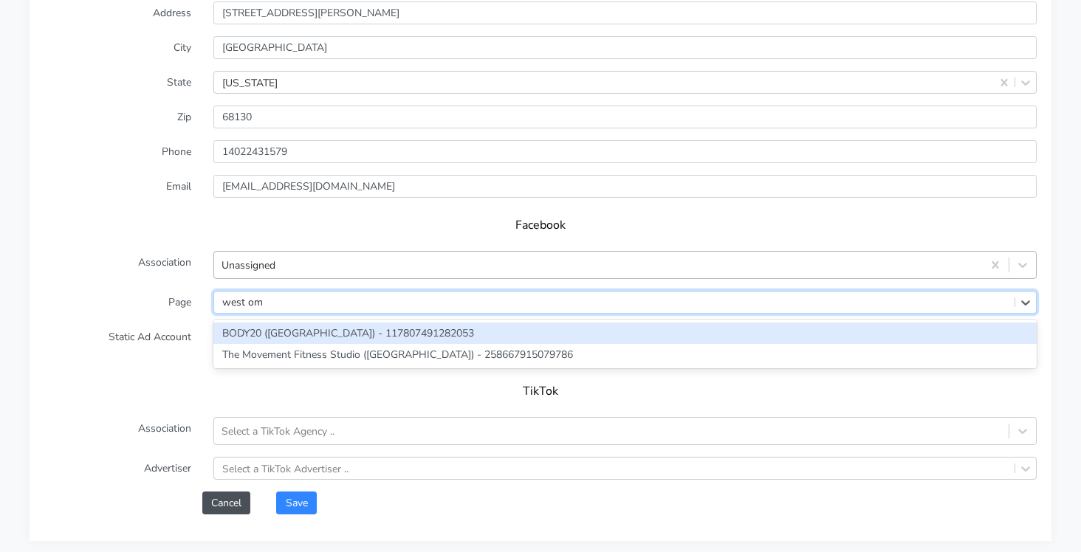
click at [224, 331] on div "BODY20 ([GEOGRAPHIC_DATA]) - 117807491282053" at bounding box center [624, 333] width 823 height 21
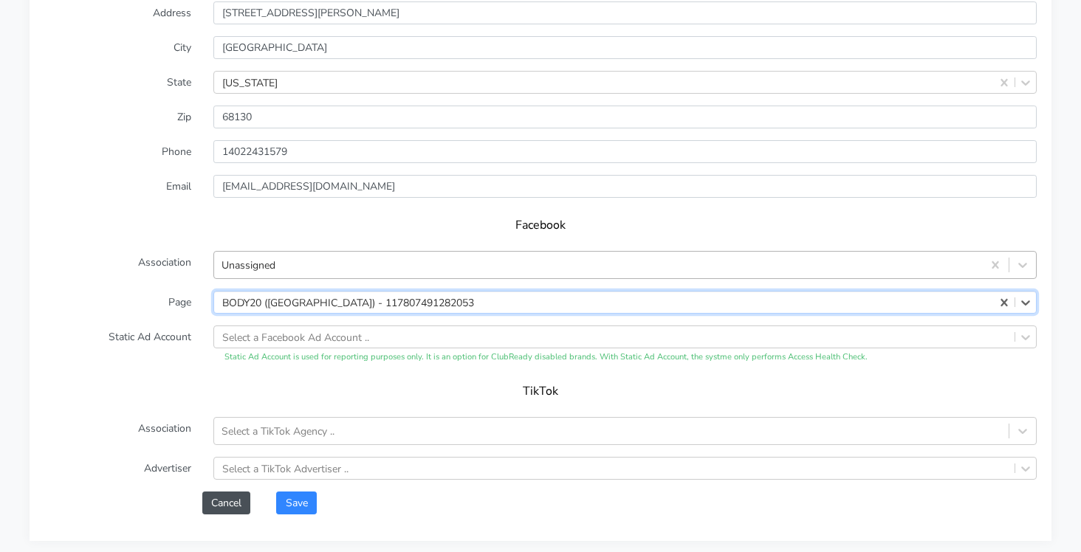
scroll to position [1253, 0]
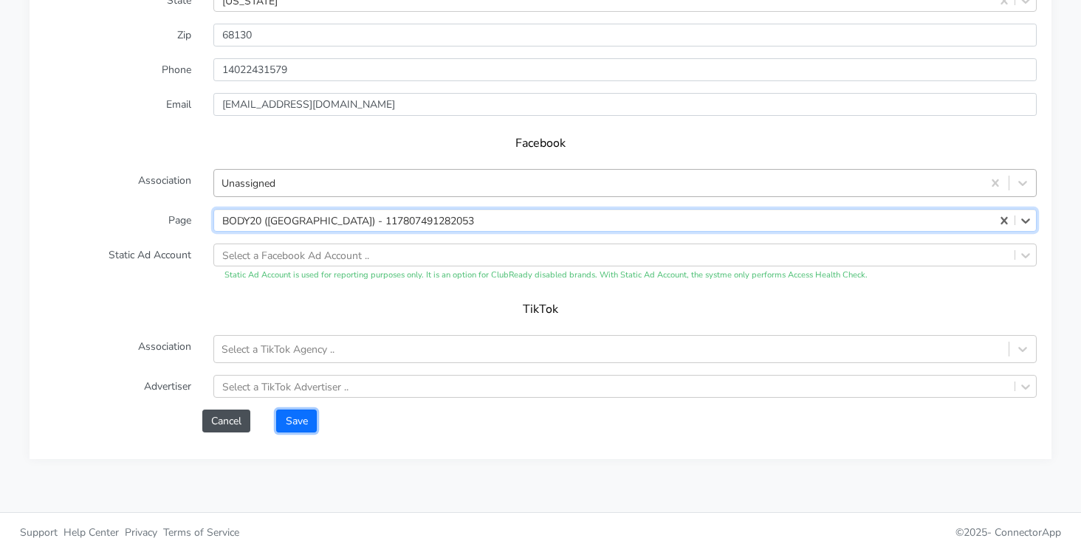
click at [294, 427] on button "Save" at bounding box center [296, 421] width 40 height 23
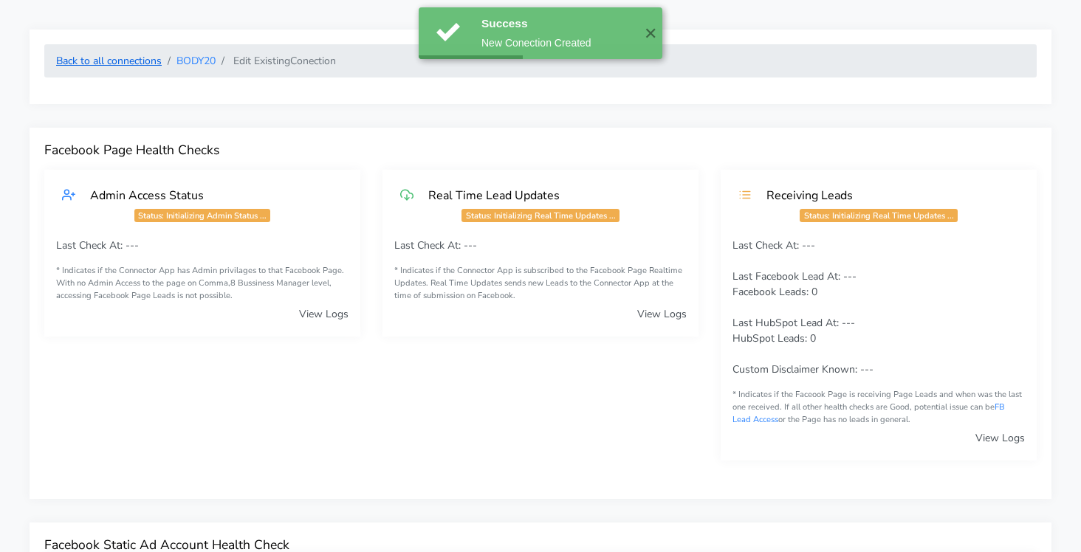
click at [113, 59] on link "Back to all connections" at bounding box center [109, 61] width 106 height 14
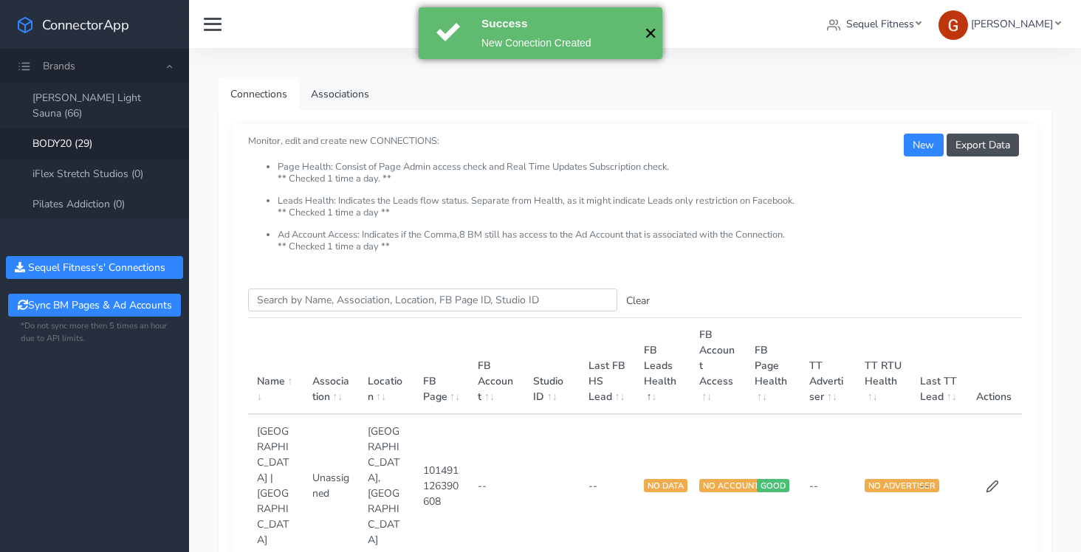
click at [648, 36] on button "✕" at bounding box center [650, 33] width 24 height 52
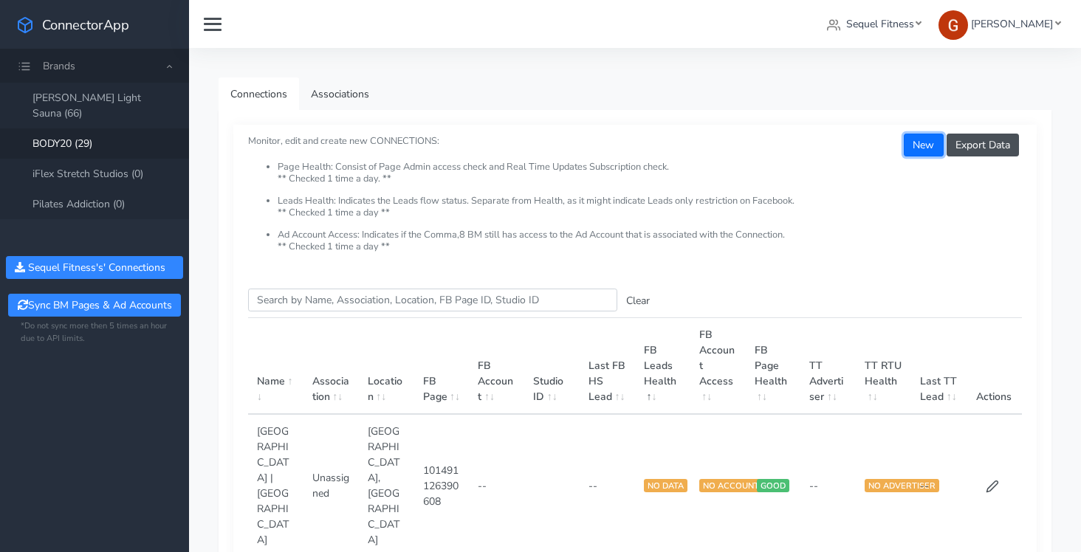
click at [908, 145] on button "New" at bounding box center [923, 145] width 39 height 23
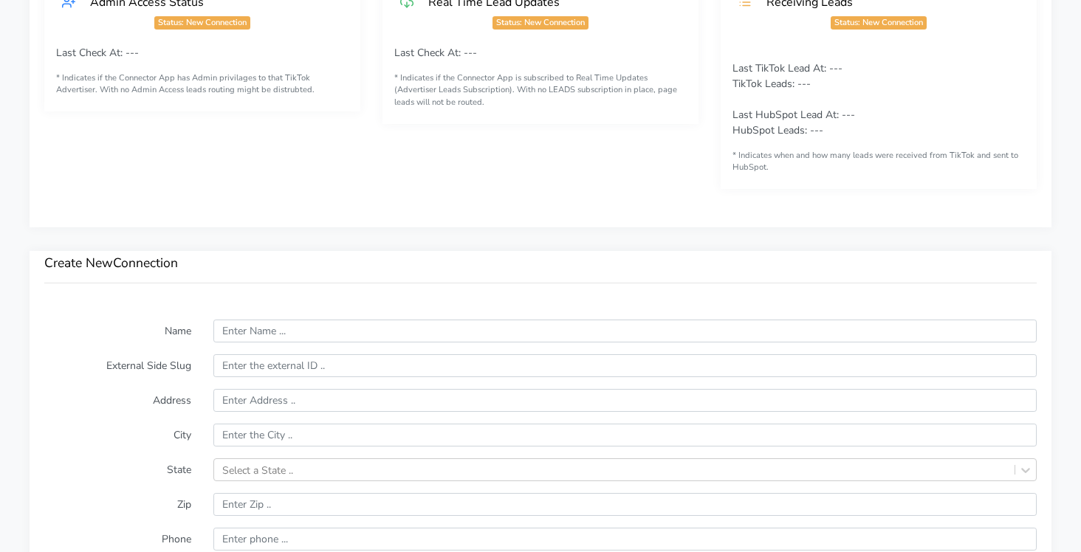
scroll to position [787, 0]
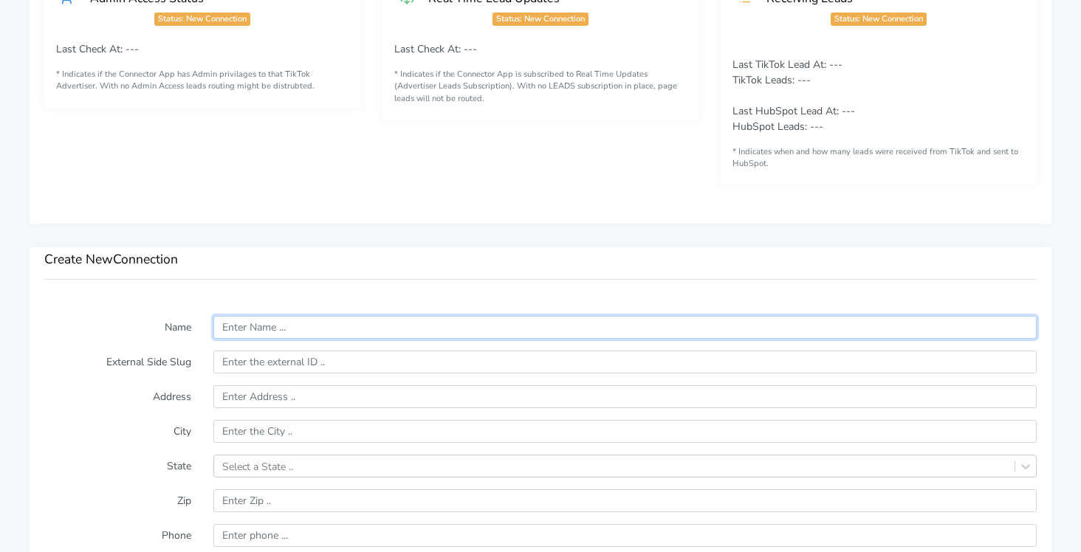
click at [264, 329] on input "text" at bounding box center [624, 327] width 823 height 23
paste input "Reno South"
type input "Reno South"
click at [235, 326] on input "Reno South" at bounding box center [624, 327] width 823 height 23
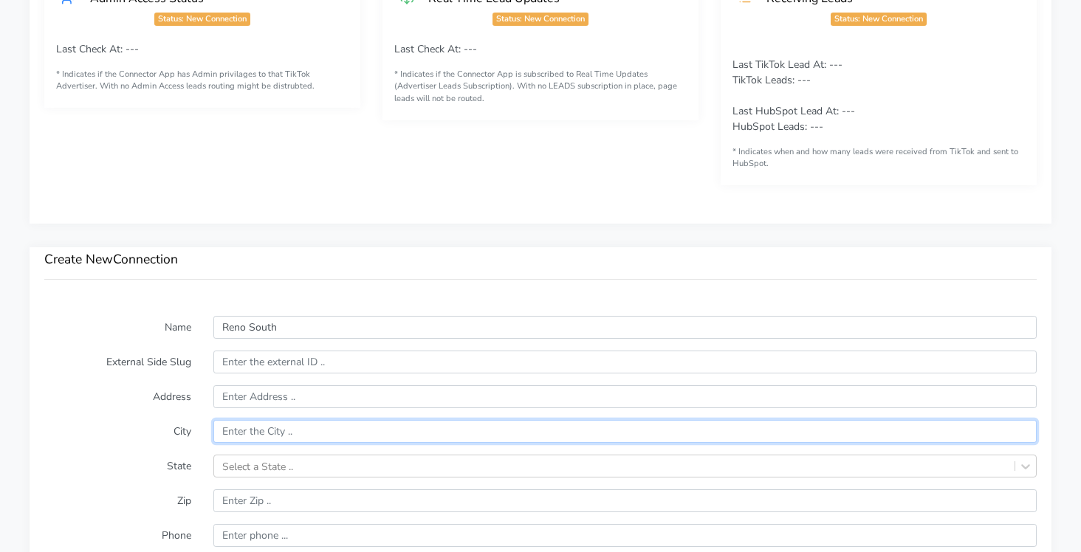
click at [227, 421] on input "text" at bounding box center [624, 431] width 823 height 23
paste input "Reno"
type input "Reno"
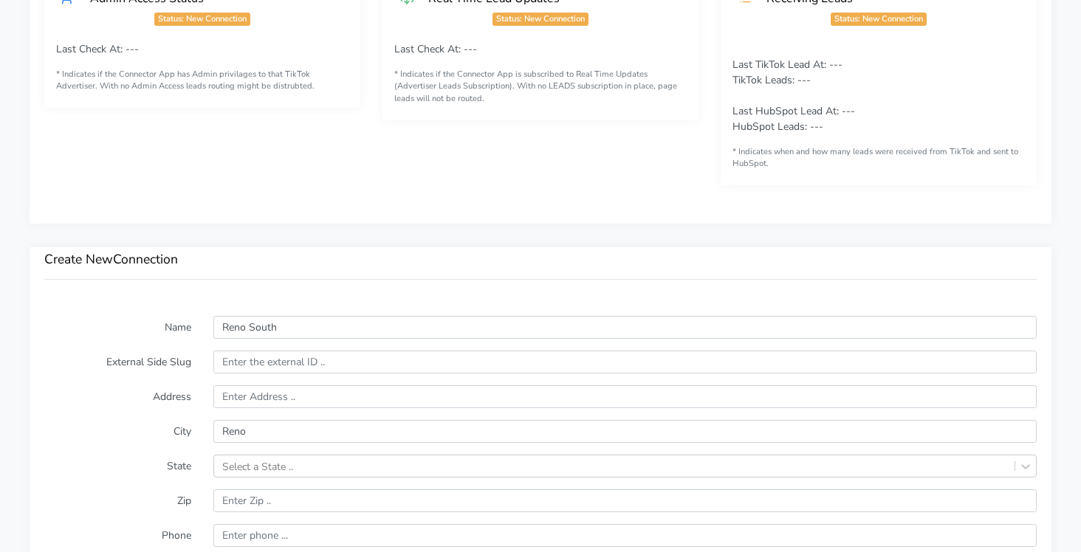
click at [247, 466] on div "Select a State .." at bounding box center [624, 466] width 823 height 23
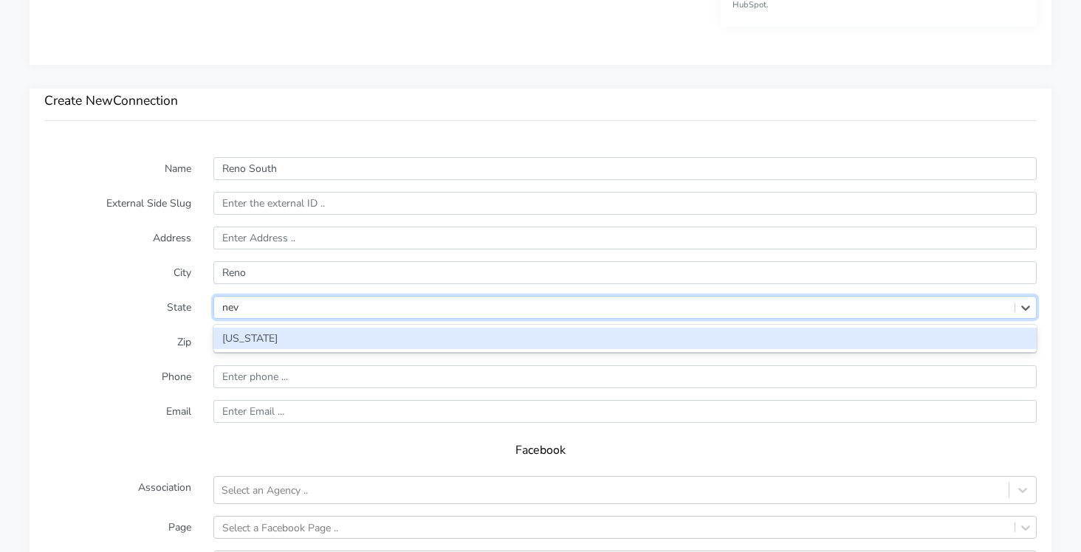
type input "[PERSON_NAME]"
click at [246, 342] on div "[US_STATE]" at bounding box center [624, 338] width 823 height 21
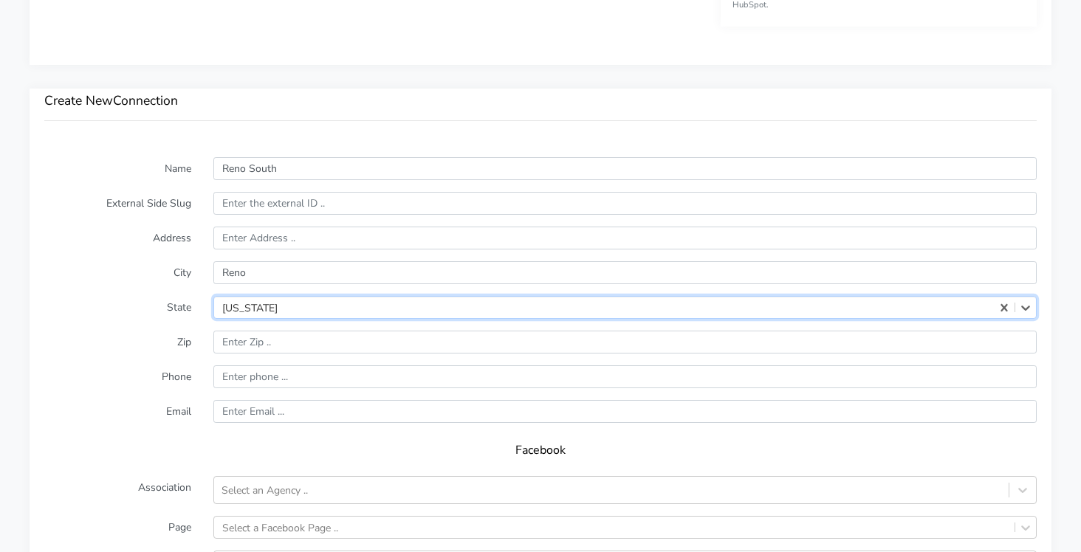
scroll to position [995, 0]
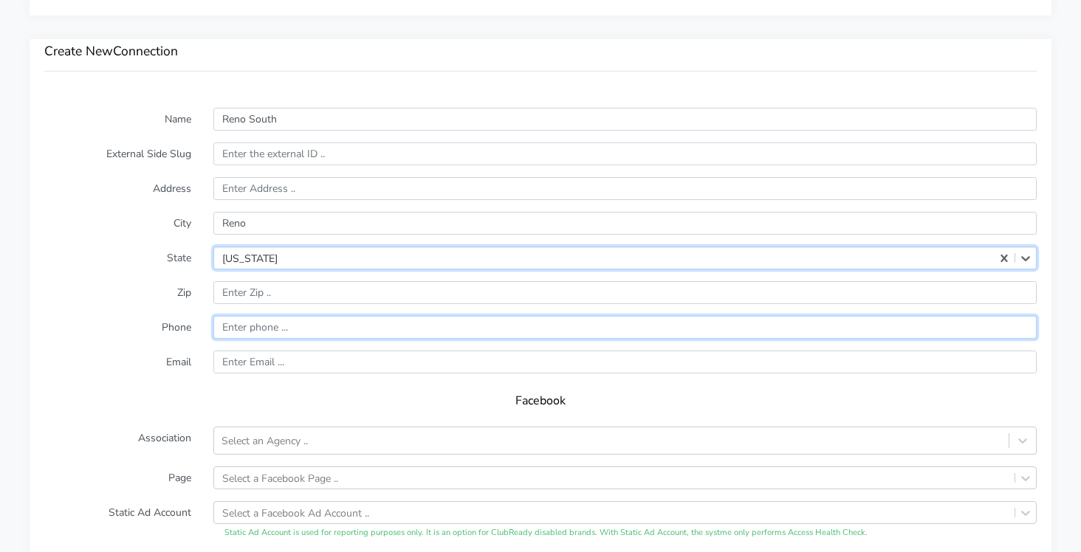
click at [261, 330] on input "input" at bounding box center [624, 327] width 823 height 23
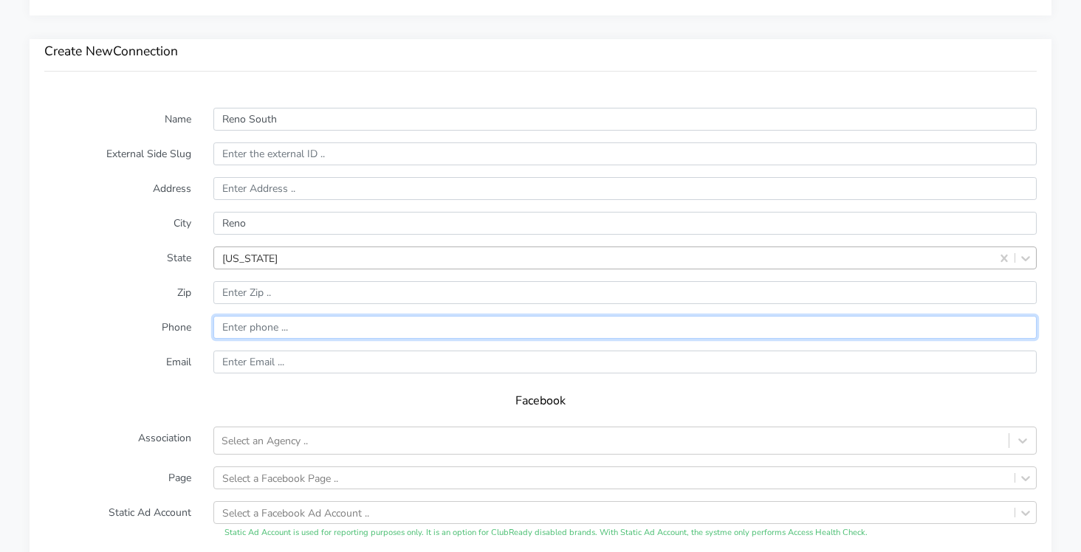
paste input "[PHONE_NUMBER]"
click at [247, 329] on input "input" at bounding box center [624, 327] width 823 height 23
click at [265, 328] on input "input" at bounding box center [624, 327] width 823 height 23
click at [223, 329] on input "input" at bounding box center [624, 327] width 823 height 23
type input "17752009304"
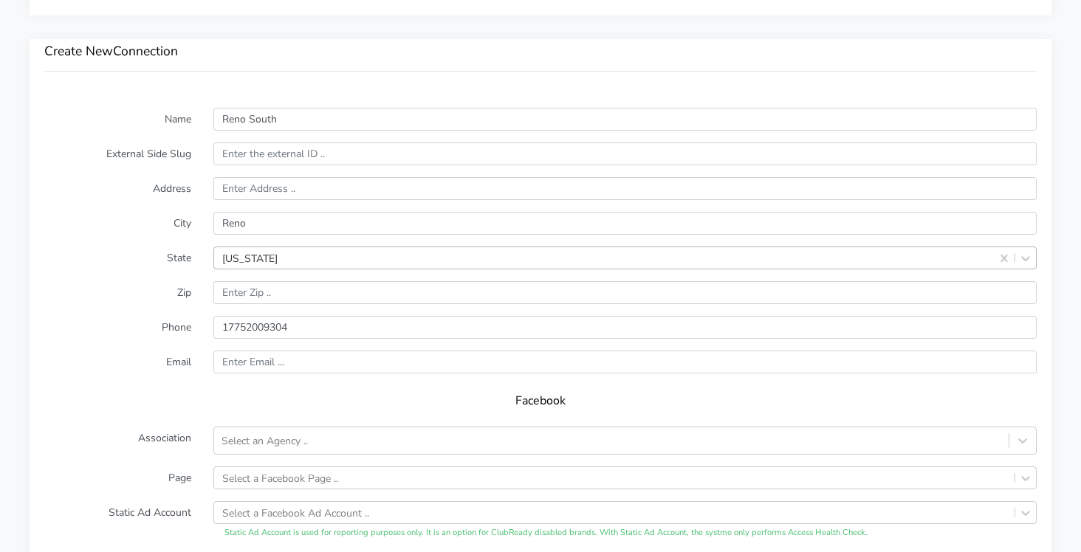
click at [94, 314] on form "Name Reno South External Side Slug Address City [GEOGRAPHIC_DATA][US_STATE] Zip…" at bounding box center [540, 399] width 992 height 582
click at [244, 288] on input "input" at bounding box center [624, 292] width 823 height 23
paste input "89511"
type input "89511"
click at [111, 286] on label "Zip" at bounding box center [117, 292] width 169 height 23
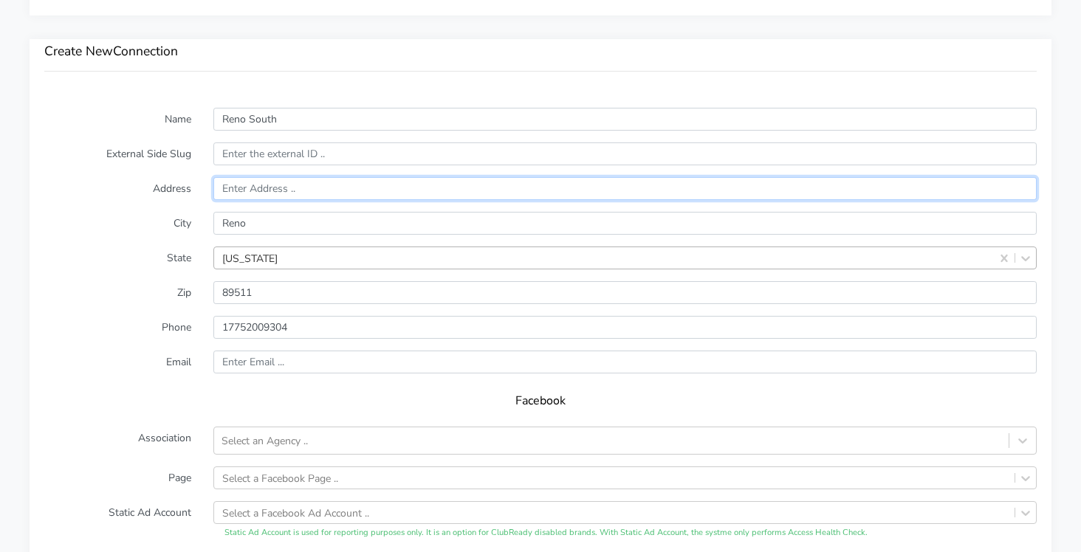
click at [259, 187] on input "text" at bounding box center [624, 188] width 823 height 23
paste input "[STREET_ADDRESS]"
type input "[STREET_ADDRESS]"
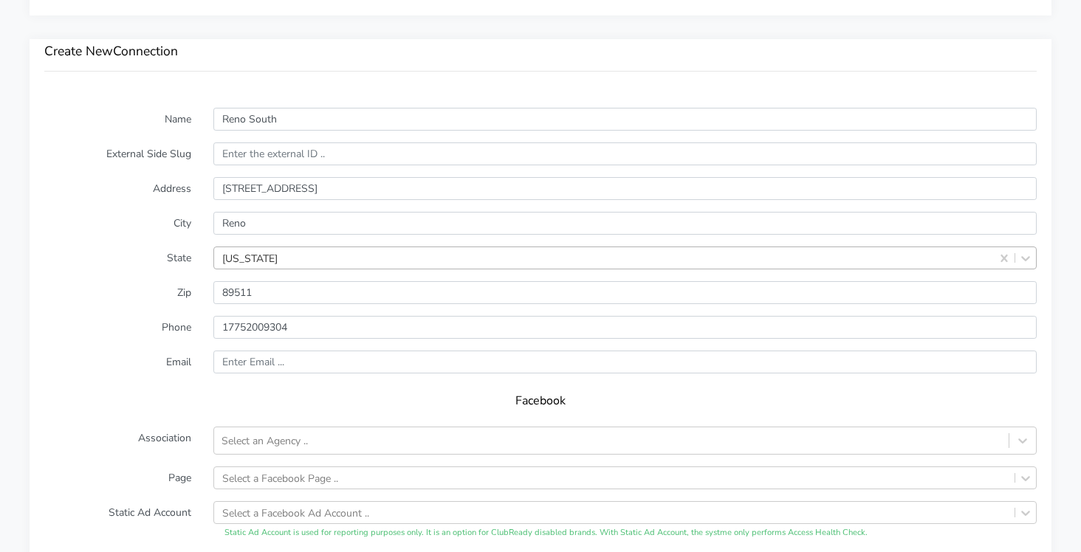
click at [140, 200] on form "Name Reno South External Side Slug Address [STREET_ADDRESS][US_STATE] Zip Phone…" at bounding box center [540, 399] width 992 height 582
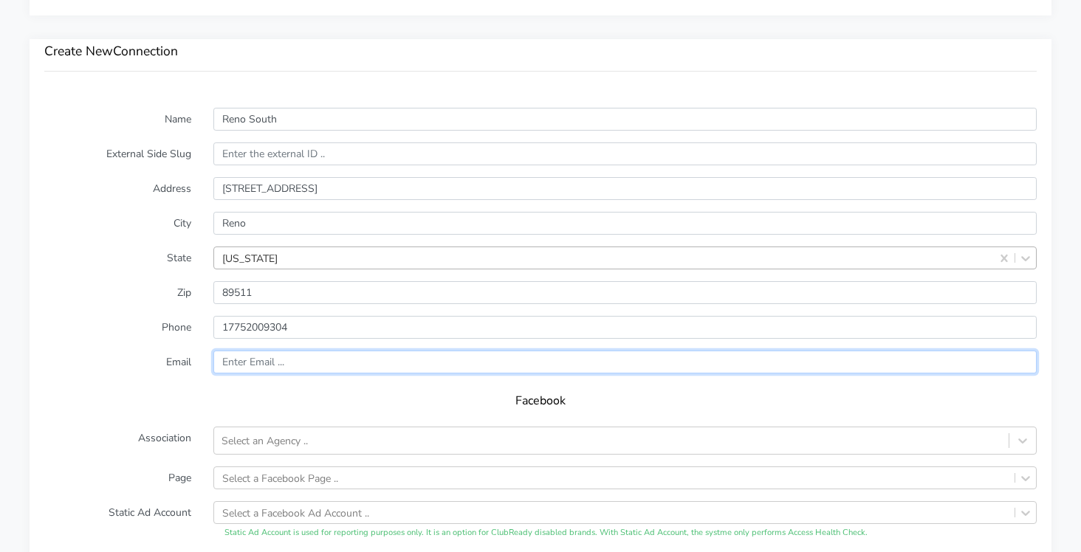
click at [231, 360] on input "text" at bounding box center [624, 362] width 823 height 23
paste input "[EMAIL_ADDRESS][DOMAIN_NAME]"
type input "[EMAIL_ADDRESS][DOMAIN_NAME]"
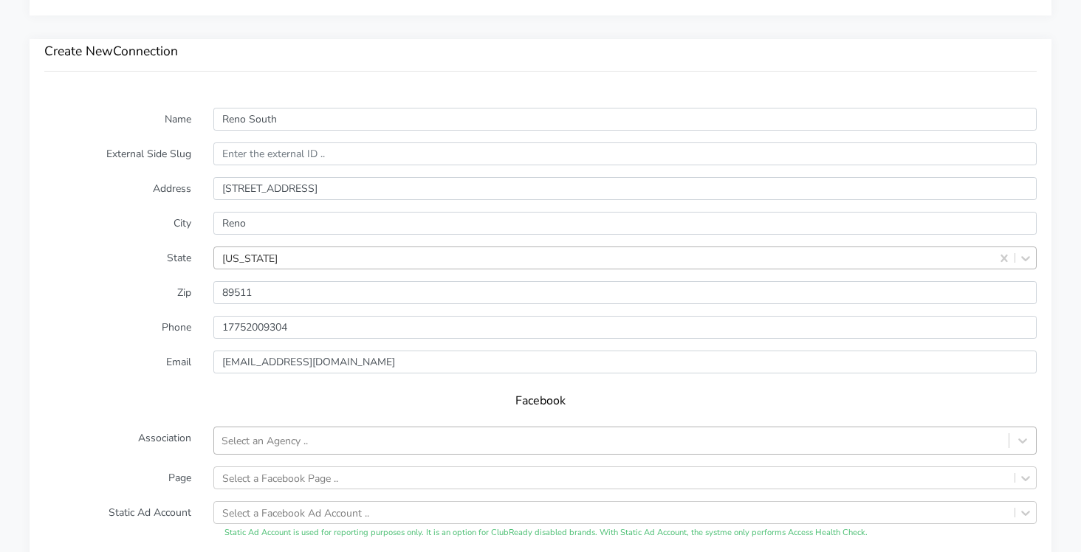
click at [261, 443] on div "Select an Agency .." at bounding box center [264, 441] width 86 height 16
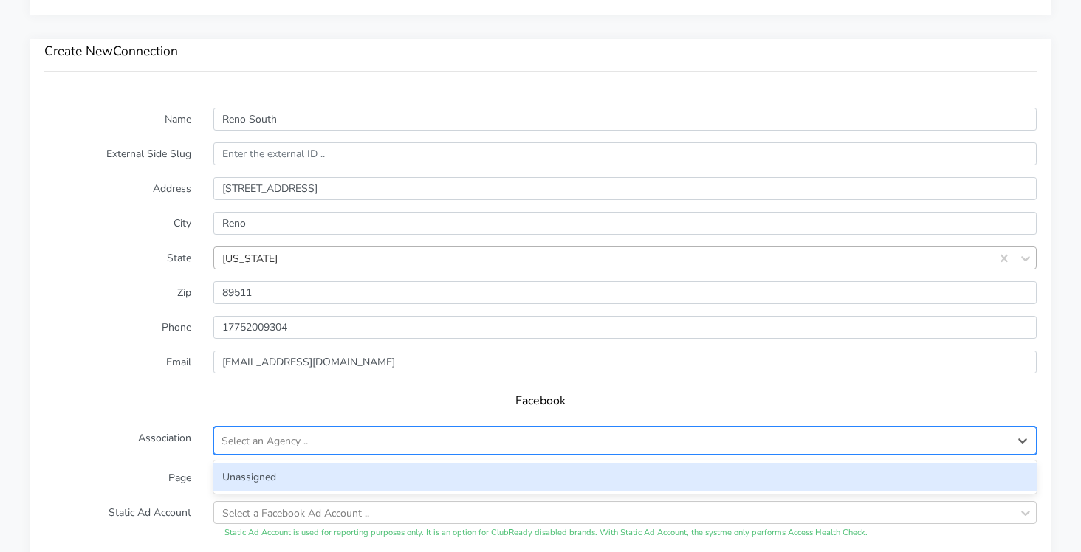
click at [249, 475] on div "Unassigned" at bounding box center [624, 477] width 823 height 27
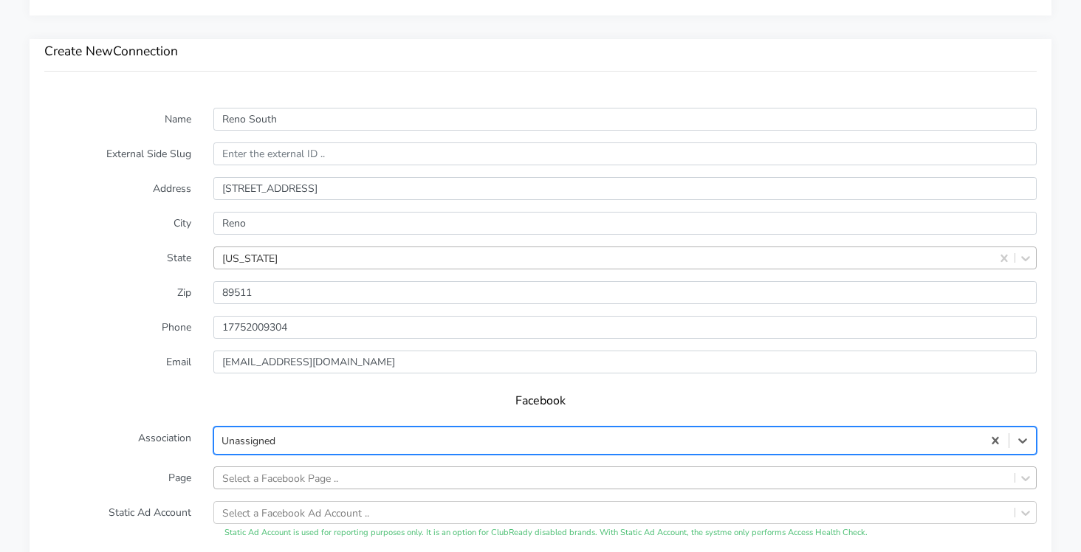
click at [258, 484] on div "Select a Facebook Page .." at bounding box center [624, 478] width 823 height 23
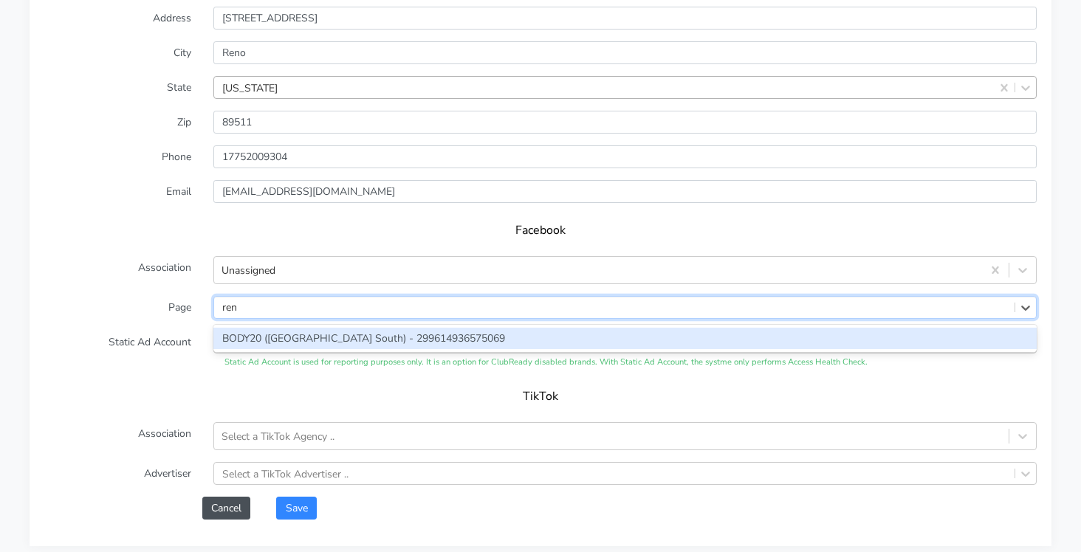
type input "reno"
click at [235, 347] on div "BODY20 ([GEOGRAPHIC_DATA] South) - 299614936575069" at bounding box center [624, 338] width 823 height 21
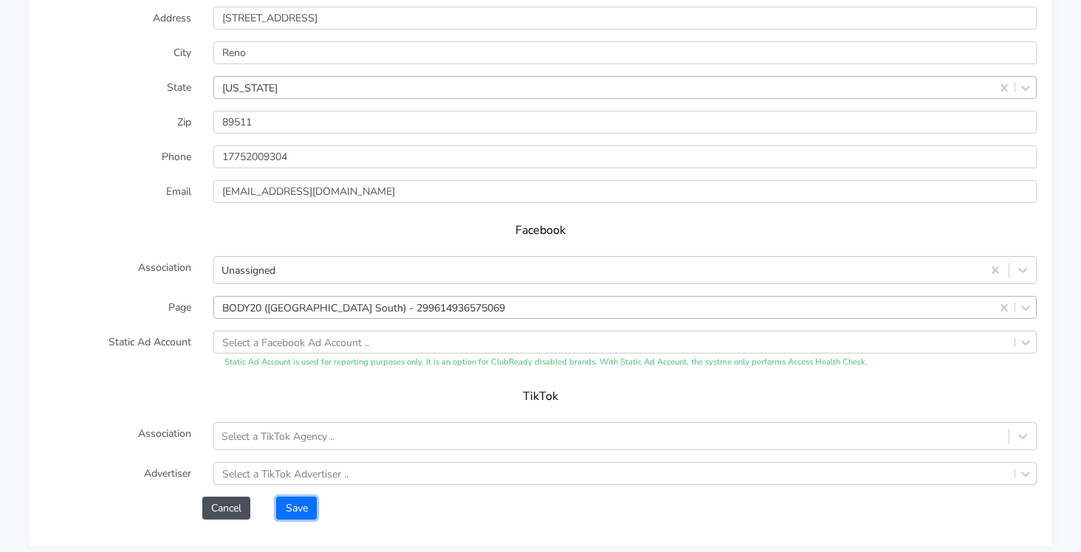
click at [308, 512] on button "Save" at bounding box center [296, 508] width 40 height 23
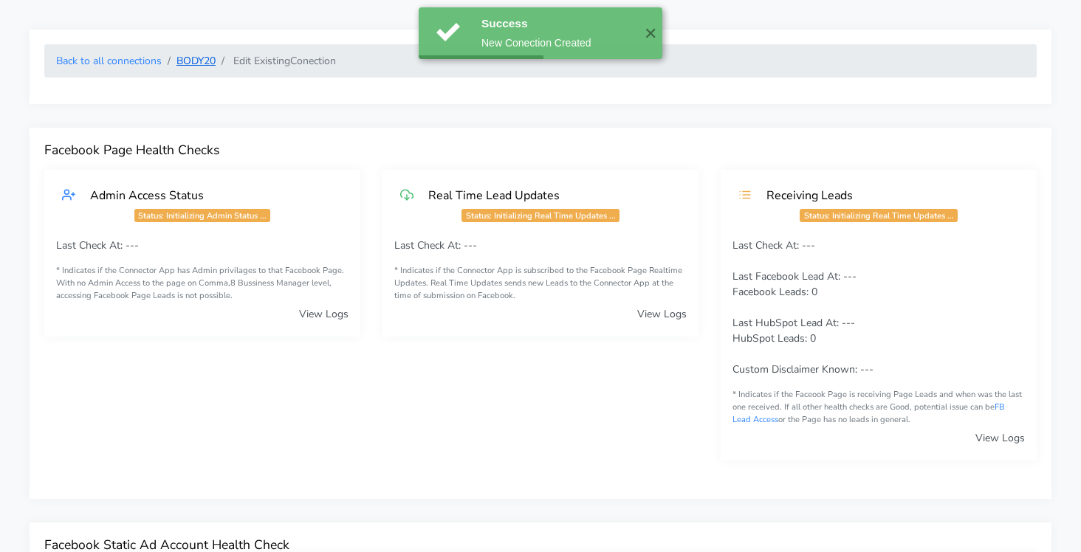
click at [190, 61] on link "BODY20" at bounding box center [195, 61] width 39 height 14
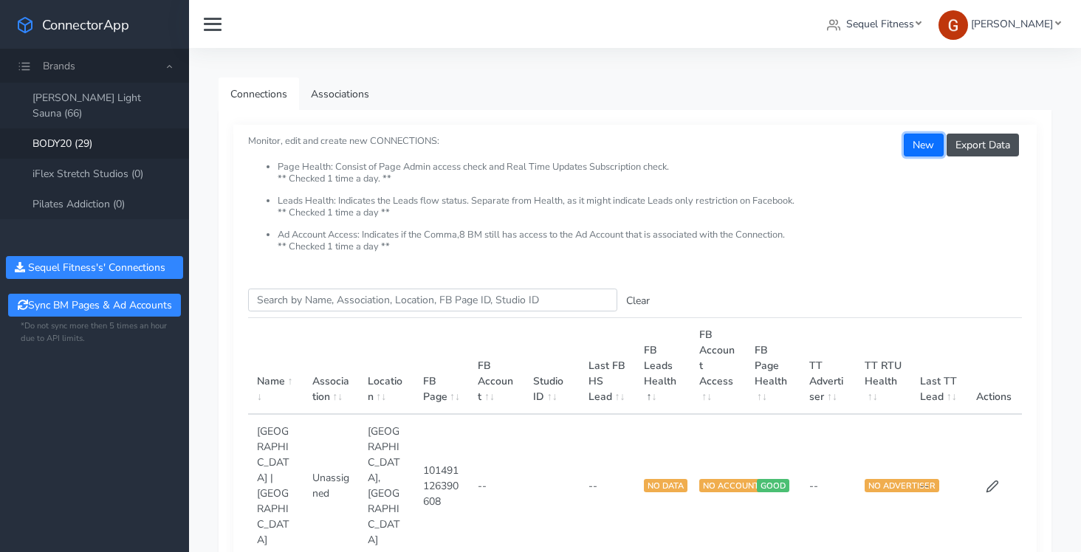
click at [912, 148] on button "New" at bounding box center [923, 145] width 39 height 23
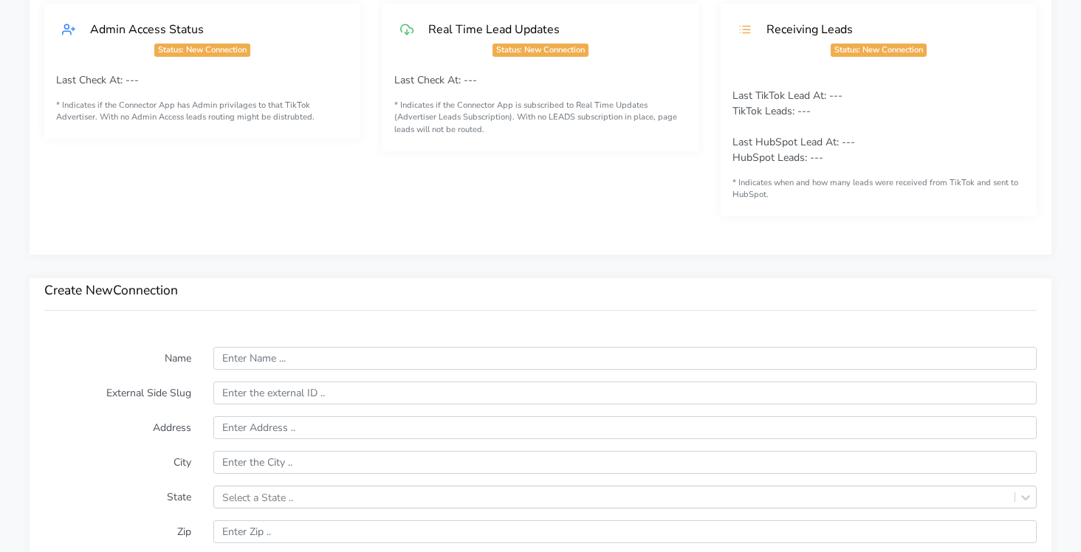
scroll to position [771, 0]
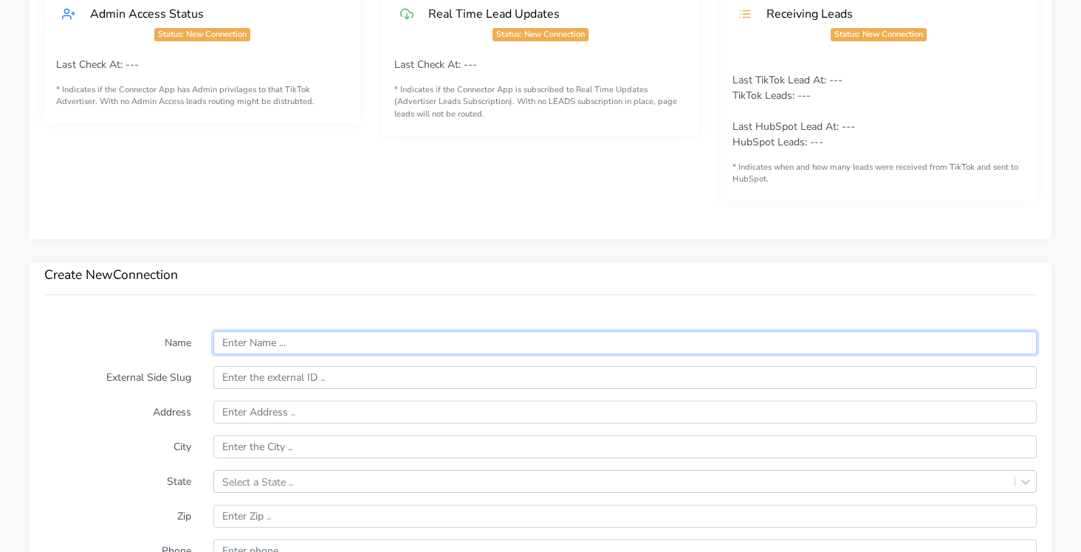
click at [261, 334] on input "text" at bounding box center [624, 342] width 823 height 23
paste input "[PERSON_NAME] South"
type input "[PERSON_NAME] South"
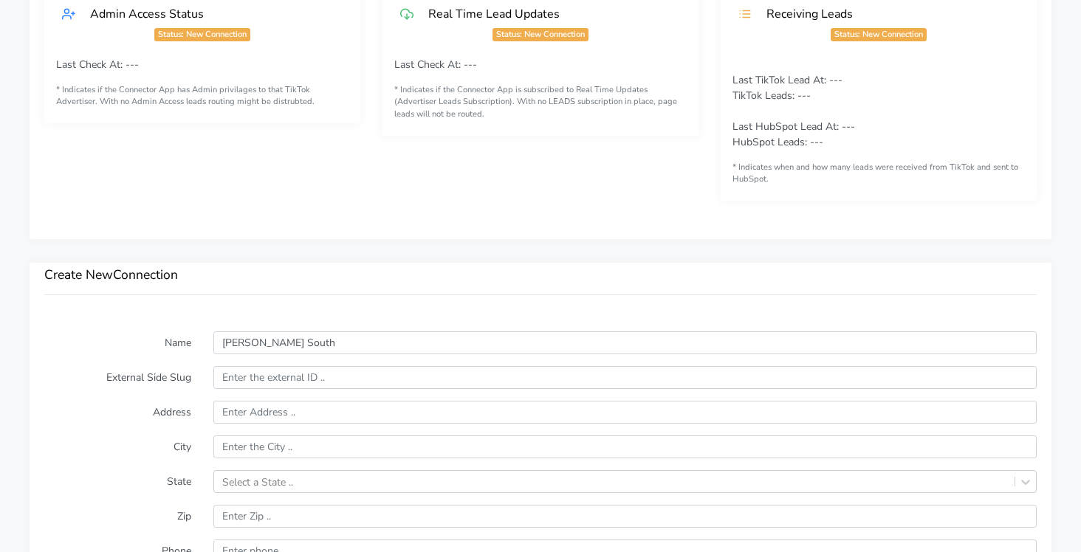
click at [167, 348] on label "Name" at bounding box center [117, 342] width 169 height 23
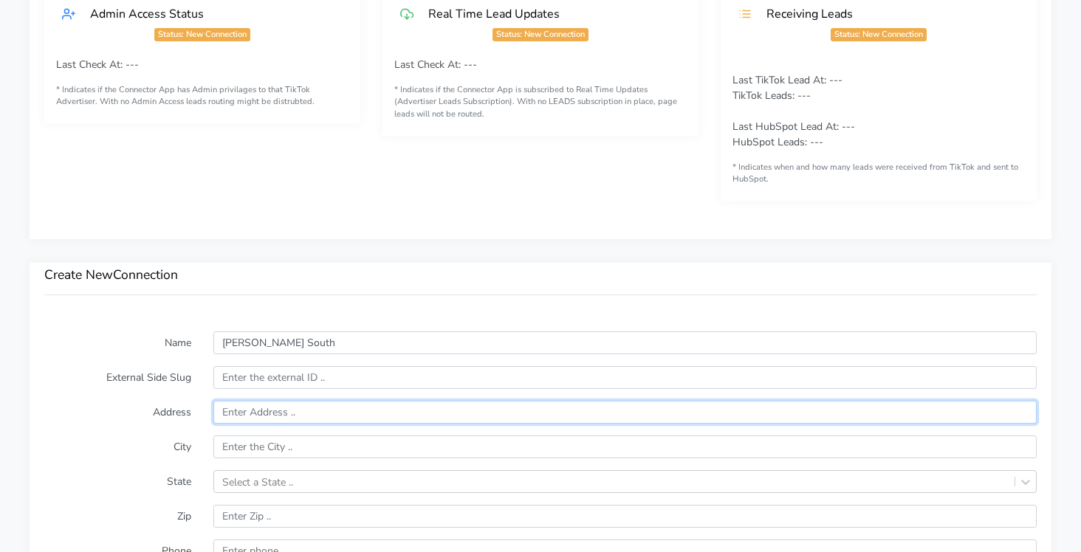
click at [237, 410] on input "text" at bounding box center [624, 412] width 823 height 23
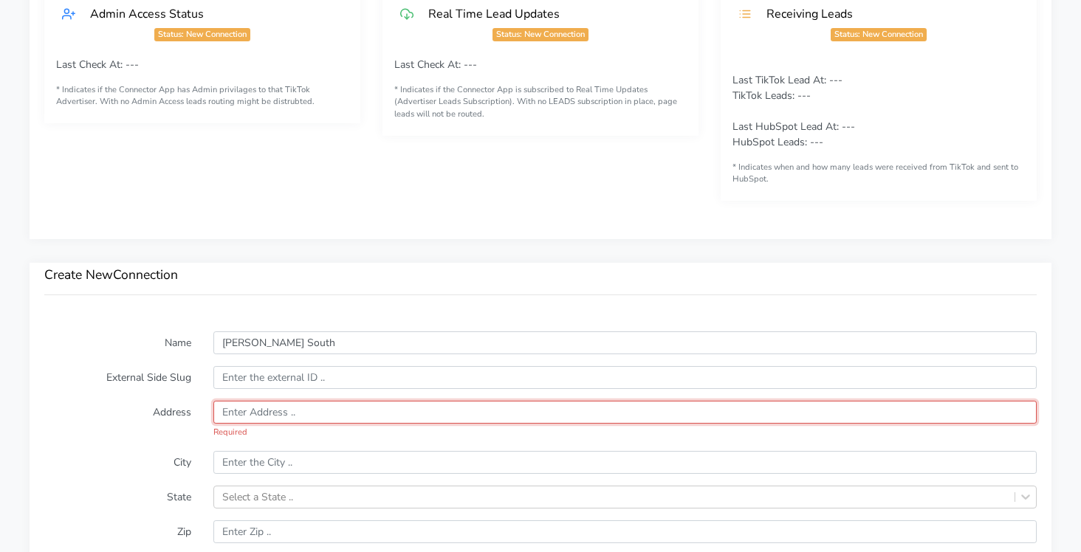
paste input "[STREET_ADDRESS]"
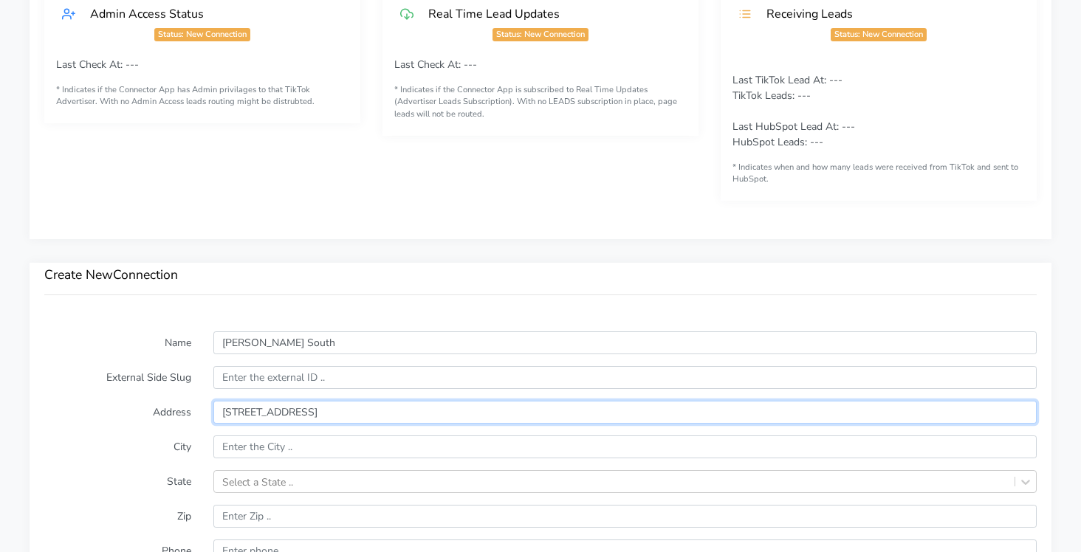
type input "[STREET_ADDRESS]"
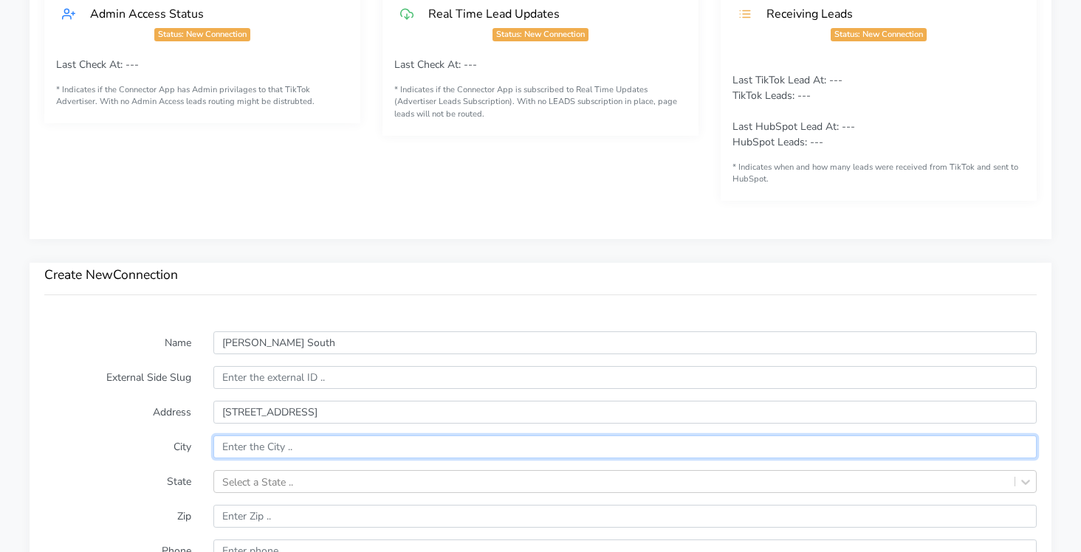
click at [243, 446] on input "text" at bounding box center [624, 447] width 823 height 23
type input "[GEOGRAPHIC_DATA]"
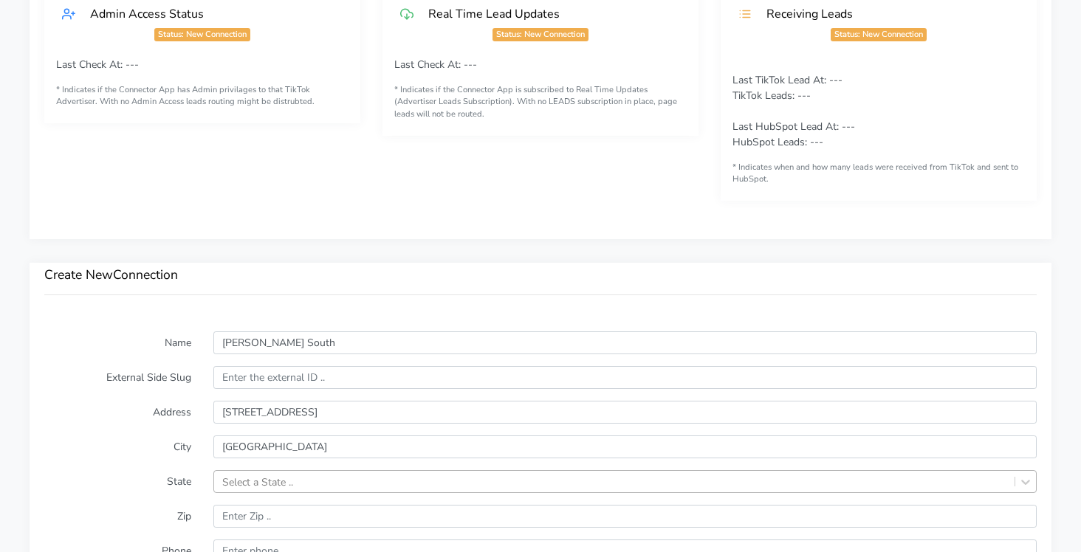
click at [238, 481] on div "Select a State .." at bounding box center [624, 481] width 823 height 23
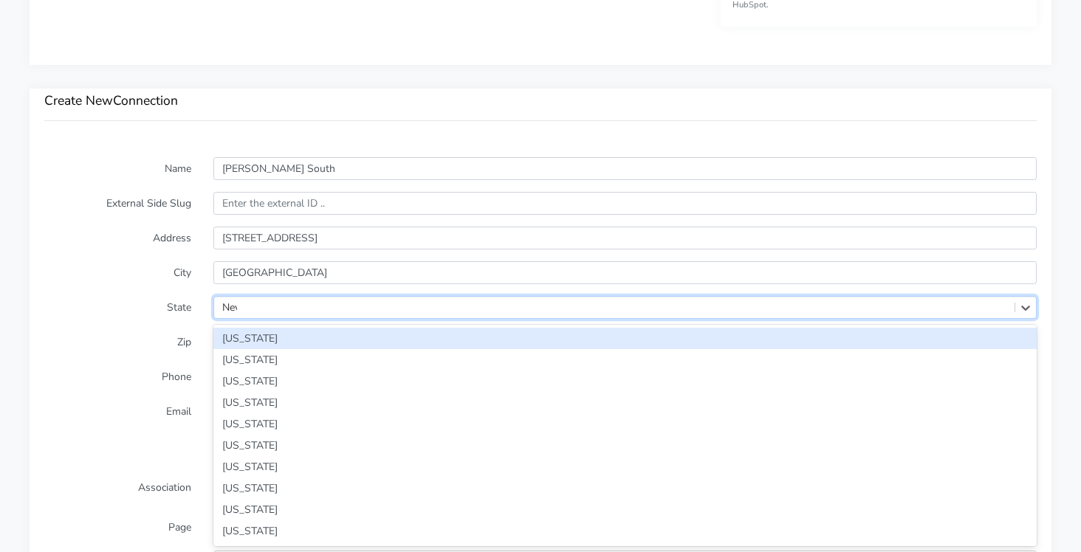
type input "[PERSON_NAME]"
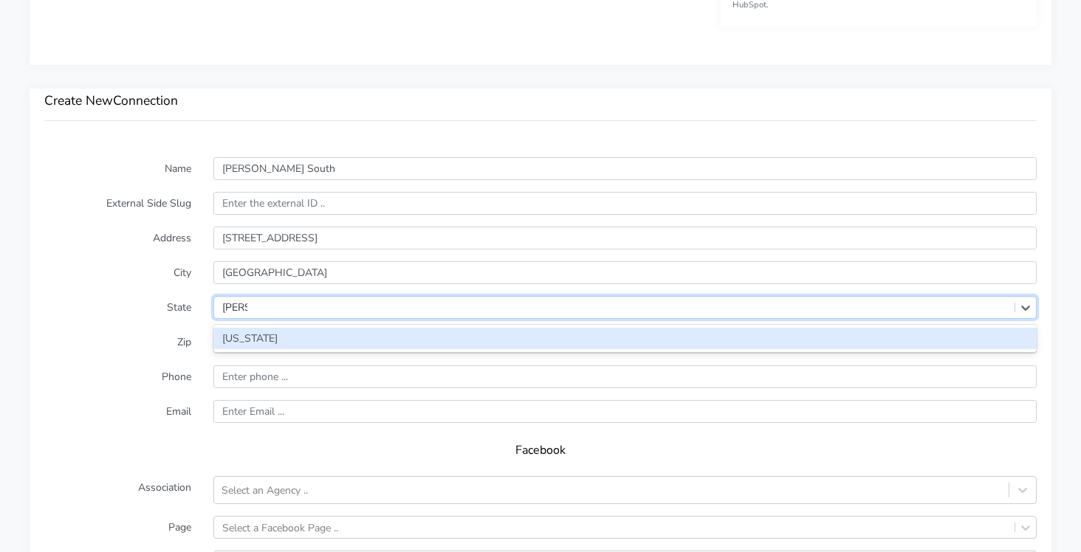
click at [237, 341] on div "[US_STATE]" at bounding box center [624, 338] width 823 height 21
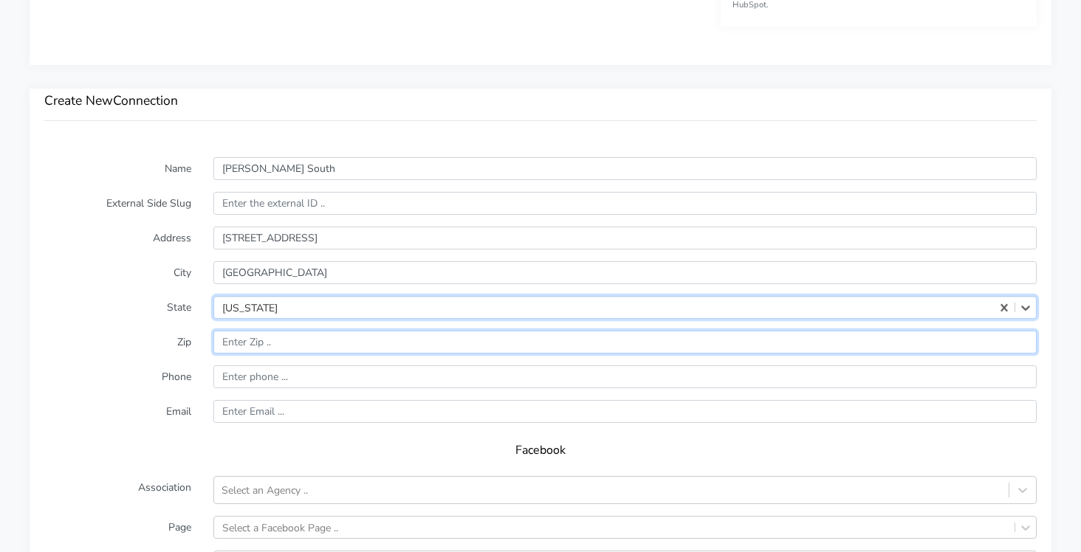
click at [237, 341] on input "input" at bounding box center [624, 342] width 823 height 23
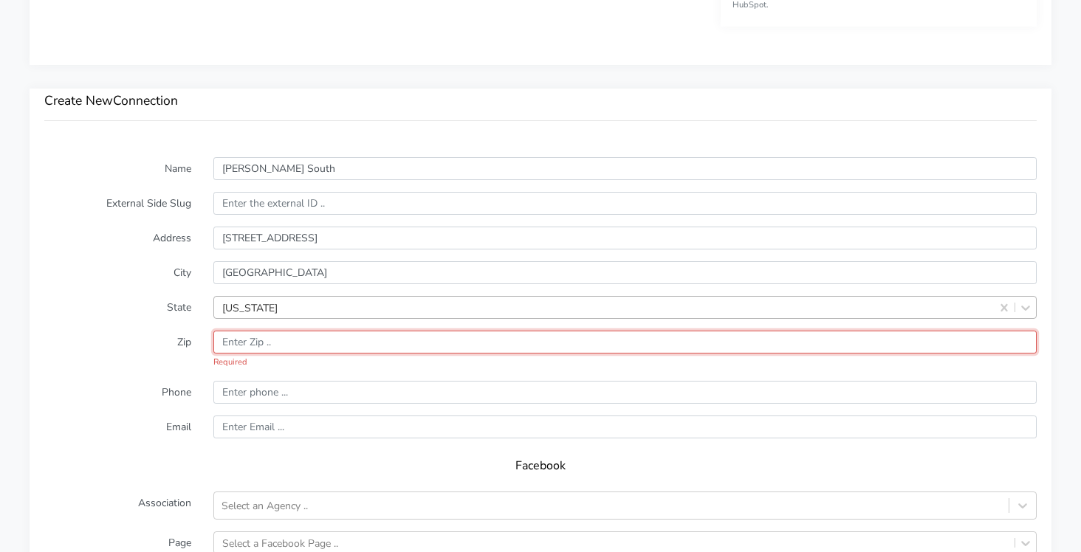
paste input "89147"
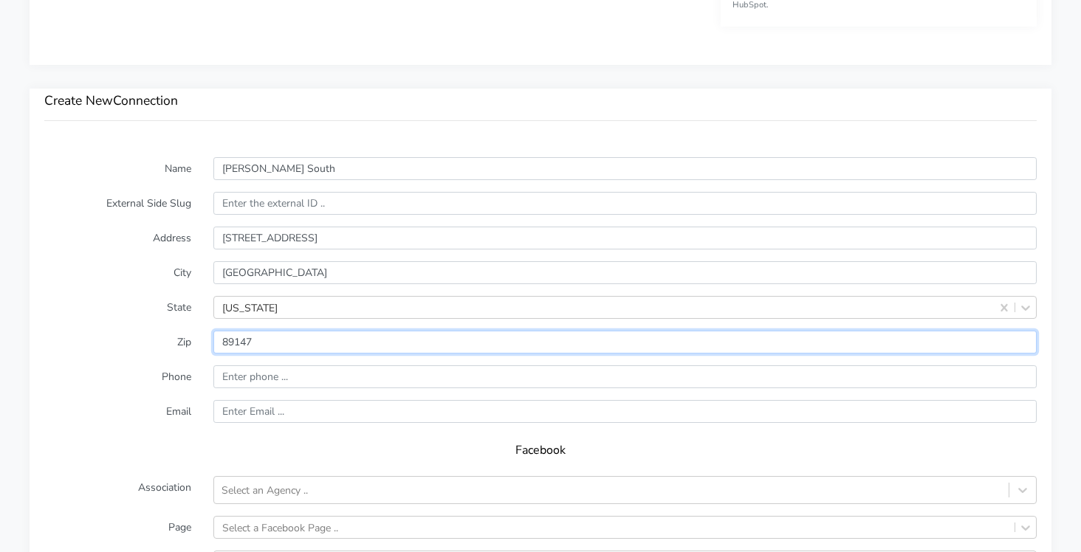
type input "89147"
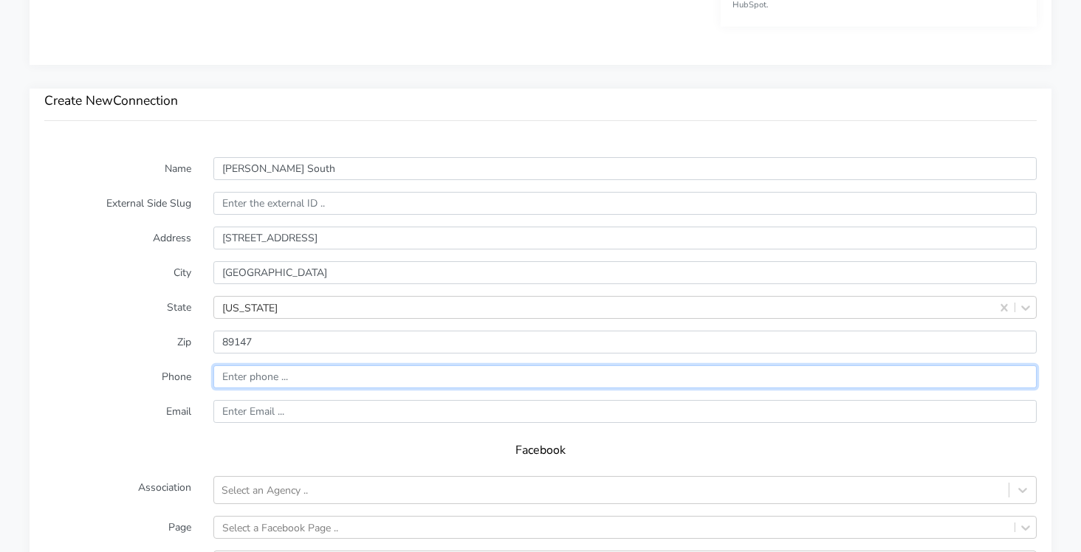
click at [254, 381] on input "input" at bounding box center [624, 376] width 823 height 23
paste input "[PHONE_NUMBER]"
click at [228, 379] on input "input" at bounding box center [624, 376] width 823 height 23
click at [253, 375] on input "input" at bounding box center [624, 376] width 823 height 23
click at [272, 376] on input "input" at bounding box center [624, 376] width 823 height 23
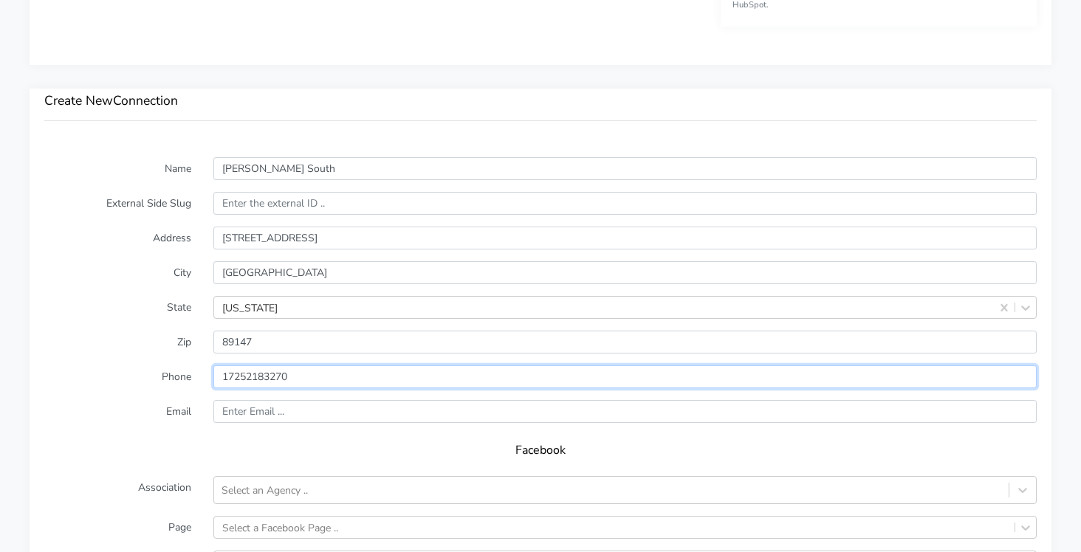
type input "17252183270"
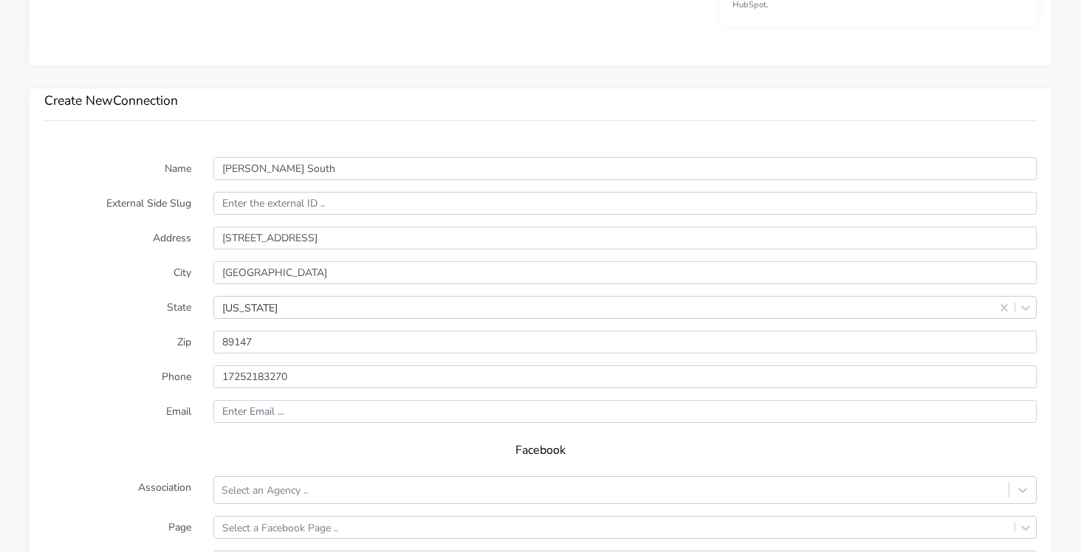
click at [159, 403] on label "Email" at bounding box center [117, 411] width 169 height 23
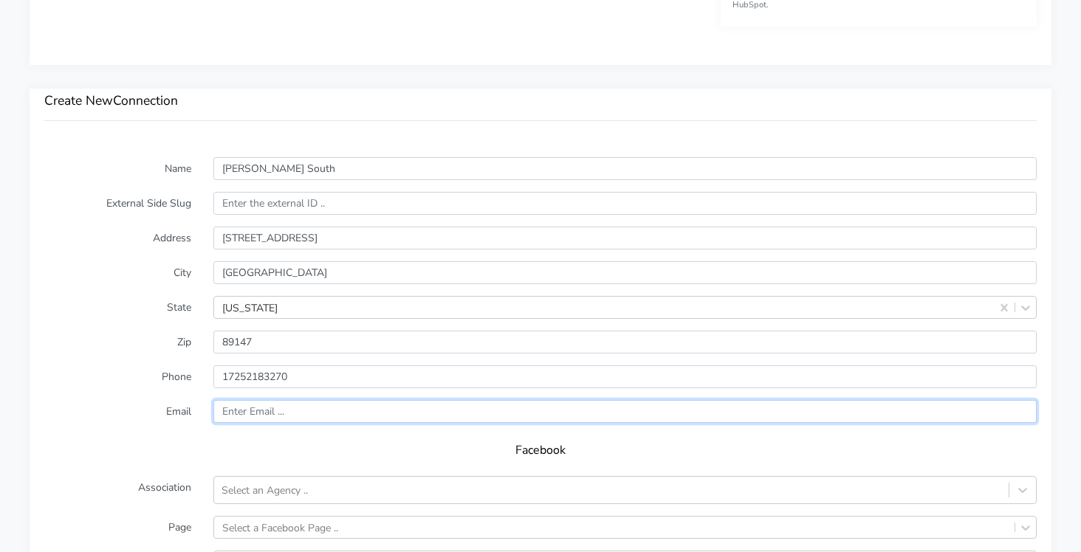
click at [242, 417] on input "text" at bounding box center [624, 411] width 823 height 23
paste input "[EMAIL_ADDRESS][DOMAIN_NAME]"
type input "[EMAIL_ADDRESS][DOMAIN_NAME]"
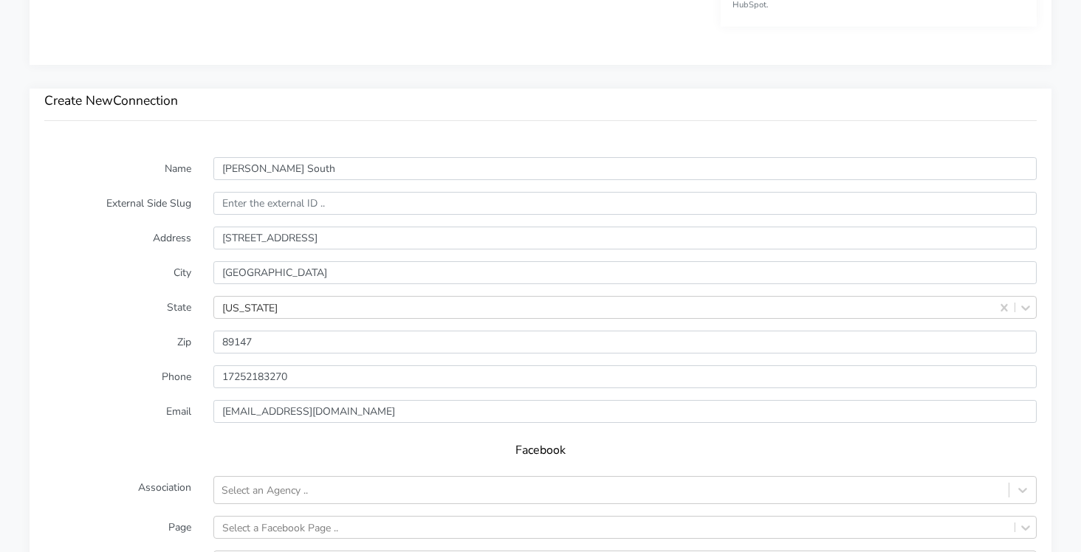
click at [127, 427] on form "Name [PERSON_NAME] South External Side Slug Address [STREET_ADDRESS][US_STATE] …" at bounding box center [540, 448] width 992 height 582
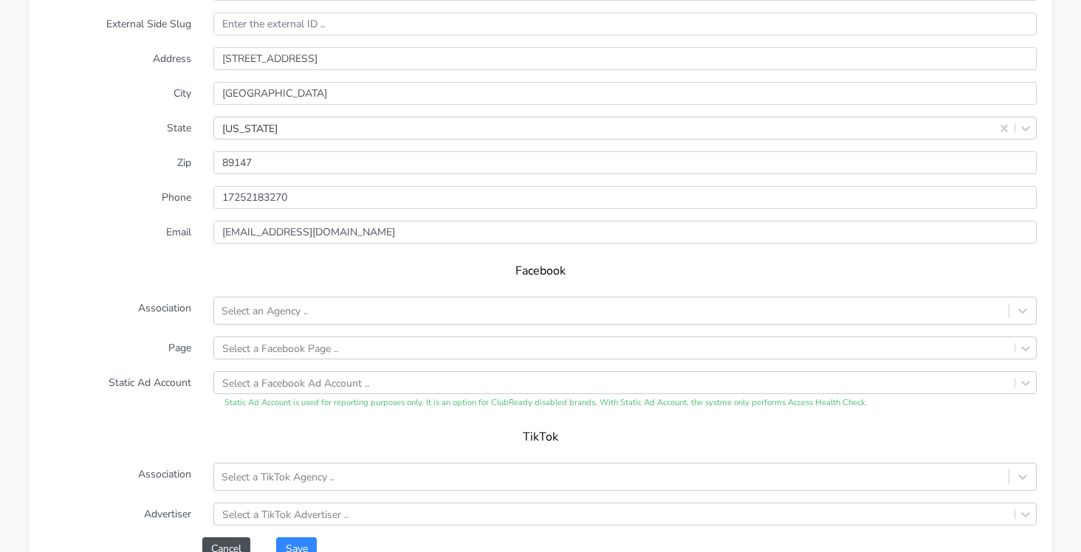
scroll to position [1126, 0]
click at [338, 303] on div "Select an Agency .." at bounding box center [611, 310] width 794 height 24
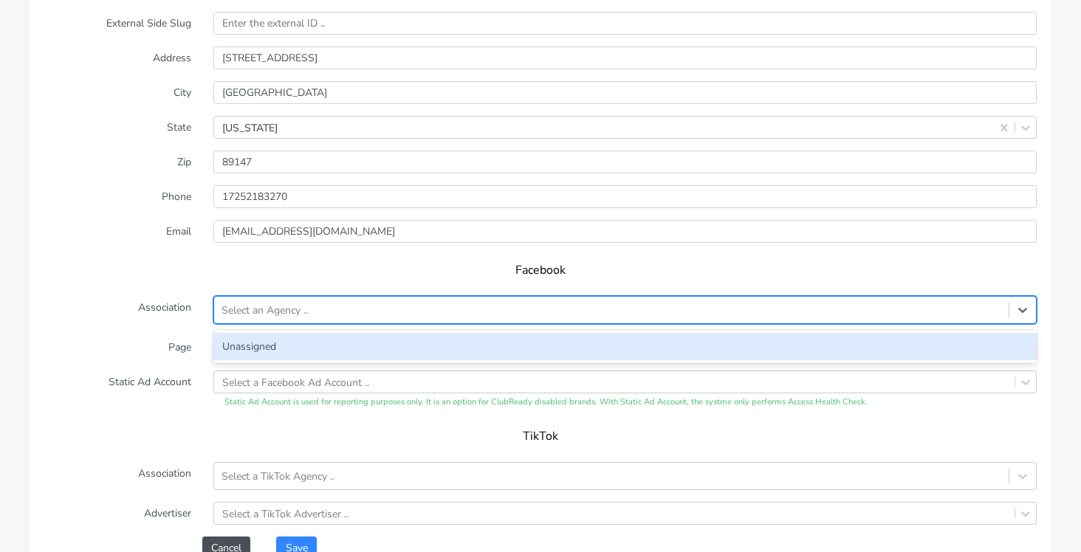
click at [252, 342] on div "Unassigned" at bounding box center [624, 346] width 823 height 27
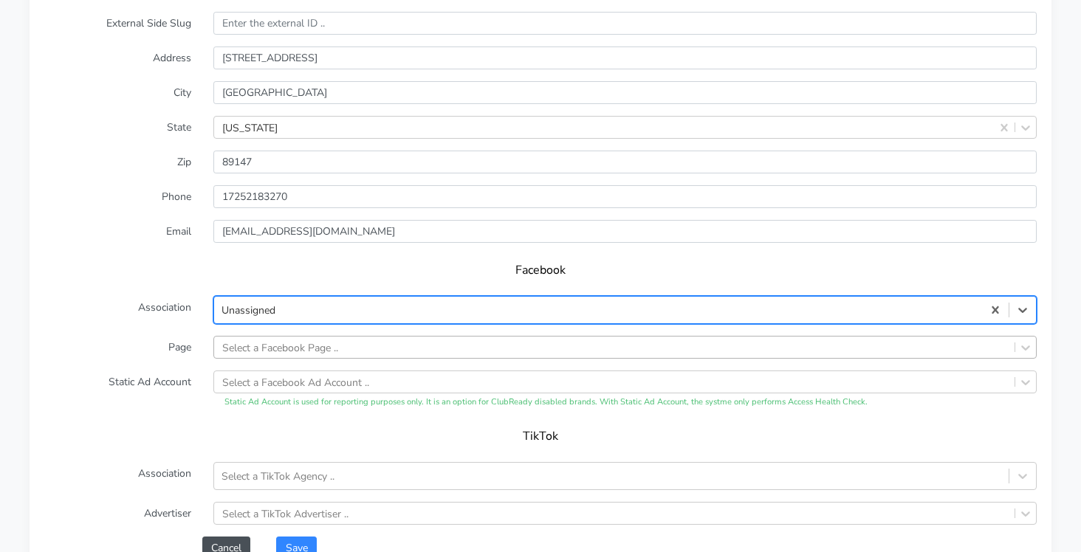
click at [241, 357] on div "Select a Facebook Page .." at bounding box center [624, 347] width 823 height 23
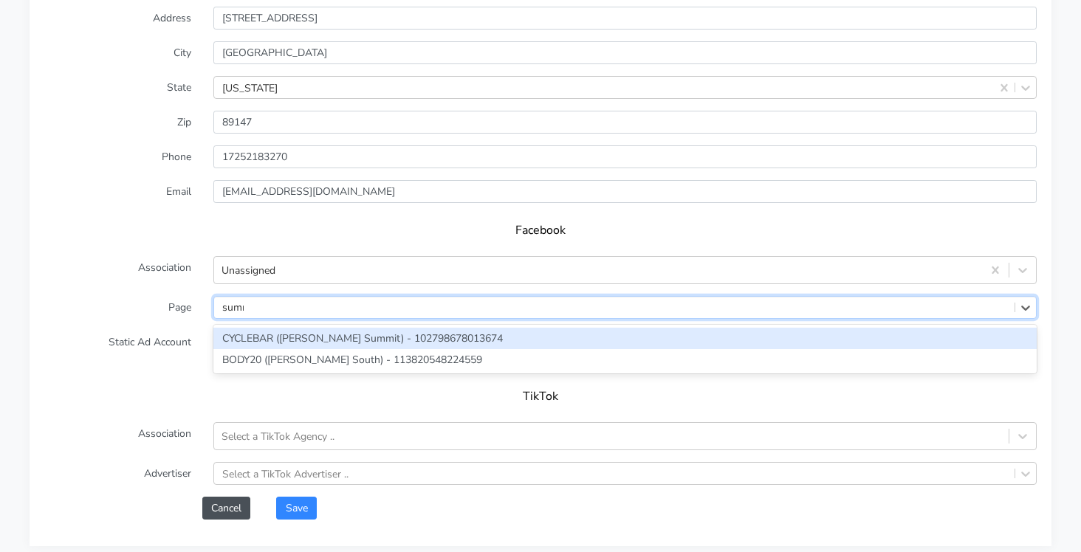
type input "summer"
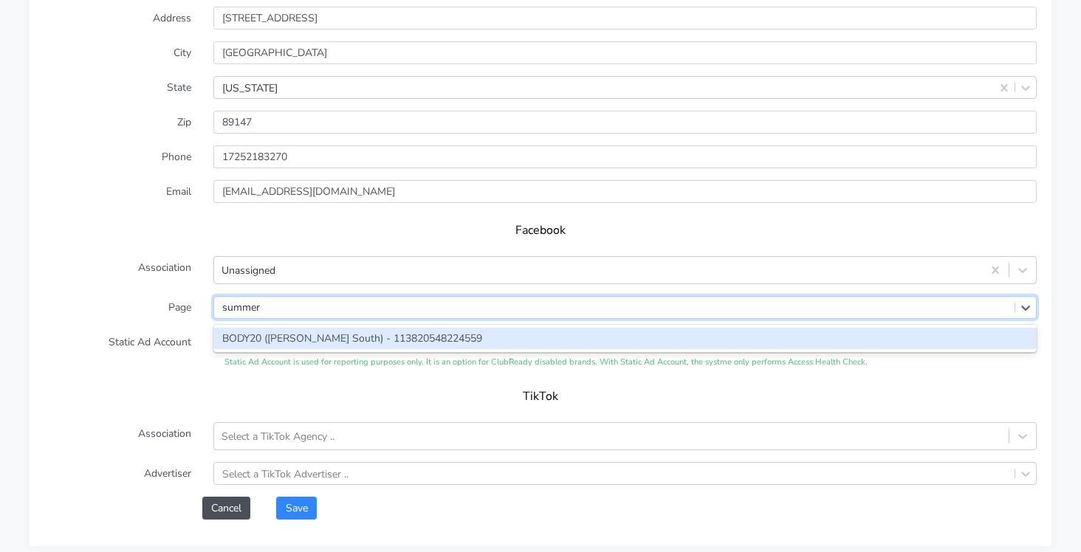
click at [219, 338] on div "BODY20 ([PERSON_NAME] South) - 113820548224559" at bounding box center [624, 338] width 823 height 21
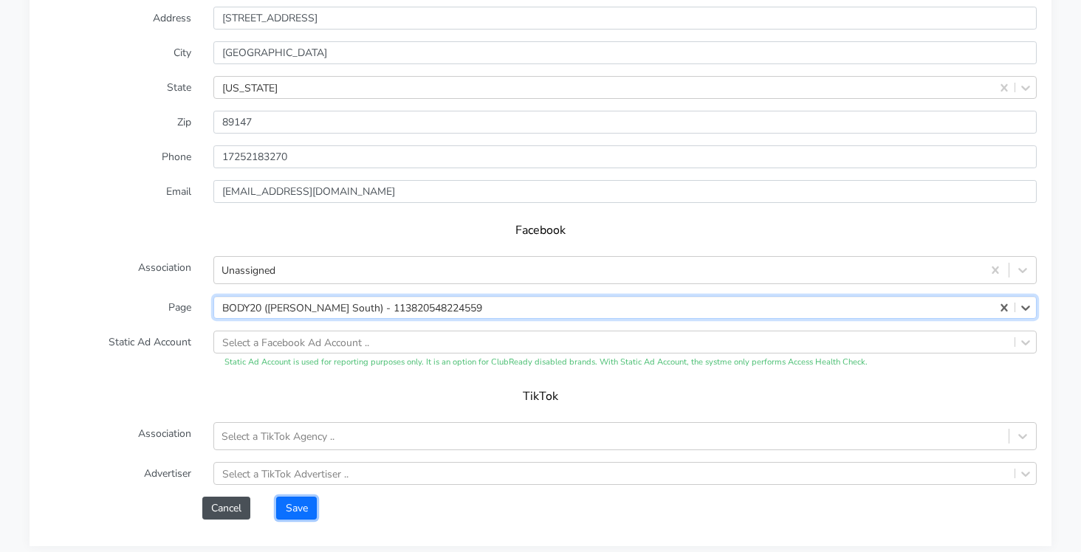
click at [289, 509] on button "Save" at bounding box center [296, 508] width 40 height 23
